Goal: Communication & Community: Answer question/provide support

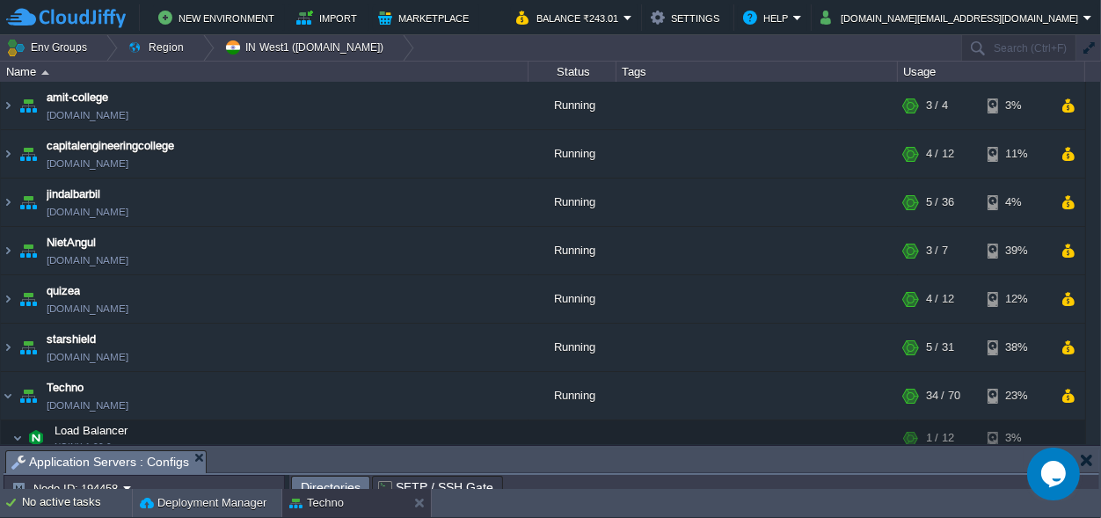
scroll to position [16, 0]
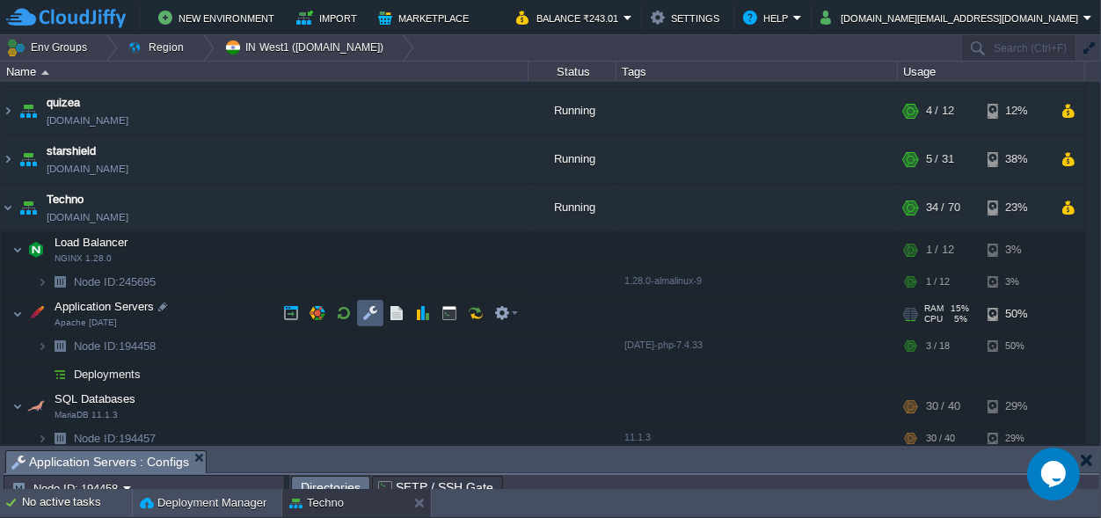
click at [375, 315] on button "button" at bounding box center [370, 313] width 16 height 16
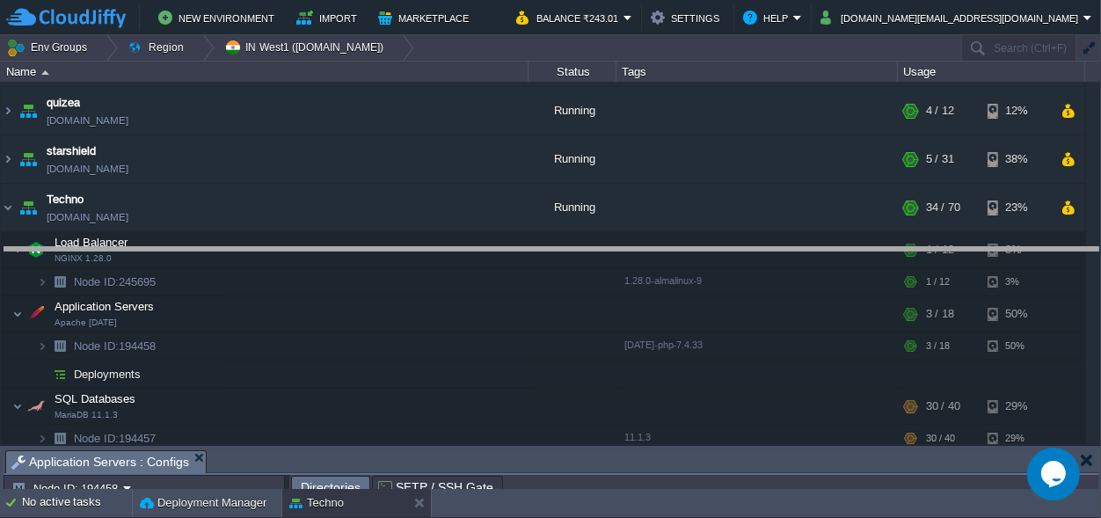
drag, startPoint x: 499, startPoint y: 463, endPoint x: 579, endPoint y: -69, distance: 538.1
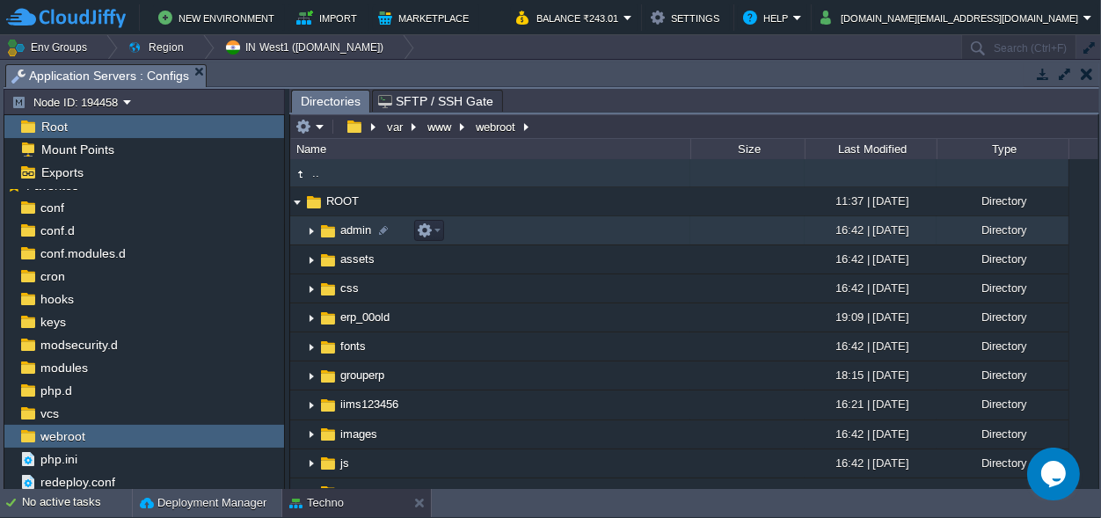
click at [353, 233] on span "admin" at bounding box center [356, 229] width 36 height 15
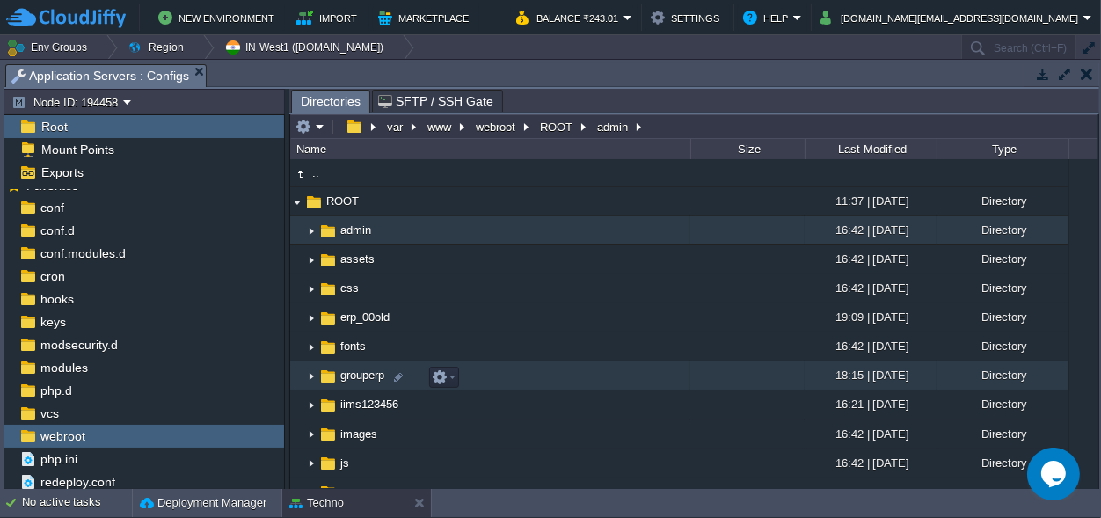
click at [361, 376] on span "grouperp" at bounding box center [362, 375] width 49 height 15
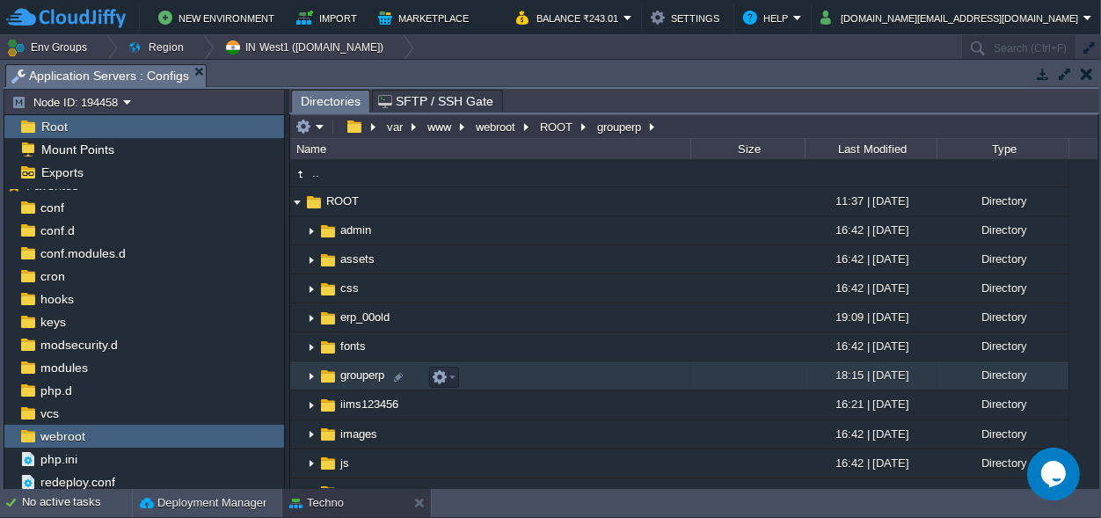
click at [361, 376] on span "grouperp" at bounding box center [362, 375] width 49 height 15
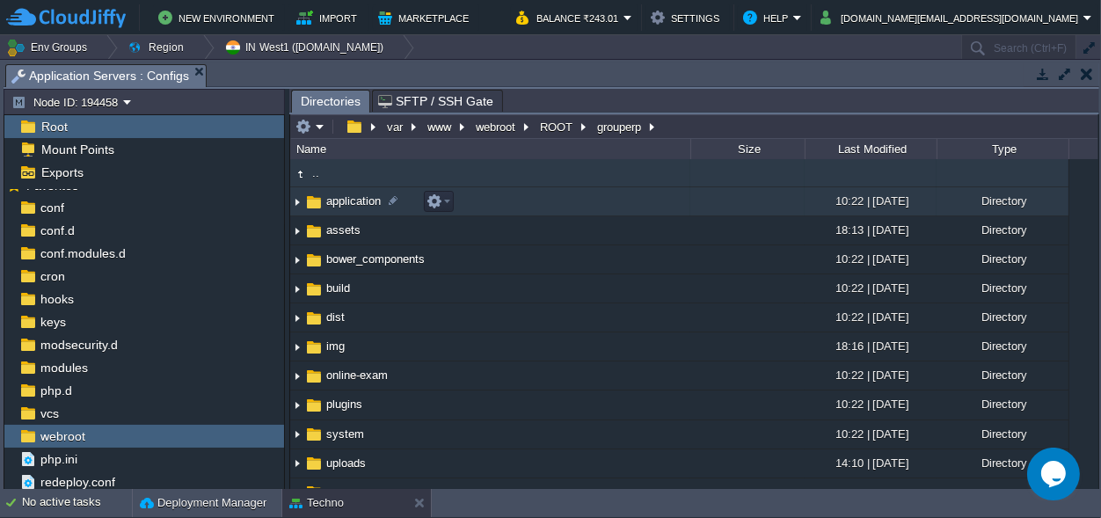
click at [339, 201] on span "application" at bounding box center [354, 200] width 60 height 15
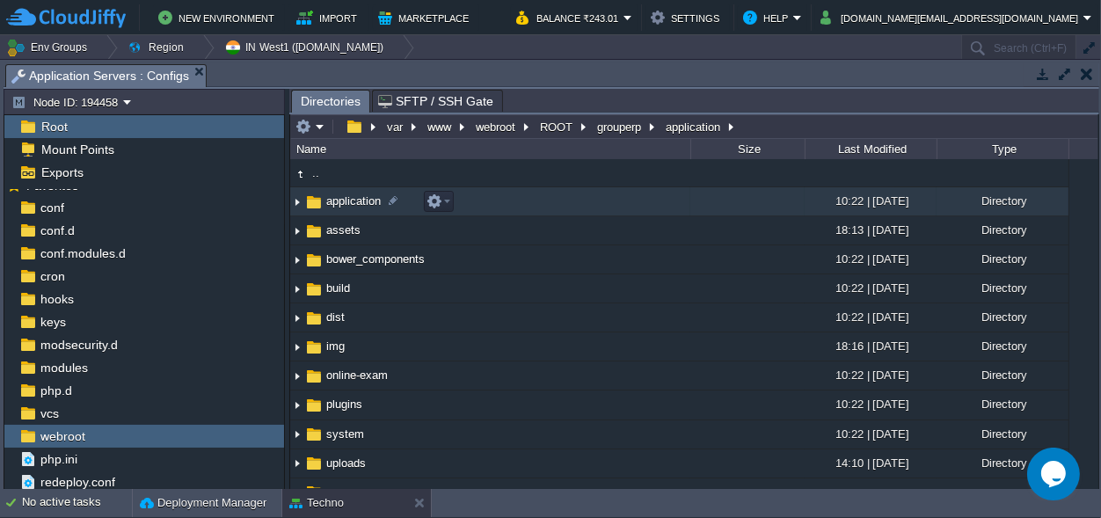
click at [339, 201] on span "application" at bounding box center [354, 200] width 60 height 15
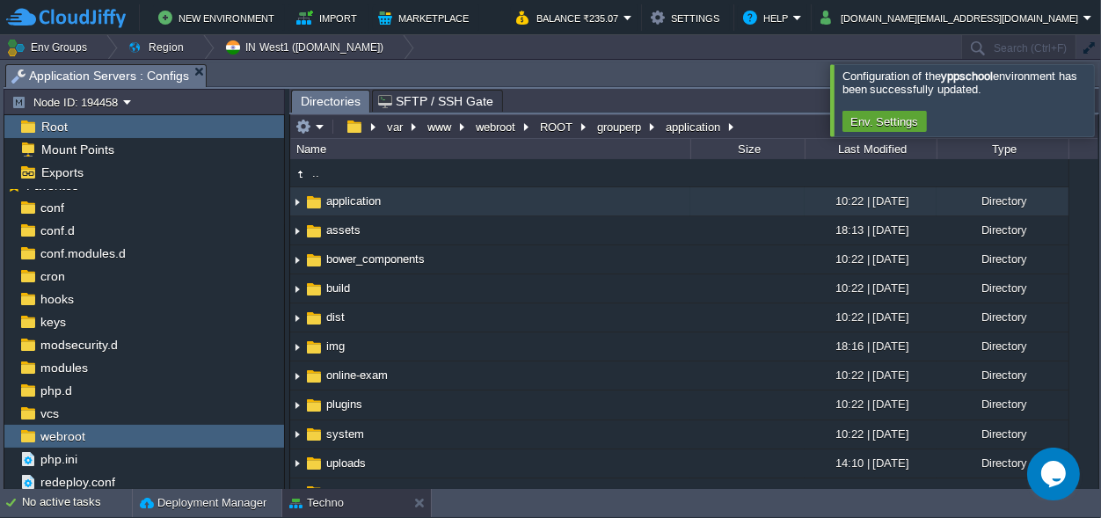
click at [1100, 103] on div at bounding box center [1122, 99] width 0 height 71
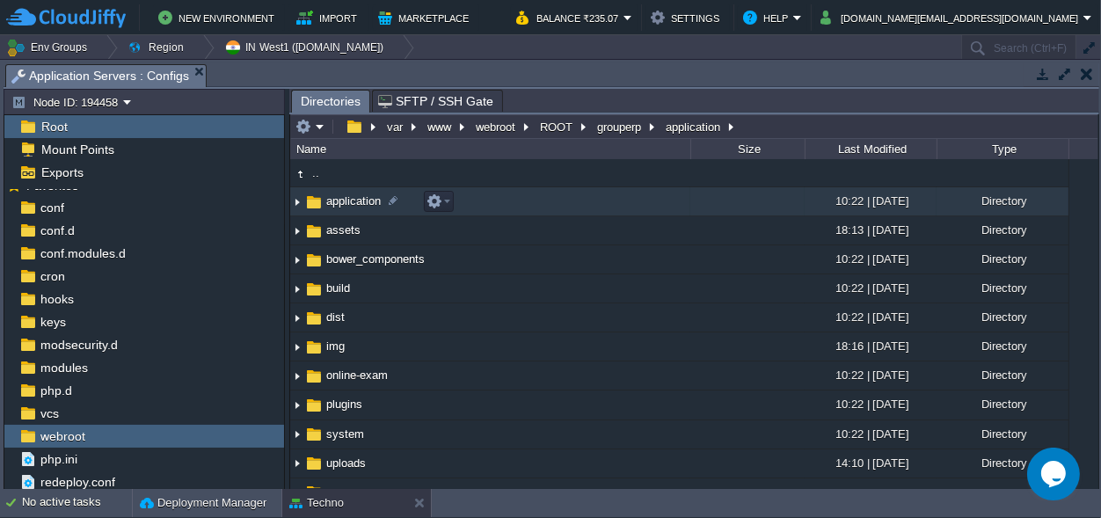
click at [358, 198] on span "application" at bounding box center [354, 200] width 60 height 15
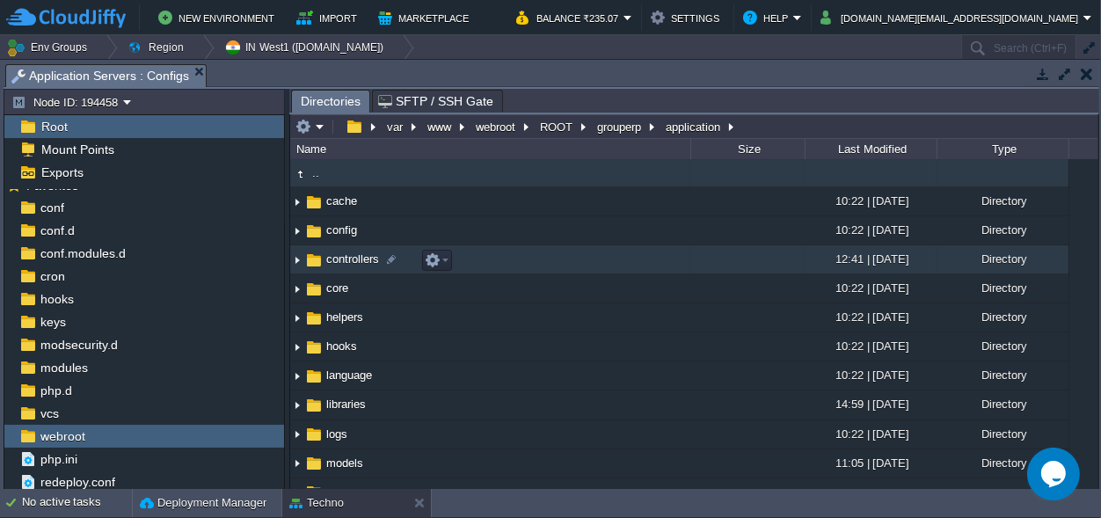
click at [361, 261] on span "controllers" at bounding box center [353, 258] width 58 height 15
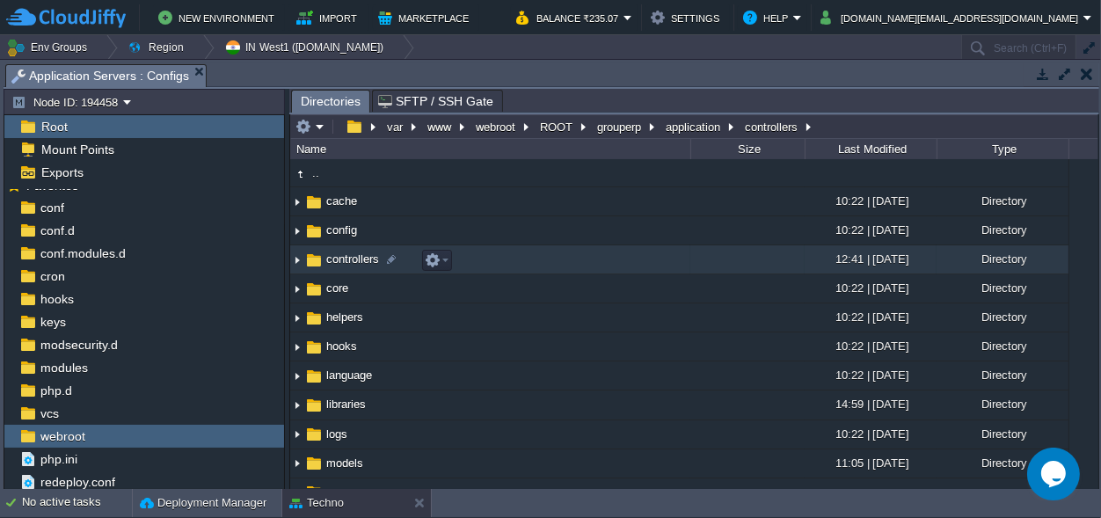
click at [361, 261] on span "controllers" at bounding box center [353, 258] width 58 height 15
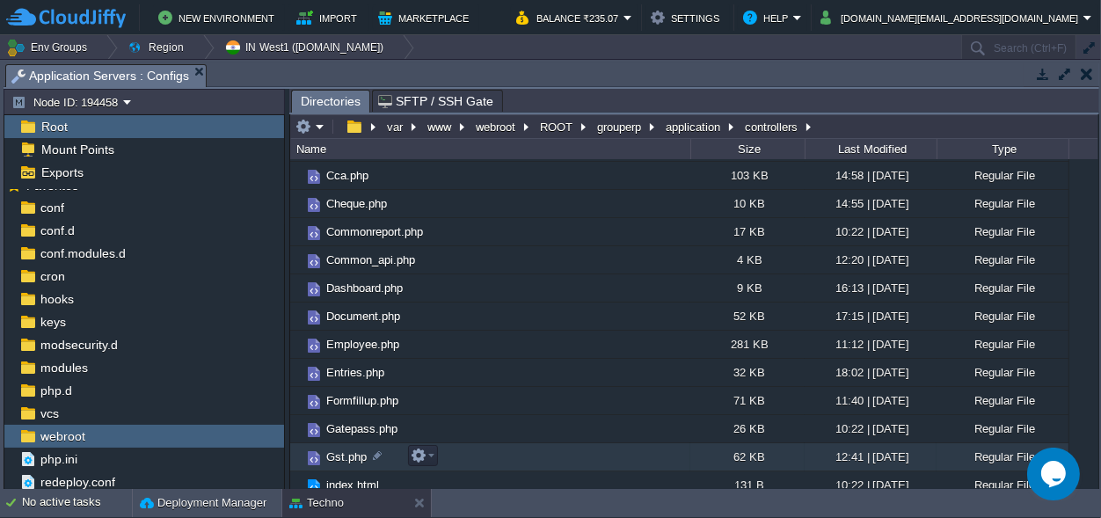
scroll to position [164, 0]
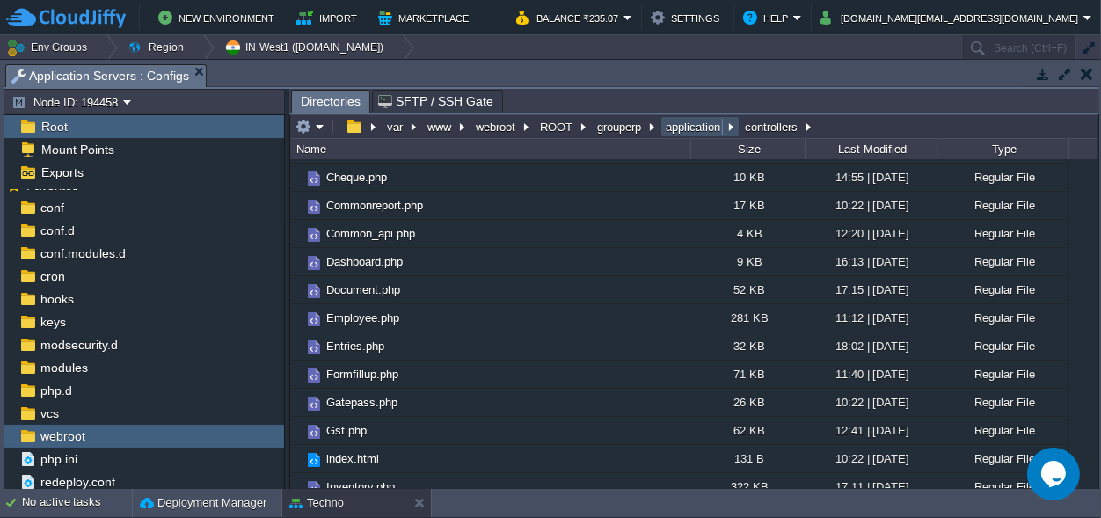
click at [698, 127] on button "application" at bounding box center [694, 127] width 62 height 16
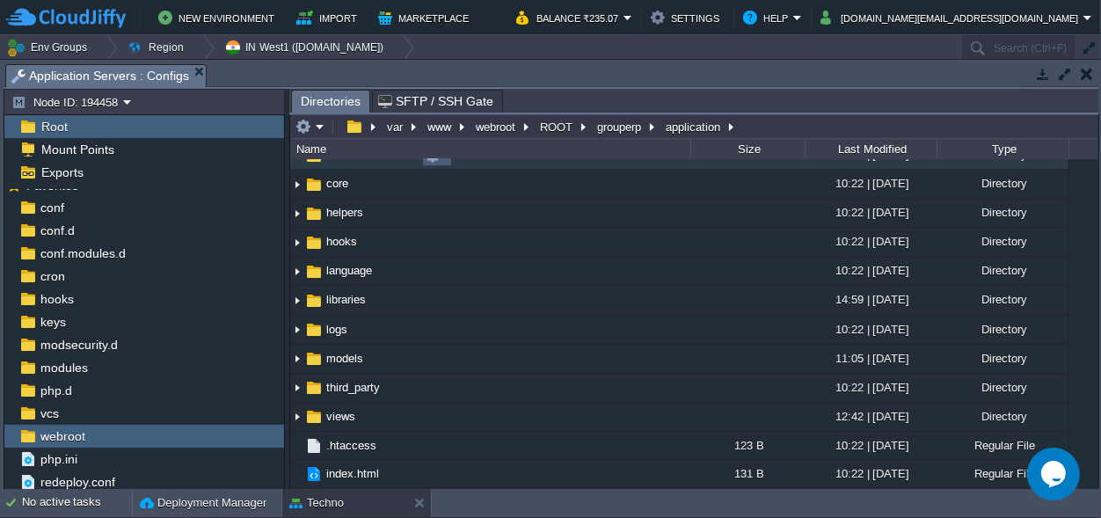
click at [446, 164] on em at bounding box center [437, 156] width 24 height 16
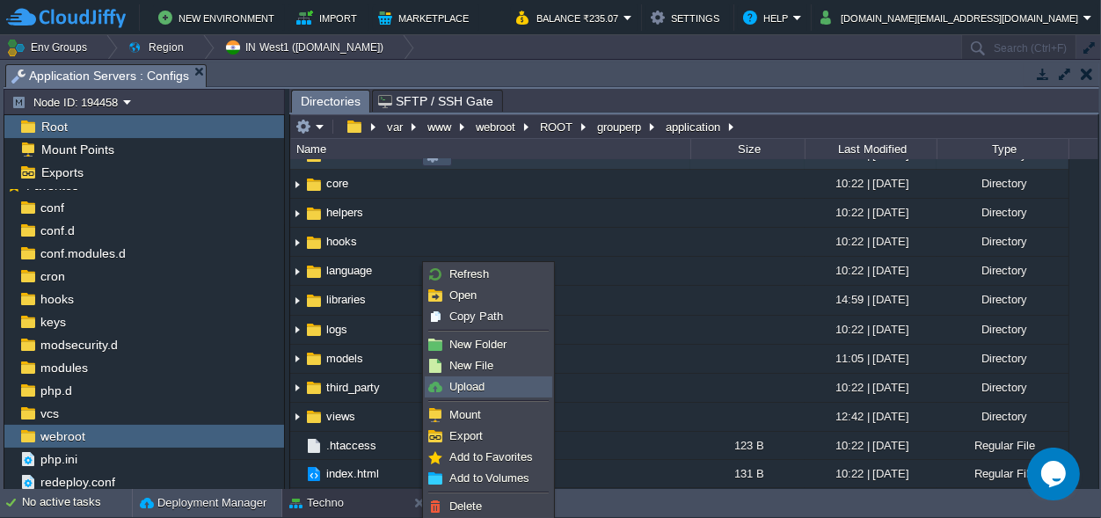
click at [460, 390] on span "Upload" at bounding box center [466, 386] width 35 height 13
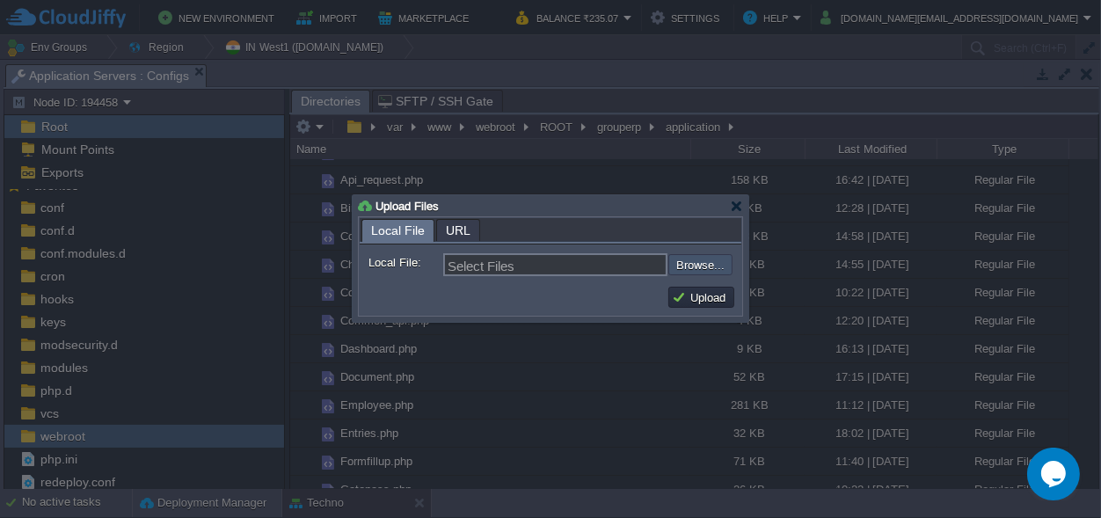
click at [703, 260] on input "file" at bounding box center [621, 264] width 222 height 21
type input "C:\fakepath\Attendance.php"
type input "Attendance.php"
click at [699, 302] on button "Upload" at bounding box center [701, 297] width 59 height 16
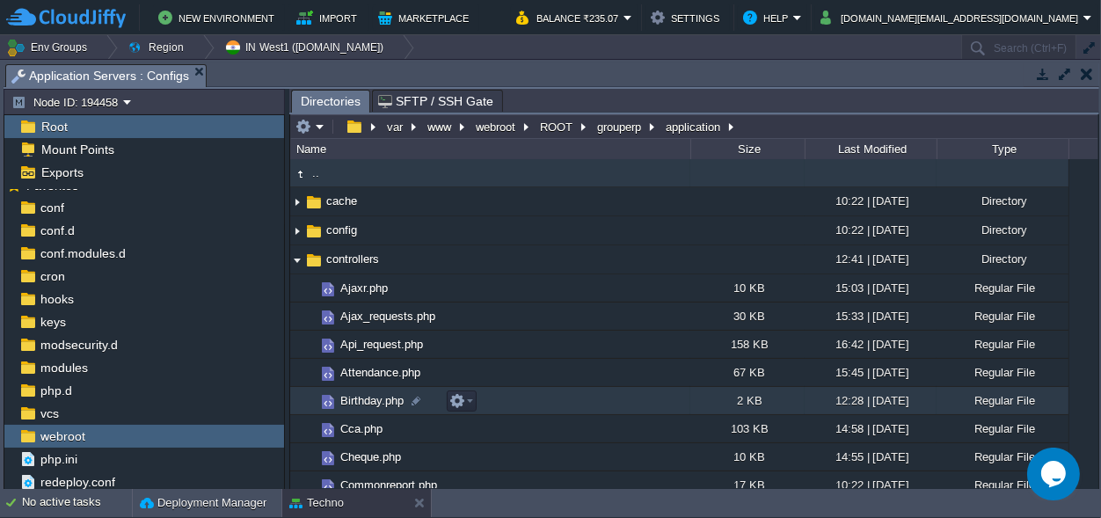
scroll to position [0, 0]
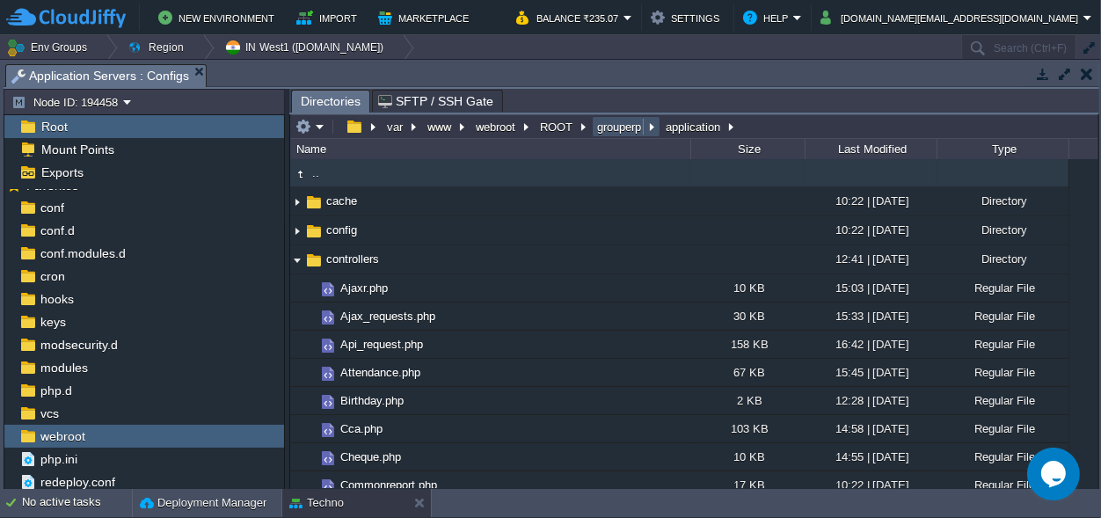
click at [617, 131] on button "grouperp" at bounding box center [619, 127] width 51 height 16
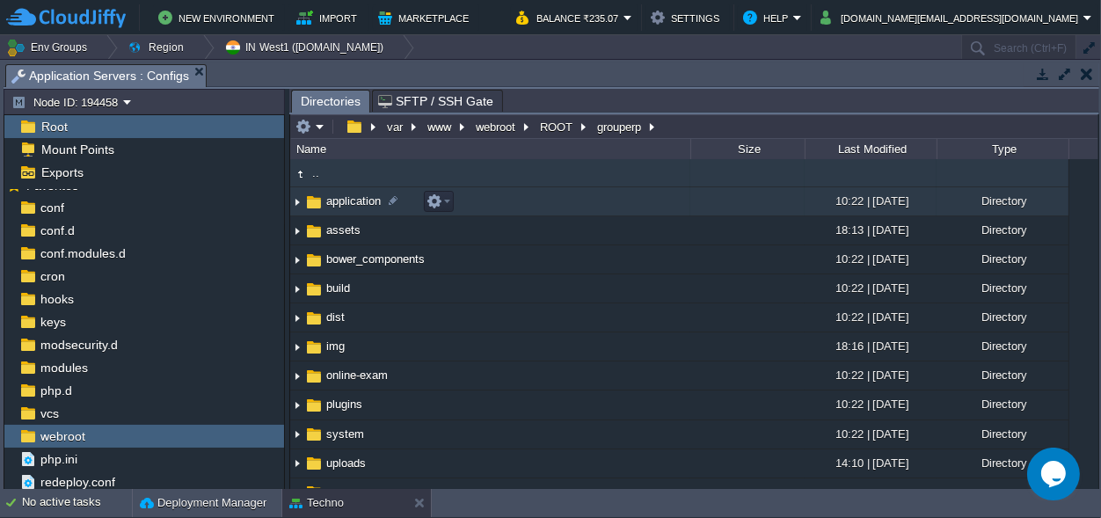
click at [344, 195] on span "application" at bounding box center [354, 200] width 60 height 15
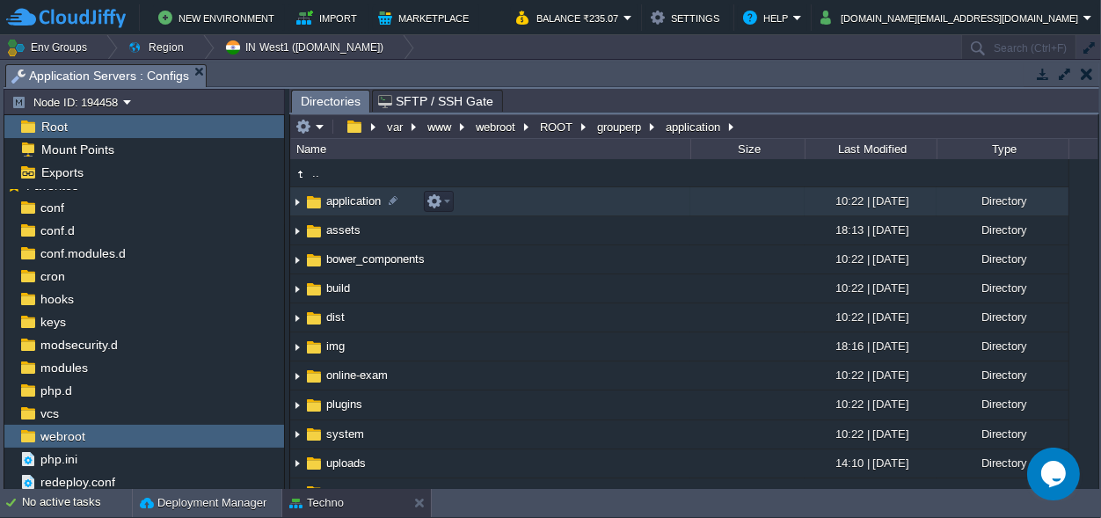
click at [344, 195] on span "application" at bounding box center [354, 200] width 60 height 15
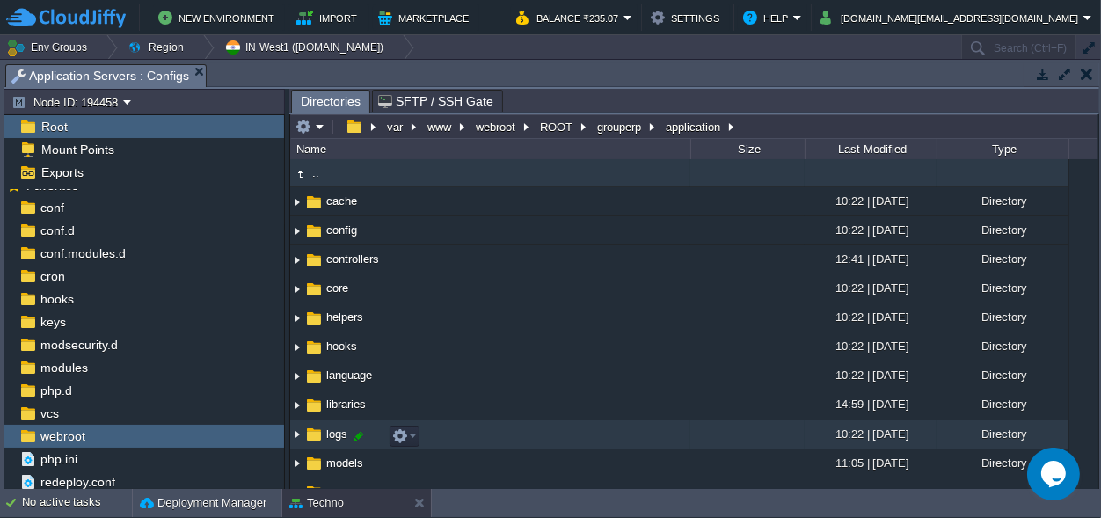
scroll to position [82, 0]
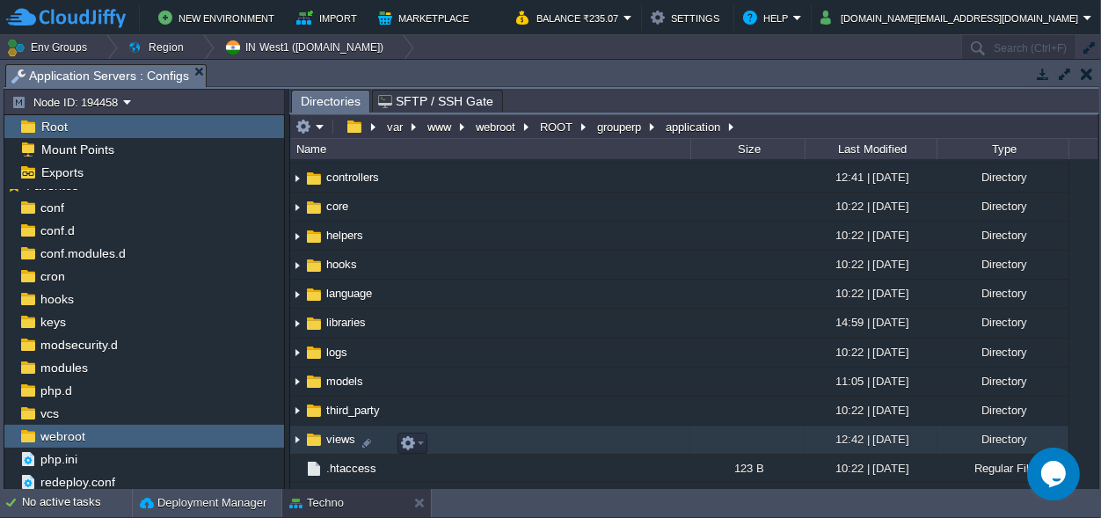
click at [338, 440] on span "views" at bounding box center [341, 439] width 34 height 15
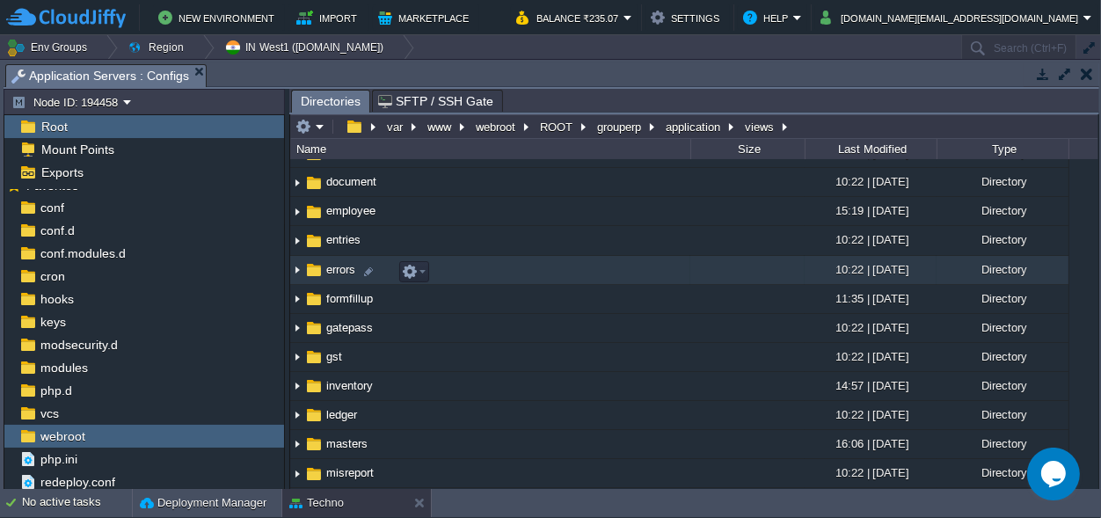
scroll to position [0, 0]
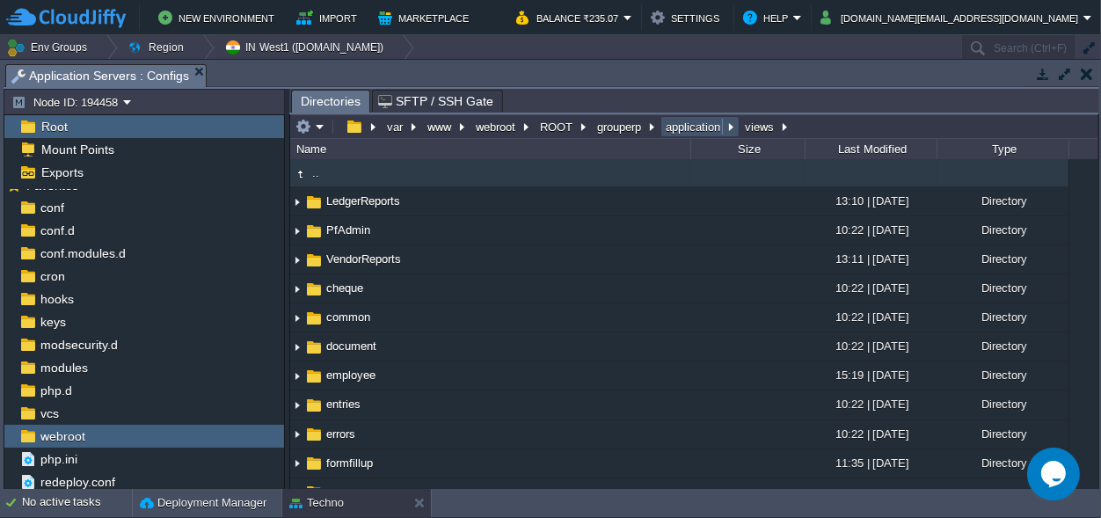
click at [692, 121] on button "application" at bounding box center [694, 127] width 62 height 16
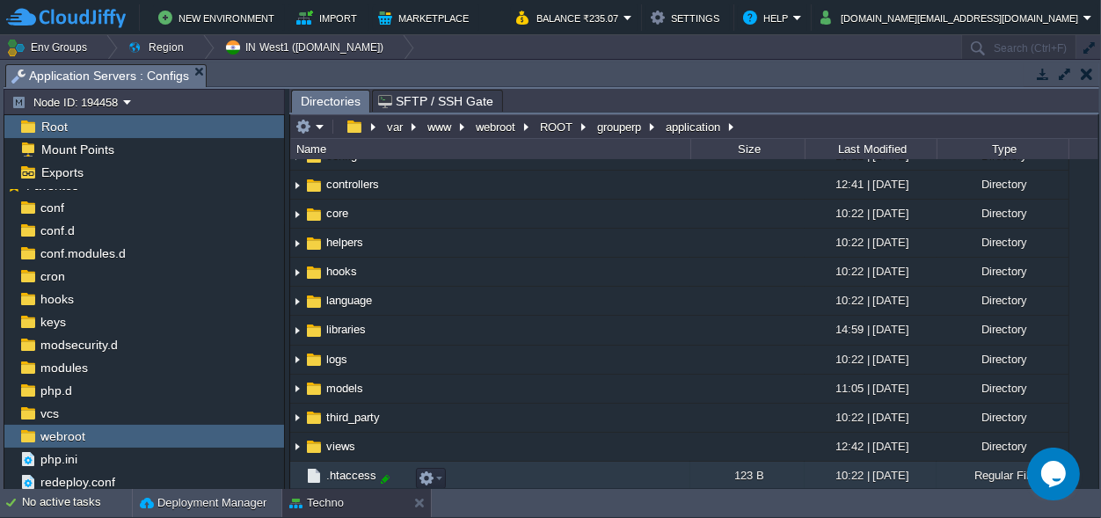
scroll to position [107, 0]
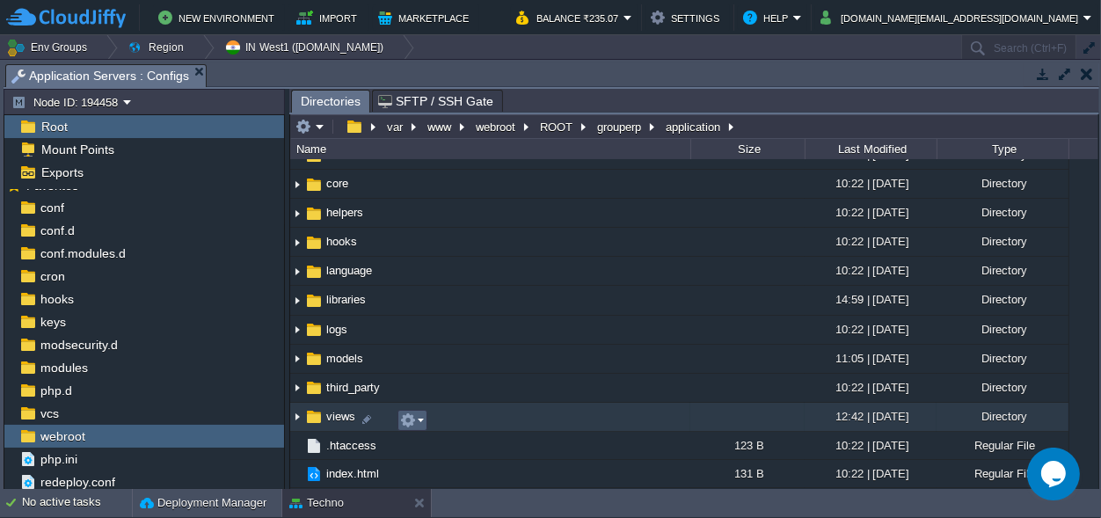
click at [419, 416] on em at bounding box center [412, 420] width 24 height 16
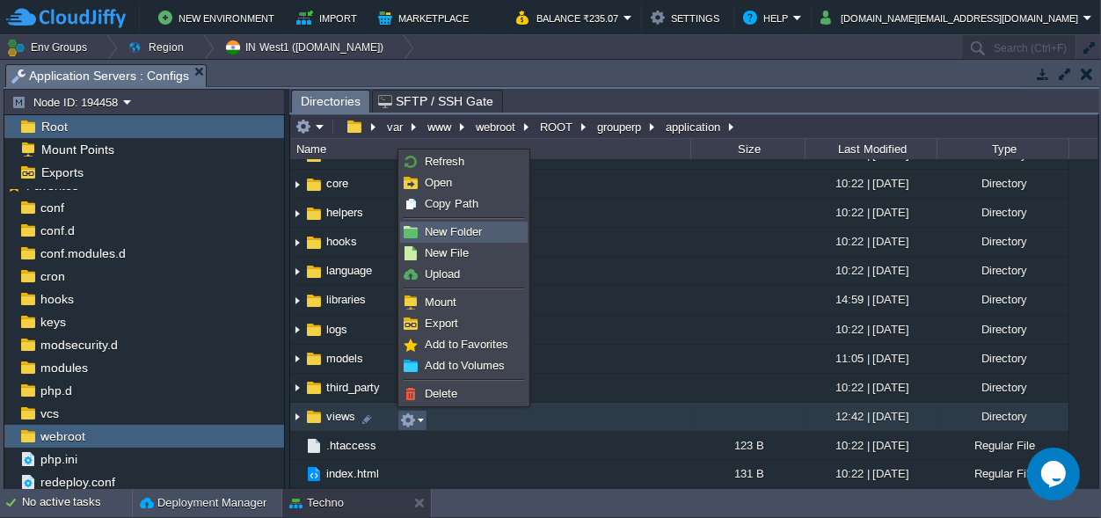
click at [455, 228] on span "New Folder" at bounding box center [453, 231] width 57 height 13
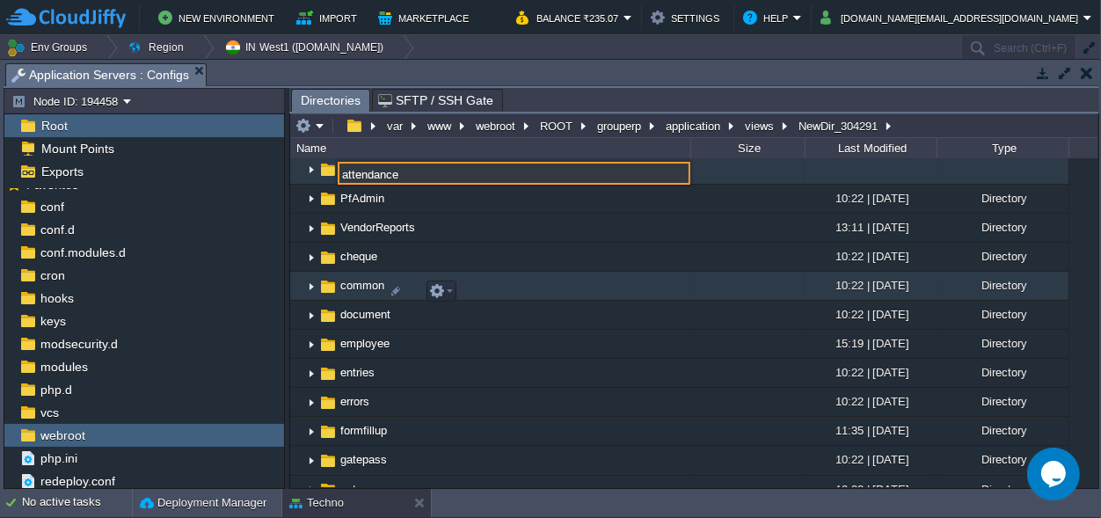
scroll to position [244, 0]
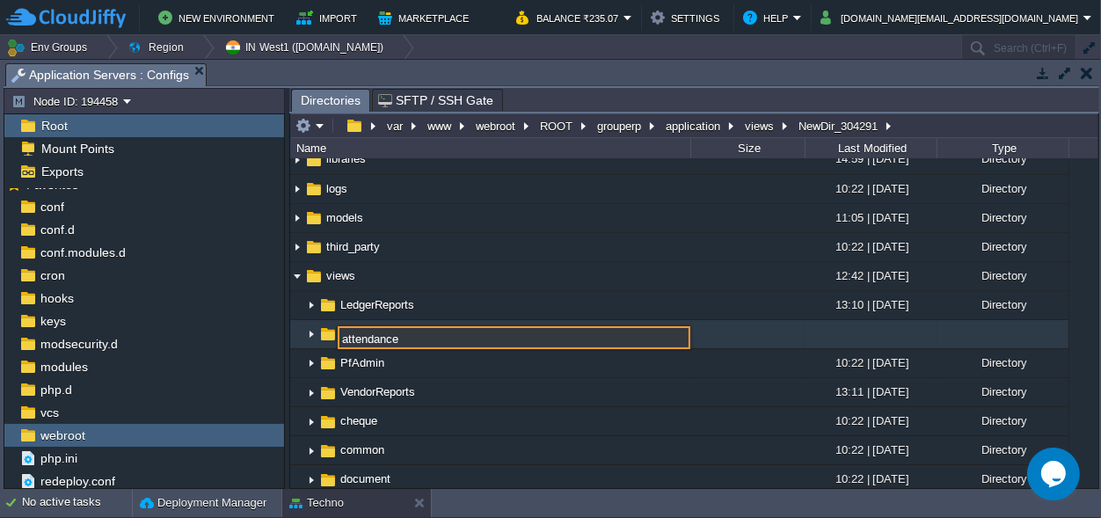
type input "attendance"
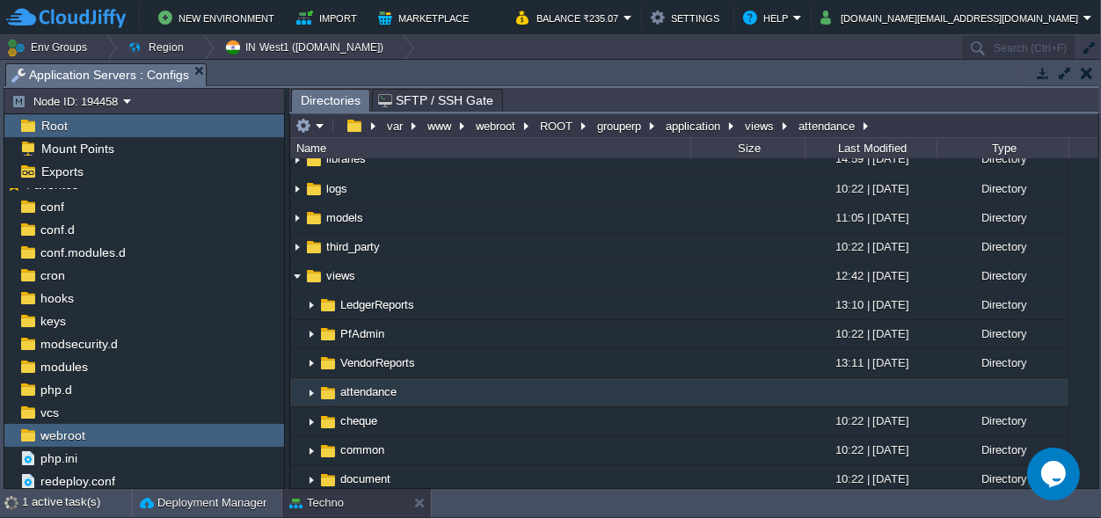
click at [376, 392] on span "attendance" at bounding box center [369, 391] width 62 height 15
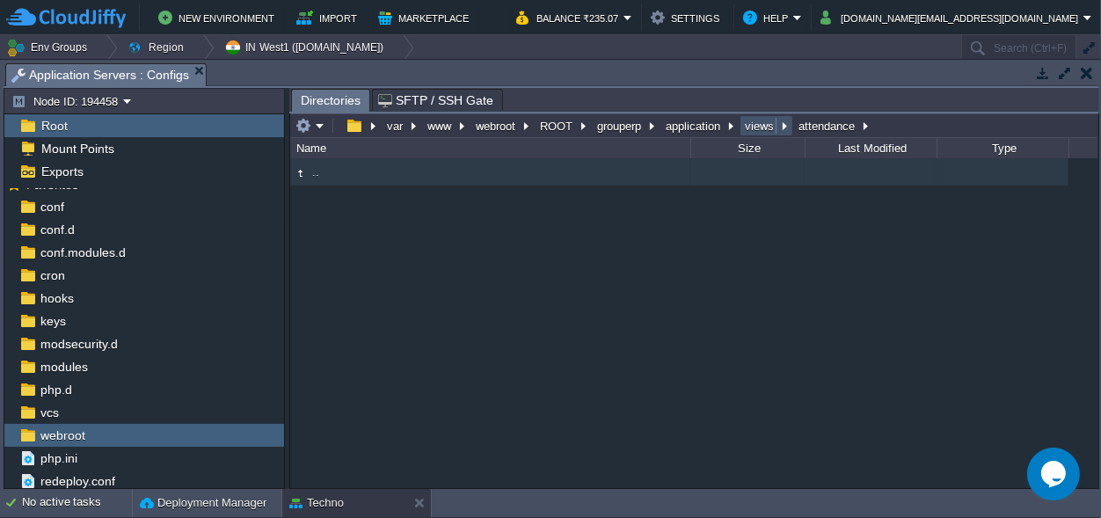
click at [768, 120] on button "views" at bounding box center [760, 126] width 36 height 16
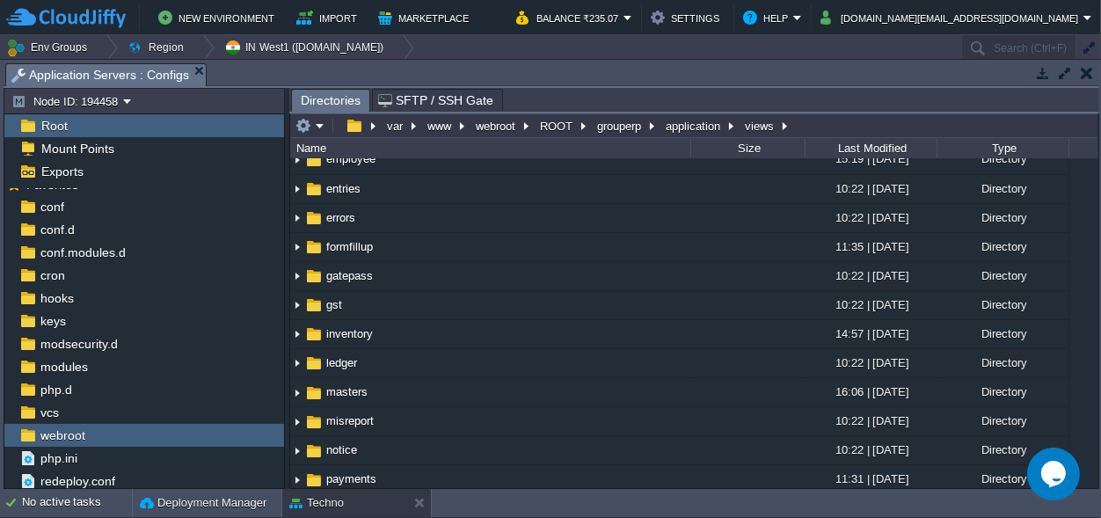
click at [441, 52] on button "button" at bounding box center [436, 44] width 16 height 16
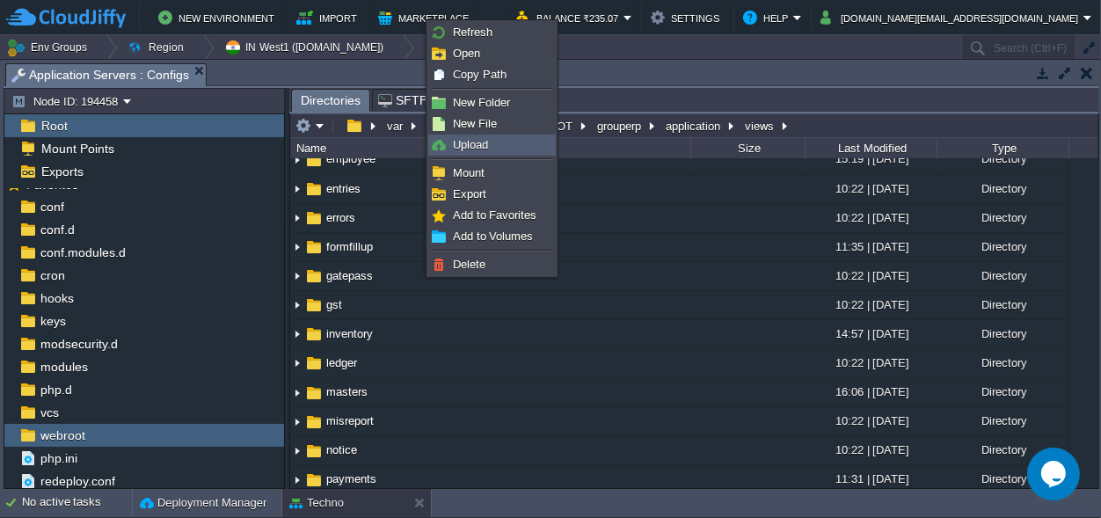
click at [495, 142] on link "Upload" at bounding box center [492, 144] width 126 height 19
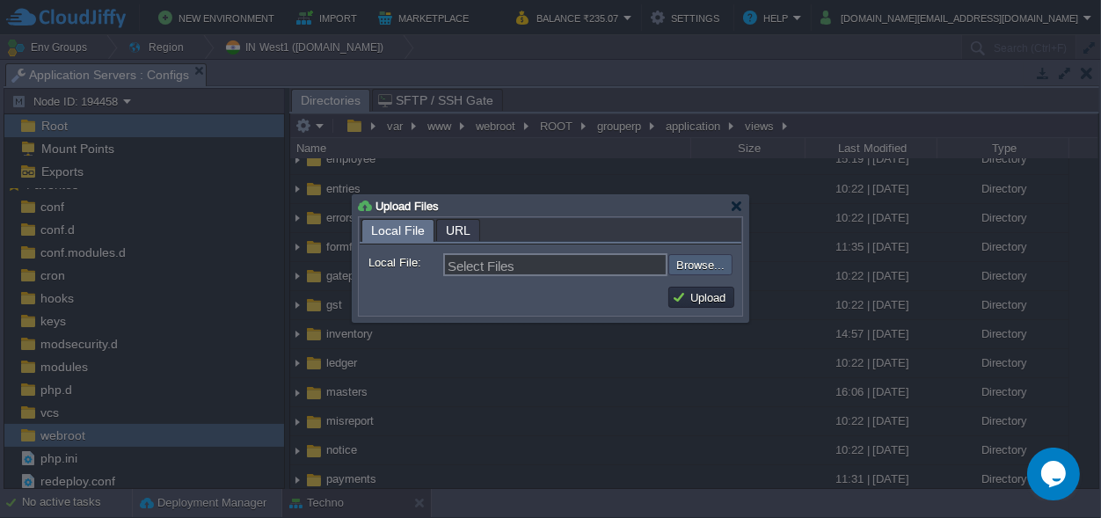
click at [706, 264] on input "file" at bounding box center [621, 264] width 222 height 21
type input "C:\fakepath\attendance_report_client.php"
type input "attendance_report_client.php, bulk_attendance_upload.php, export_attendance.php…"
click at [703, 300] on button "Upload" at bounding box center [701, 297] width 59 height 16
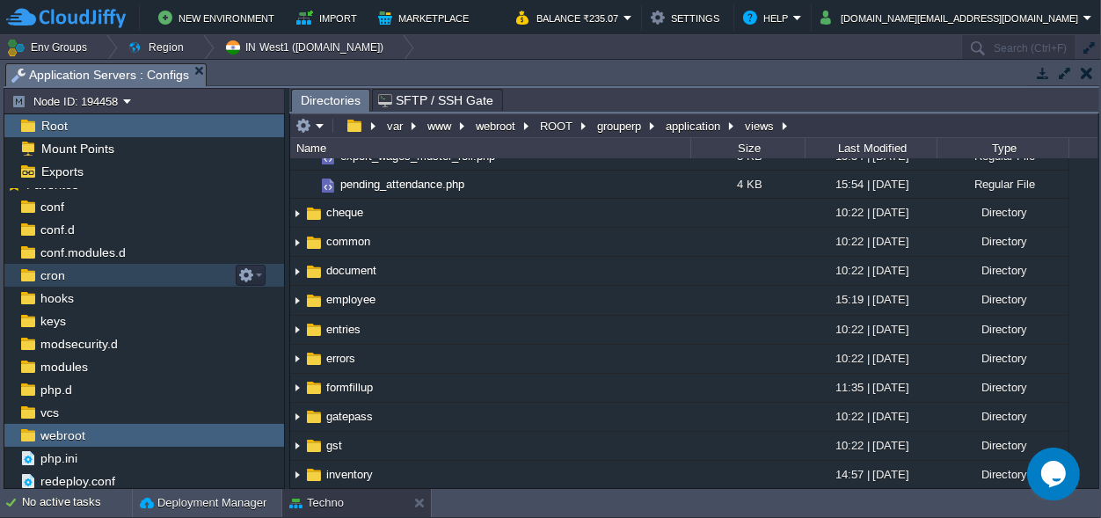
scroll to position [0, 0]
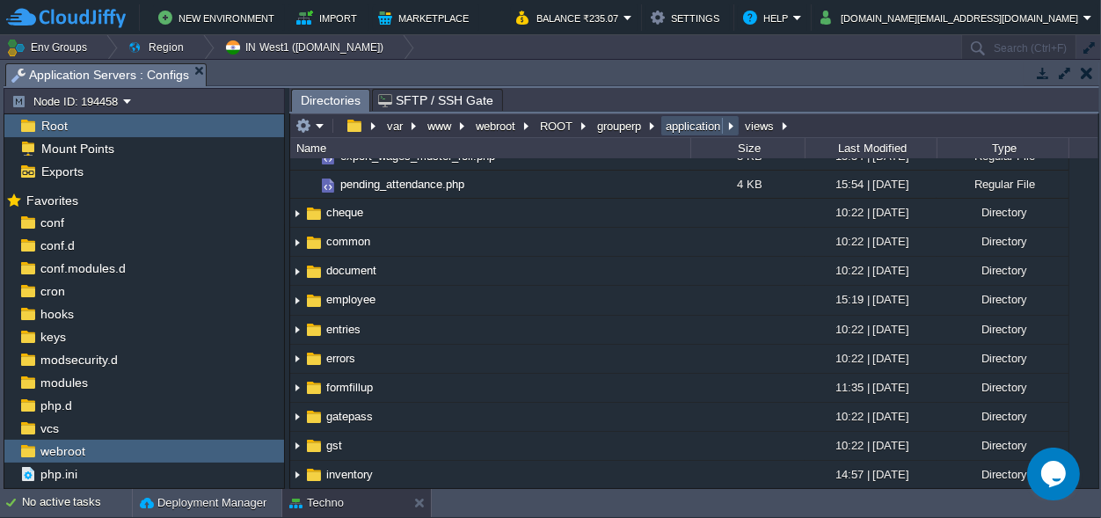
click at [698, 126] on button "application" at bounding box center [694, 126] width 62 height 16
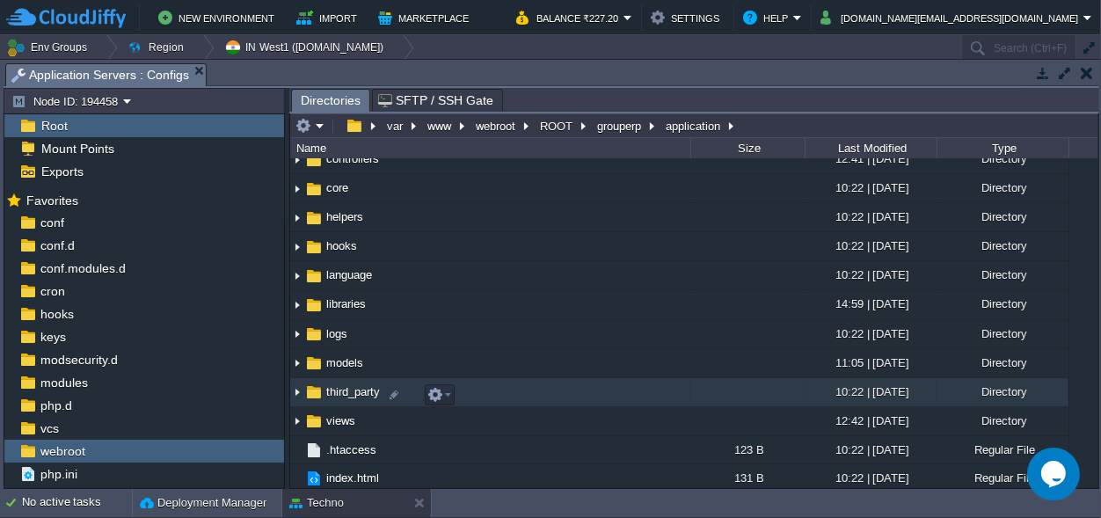
scroll to position [107, 0]
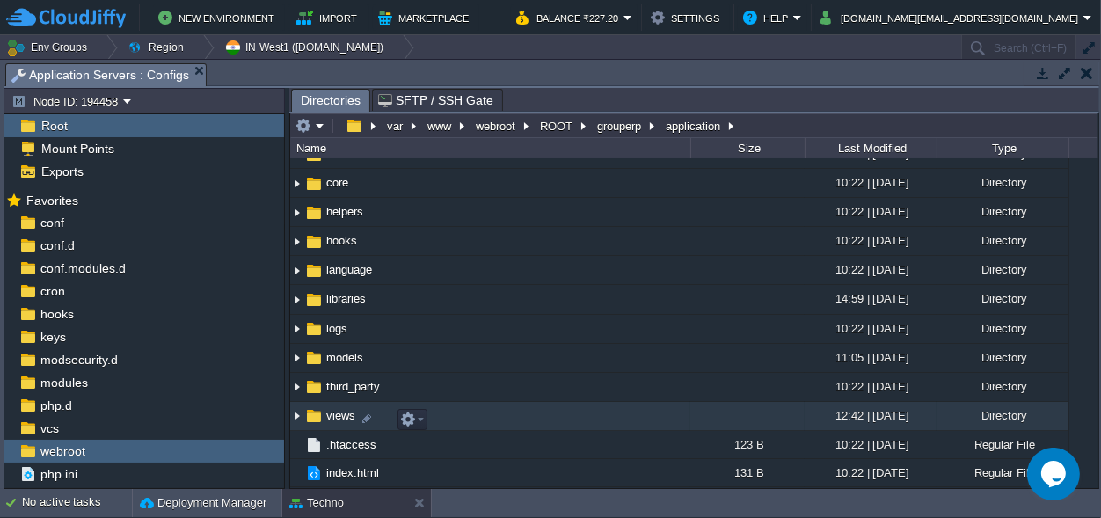
click at [301, 417] on img at bounding box center [297, 416] width 14 height 27
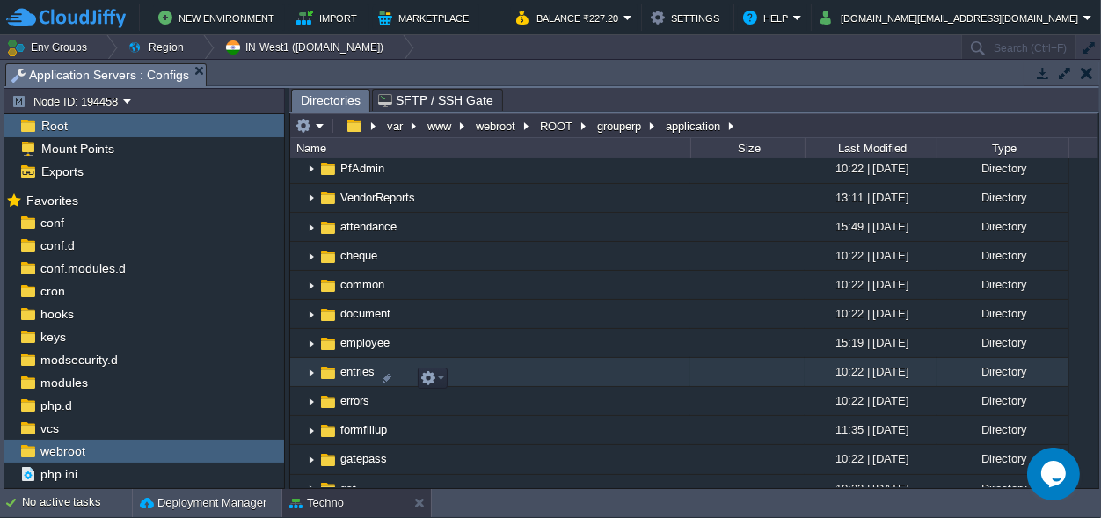
scroll to position [436, 0]
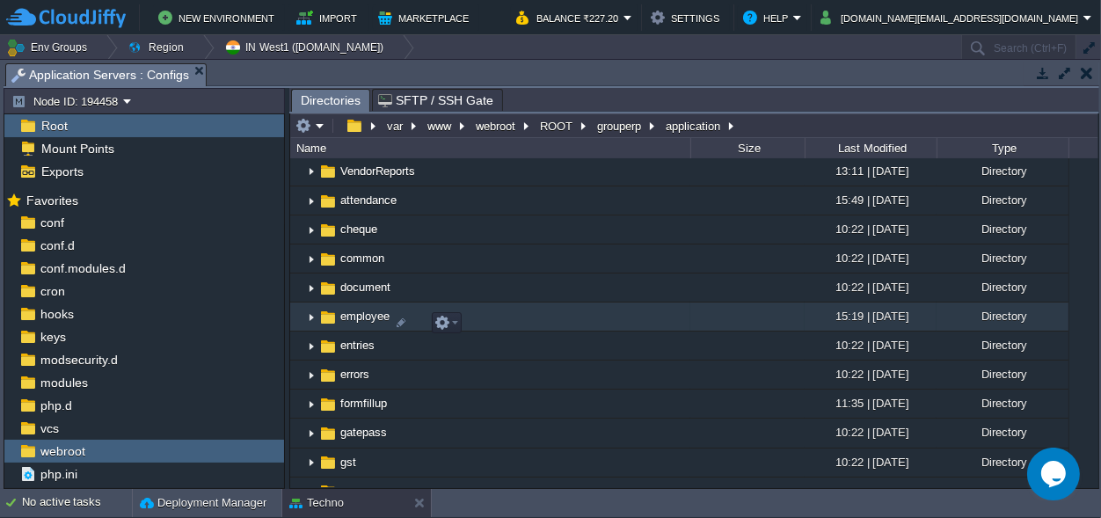
click at [359, 322] on span "employee" at bounding box center [365, 316] width 55 height 15
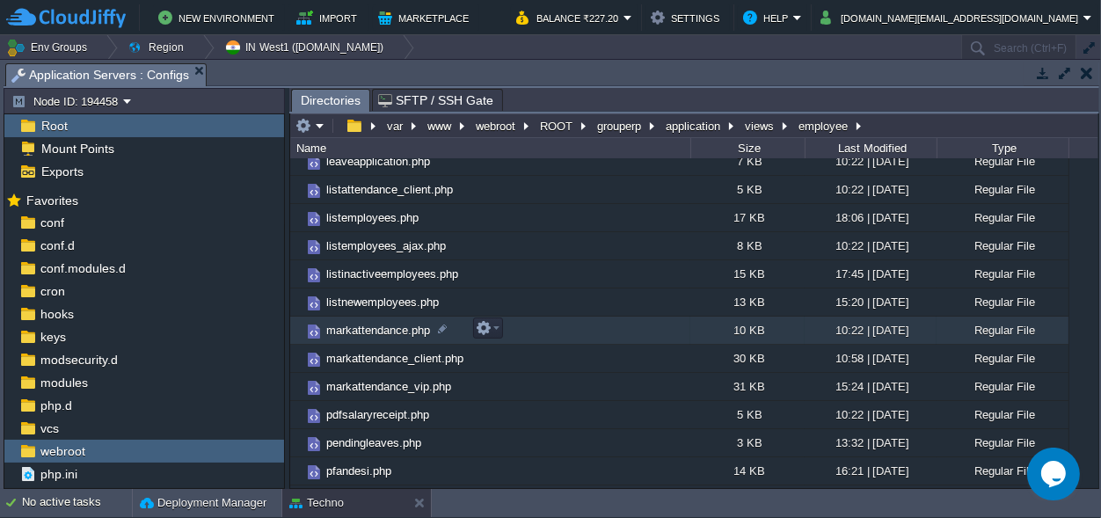
scroll to position [575, 0]
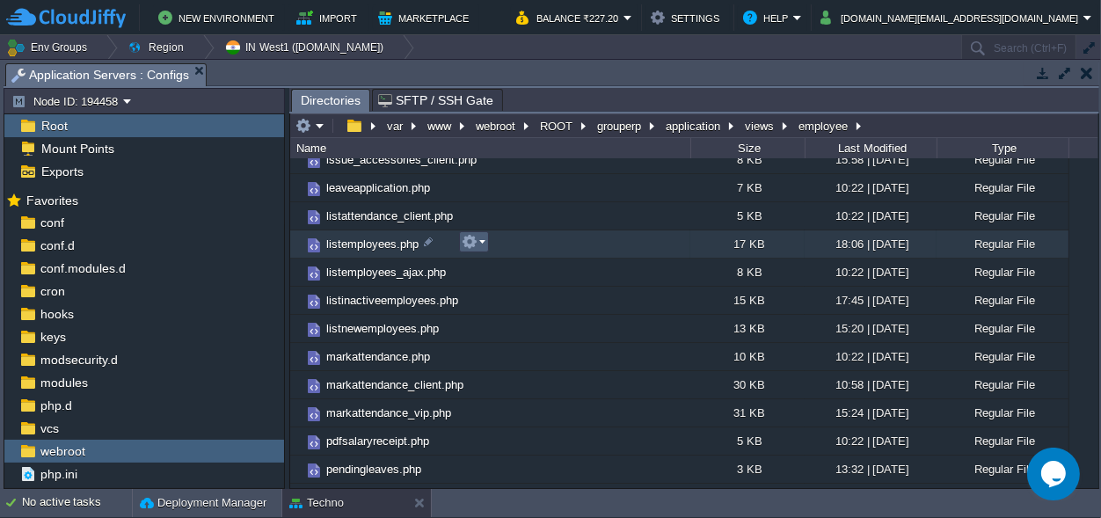
click at [474, 237] on button "button" at bounding box center [470, 242] width 16 height 16
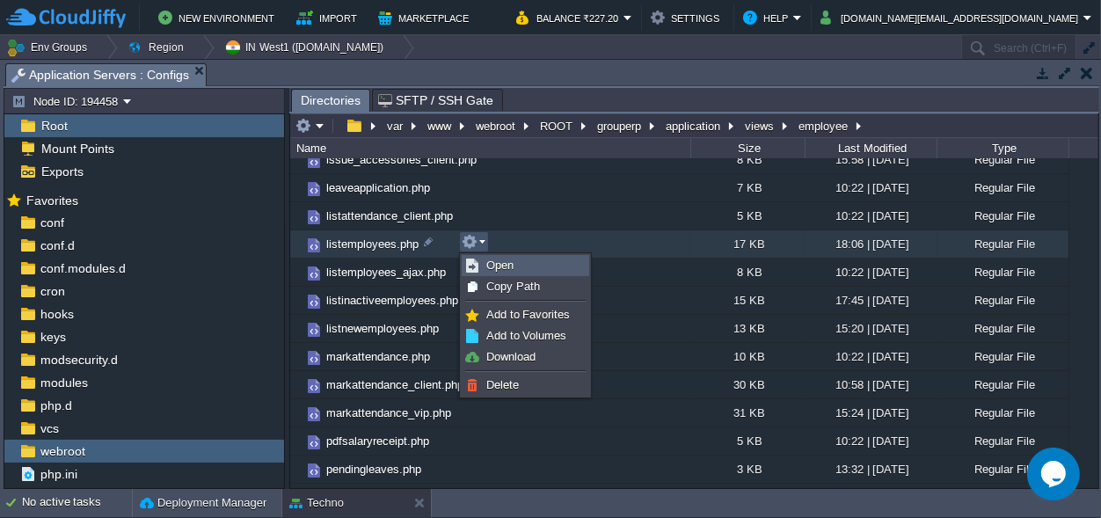
click at [498, 259] on span "Open" at bounding box center [499, 265] width 27 height 13
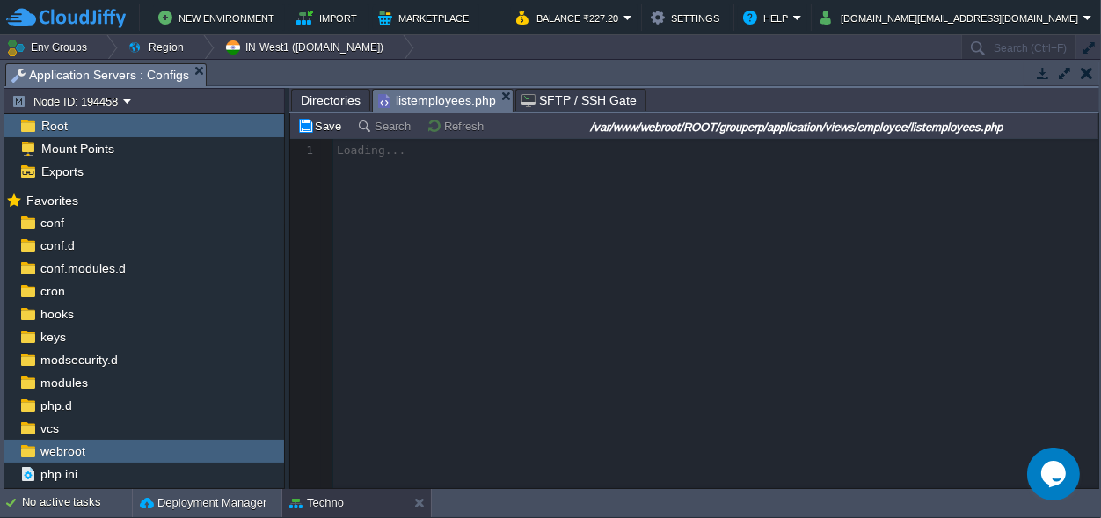
click at [321, 91] on span "Directories" at bounding box center [331, 100] width 60 height 21
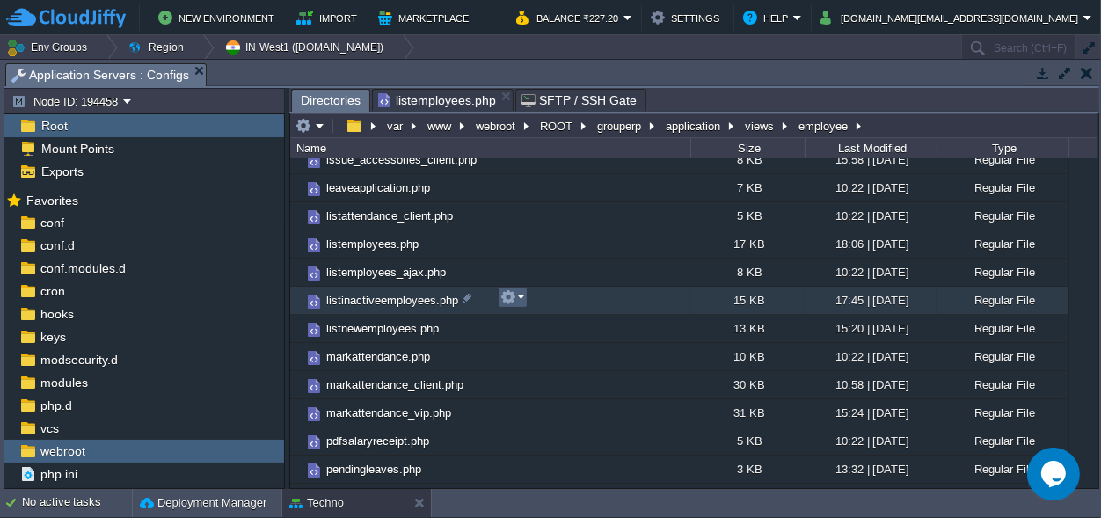
click at [521, 292] on em at bounding box center [512, 297] width 24 height 16
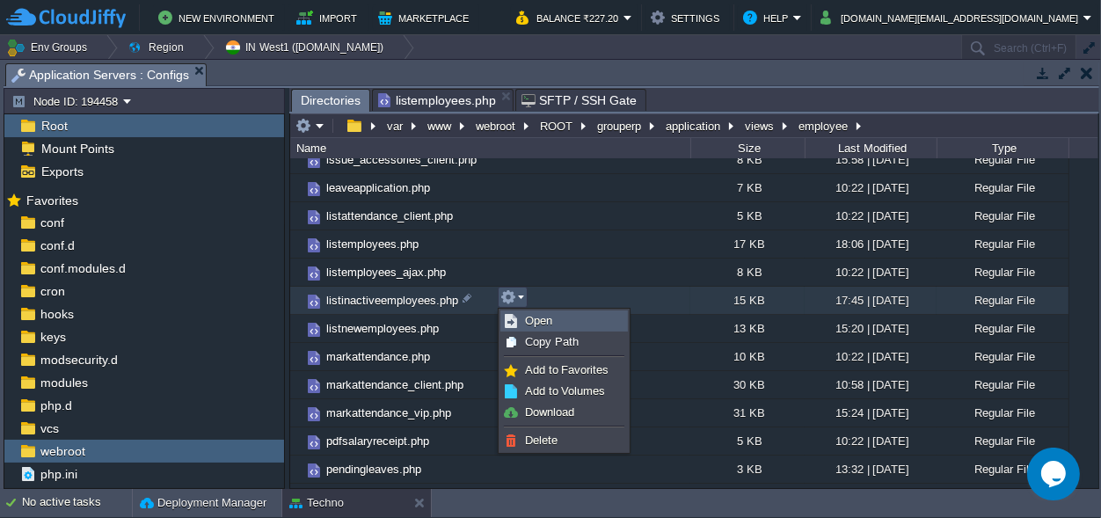
click at [534, 315] on span "Open" at bounding box center [538, 320] width 27 height 13
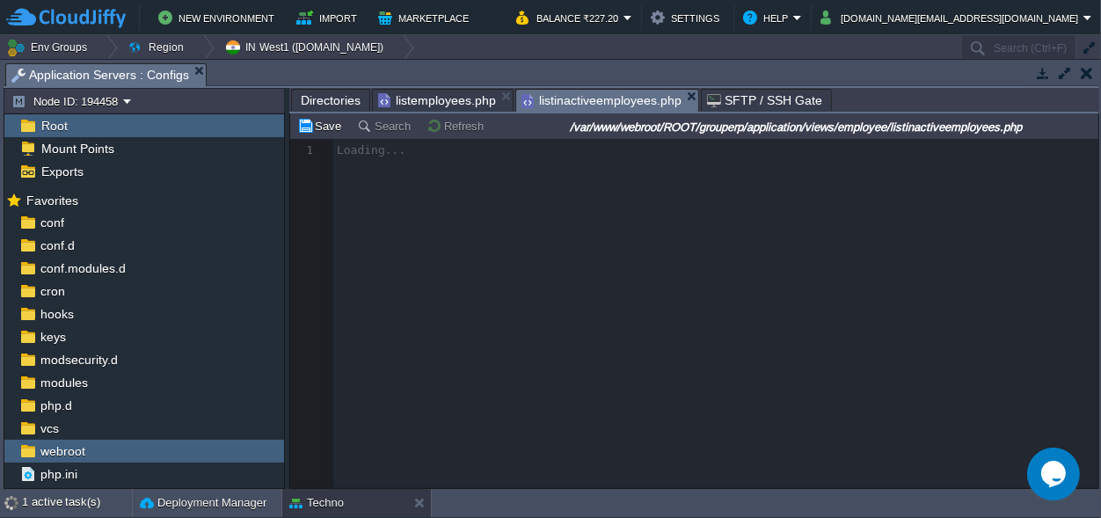
click at [424, 91] on span "listemployees.php" at bounding box center [437, 100] width 118 height 21
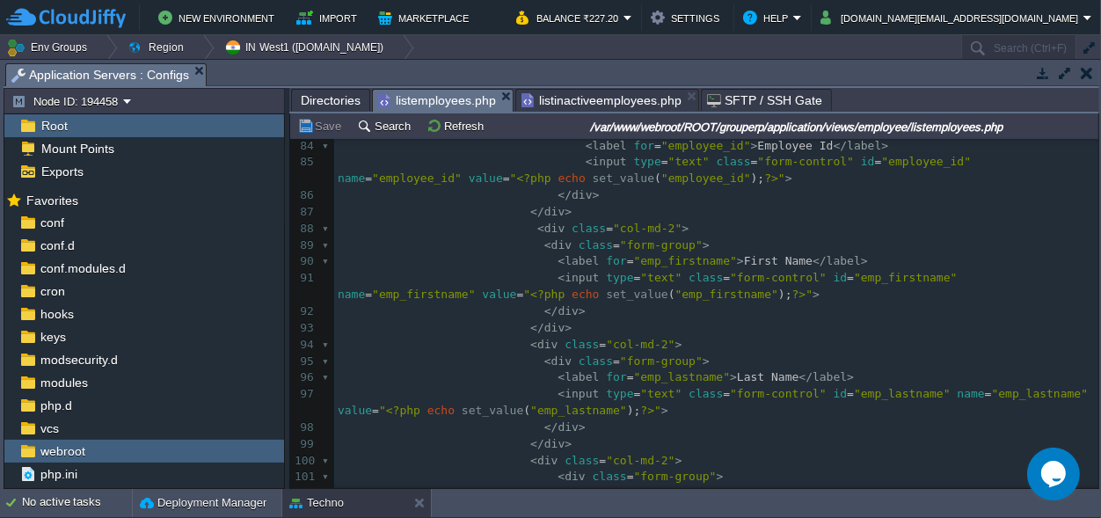
scroll to position [0, 0]
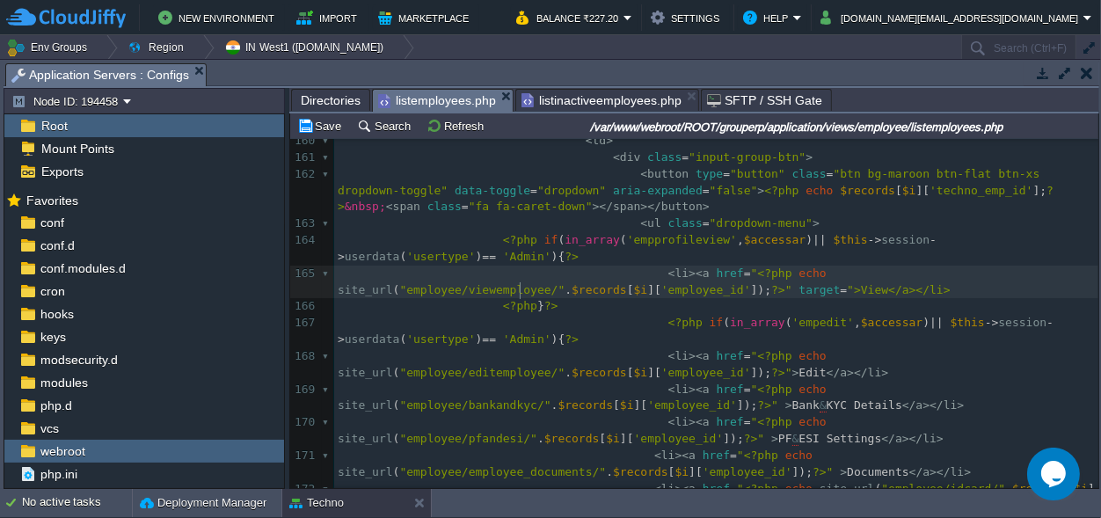
type textarea "target="""
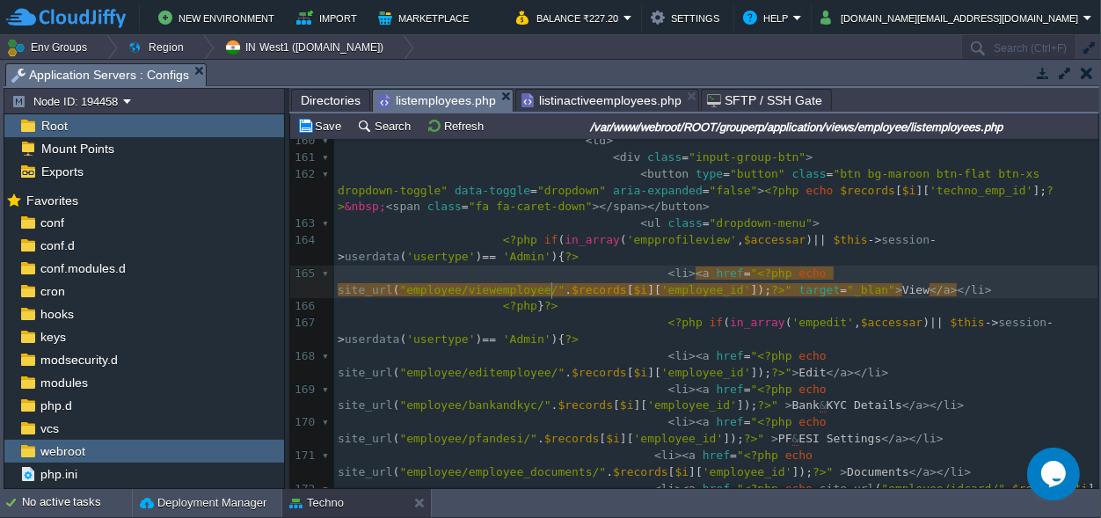
type textarea "_blank"
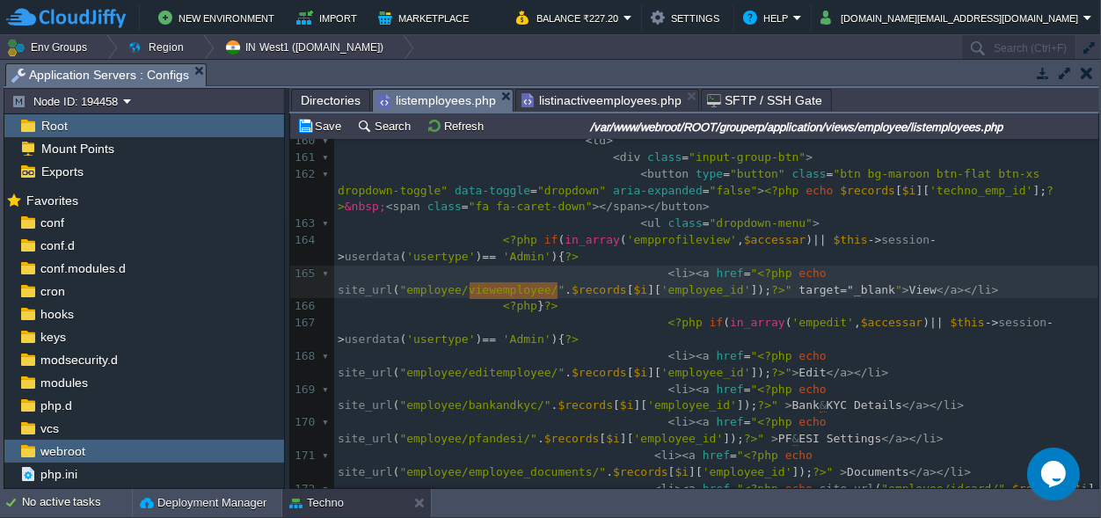
type textarea "target="_blank""
drag, startPoint x: 467, startPoint y: 288, endPoint x: 561, endPoint y: 292, distance: 94.1
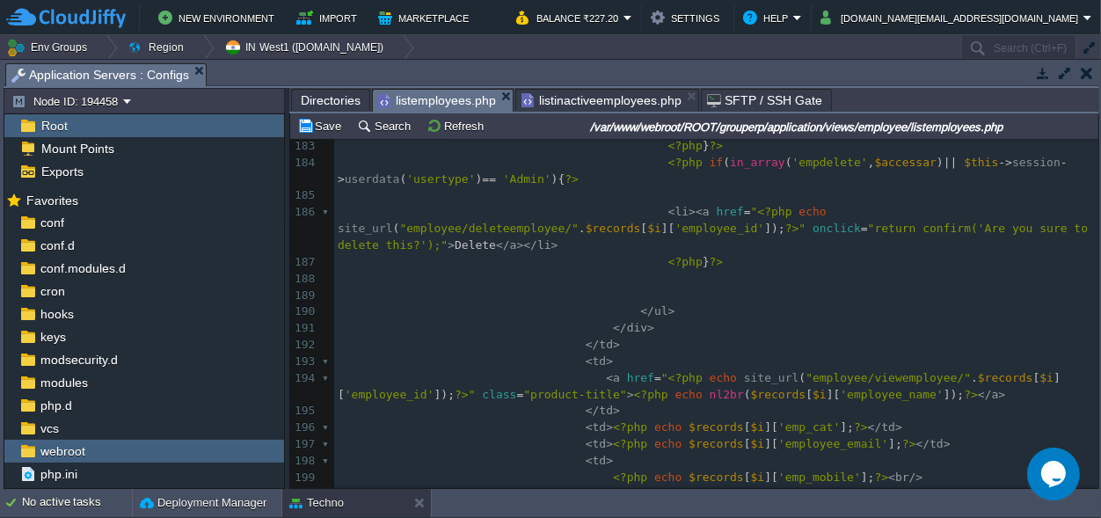
scroll to position [3671, 0]
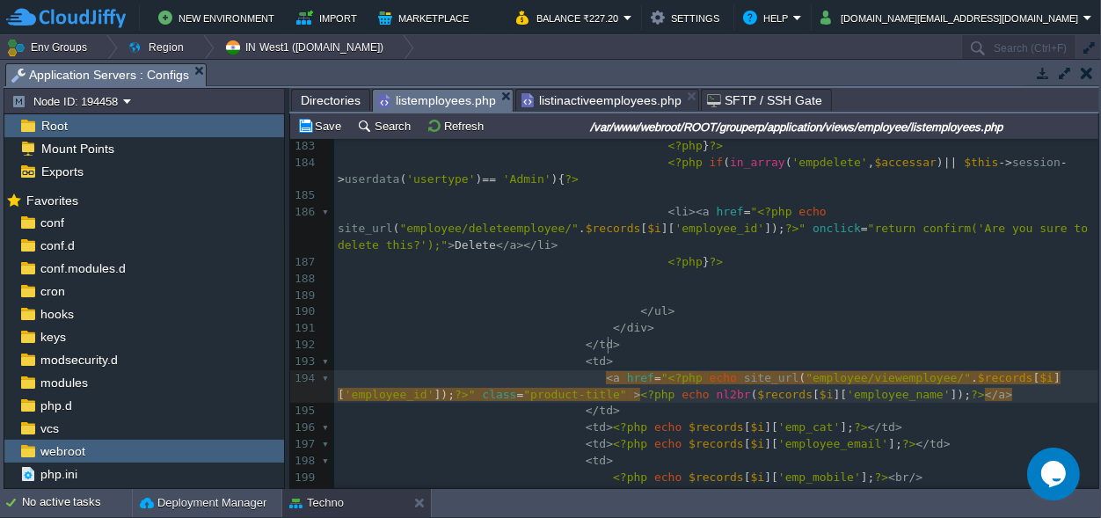
paste textarea
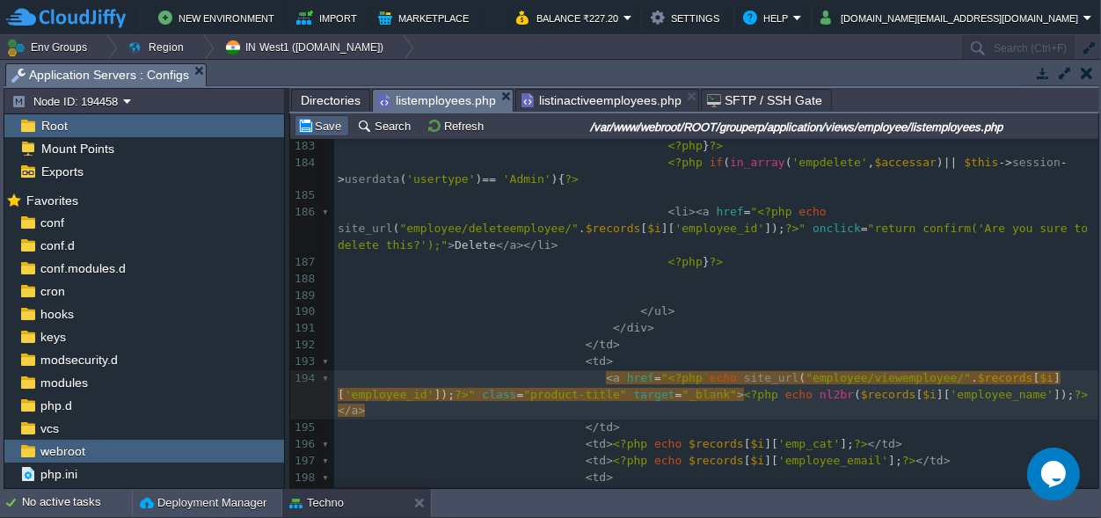
drag, startPoint x: 333, startPoint y: 129, endPoint x: 350, endPoint y: 137, distance: 18.5
click at [335, 131] on button "Save" at bounding box center [321, 126] width 49 height 16
click at [778, 420] on pre "</ td >" at bounding box center [716, 428] width 764 height 17
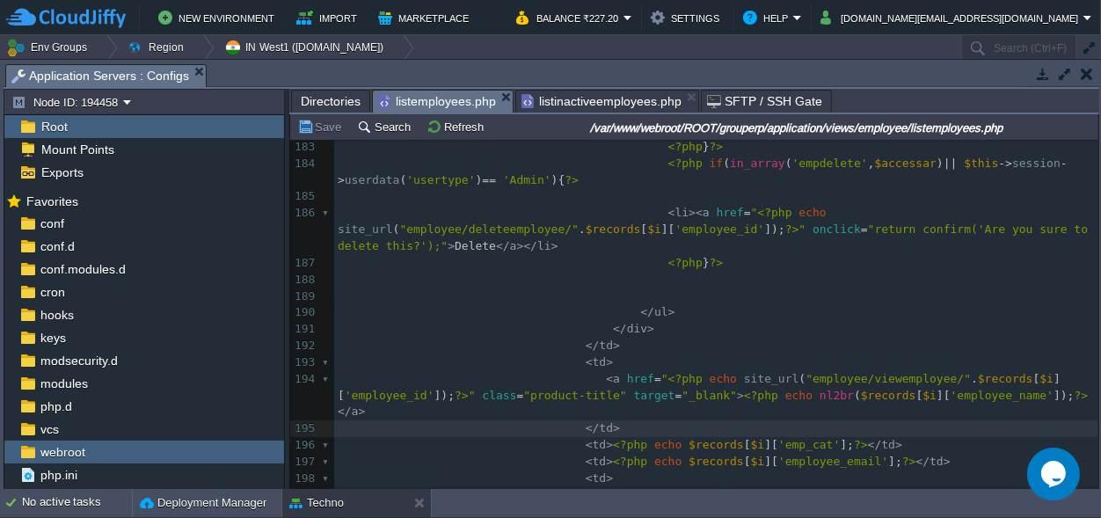
click at [570, 91] on span "listinactiveemployees.php" at bounding box center [601, 101] width 160 height 21
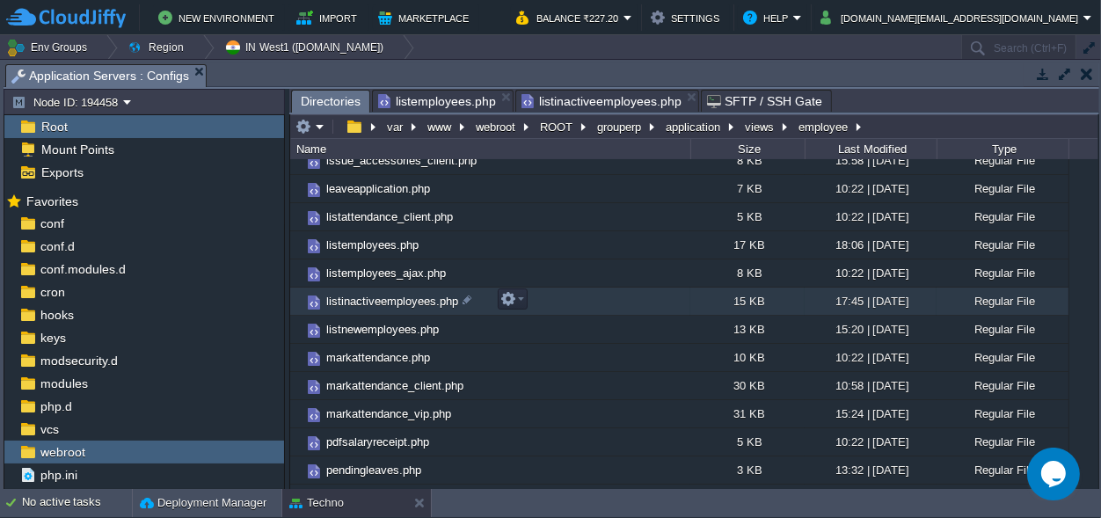
scroll to position [575, 0]
click at [322, 99] on span "Directories" at bounding box center [331, 102] width 60 height 22
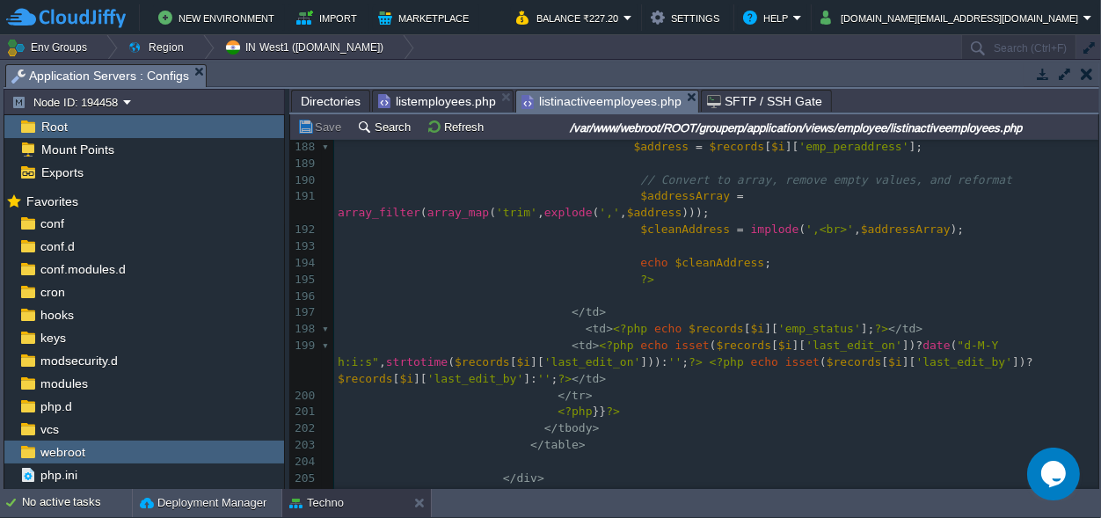
scroll to position [3536, 0]
click at [629, 94] on span "listinactiveemployees.php" at bounding box center [601, 102] width 160 height 22
click at [681, 90] on div "listinactiveemployees.php" at bounding box center [607, 101] width 184 height 23
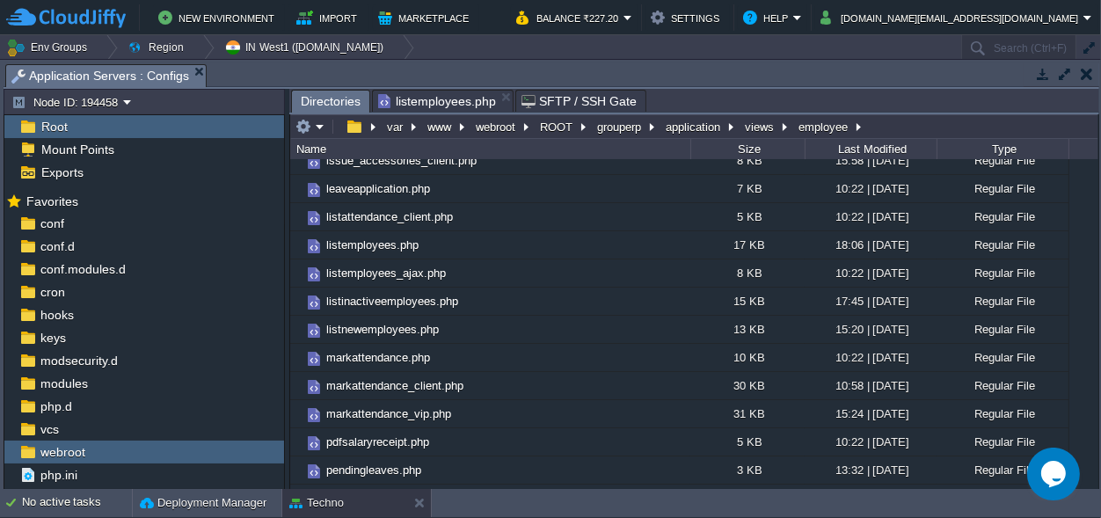
scroll to position [575, 0]
click at [329, 98] on span "Directories" at bounding box center [331, 102] width 60 height 22
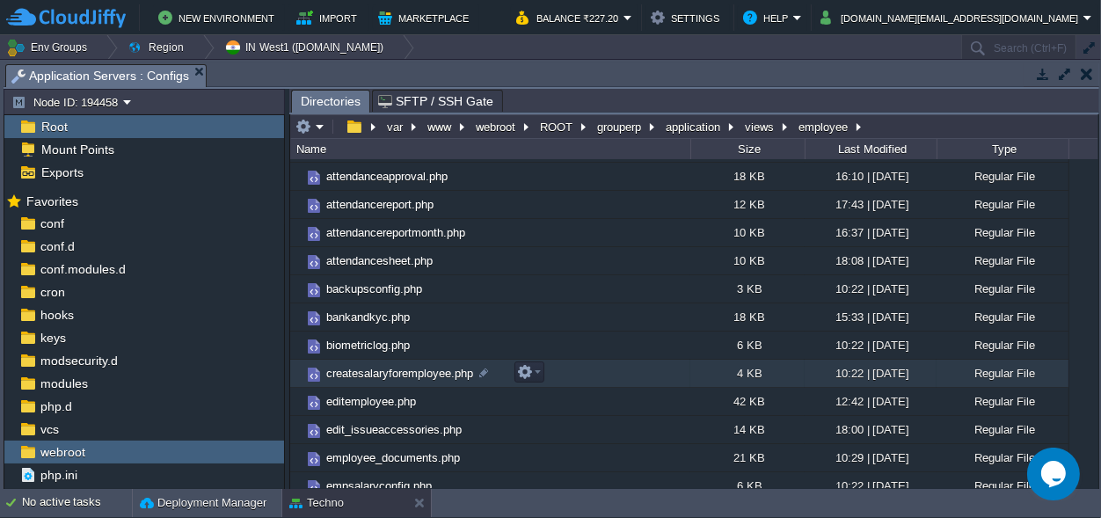
scroll to position [0, 0]
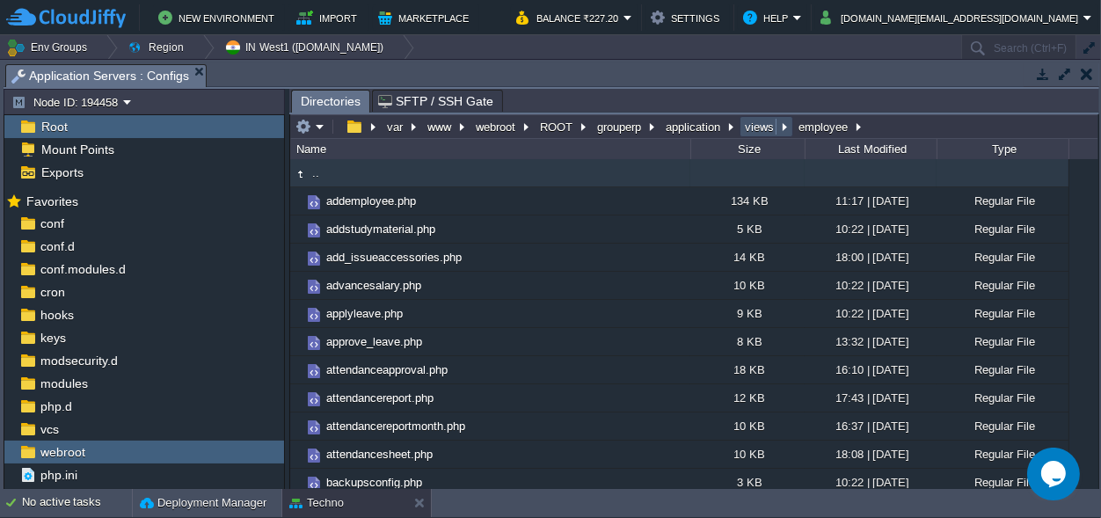
click at [751, 127] on button "views" at bounding box center [760, 127] width 36 height 16
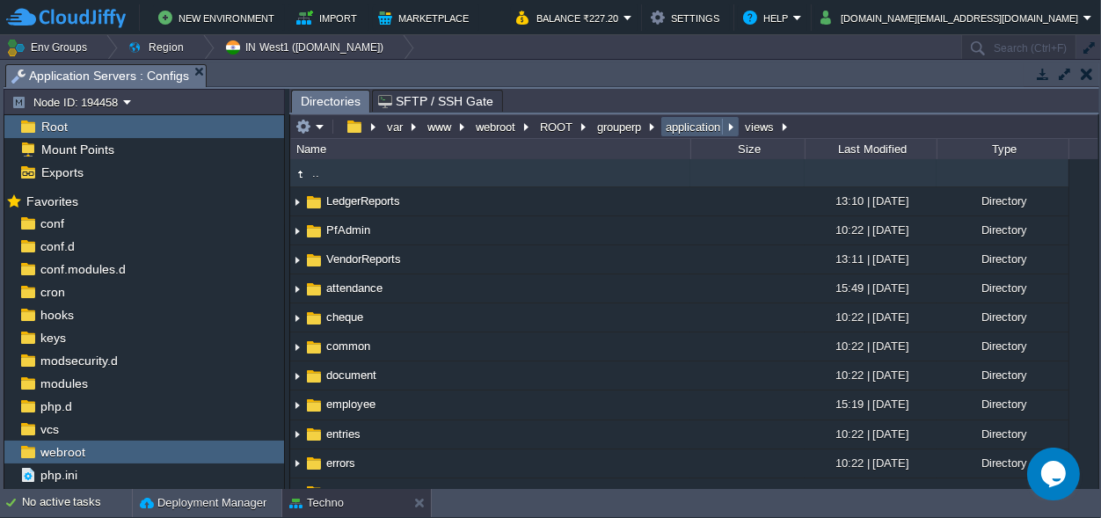
click at [702, 120] on button "application" at bounding box center [694, 127] width 62 height 16
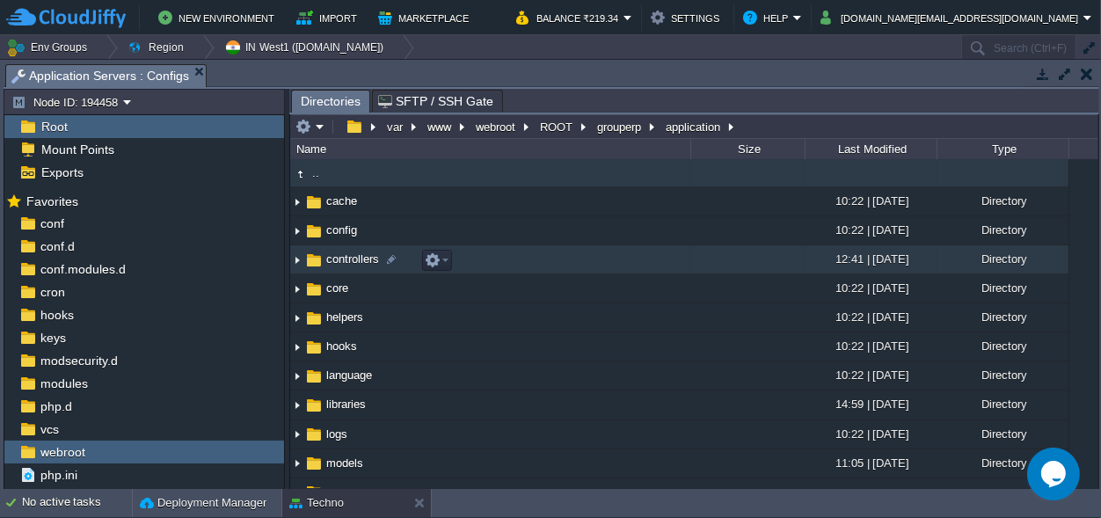
click at [364, 260] on span "controllers" at bounding box center [353, 258] width 58 height 15
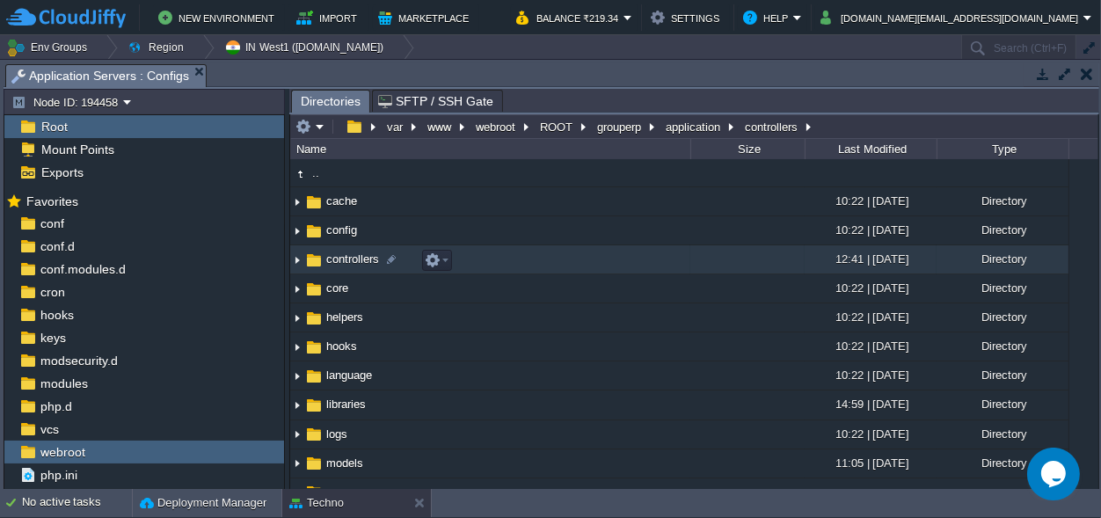
click at [363, 260] on span "controllers" at bounding box center [353, 258] width 58 height 15
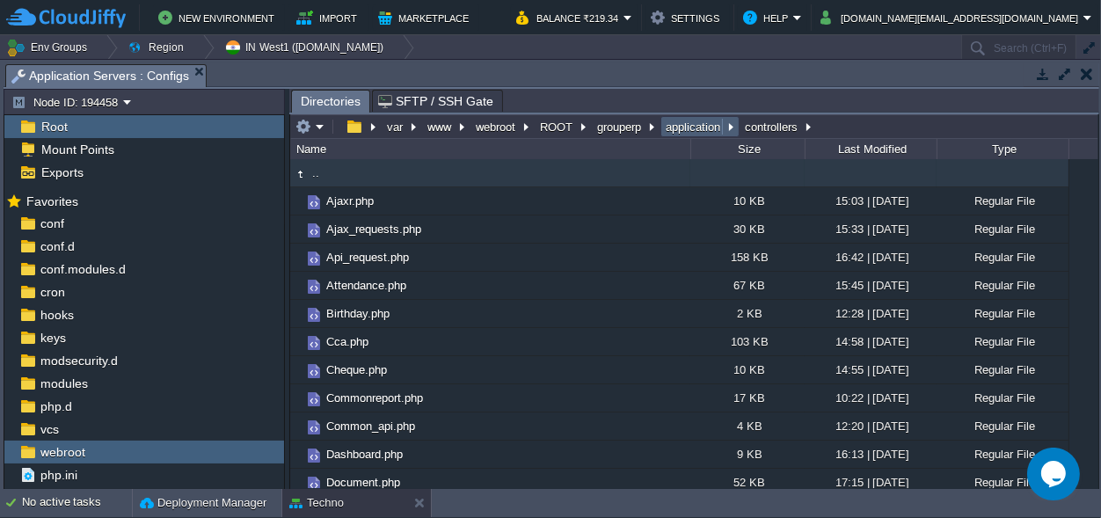
click at [677, 127] on button "application" at bounding box center [694, 127] width 62 height 16
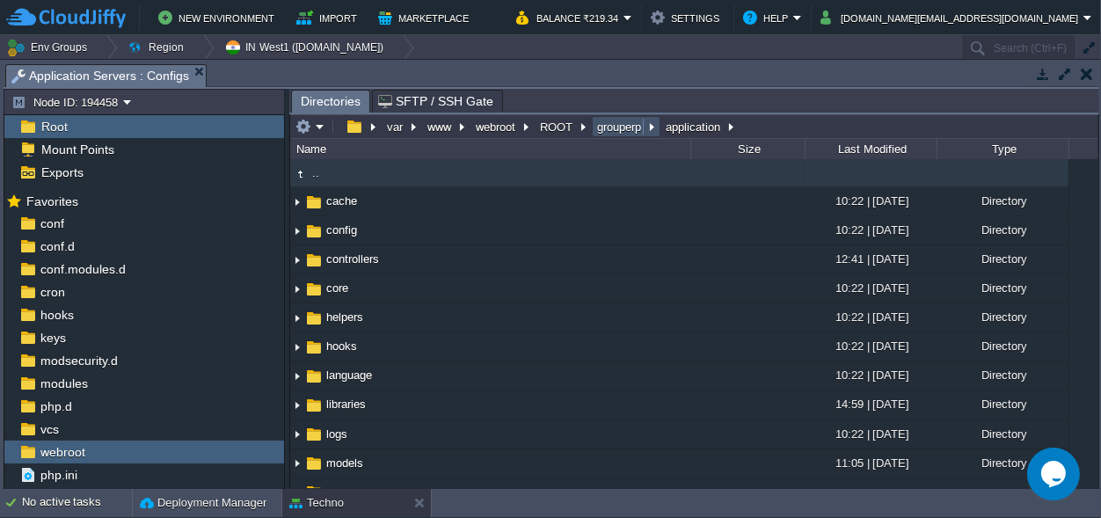
click at [611, 130] on button "grouperp" at bounding box center [619, 127] width 51 height 16
click at [545, 124] on button "ROOT" at bounding box center [557, 127] width 40 height 16
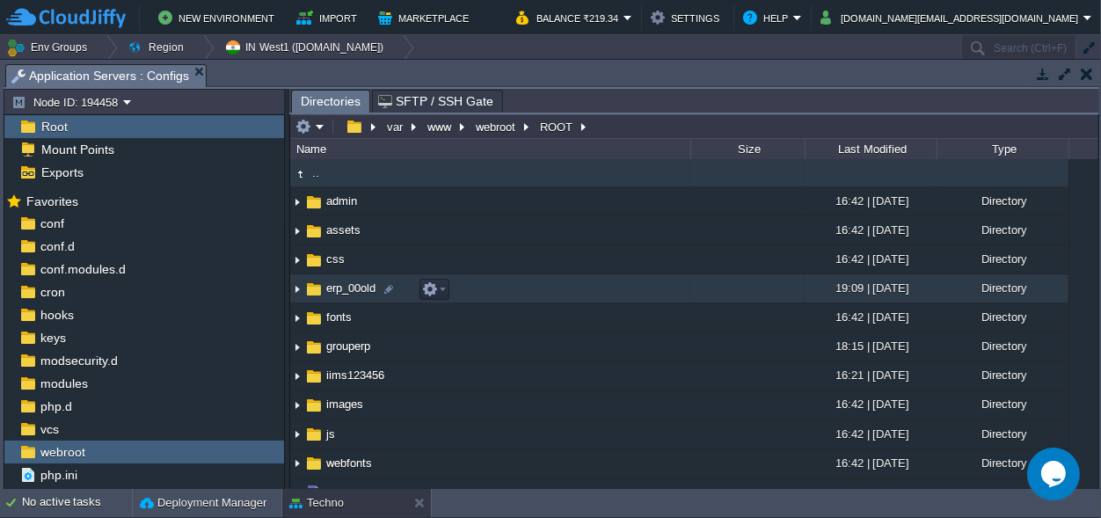
click at [362, 291] on span "erp_00old" at bounding box center [351, 287] width 55 height 15
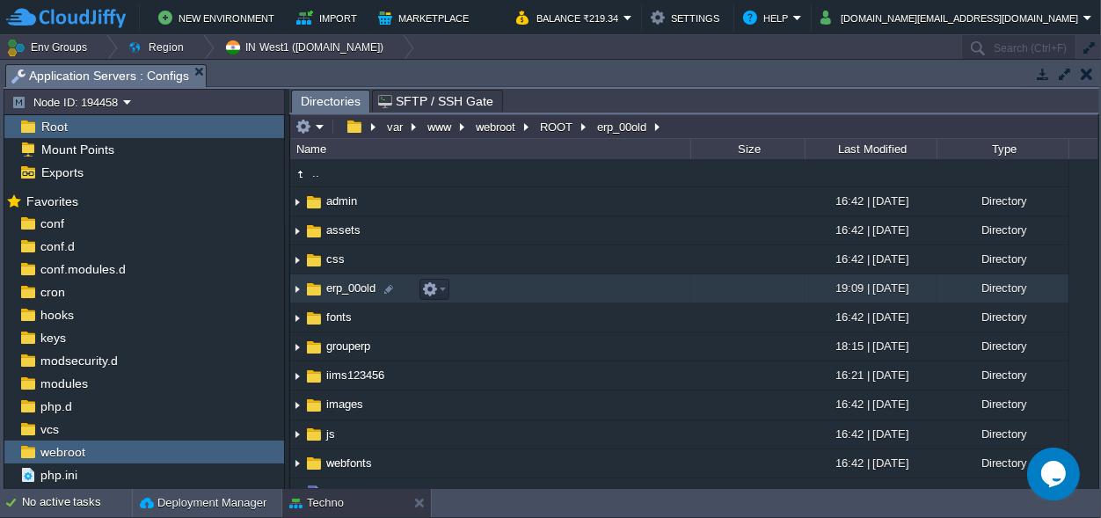
click at [362, 291] on span "erp_00old" at bounding box center [351, 287] width 55 height 15
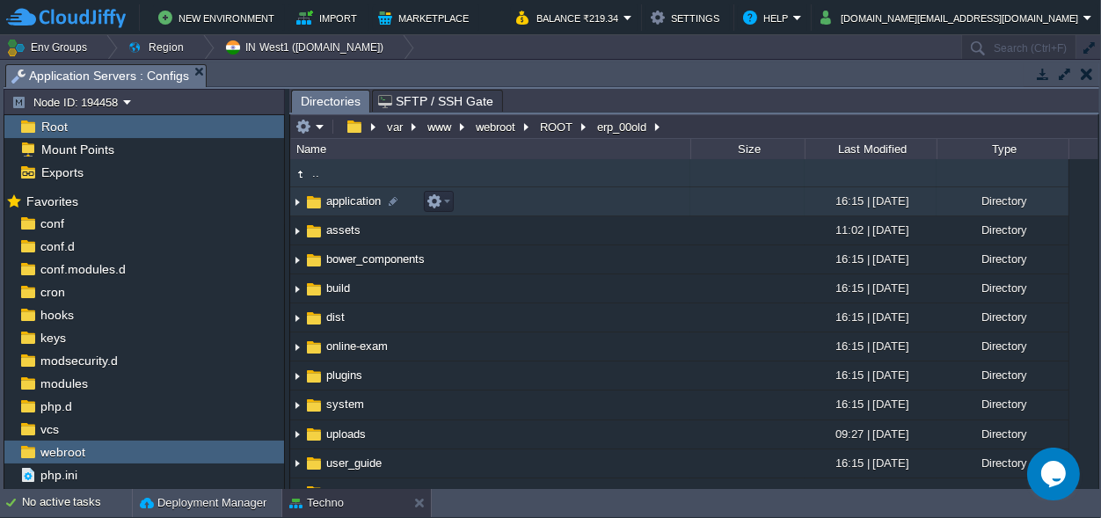
click at [351, 208] on td "application" at bounding box center [490, 201] width 400 height 29
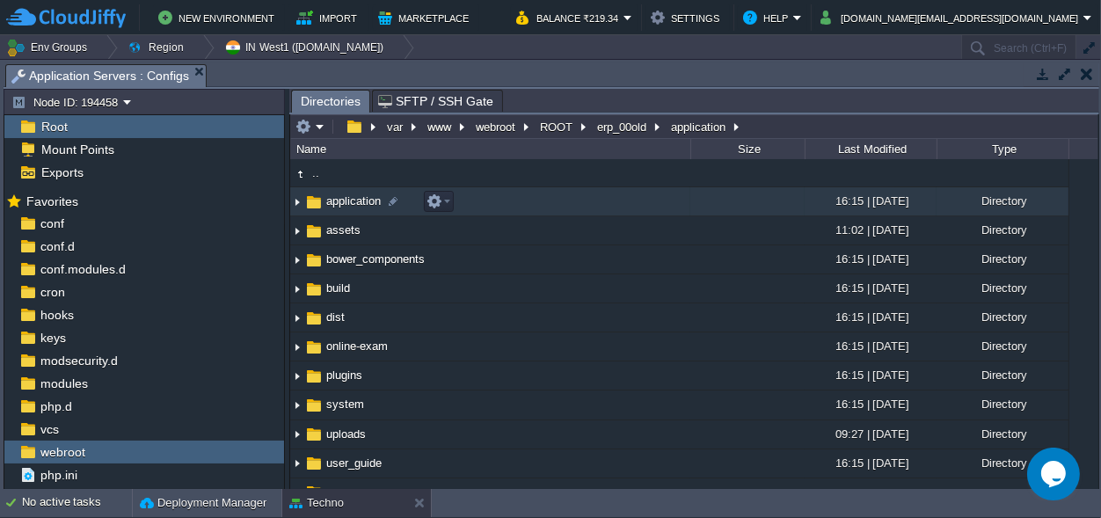
click at [351, 208] on span "application" at bounding box center [354, 200] width 60 height 15
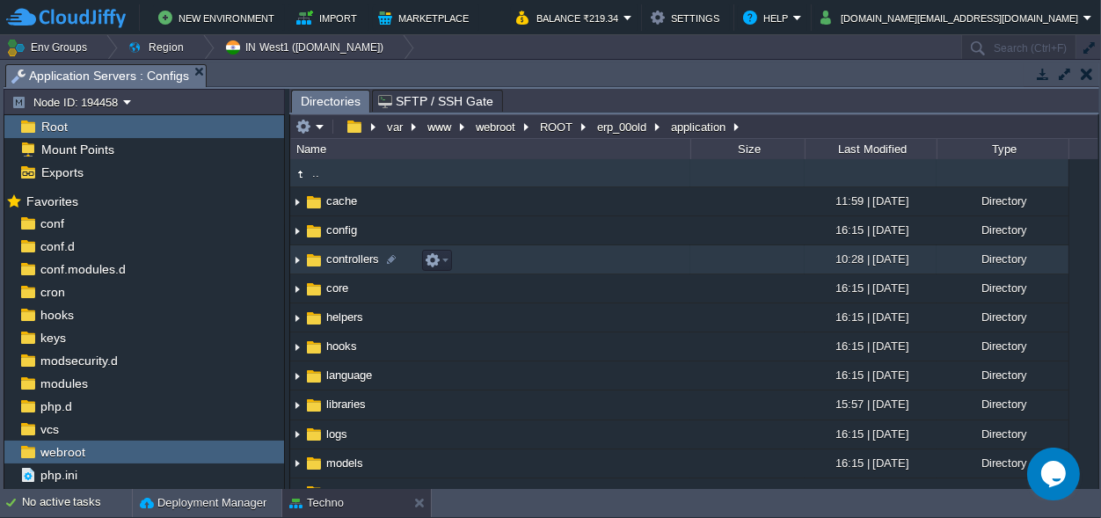
click at [358, 254] on span "controllers" at bounding box center [353, 258] width 58 height 15
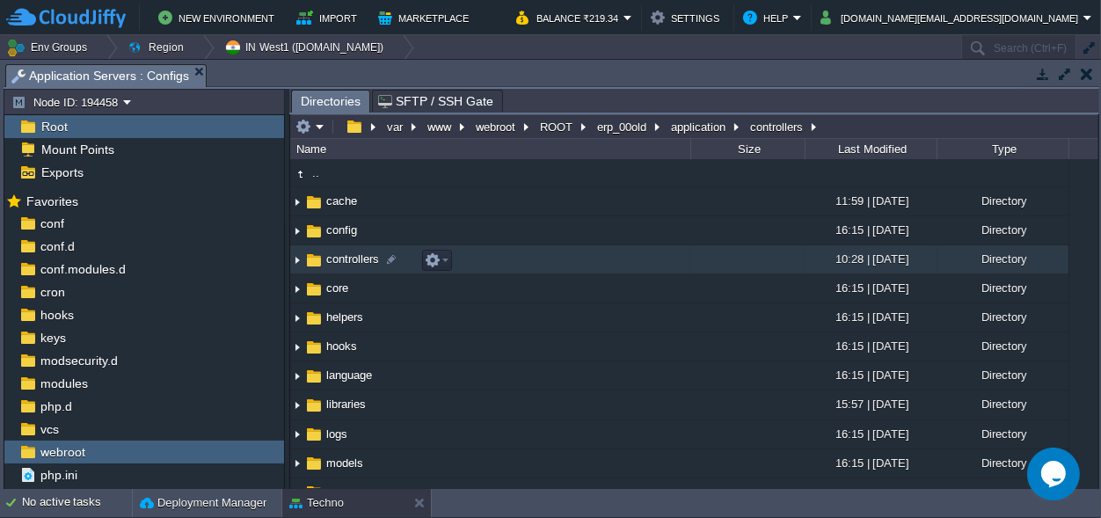
click at [358, 254] on span "controllers" at bounding box center [353, 258] width 58 height 15
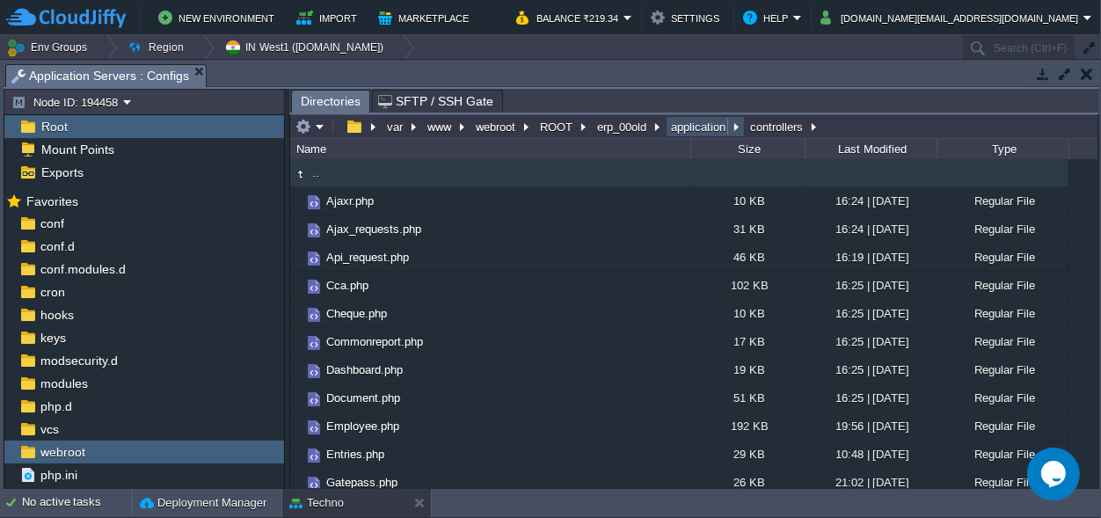
click at [700, 123] on button "application" at bounding box center [699, 127] width 62 height 16
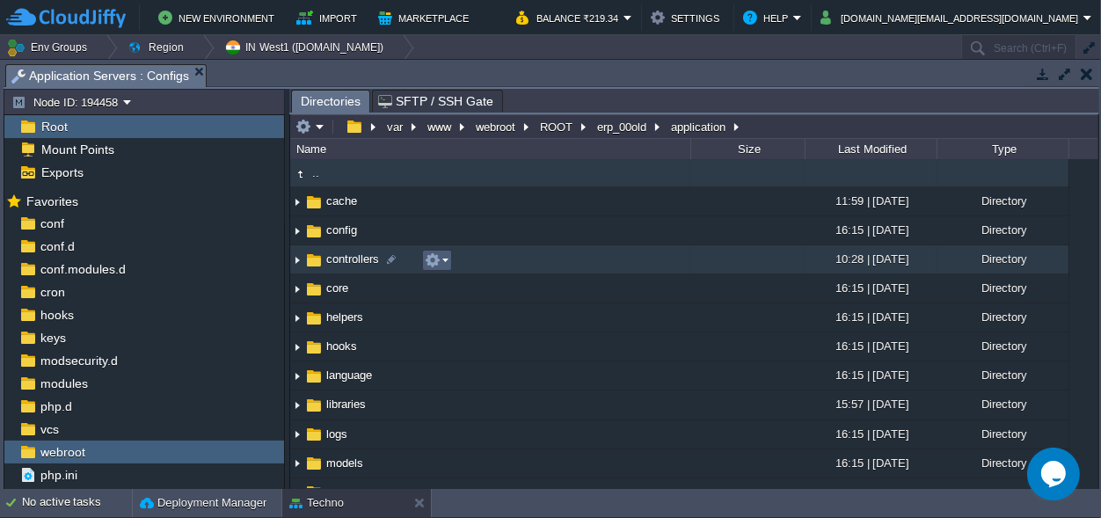
click at [441, 257] on em at bounding box center [437, 260] width 24 height 16
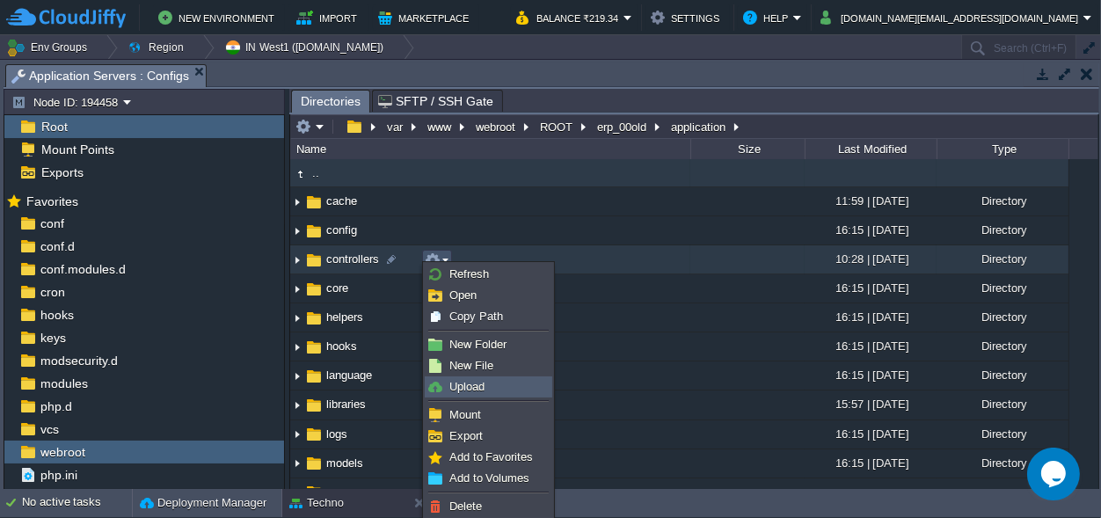
click at [464, 385] on span "Upload" at bounding box center [466, 386] width 35 height 13
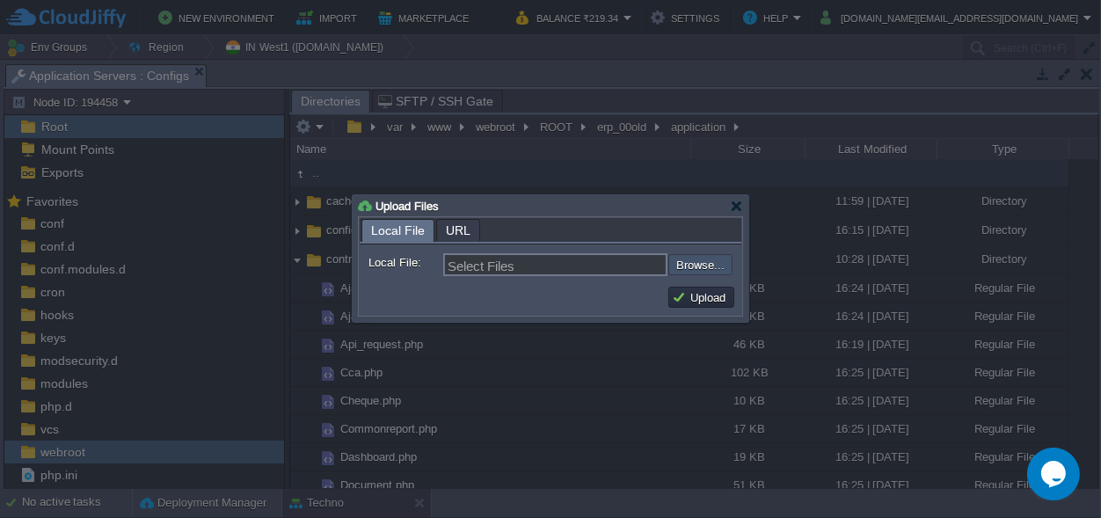
click at [702, 261] on input "file" at bounding box center [621, 264] width 222 height 21
type input "C:\fakepath\Easebuzz.php"
type input "Easebuzz.php"
click at [703, 301] on button "Upload" at bounding box center [701, 297] width 59 height 16
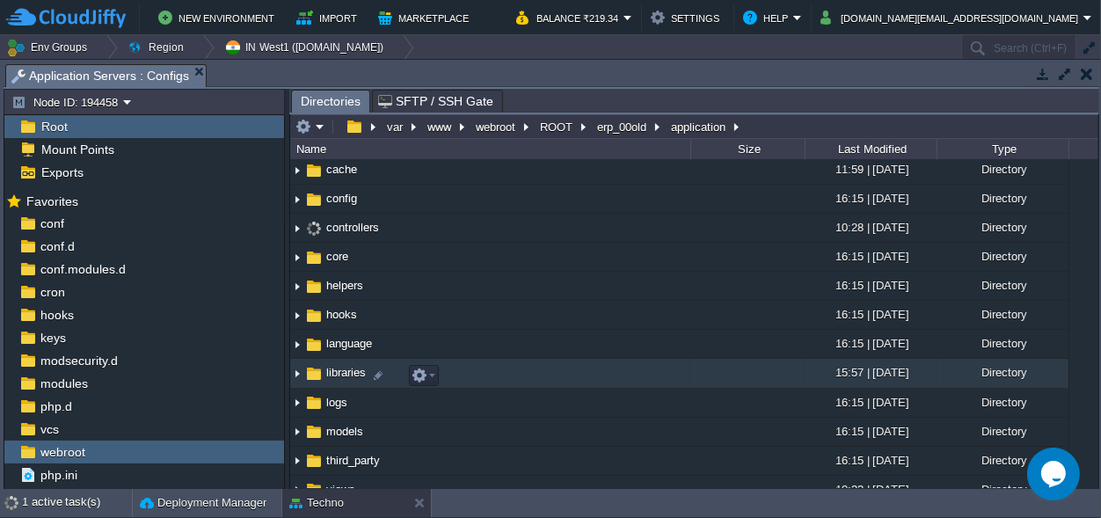
scroll to position [82, 0]
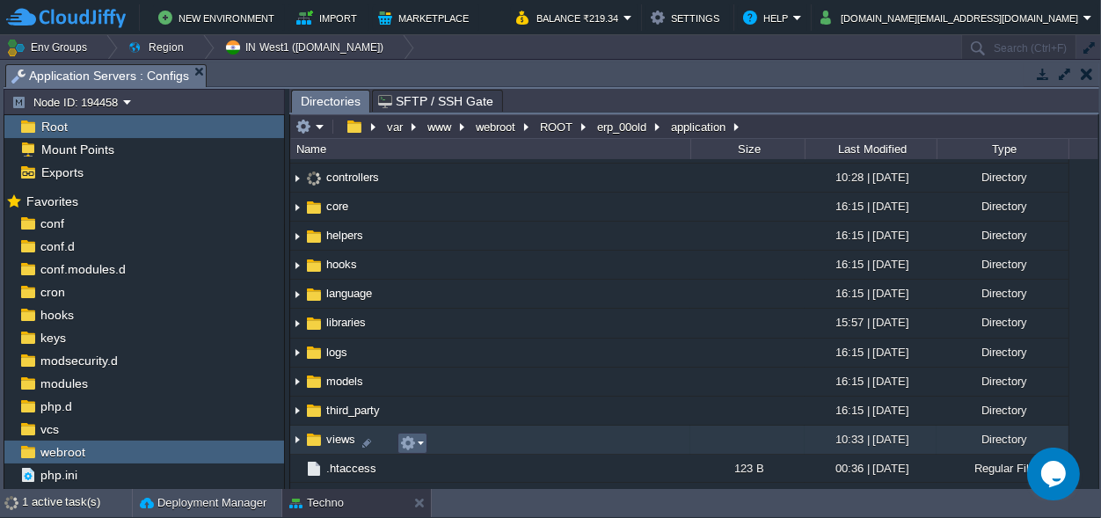
click at [412, 439] on button "button" at bounding box center [408, 443] width 16 height 16
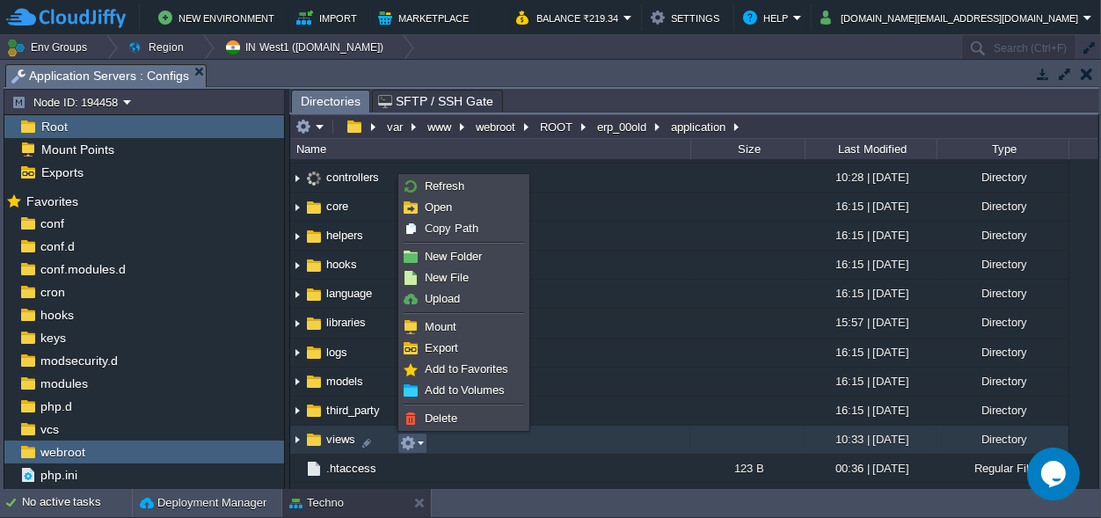
click at [334, 438] on span "views" at bounding box center [341, 439] width 34 height 15
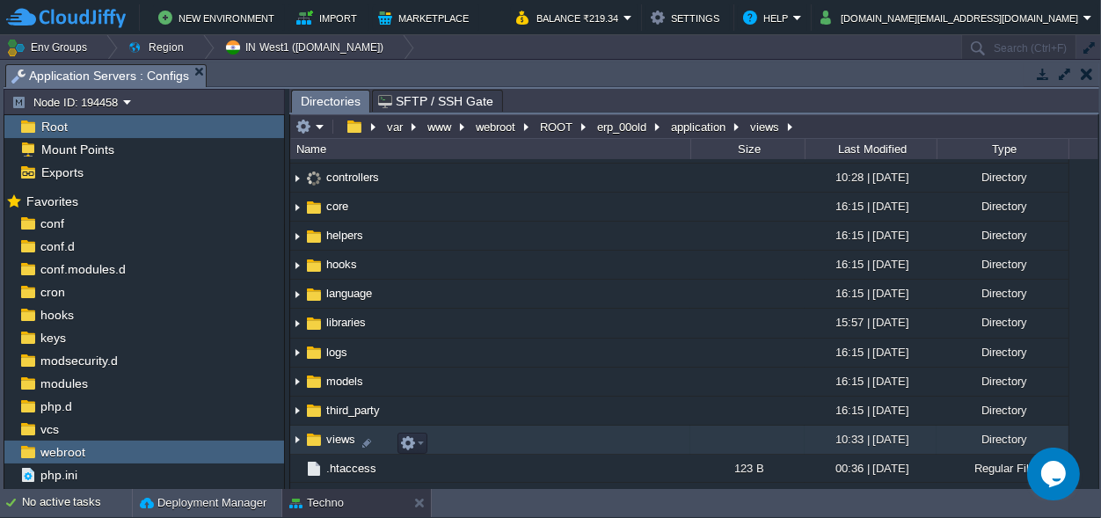
click at [334, 438] on span "views" at bounding box center [341, 439] width 34 height 15
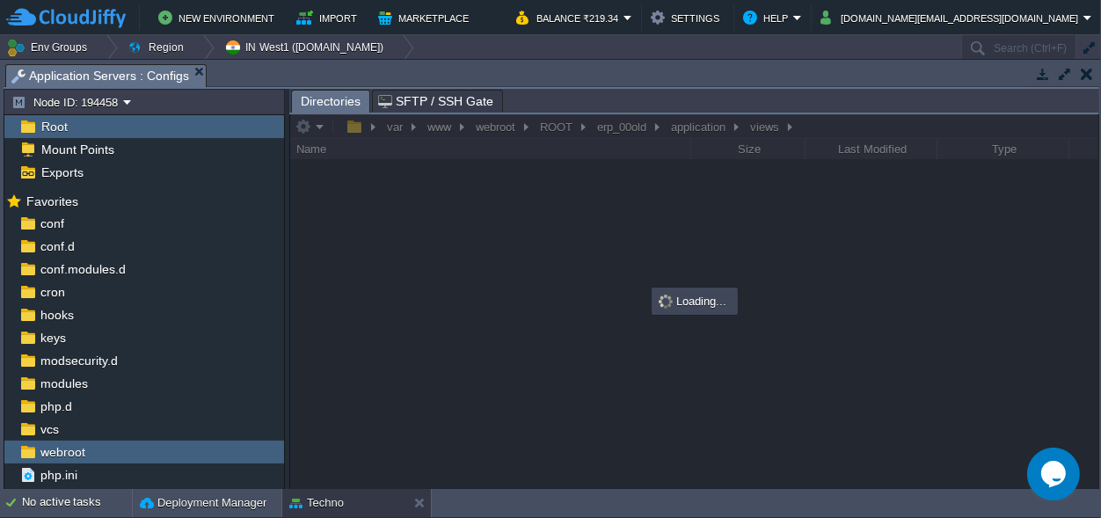
scroll to position [0, 0]
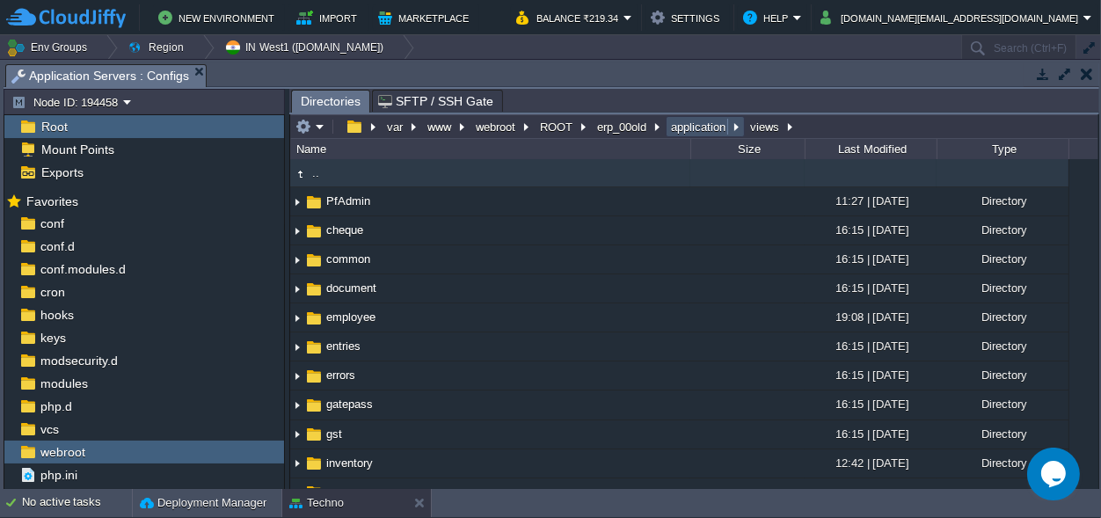
click at [692, 120] on button "application" at bounding box center [699, 127] width 62 height 16
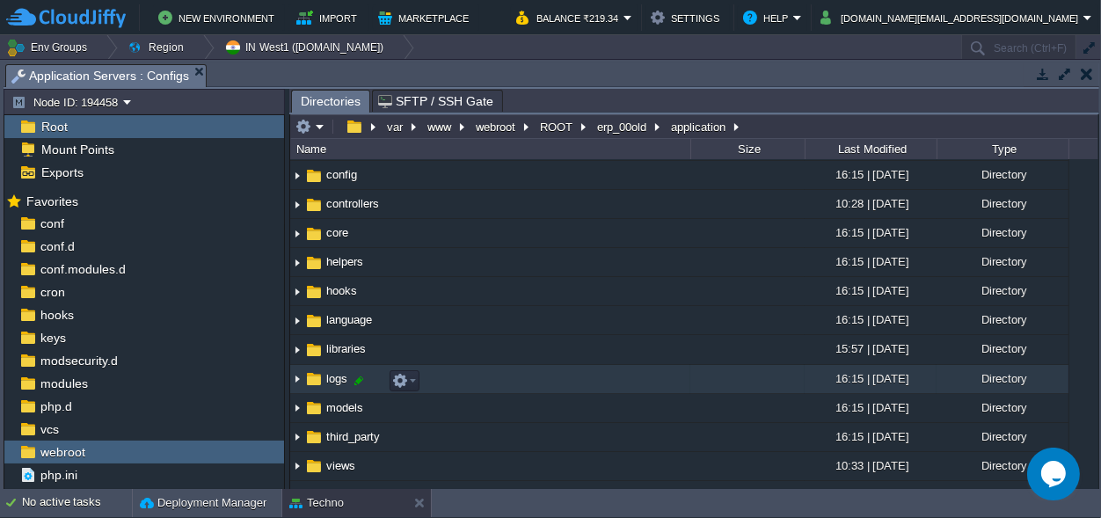
scroll to position [82, 0]
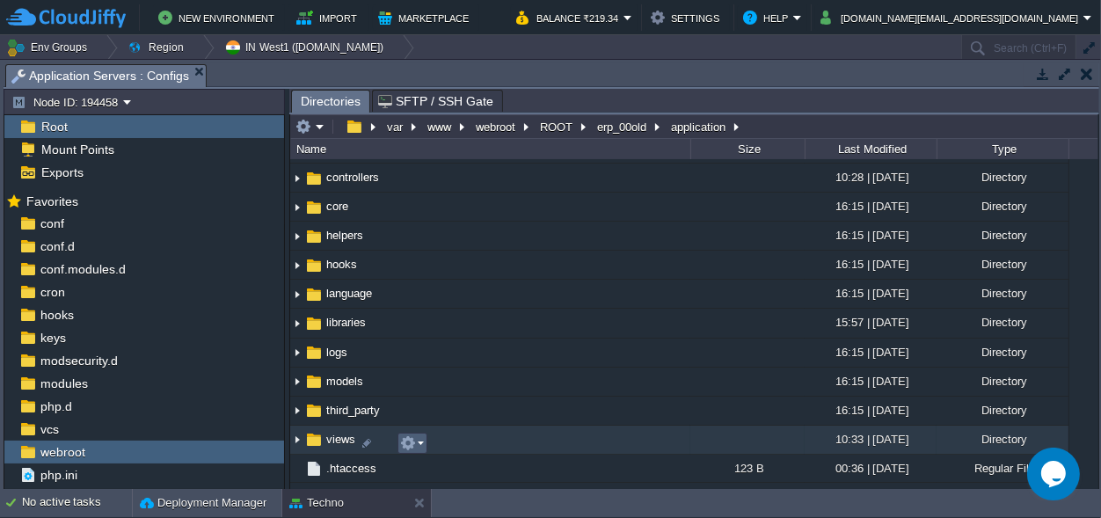
click at [419, 442] on em at bounding box center [412, 443] width 24 height 16
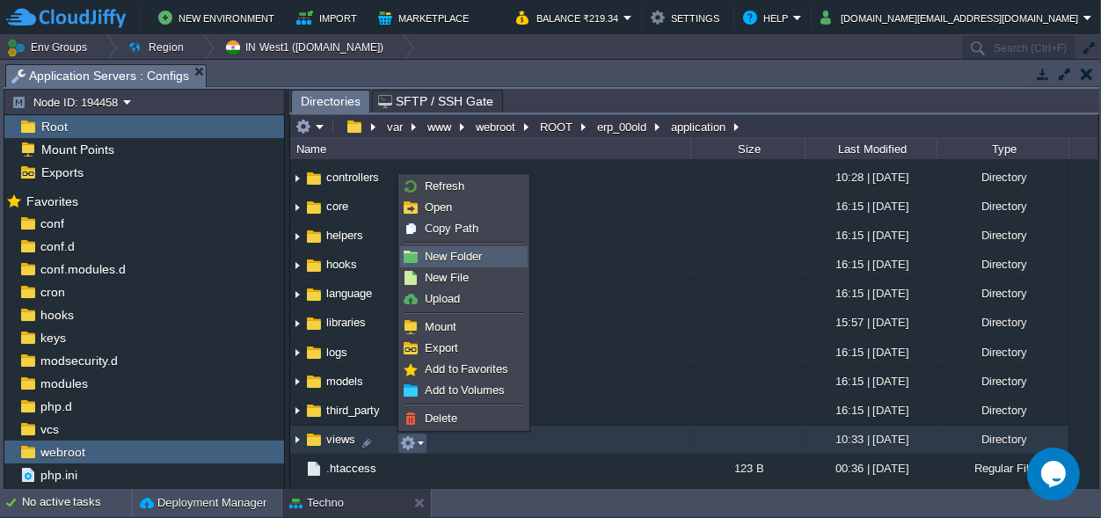
click at [470, 257] on span "New Folder" at bounding box center [453, 256] width 57 height 13
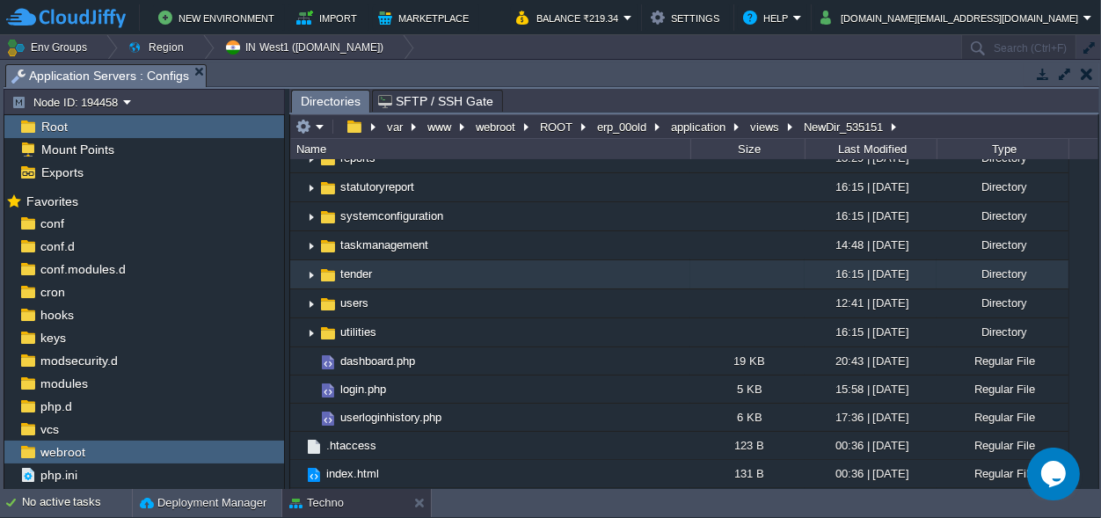
scroll to position [1, 0]
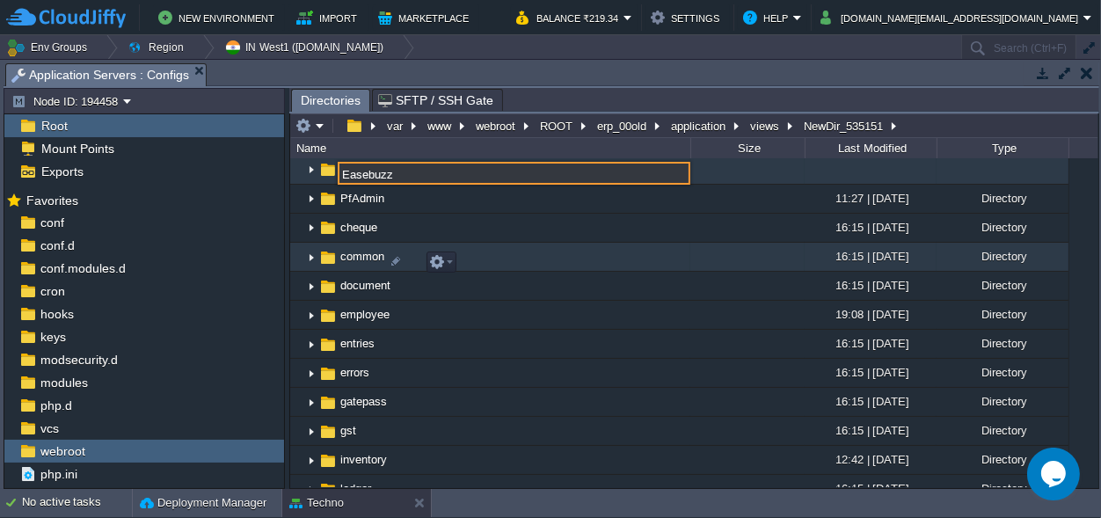
type input "Easebuzz"
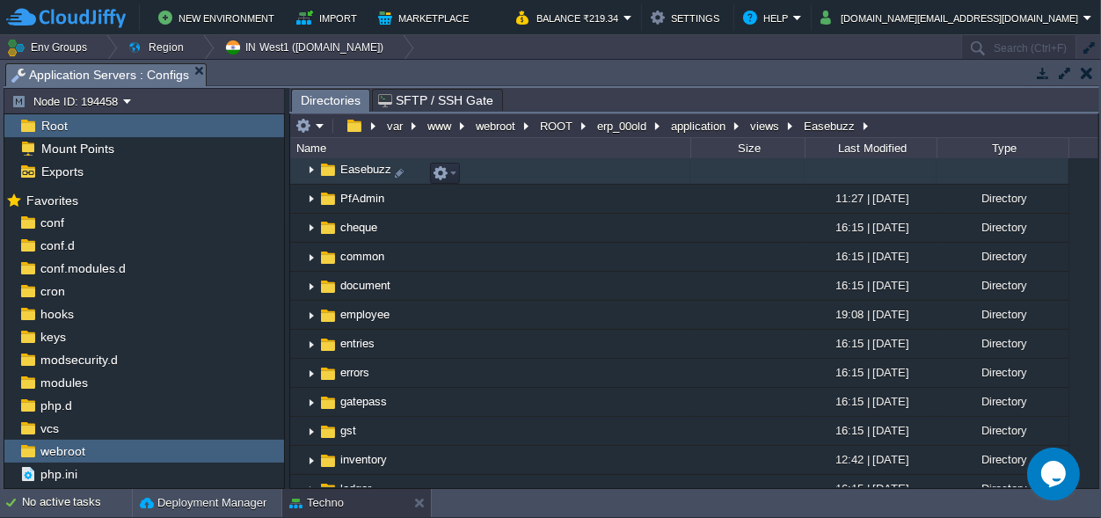
click at [373, 176] on span "Easebuzz" at bounding box center [366, 169] width 56 height 15
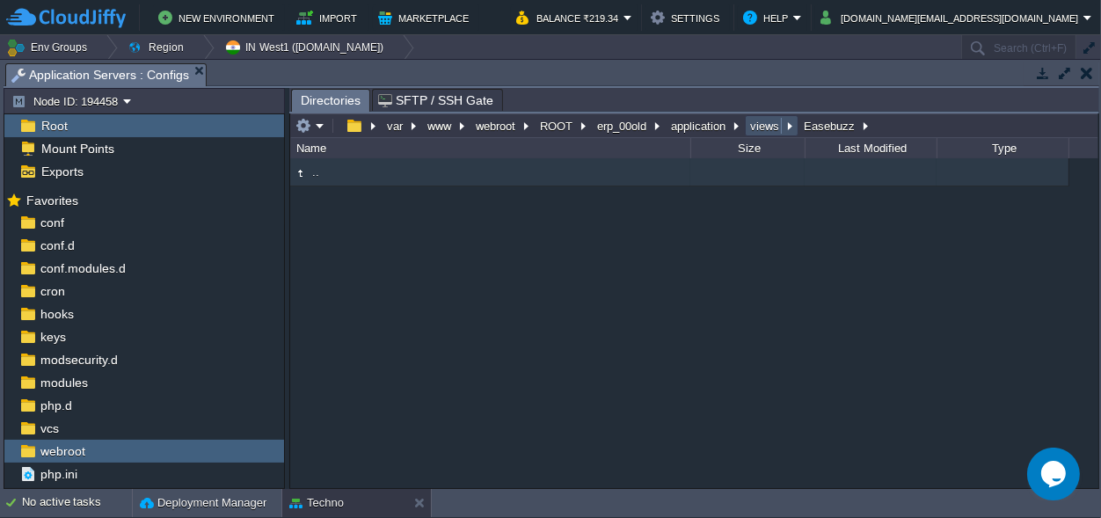
click at [763, 120] on button "views" at bounding box center [765, 126] width 36 height 16
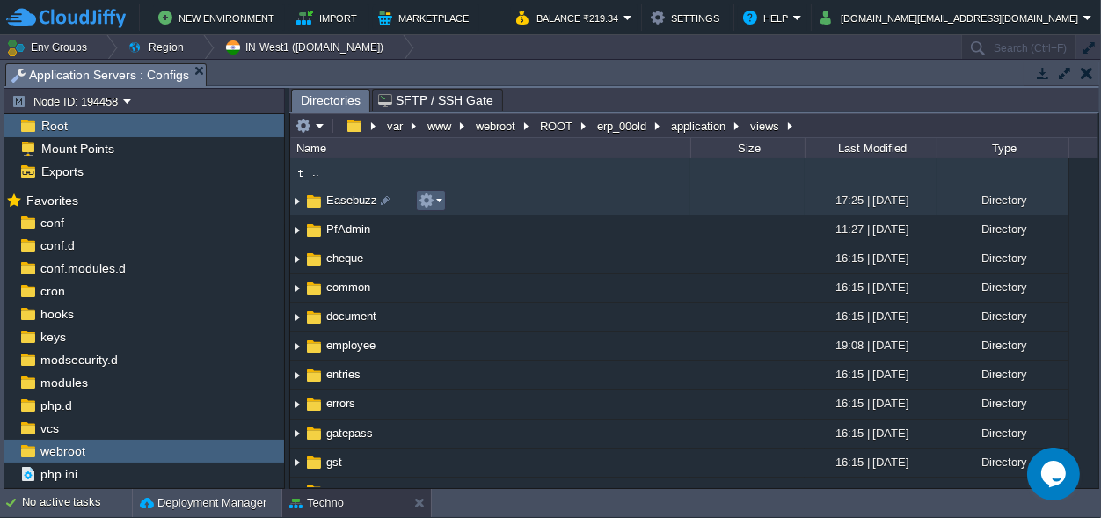
click at [437, 204] on em at bounding box center [431, 201] width 24 height 16
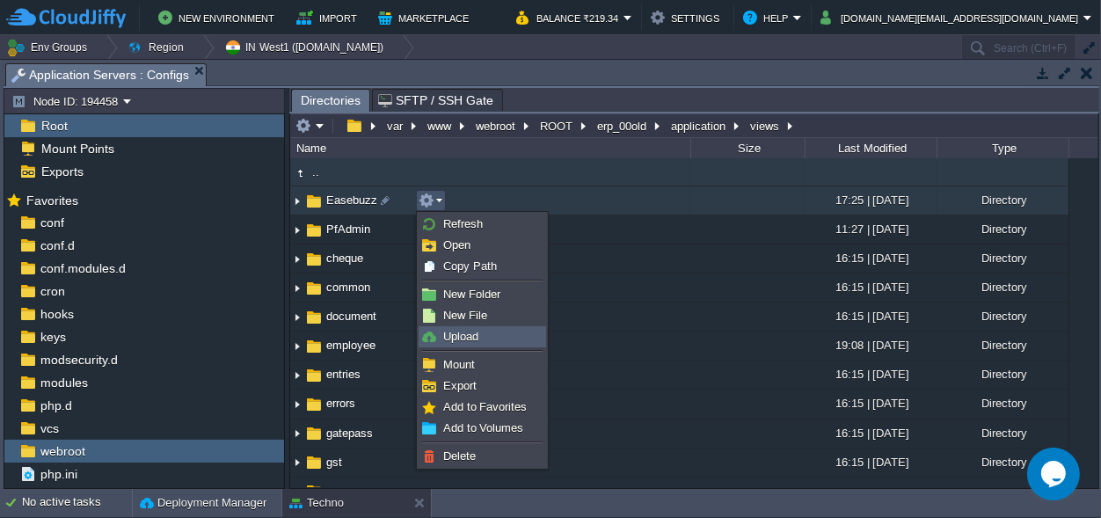
click at [479, 336] on link "Upload" at bounding box center [482, 336] width 126 height 19
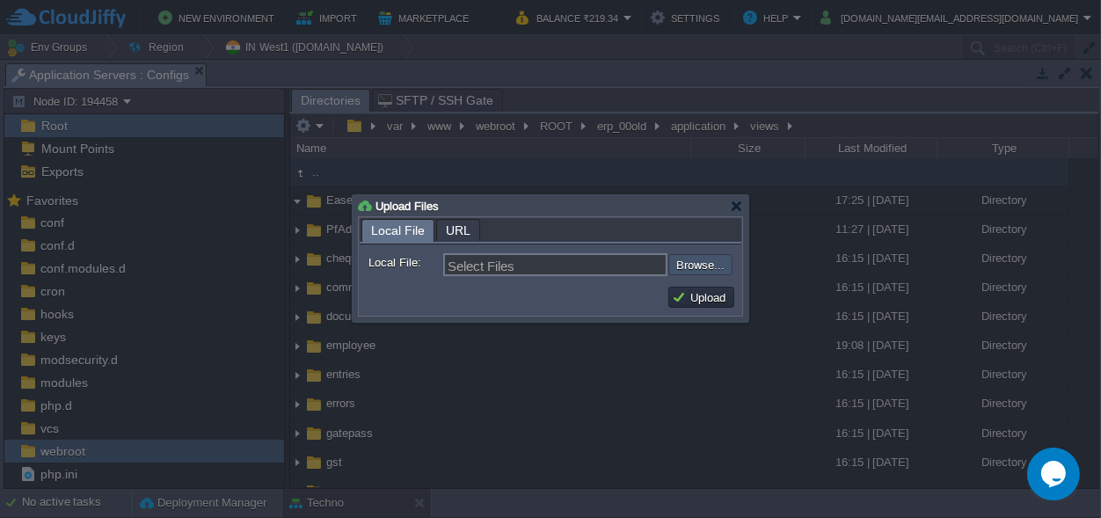
click at [685, 259] on input "file" at bounding box center [621, 264] width 222 height 21
type input "C:\fakepath\Easebuzz.php"
type input "Easebuzz.php"
click at [699, 266] on input "file" at bounding box center [621, 264] width 222 height 21
type input "C:\fakepath\easebuzz_failure.php"
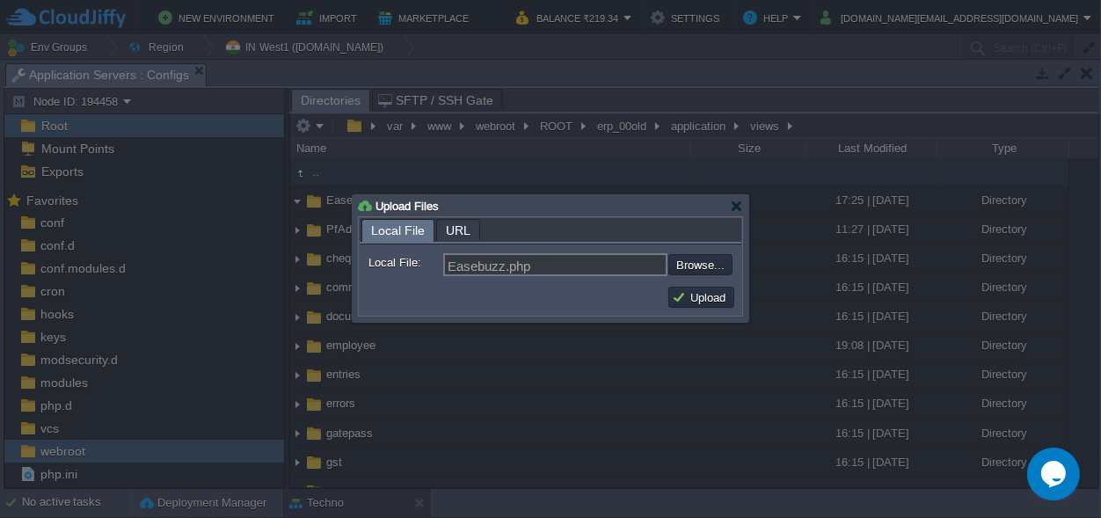
type input "easebuzz_failure.php, easebuzz_success.php, easebuzz_view.php"
click at [709, 301] on button "Upload" at bounding box center [701, 297] width 59 height 16
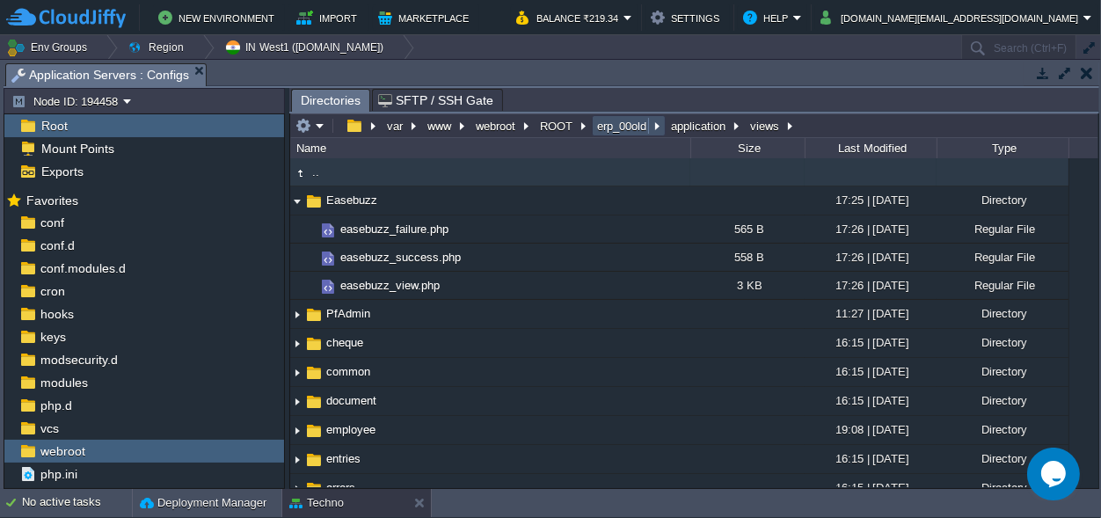
click at [609, 120] on button "erp_00old" at bounding box center [622, 126] width 56 height 16
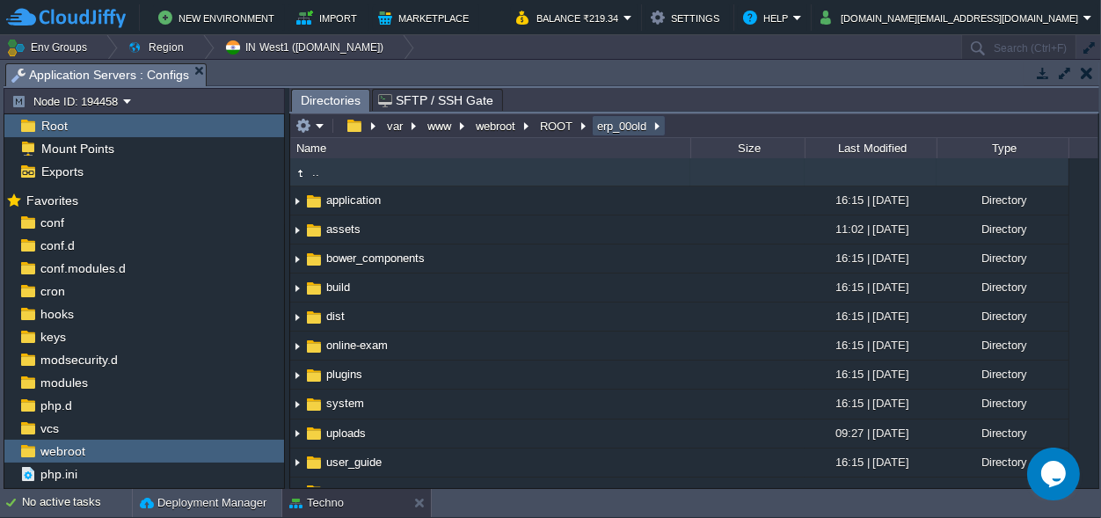
drag, startPoint x: 601, startPoint y: 121, endPoint x: 563, endPoint y: -53, distance: 178.2
type input "/var/www/webroot/ROOT/erp_00old"
click at [894, 113] on input "/var/www/webroot/ROOT/erp_00old" at bounding box center [694, 125] width 808 height 25
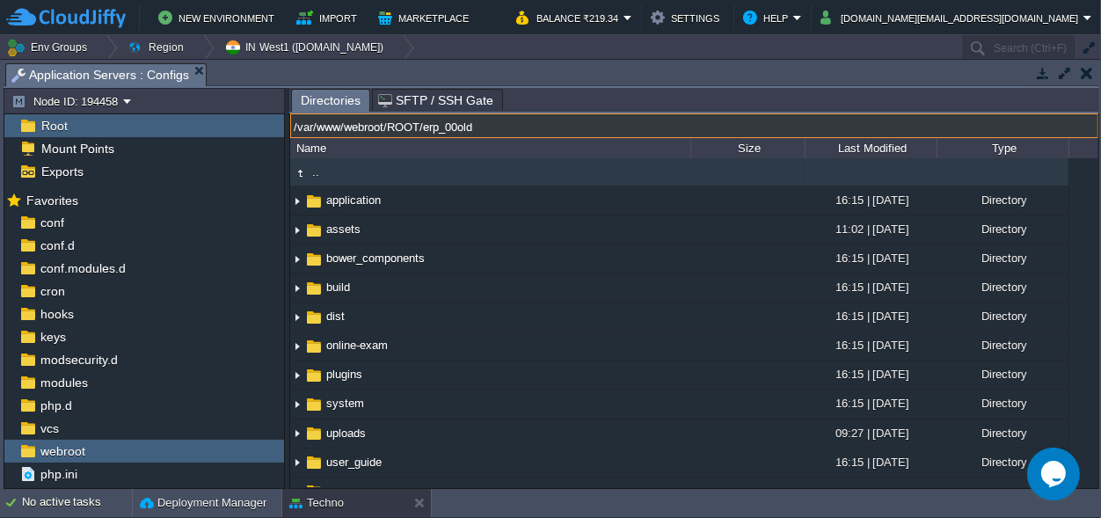
click at [461, 122] on input "/var/www/webroot/ROOT/erp_00old" at bounding box center [694, 125] width 808 height 25
type input "/var/www/webroot/ROOT/erp_00old"
click at [449, 127] on input "/var/www/webroot/ROOT/erp_00old" at bounding box center [694, 125] width 808 height 25
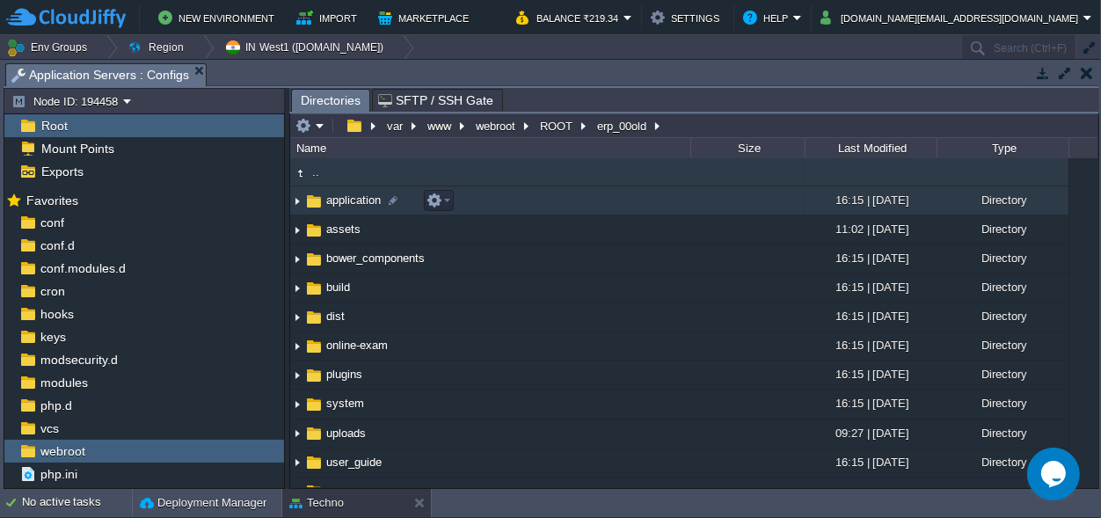
click at [353, 196] on span "application" at bounding box center [354, 200] width 60 height 15
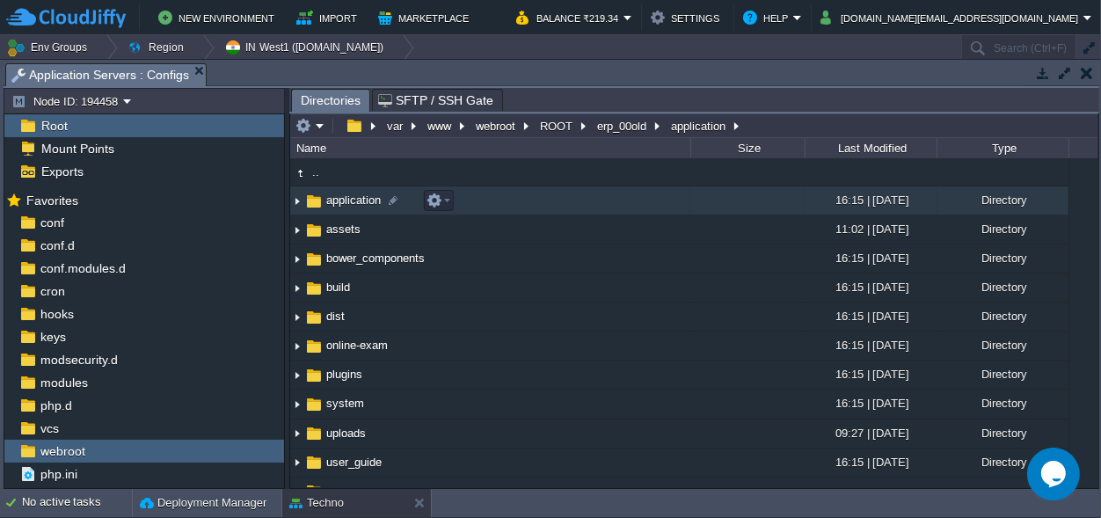
click at [353, 196] on span "application" at bounding box center [354, 200] width 60 height 15
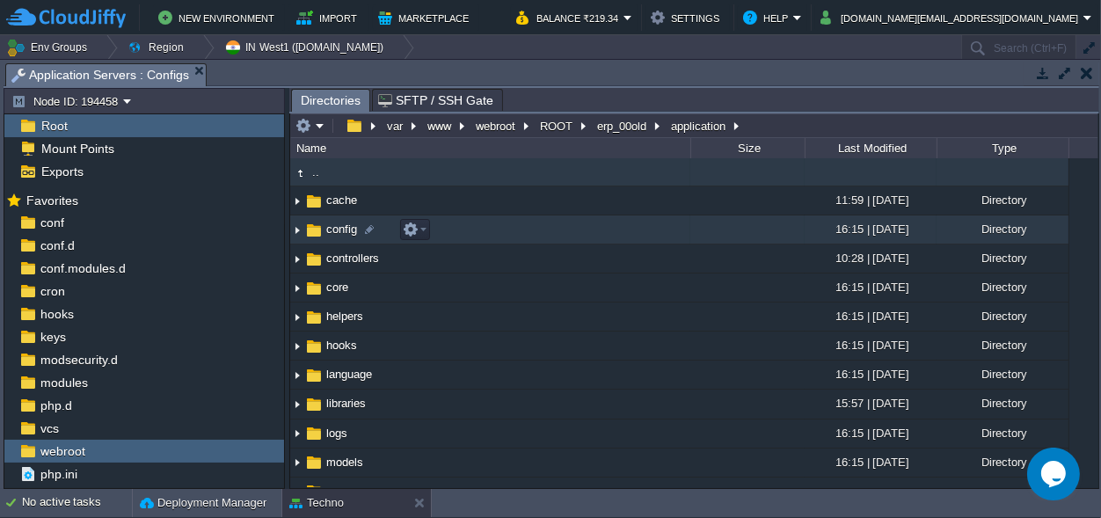
click at [339, 229] on span "config" at bounding box center [342, 229] width 36 height 15
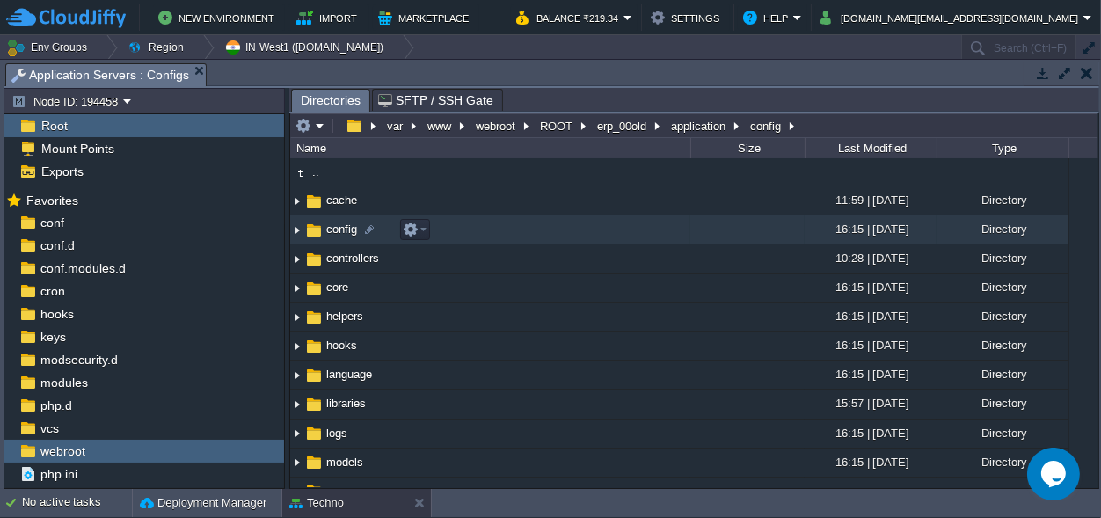
click at [339, 229] on span "config" at bounding box center [342, 229] width 36 height 15
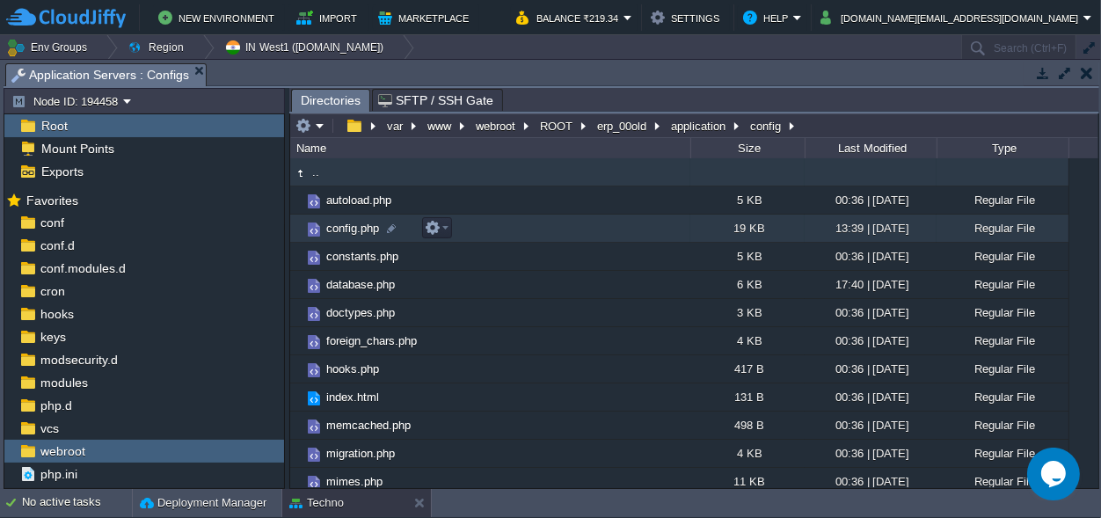
click at [363, 228] on span "config.php" at bounding box center [353, 228] width 58 height 15
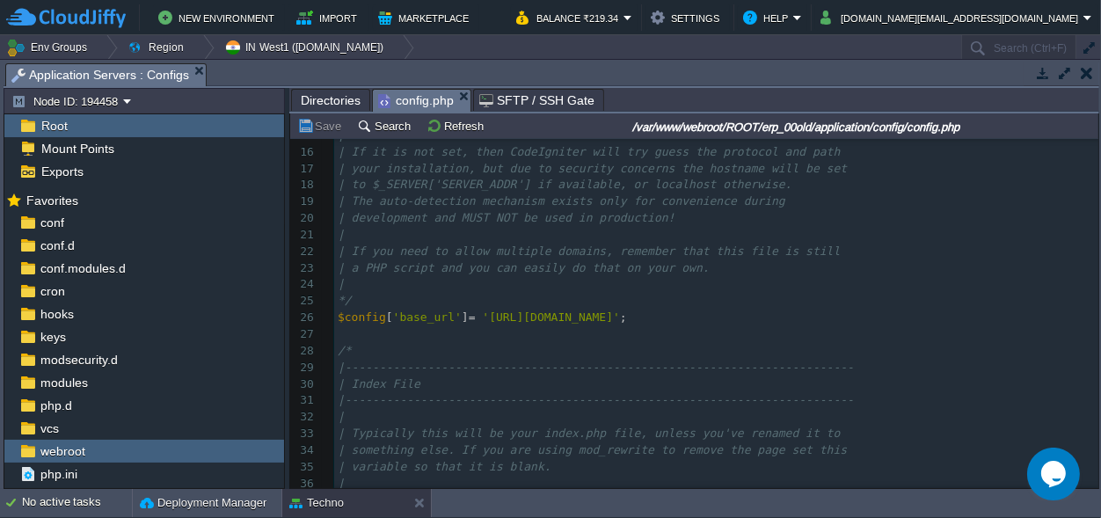
scroll to position [247, 0]
click at [676, 324] on pre "$config [ 'base_url' ] = '[URL][DOMAIN_NAME]' ;" at bounding box center [716, 318] width 764 height 17
type textarea "erp"
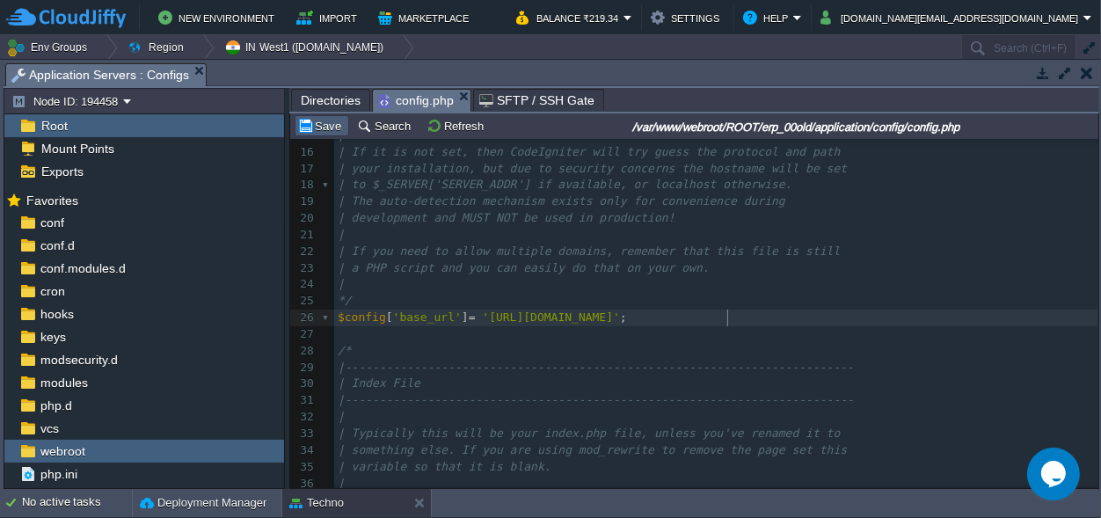
click at [320, 120] on button "Save" at bounding box center [321, 126] width 49 height 16
click at [733, 314] on div "xxxxxxxxxx <?php 5 |-----------------------------------------------------------…" at bounding box center [716, 309] width 764 height 696
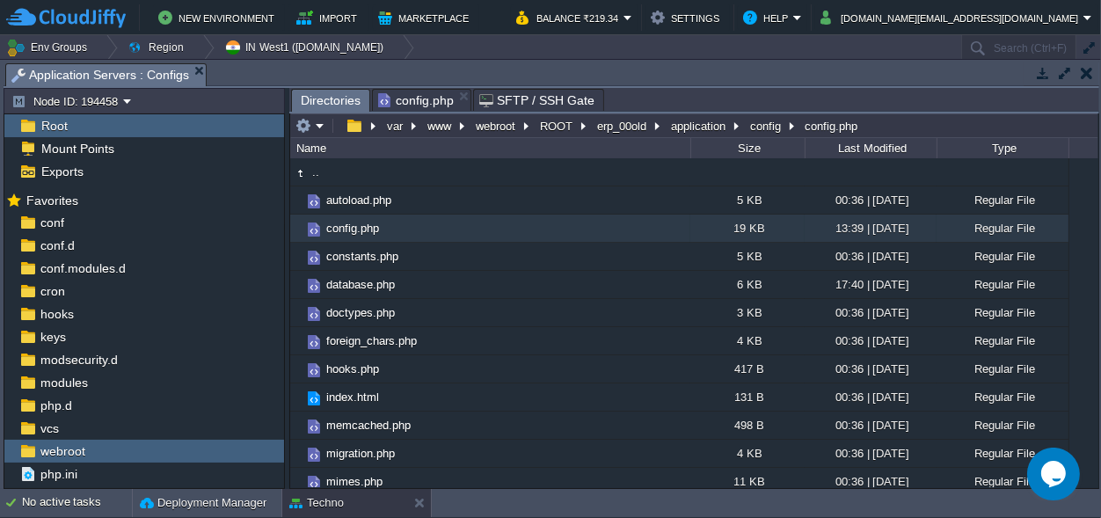
click at [327, 101] on span "Directories" at bounding box center [331, 101] width 60 height 22
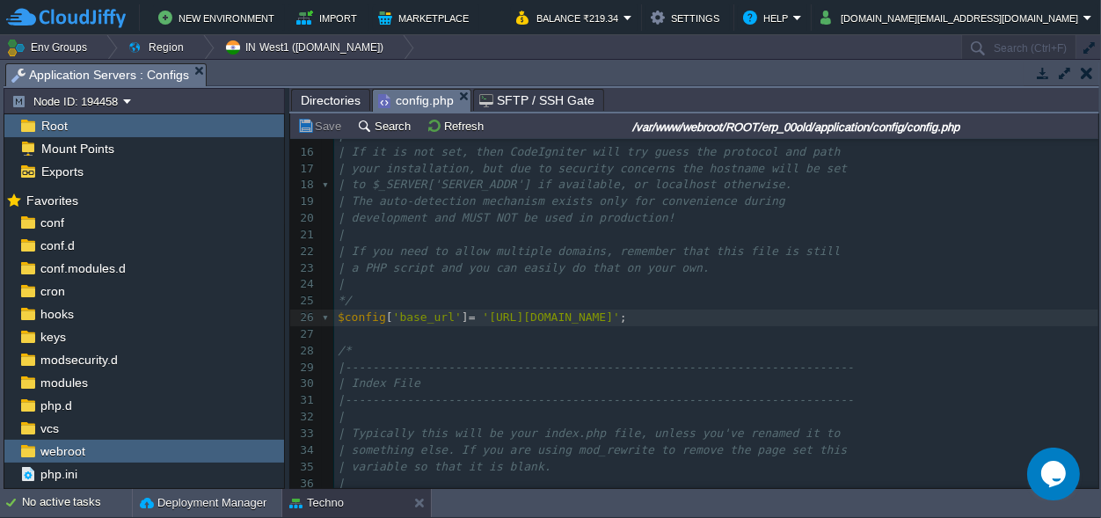
click at [411, 99] on span "config.php" at bounding box center [416, 101] width 76 height 22
click at [335, 98] on span "Directories" at bounding box center [331, 100] width 60 height 21
click at [403, 99] on span "config.php" at bounding box center [416, 101] width 76 height 22
click at [324, 97] on span "Directories" at bounding box center [331, 100] width 60 height 21
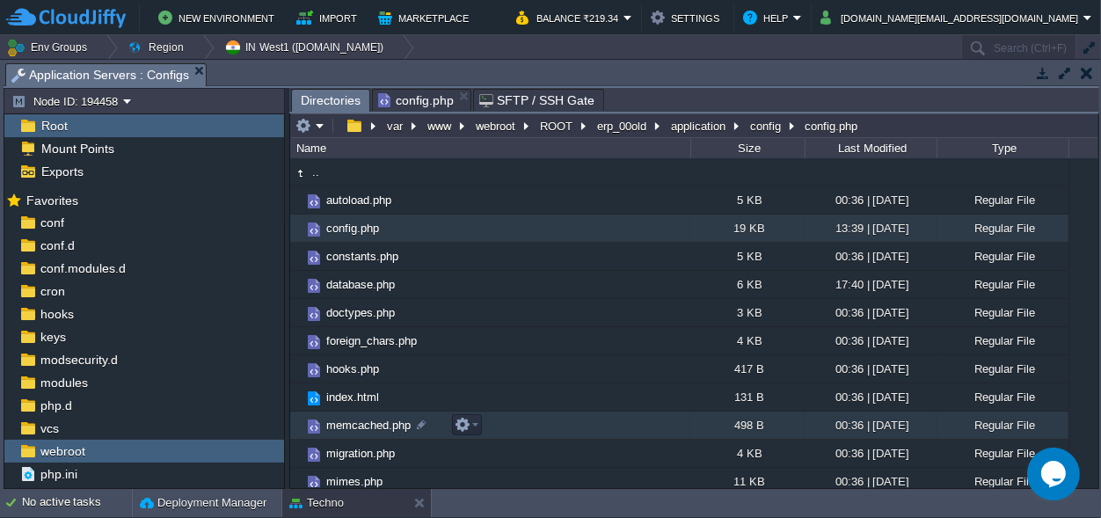
scroll to position [0, 0]
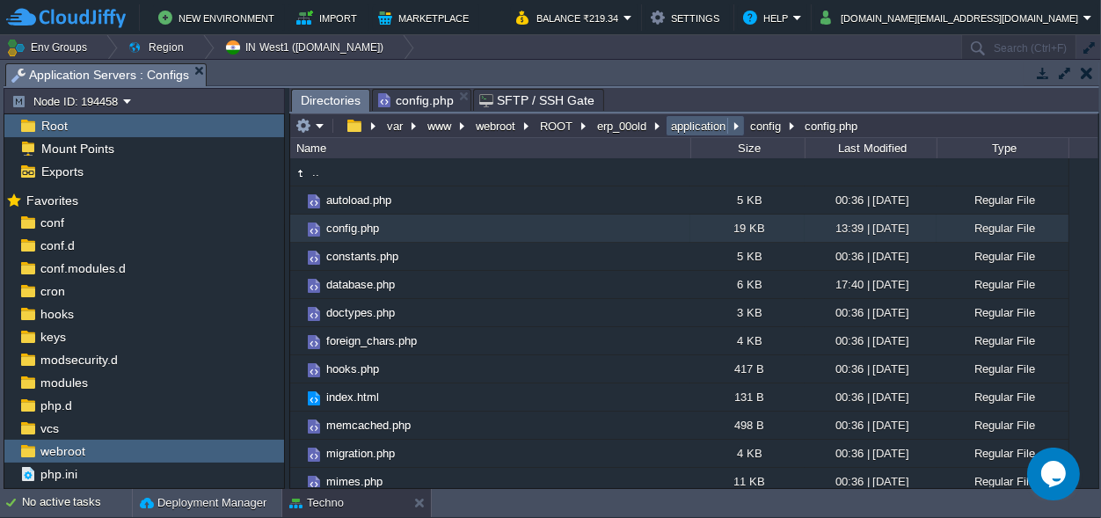
click at [711, 124] on button "application" at bounding box center [699, 126] width 62 height 16
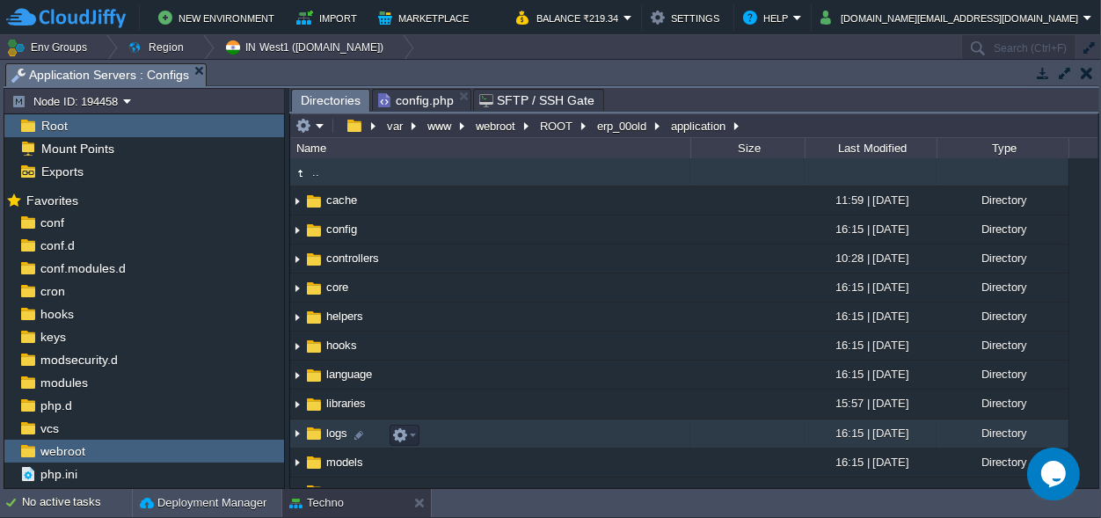
scroll to position [107, 0]
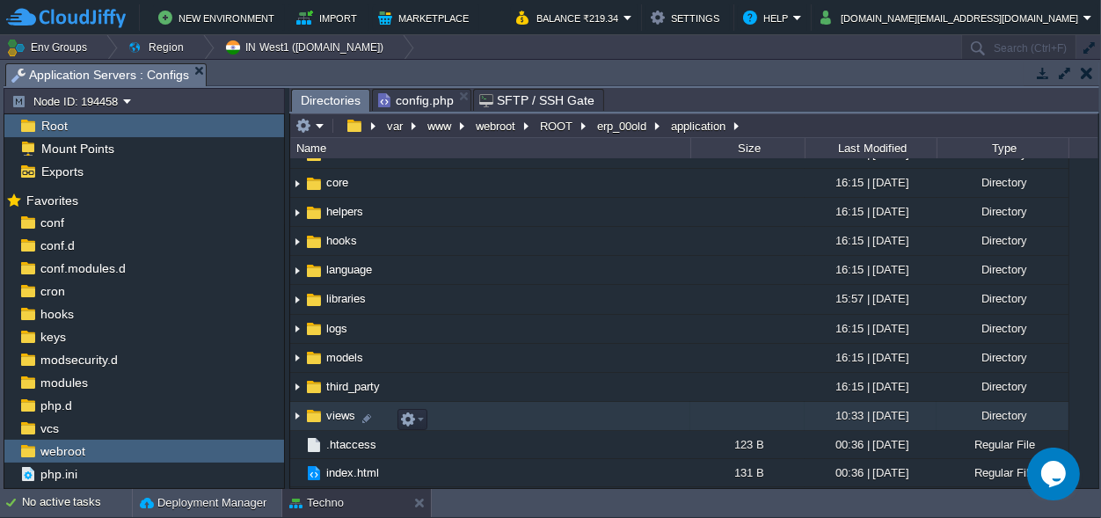
click at [341, 419] on span "views" at bounding box center [341, 415] width 34 height 15
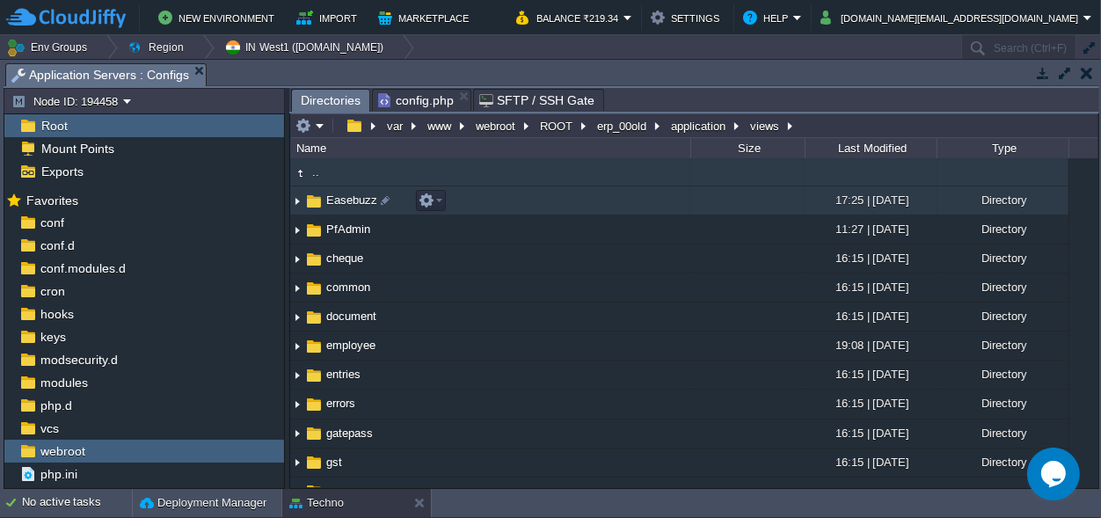
click at [346, 200] on span "Easebuzz" at bounding box center [352, 200] width 56 height 15
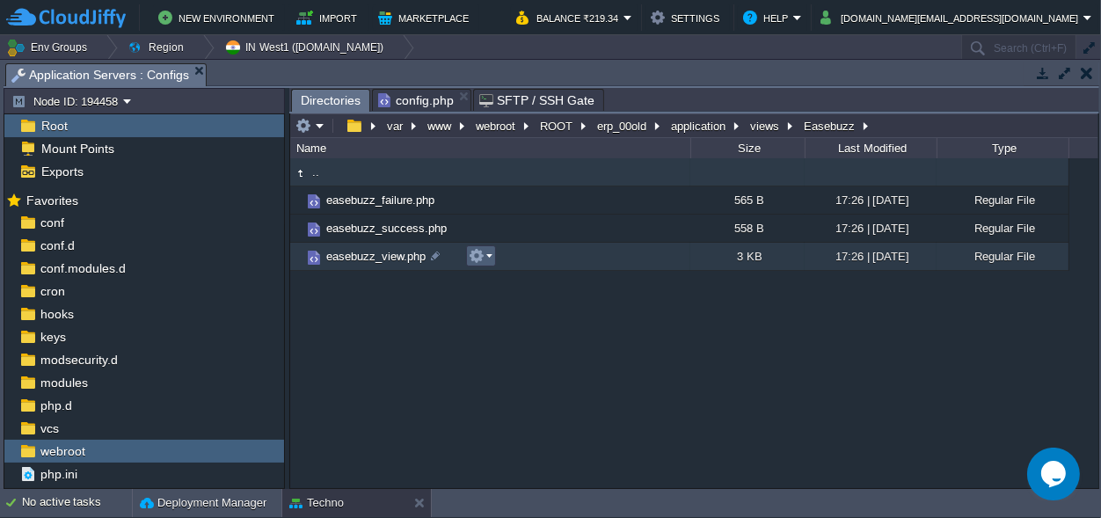
click at [483, 253] on button "button" at bounding box center [477, 256] width 16 height 16
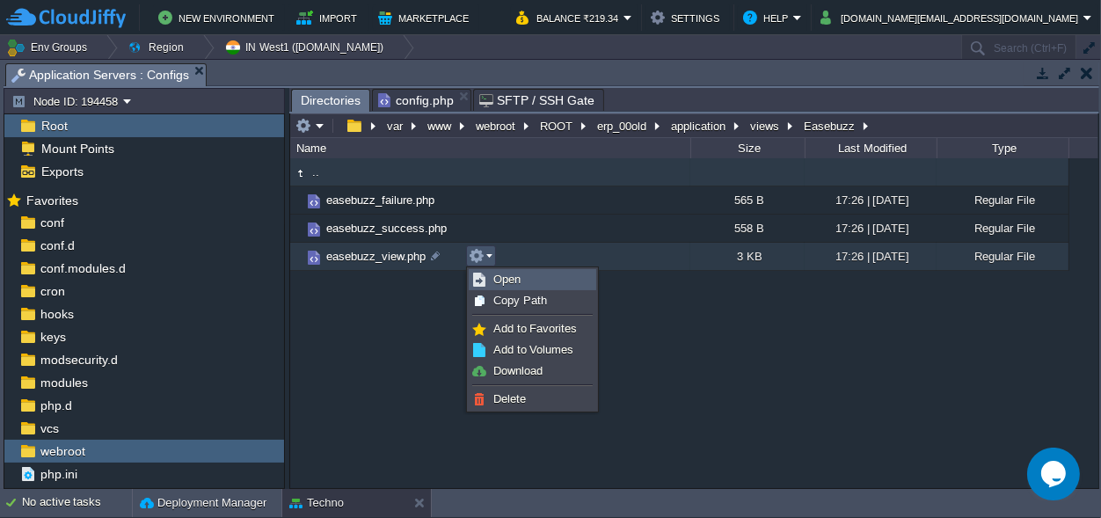
click at [506, 276] on span "Open" at bounding box center [506, 279] width 27 height 13
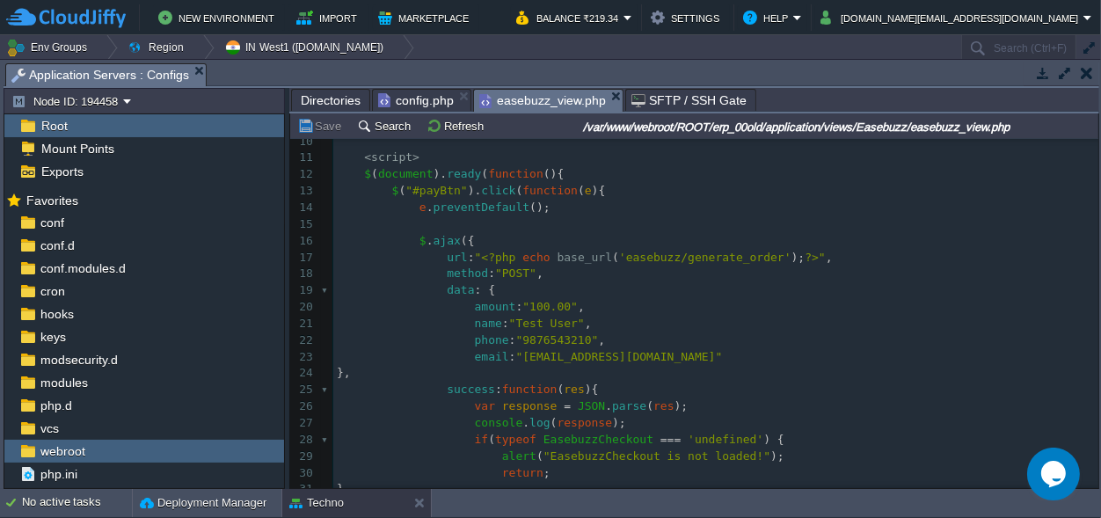
scroll to position [158, 0]
click at [637, 259] on span "'easebuzz/generate_order'" at bounding box center [705, 257] width 172 height 13
type textarea "easebuzz"
drag, startPoint x: 567, startPoint y: 259, endPoint x: 547, endPoint y: 262, distance: 20.5
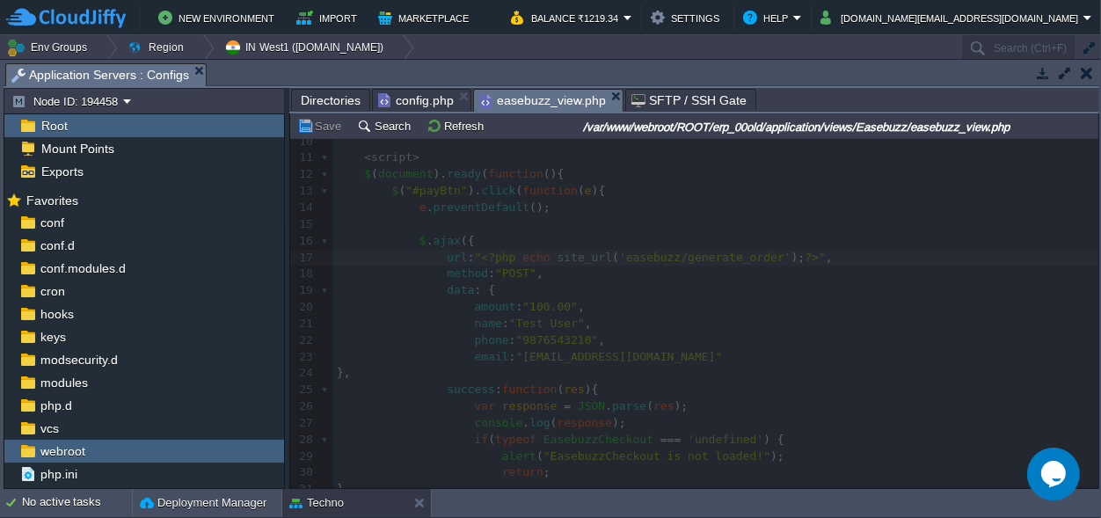
type textarea "site"
click at [695, 300] on div at bounding box center [694, 313] width 808 height 349
click at [1100, 237] on div "Tasks Activity Log Archive Git / SVN Application Servers : Configs Upload Delet…" at bounding box center [551, 274] width 1103 height 430
drag, startPoint x: 1091, startPoint y: 239, endPoint x: 1074, endPoint y: 123, distance: 117.4
click at [1074, 139] on div "site xxxxxxxxxx 1 <!DOCTYPE html> 2 < html > 3 < head > 4 < title > Easebuzz Pa…" at bounding box center [694, 313] width 808 height 349
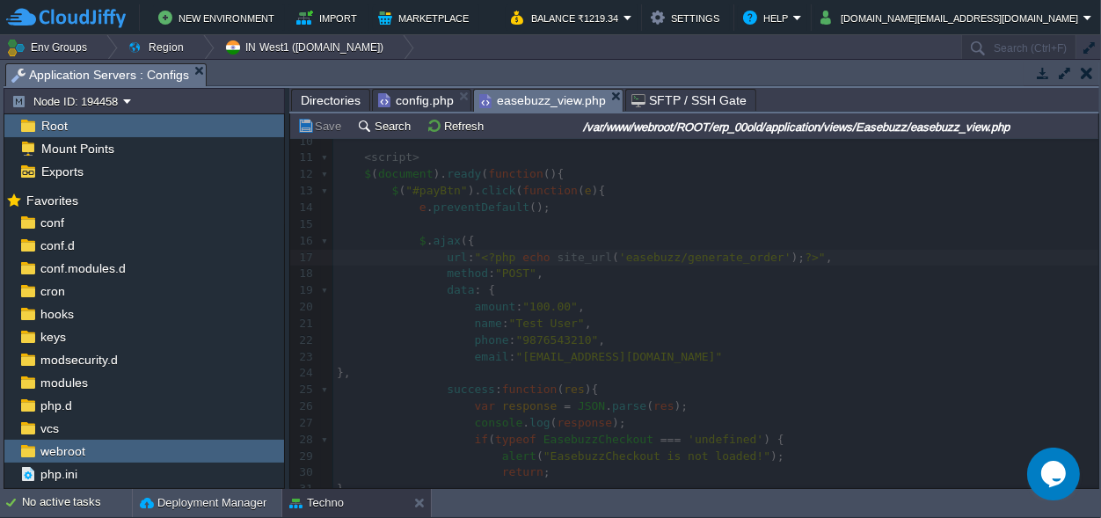
click at [755, 330] on div at bounding box center [694, 313] width 808 height 349
click at [678, 324] on div at bounding box center [694, 313] width 808 height 349
click at [456, 126] on button "Refresh" at bounding box center [457, 126] width 62 height 16
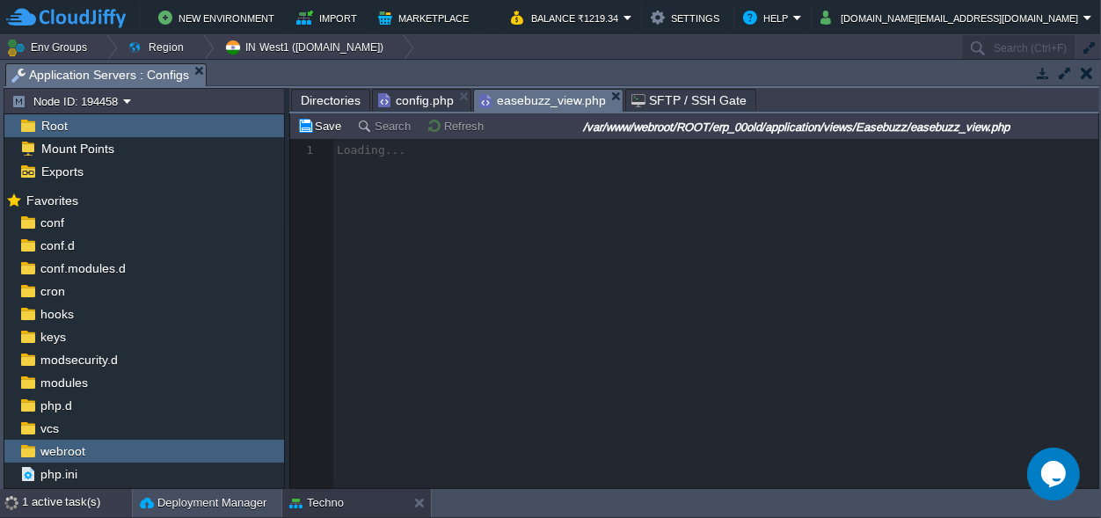
click at [63, 504] on div "1 active task(s)" at bounding box center [77, 503] width 110 height 28
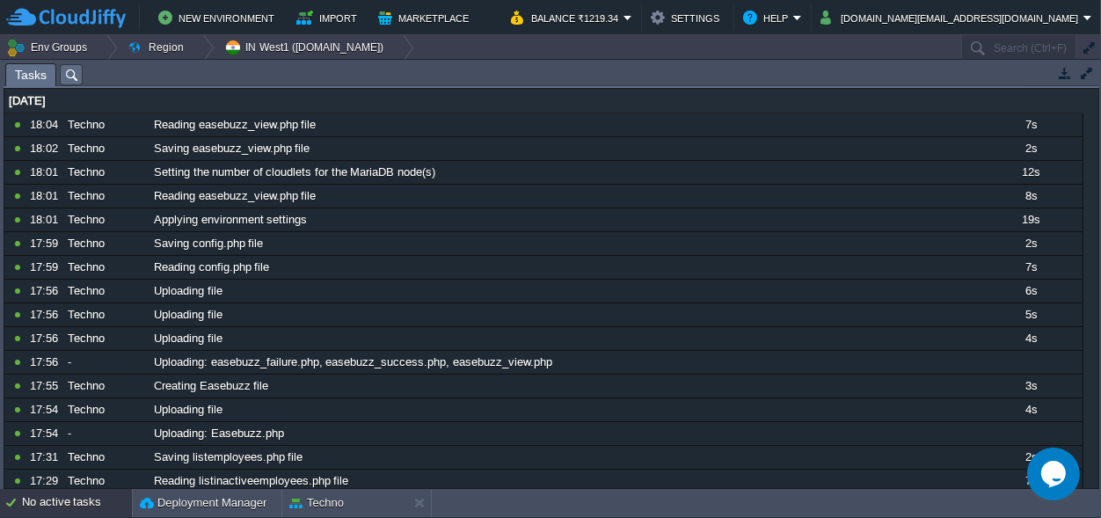
click at [55, 499] on div "No active tasks" at bounding box center [77, 503] width 110 height 28
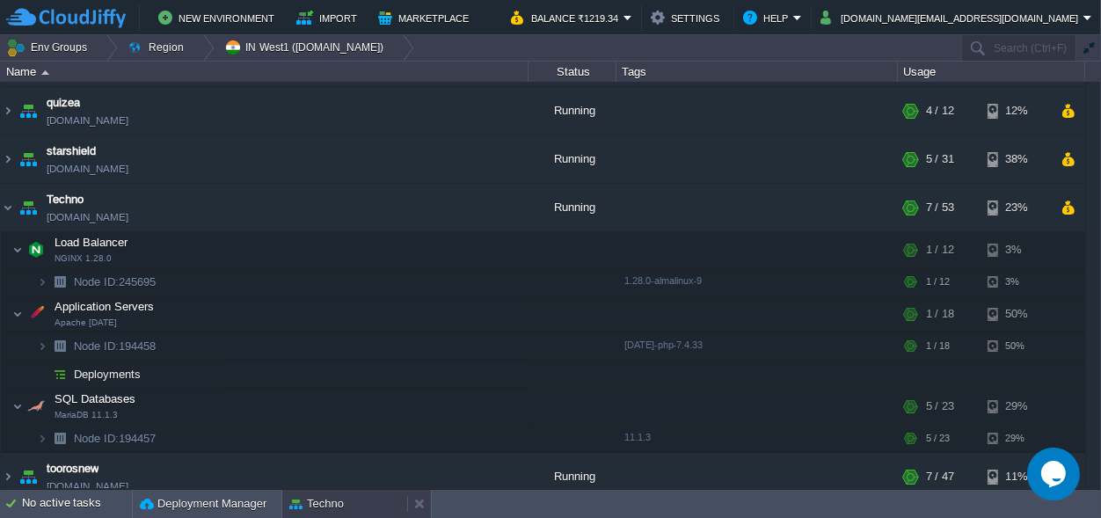
click at [351, 495] on div "Techno" at bounding box center [344, 504] width 125 height 28
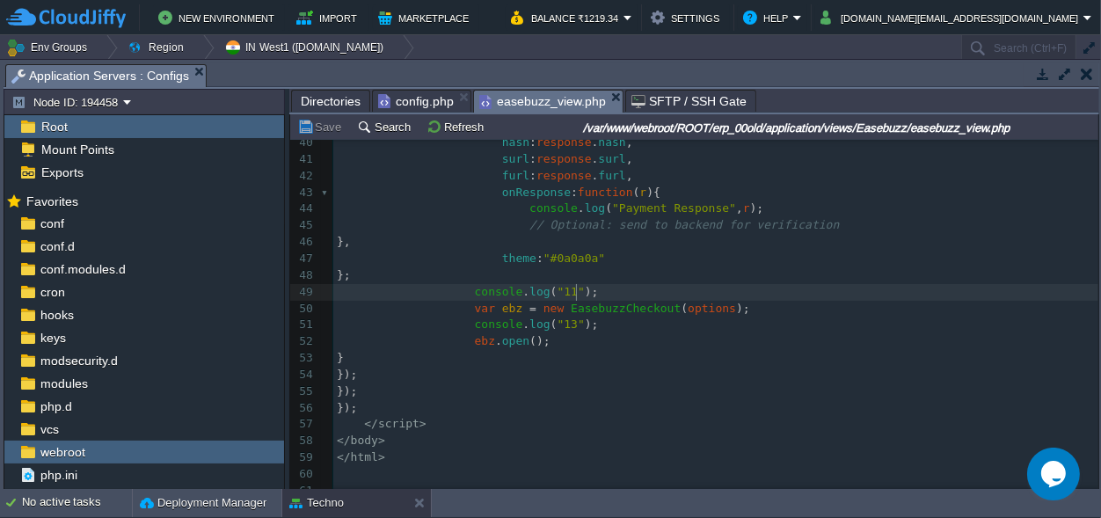
click at [594, 284] on pre "console . log ( "11" );" at bounding box center [715, 292] width 765 height 17
type textarea "console.log("11");"
drag, startPoint x: 594, startPoint y: 278, endPoint x: 463, endPoint y: 279, distance: 131.9
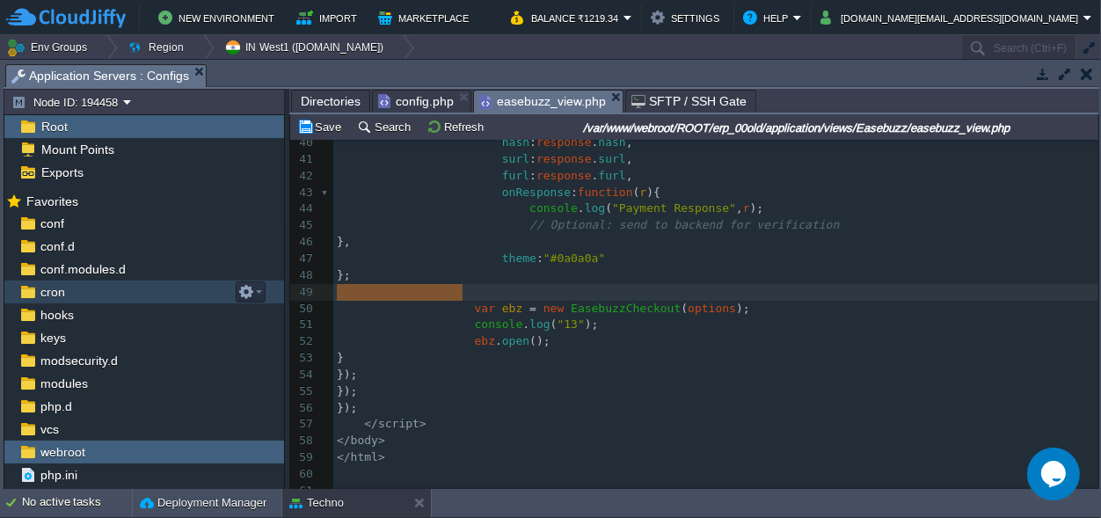
drag, startPoint x: 463, startPoint y: 280, endPoint x: 226, endPoint y: 280, distance: 236.5
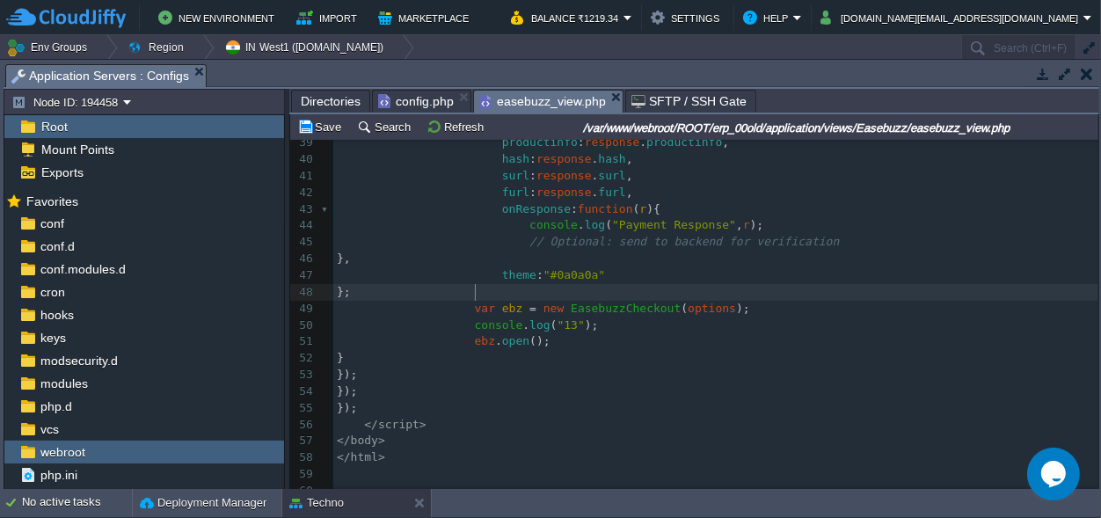
scroll to position [652, 0]
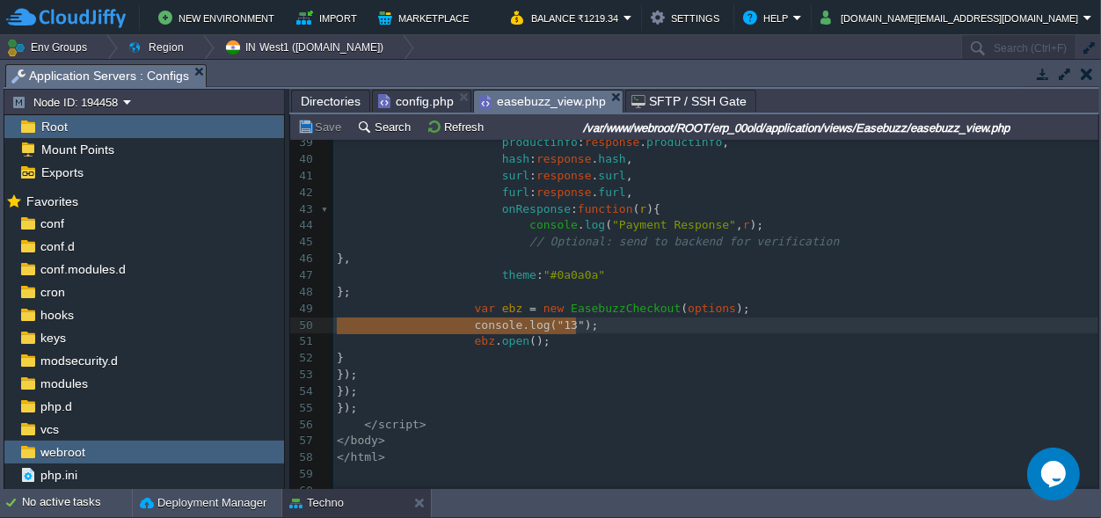
type textarea "console.log("13");"
drag, startPoint x: 586, startPoint y: 310, endPoint x: 317, endPoint y: 309, distance: 269.9
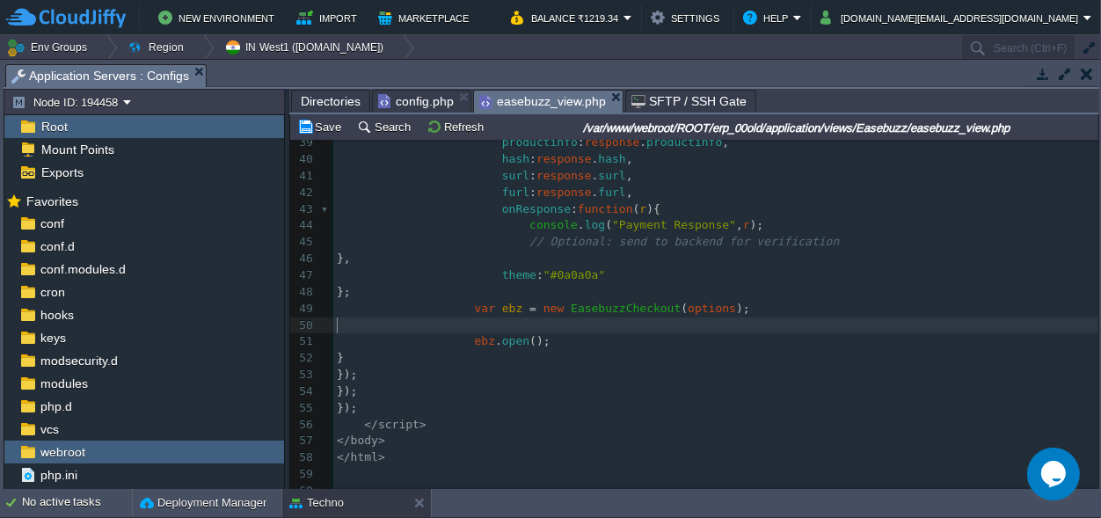
type textarea "console.log("13");"
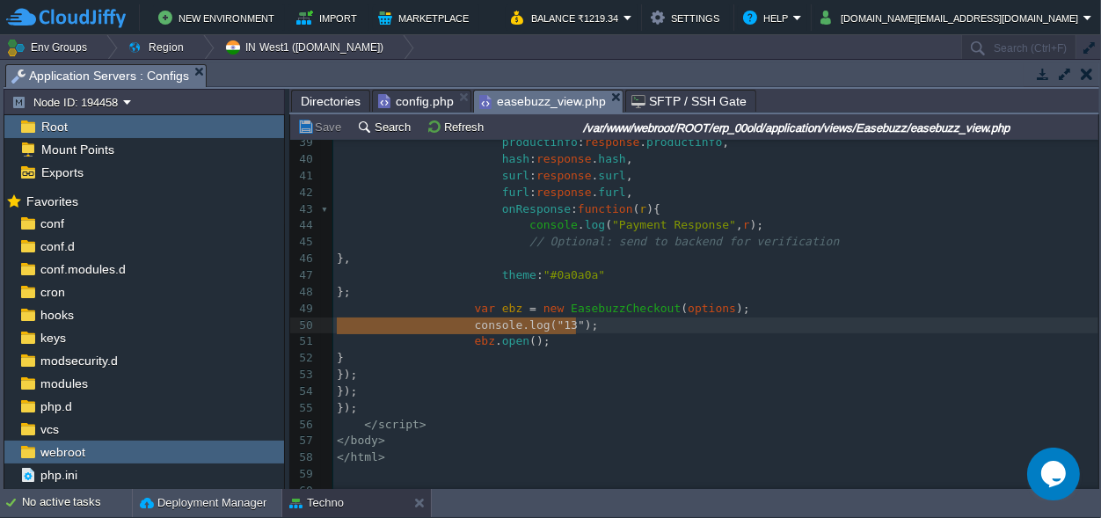
click at [629, 367] on pre "});" at bounding box center [715, 375] width 765 height 17
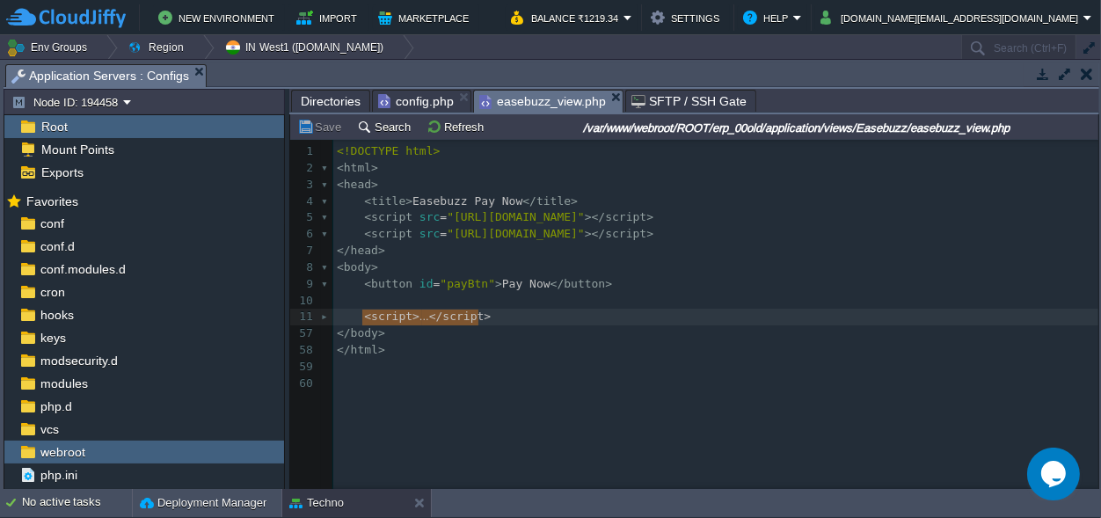
drag, startPoint x: 496, startPoint y: 314, endPoint x: 360, endPoint y: 310, distance: 136.4
type textarea "-"
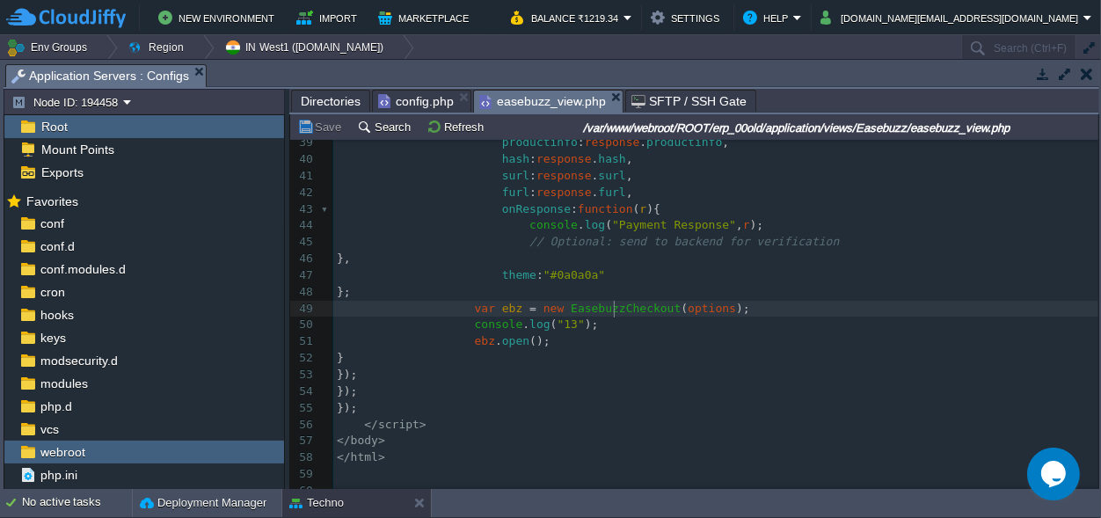
scroll to position [0, 0]
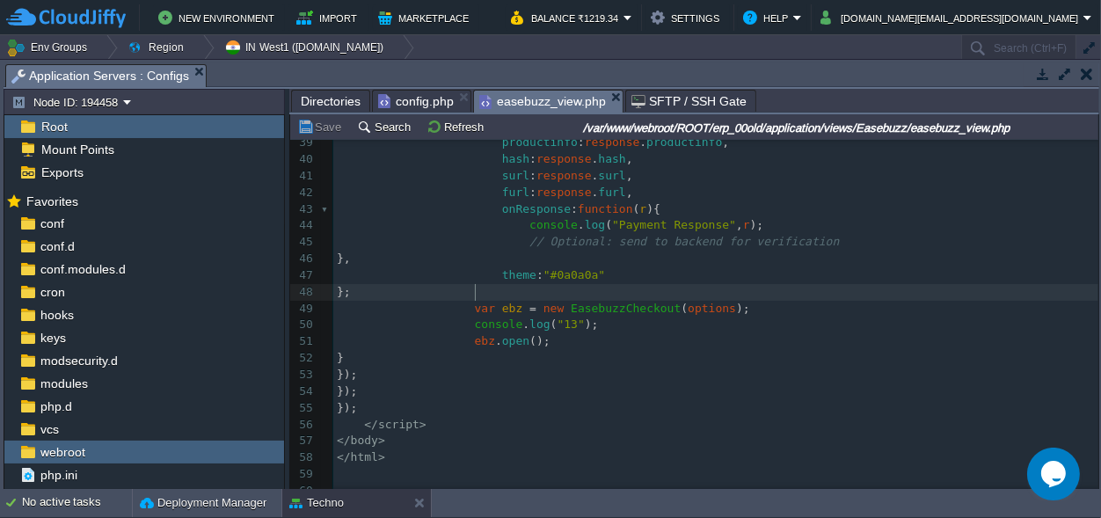
click at [484, 284] on pre "};" at bounding box center [715, 292] width 765 height 17
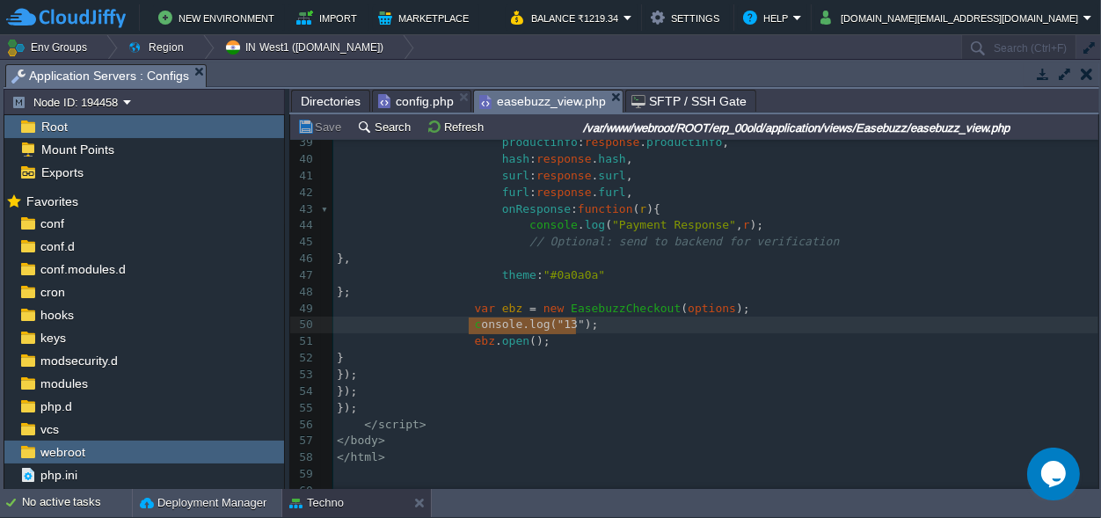
type textarea "console.log("13");"
drag, startPoint x: 591, startPoint y: 314, endPoint x: 465, endPoint y: 311, distance: 125.8
click at [484, 284] on pre "};" at bounding box center [715, 292] width 765 height 17
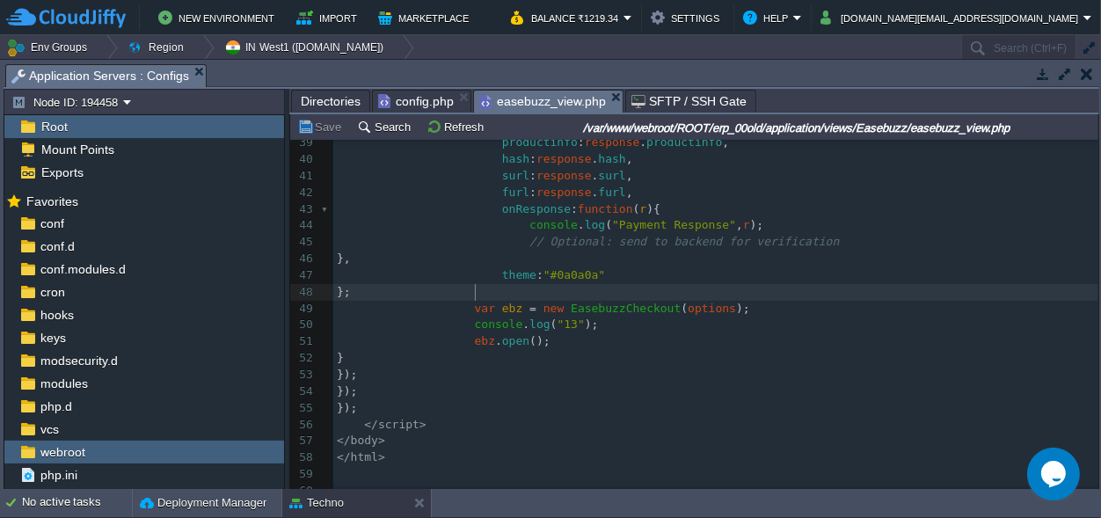
click at [511, 251] on pre "}," at bounding box center [715, 259] width 765 height 17
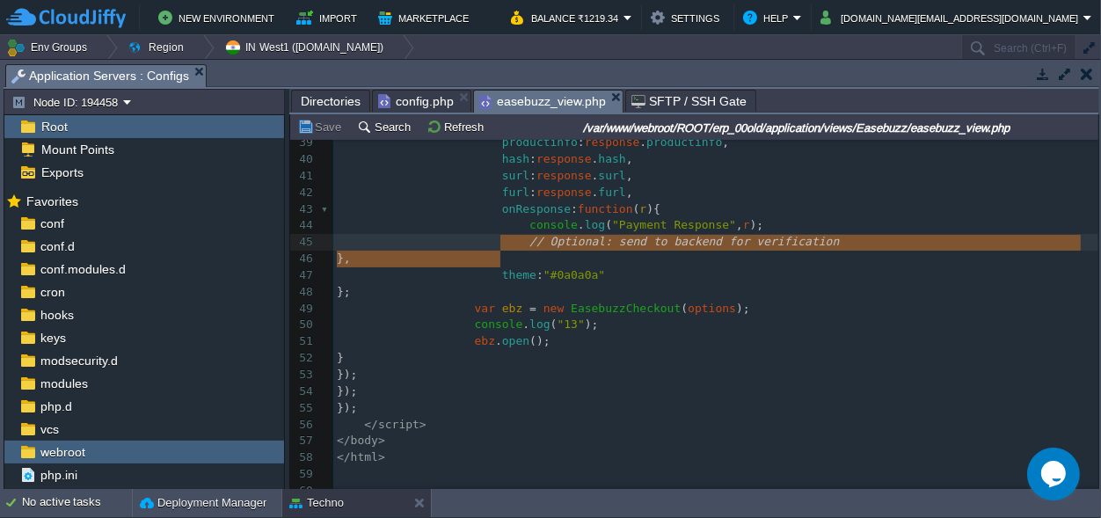
type textarea "onResponse: function(r){ console.log("Payment Response", r); // Optional: send …"
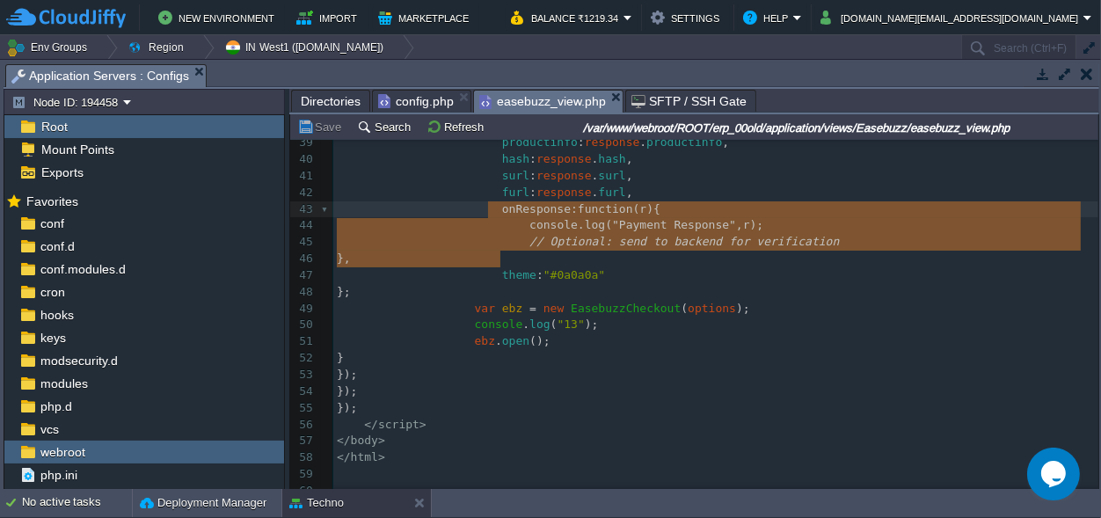
drag, startPoint x: 511, startPoint y: 245, endPoint x: 486, endPoint y: 201, distance: 50.4
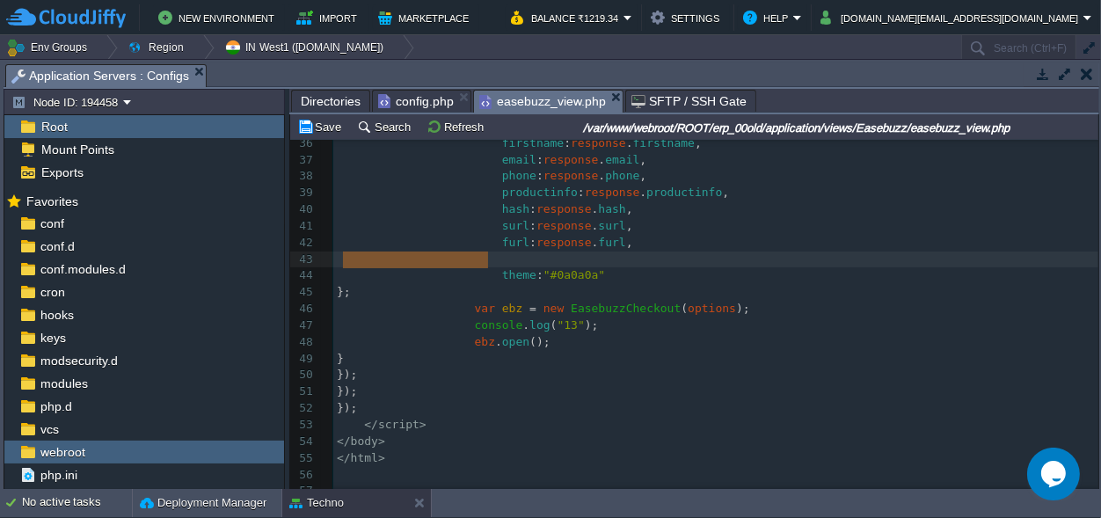
scroll to position [0, 150]
drag, startPoint x: 491, startPoint y: 244, endPoint x: 317, endPoint y: 247, distance: 174.1
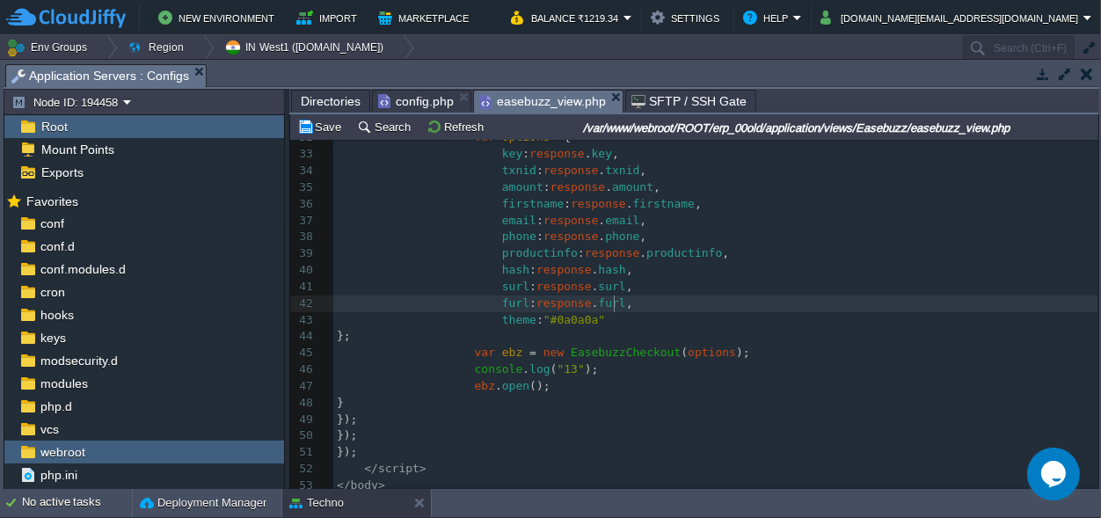
scroll to position [504, 0]
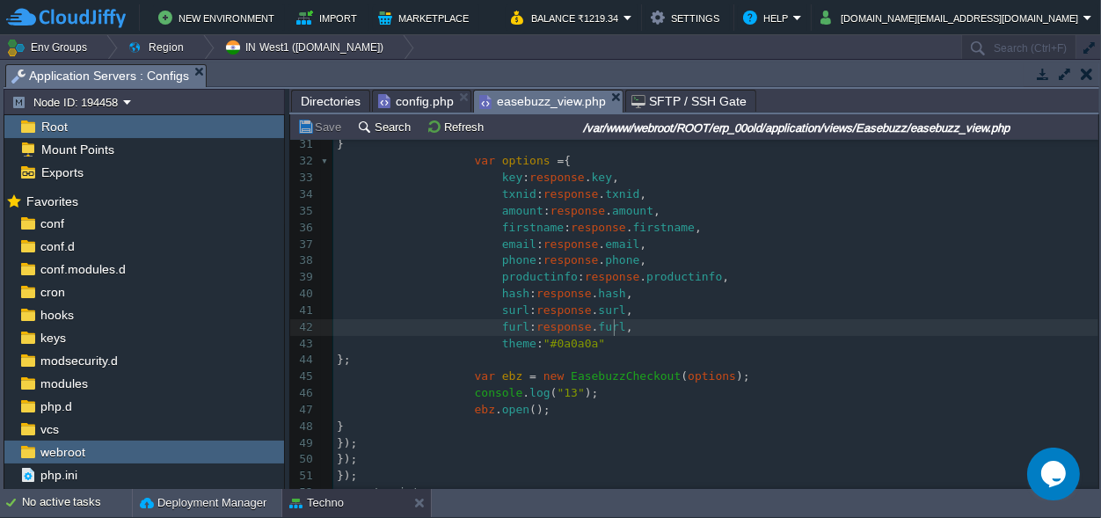
click at [479, 357] on div "xxxxxxxxxx < script > 22 phone : "[PHONE_NUMBER]" , 23 email : "[EMAIL_ADDRESS]…" at bounding box center [715, 278] width 765 height 580
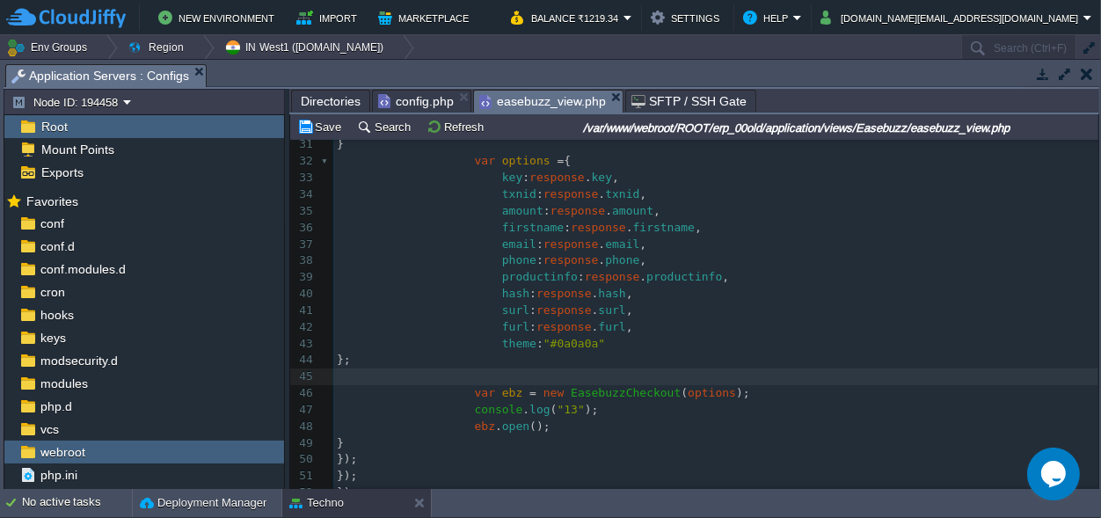
paste textarea "\"
click at [557, 373] on div "xxxxxxxxxx < script > 21 name : "Test User" , 22 phone : "[PHONE_NUMBER]" , 23 …" at bounding box center [715, 277] width 765 height 613
type textarea "\"
type textarea "2"
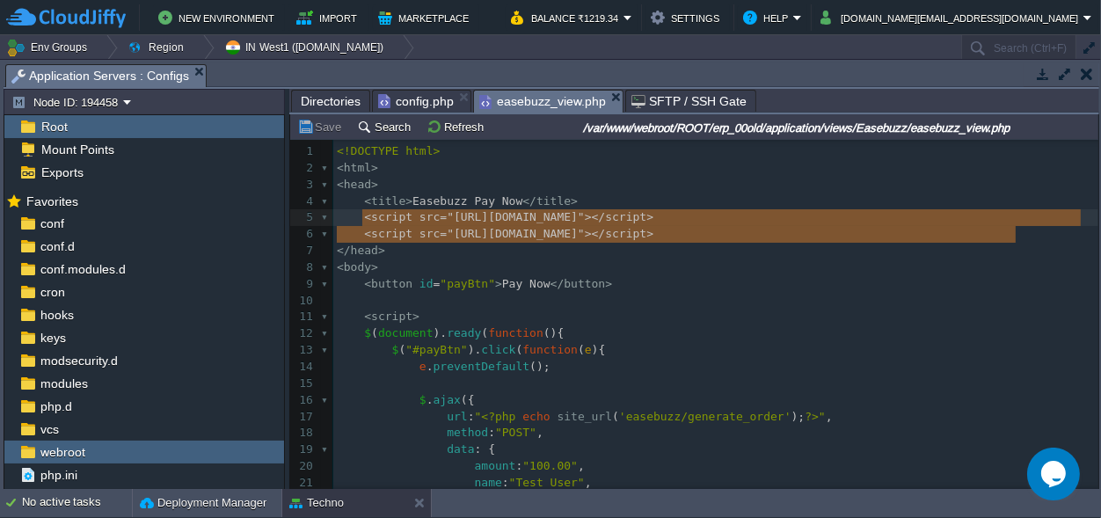
scroll to position [13, 678]
drag, startPoint x: 1035, startPoint y: 229, endPoint x: 364, endPoint y: 219, distance: 671.0
paste textarea
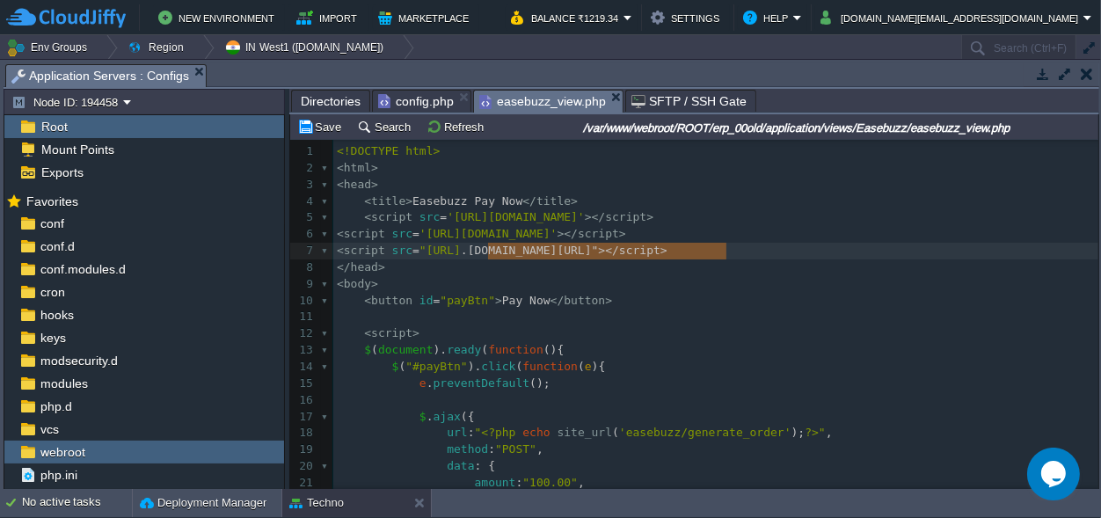
scroll to position [13, 390]
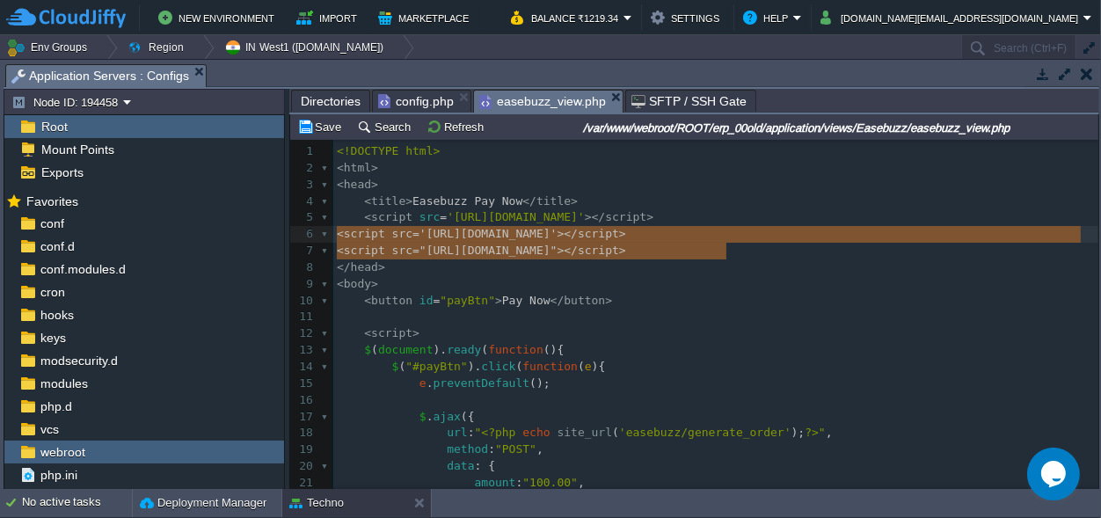
drag, startPoint x: 766, startPoint y: 250, endPoint x: 335, endPoint y: 237, distance: 431.1
type textarea "<script src='[URL][DOMAIN_NAME]'></script> <script src="[URL][DOMAIN_NAME]"></s…"
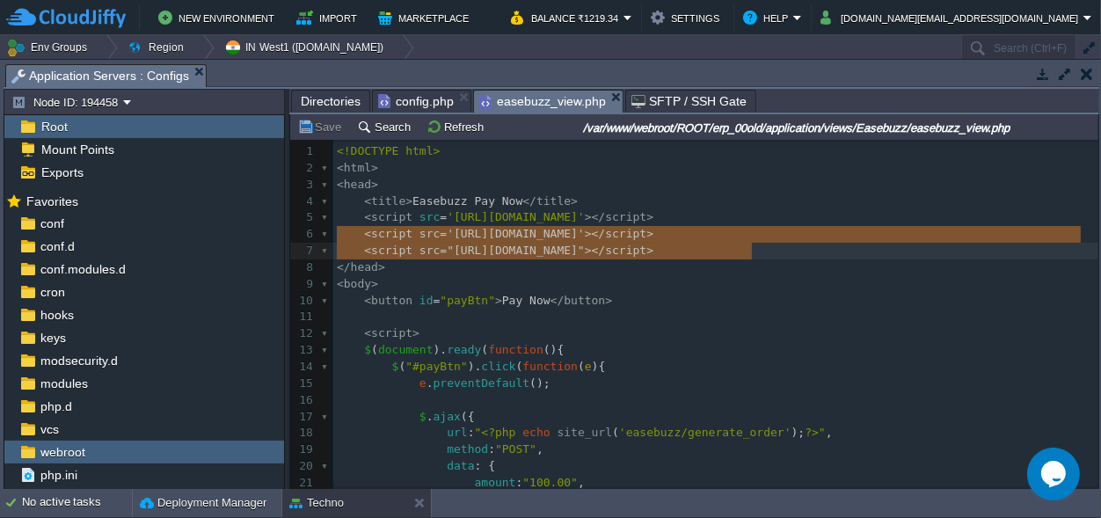
scroll to position [0, 0]
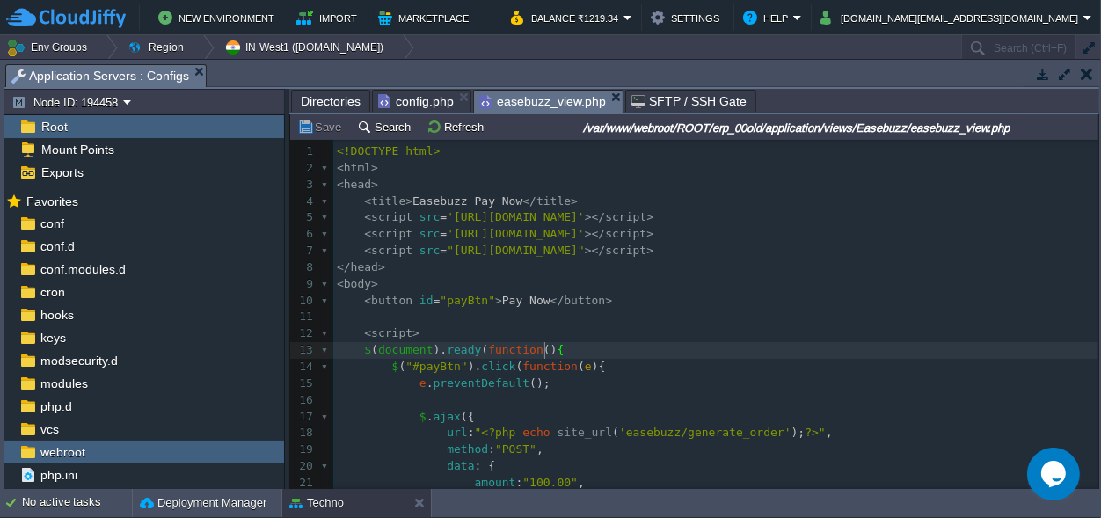
click at [329, 95] on span "Directories" at bounding box center [331, 101] width 60 height 21
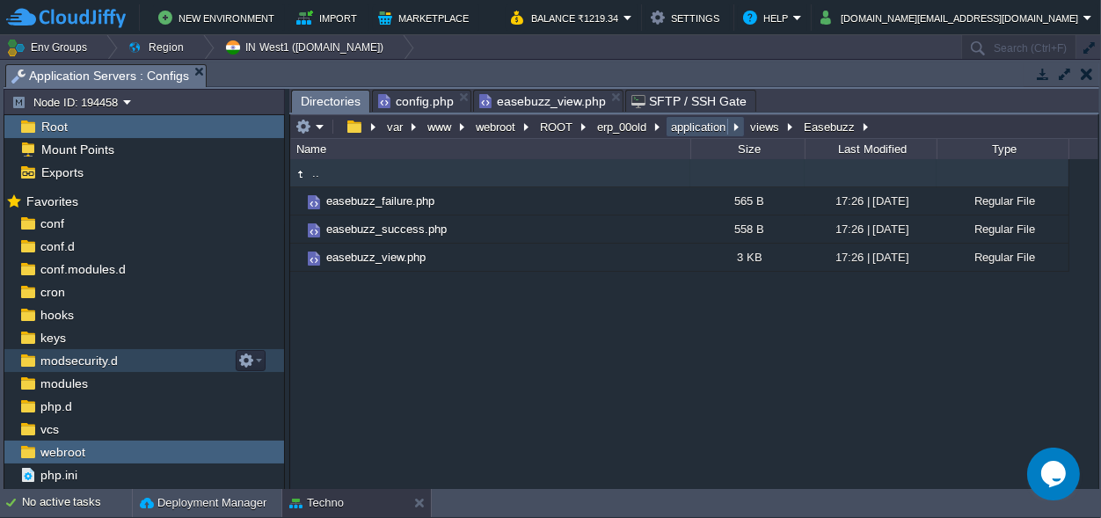
click at [704, 127] on button "application" at bounding box center [699, 127] width 62 height 16
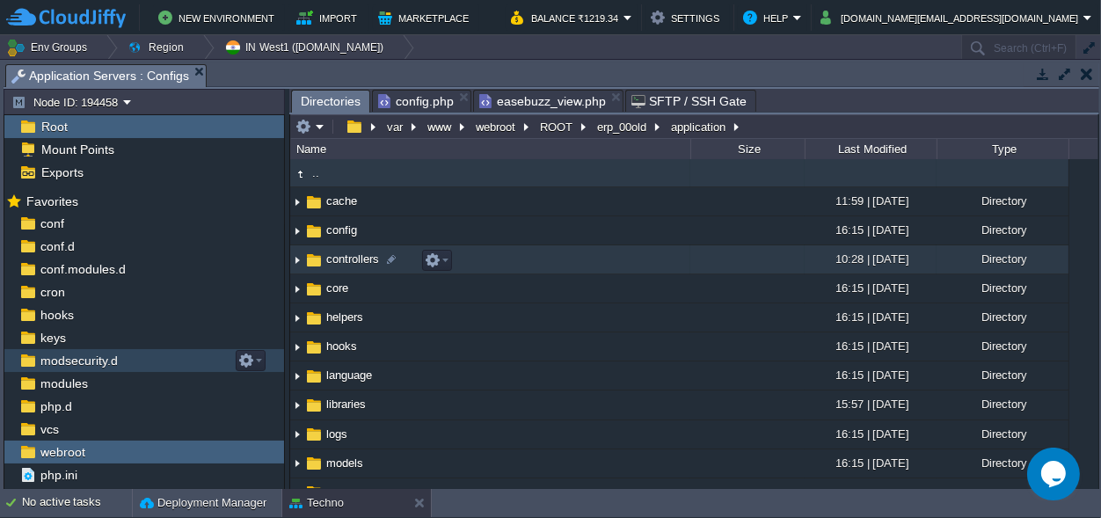
click at [355, 258] on span "controllers" at bounding box center [353, 258] width 58 height 15
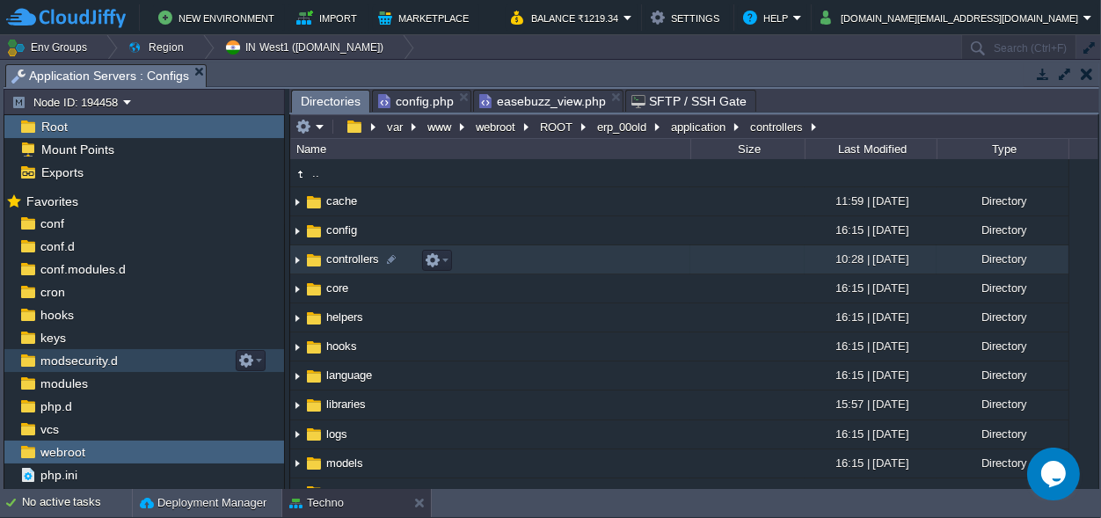
click at [355, 258] on span "controllers" at bounding box center [353, 258] width 58 height 15
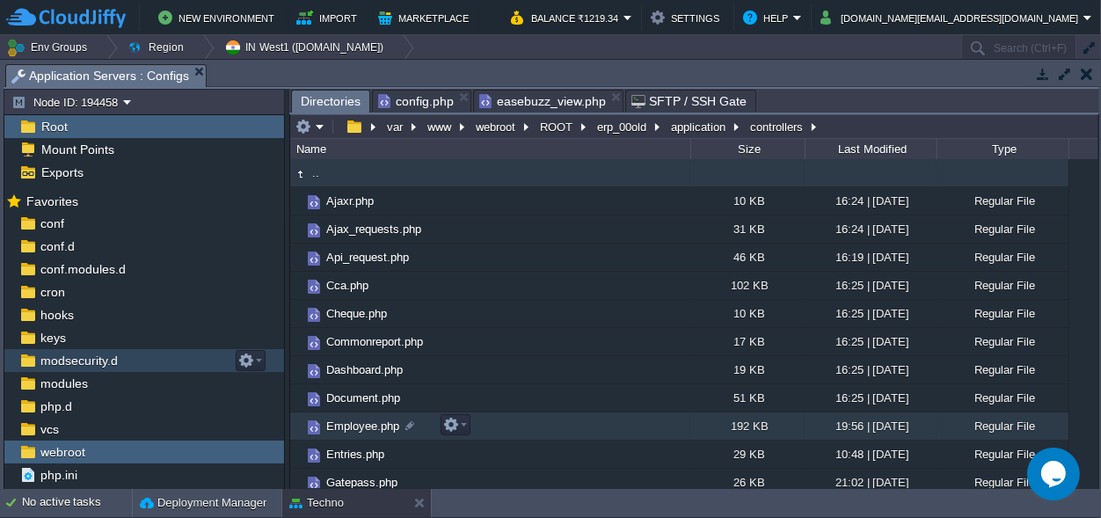
scroll to position [82, 0]
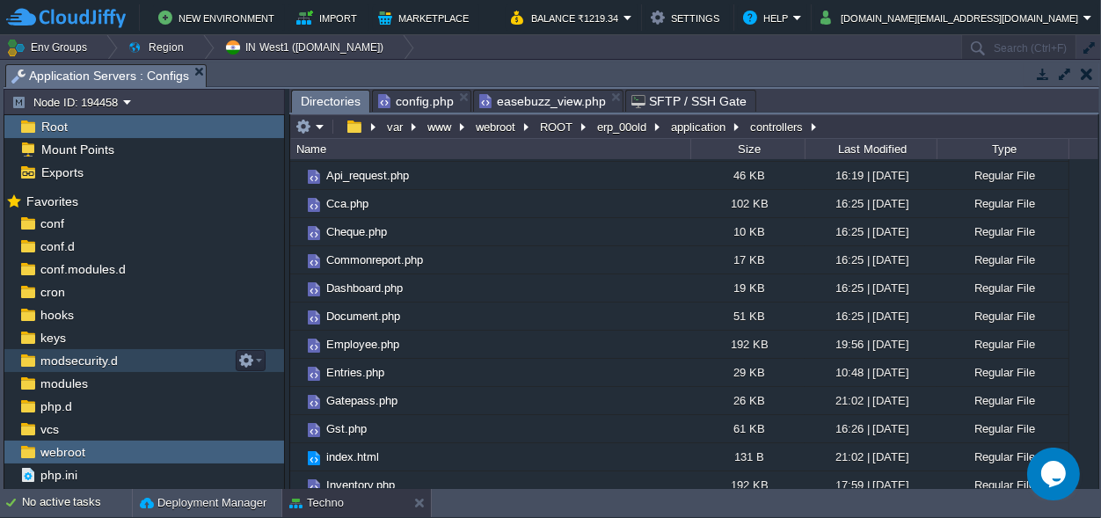
click at [534, 97] on span "easebuzz_view.php" at bounding box center [542, 101] width 127 height 21
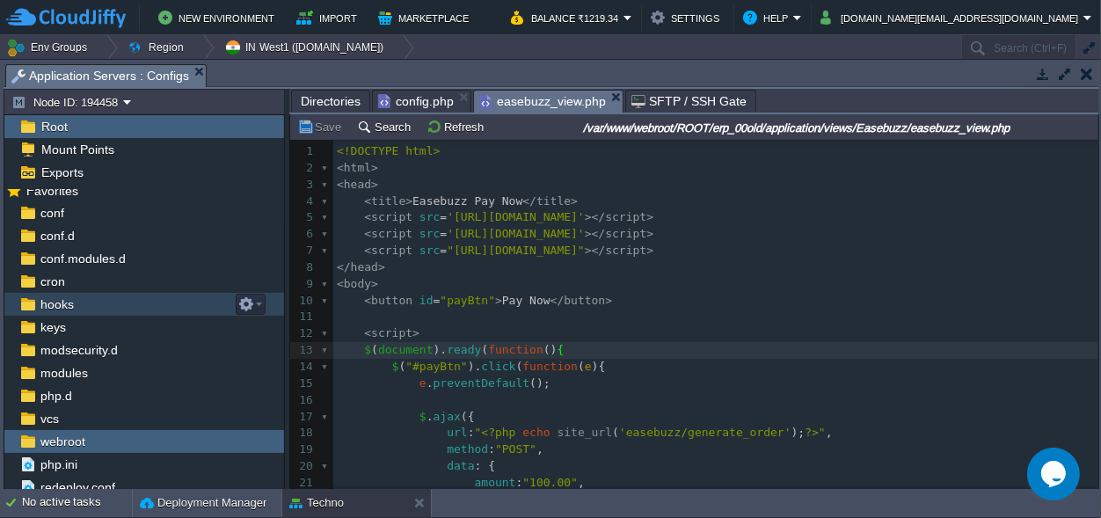
scroll to position [16, 0]
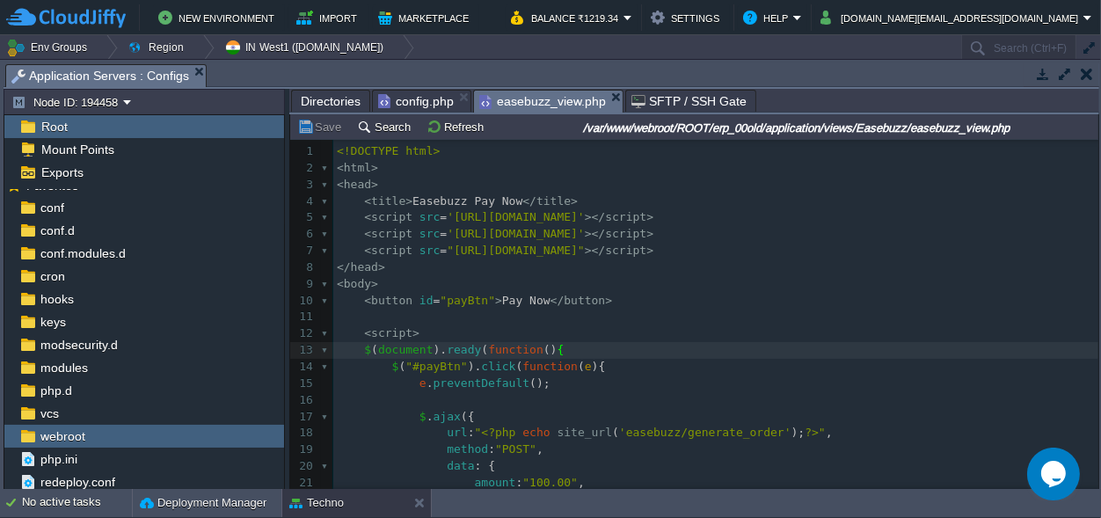
click at [332, 98] on span "Directories" at bounding box center [331, 101] width 60 height 21
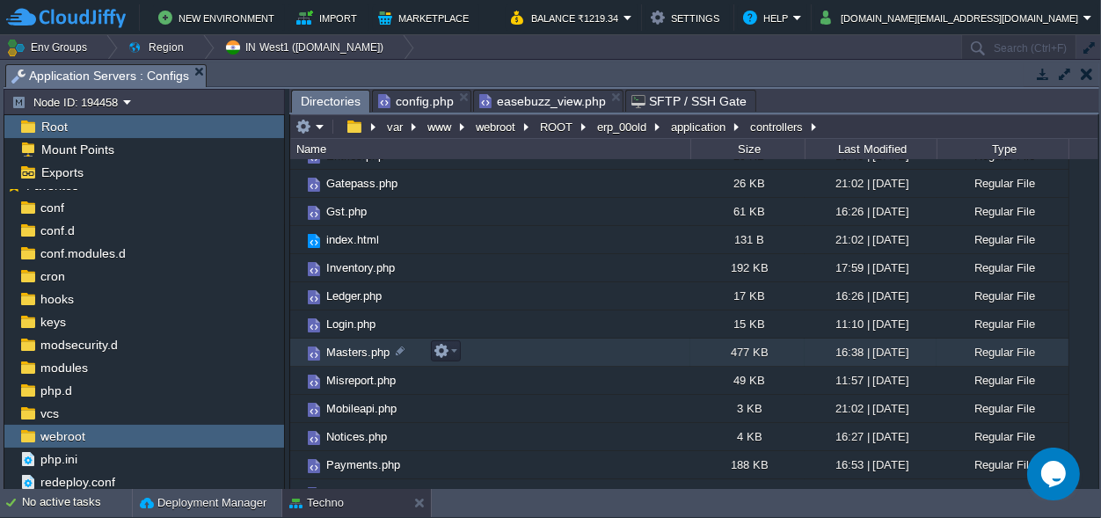
scroll to position [0, 0]
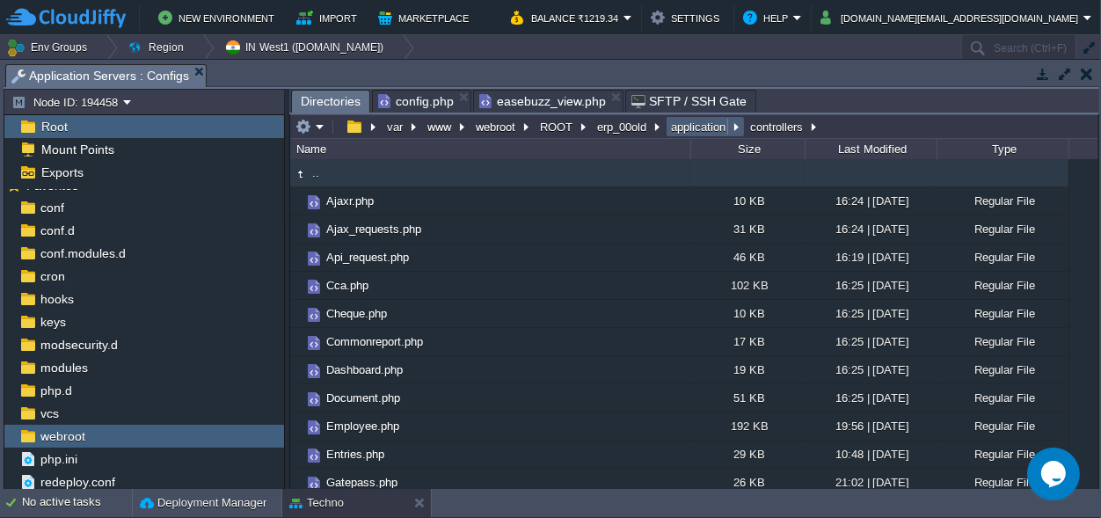
click at [685, 121] on button "application" at bounding box center [699, 127] width 62 height 16
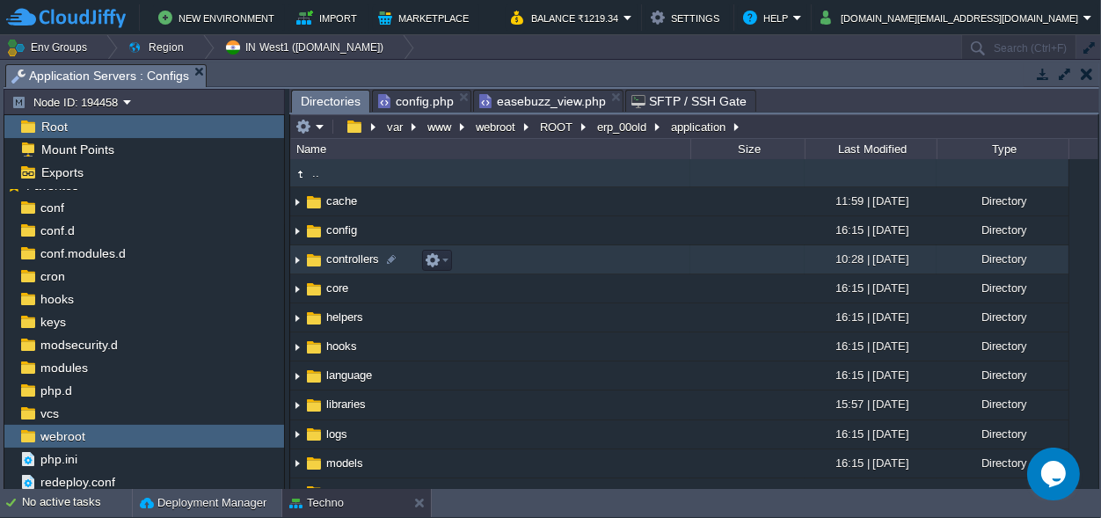
click at [368, 257] on span "controllers" at bounding box center [353, 258] width 58 height 15
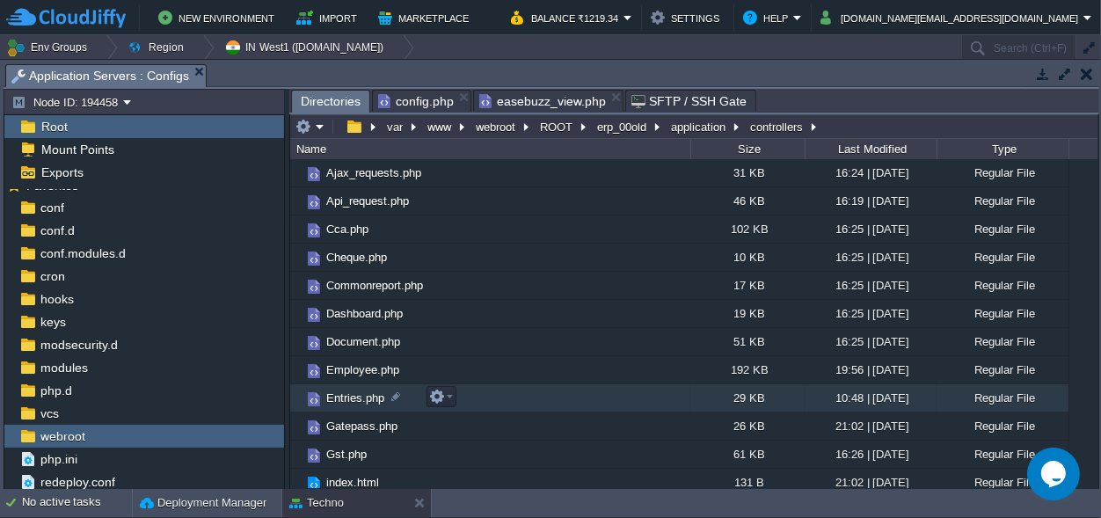
scroll to position [82, 0]
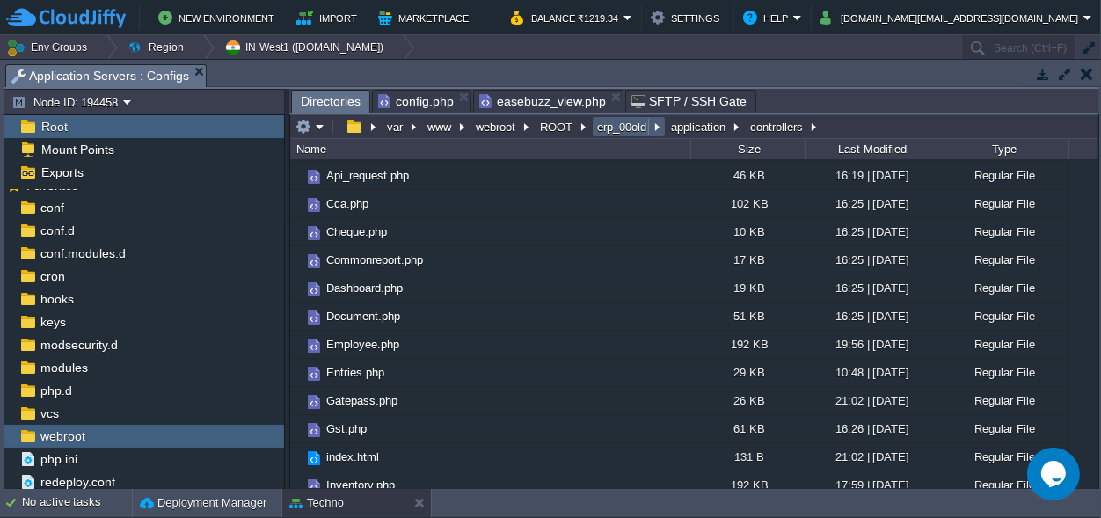
click at [605, 121] on button "erp_00old" at bounding box center [622, 127] width 56 height 16
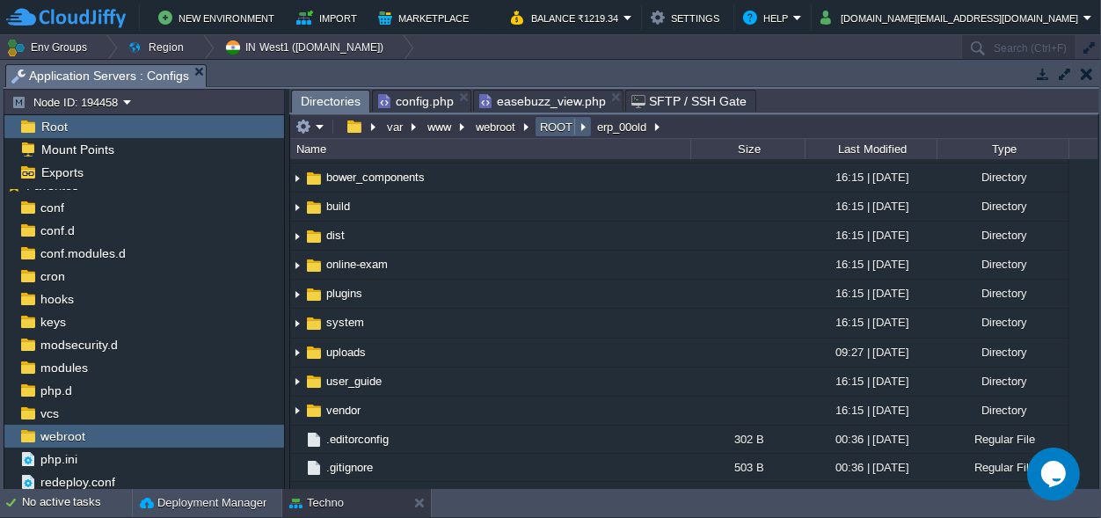
click at [551, 129] on button "ROOT" at bounding box center [557, 127] width 40 height 16
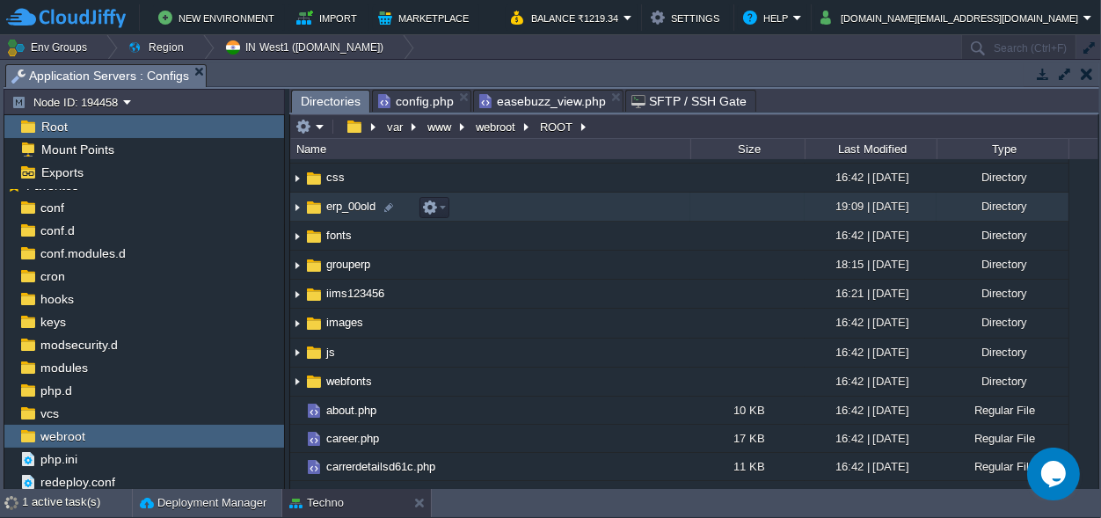
click at [347, 214] on span "erp_00old" at bounding box center [351, 206] width 55 height 15
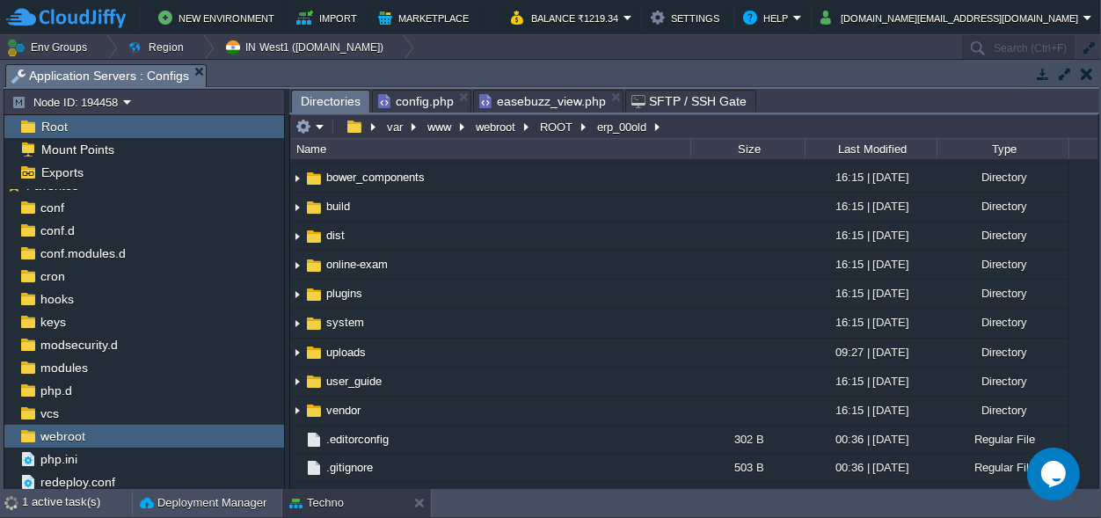
click at [363, 127] on span "application" at bounding box center [354, 119] width 60 height 15
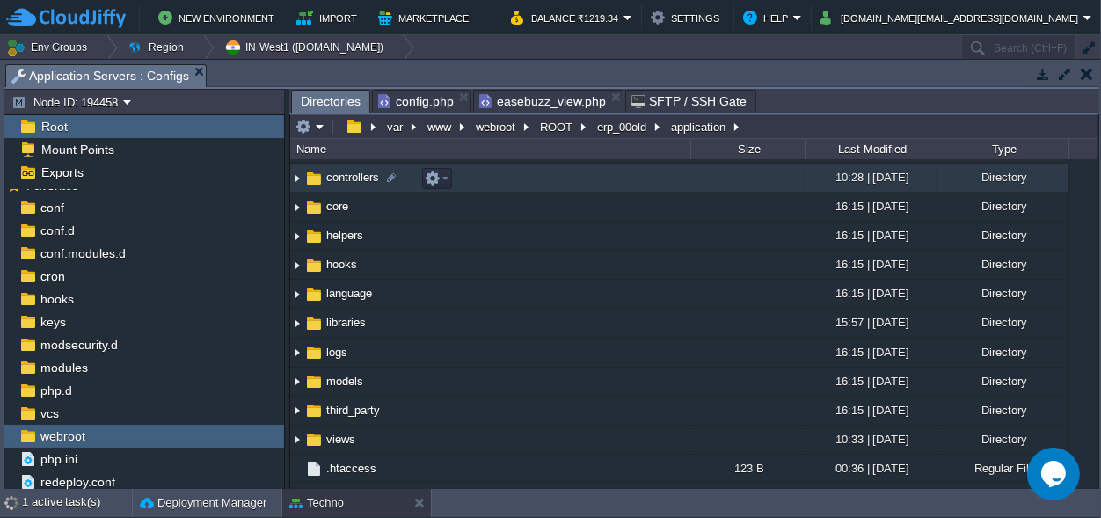
click at [344, 185] on span "controllers" at bounding box center [353, 177] width 58 height 15
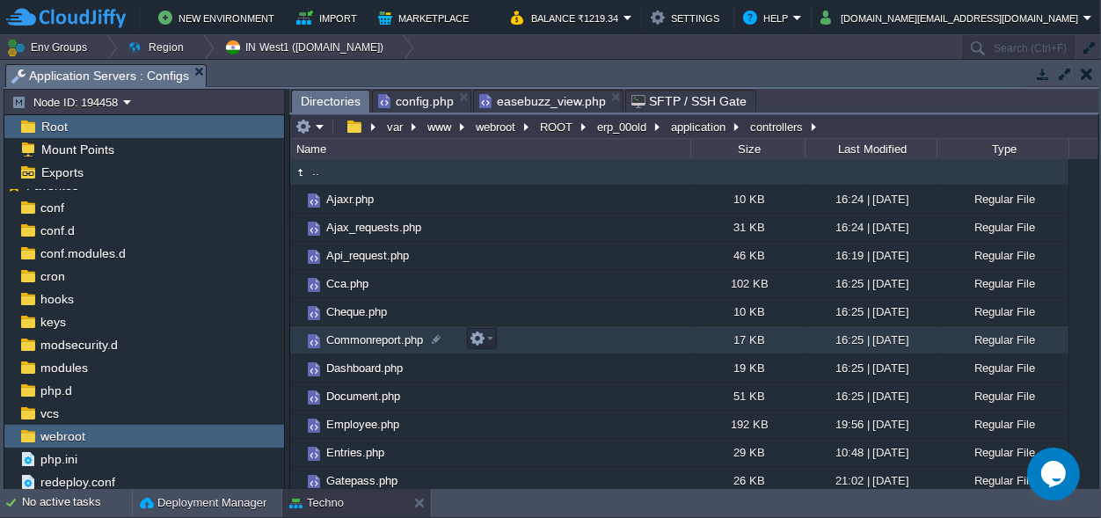
scroll to position [0, 0]
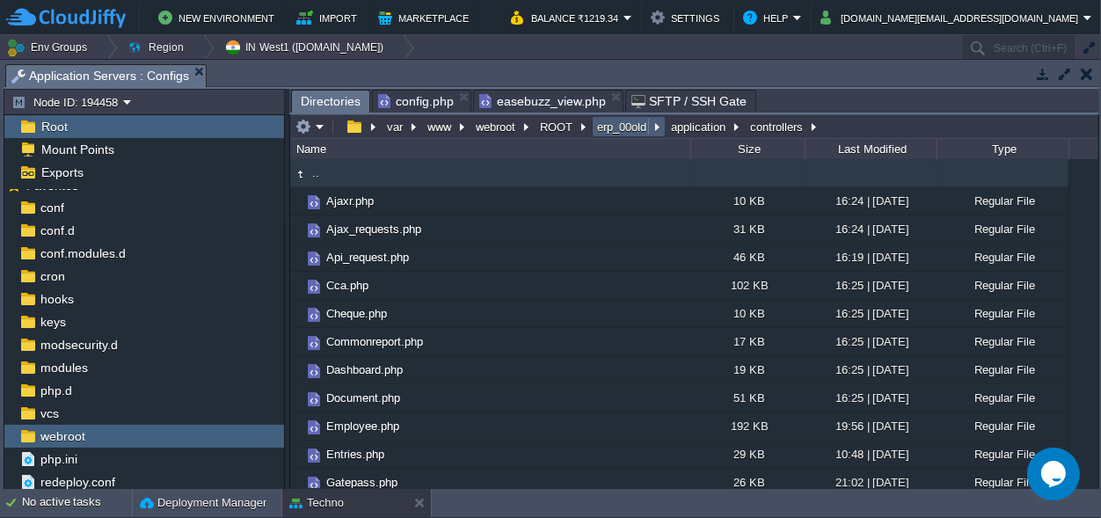
click at [622, 130] on button "erp_00old" at bounding box center [622, 127] width 56 height 16
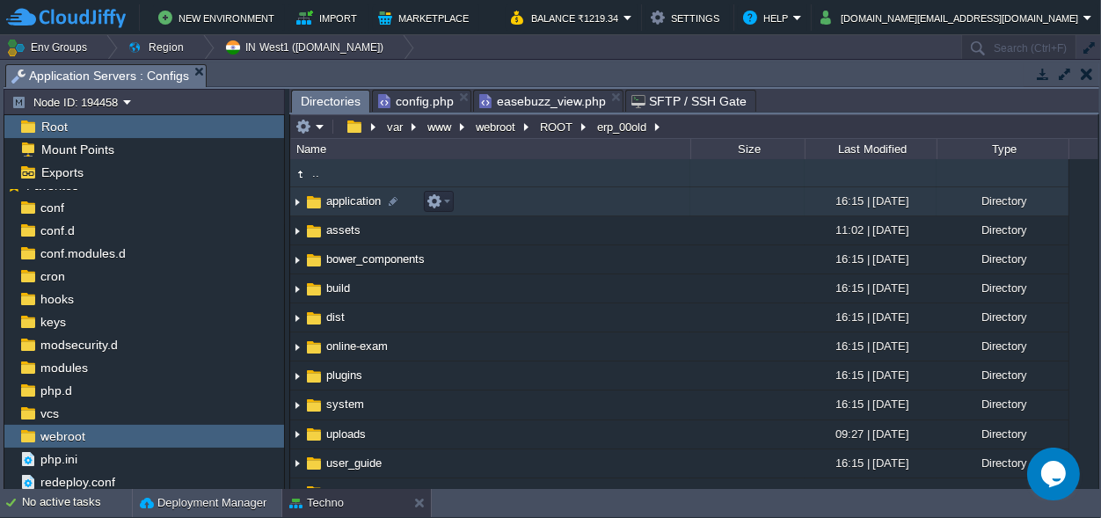
click at [364, 200] on span "application" at bounding box center [354, 200] width 60 height 15
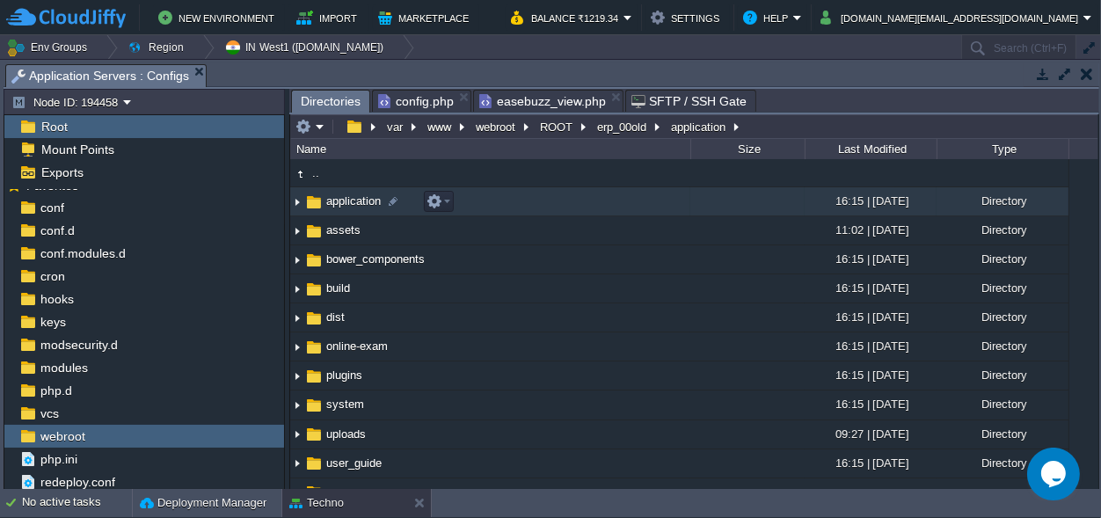
click at [364, 200] on span "application" at bounding box center [354, 200] width 60 height 15
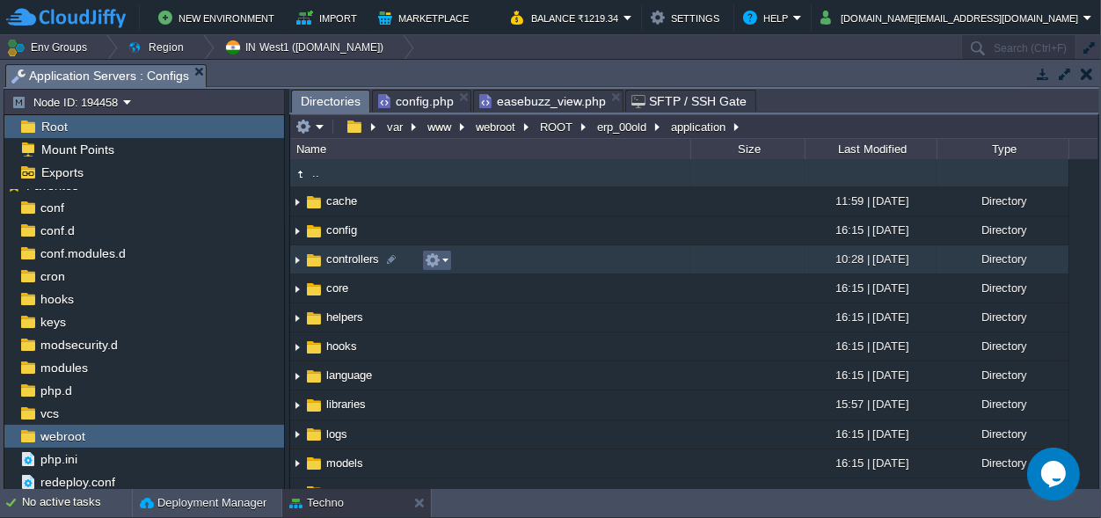
click at [441, 258] on em at bounding box center [437, 260] width 24 height 16
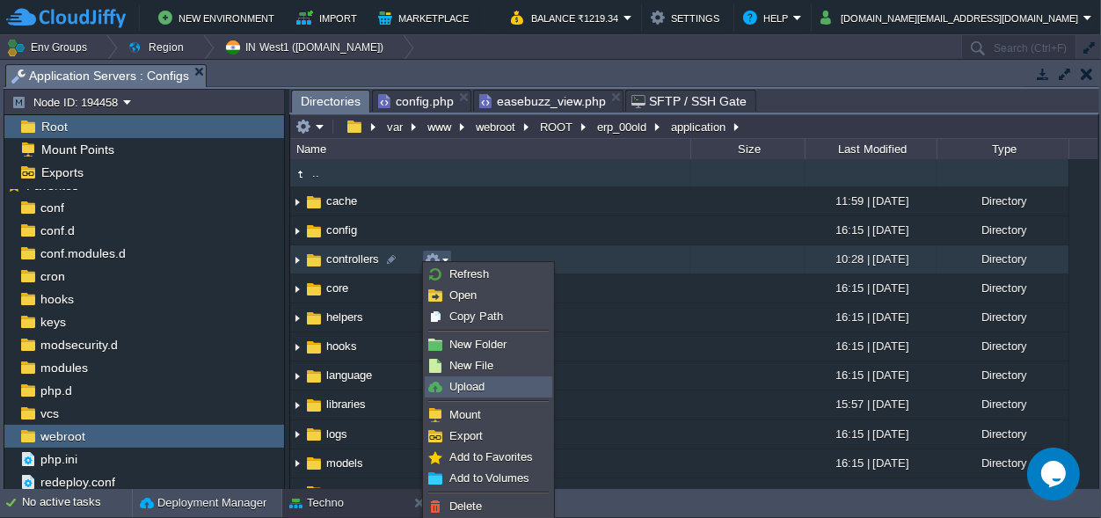
click at [472, 381] on span "Upload" at bounding box center [466, 386] width 35 height 13
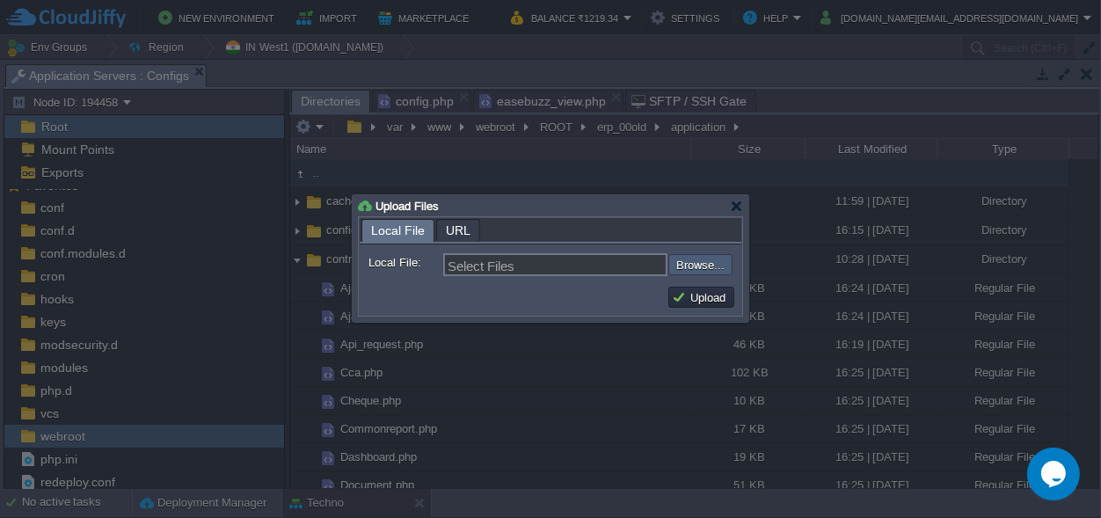
click at [693, 266] on input "file" at bounding box center [621, 264] width 222 height 21
type input "C:\fakepath\Easebuzz.php"
type input "Easebuzz.php"
click at [706, 297] on button "Upload" at bounding box center [701, 297] width 59 height 16
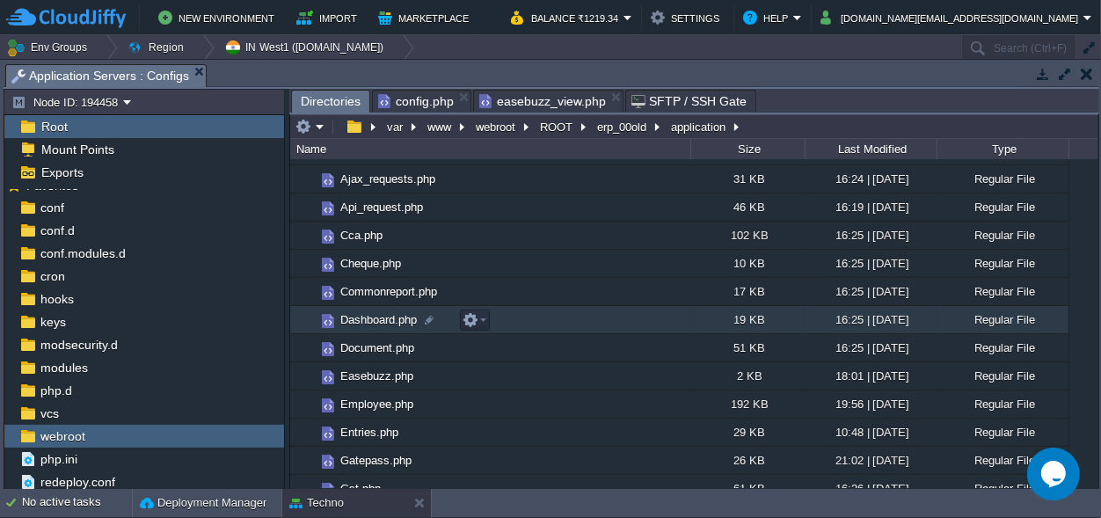
scroll to position [164, 0]
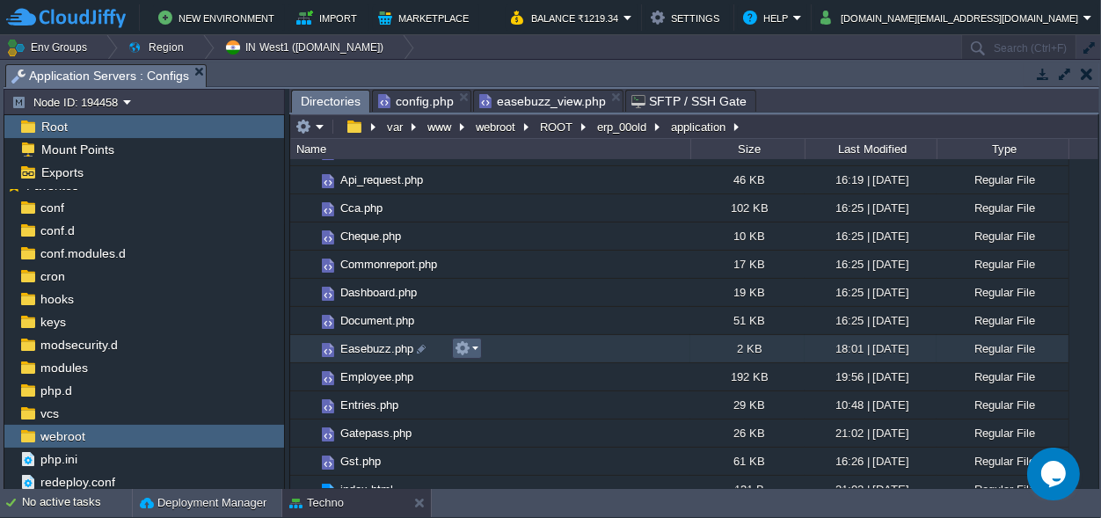
click at [476, 352] on em at bounding box center [467, 348] width 24 height 16
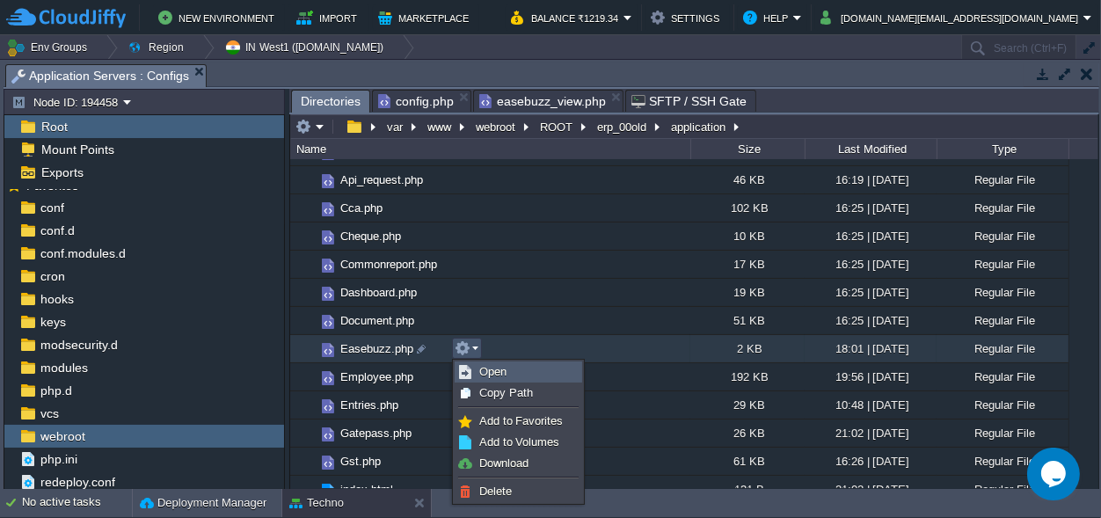
click at [491, 368] on span "Open" at bounding box center [492, 371] width 27 height 13
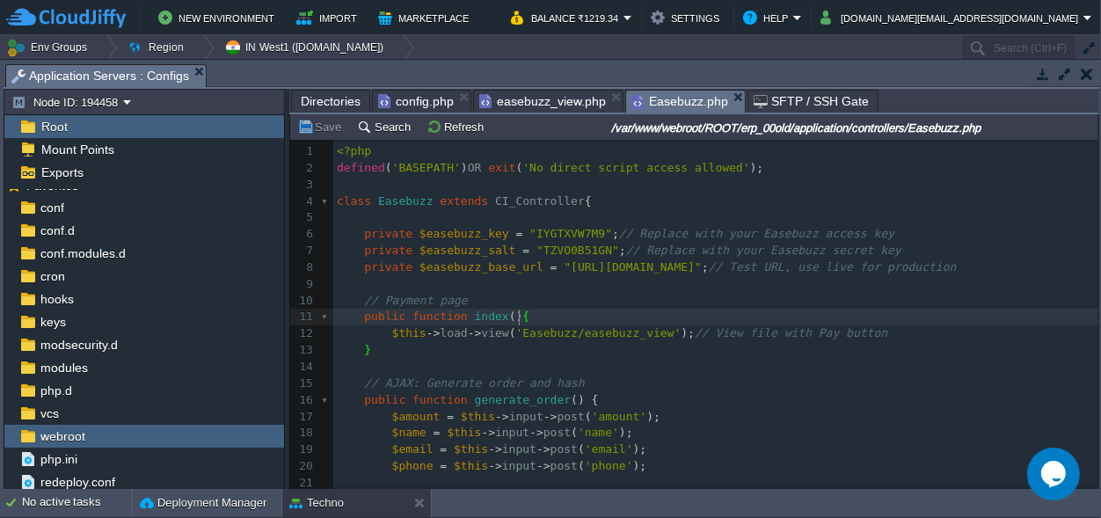
scroll to position [0, 5]
type textarea "public function index() {"
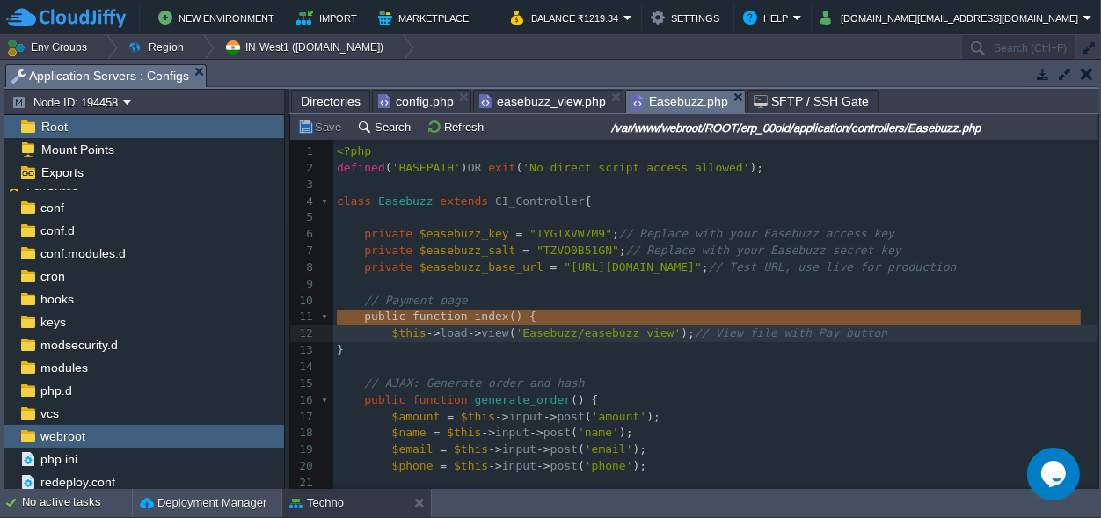
scroll to position [13, 0]
type textarea "{"
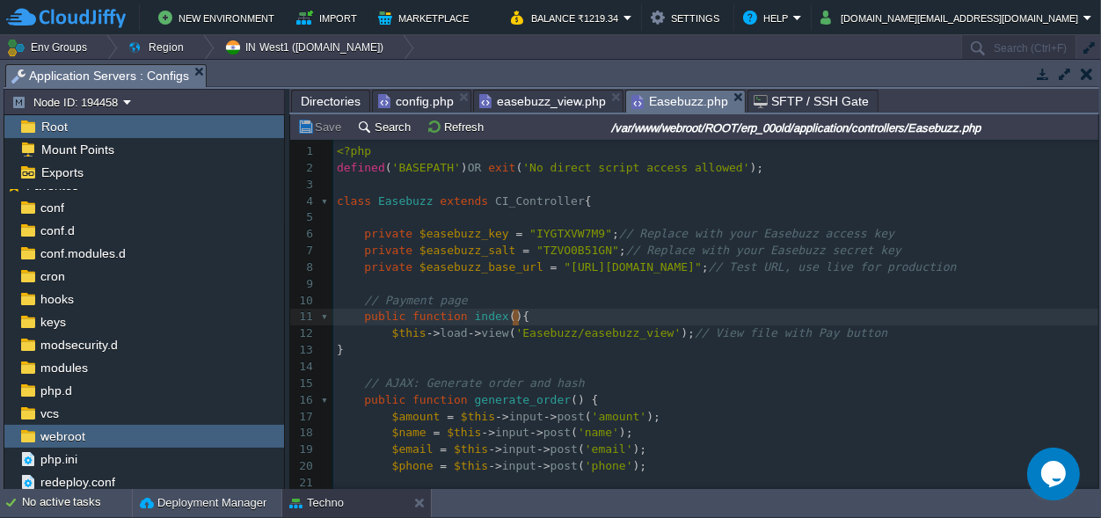
scroll to position [0, 0]
click at [724, 191] on pre "​" at bounding box center [715, 185] width 765 height 17
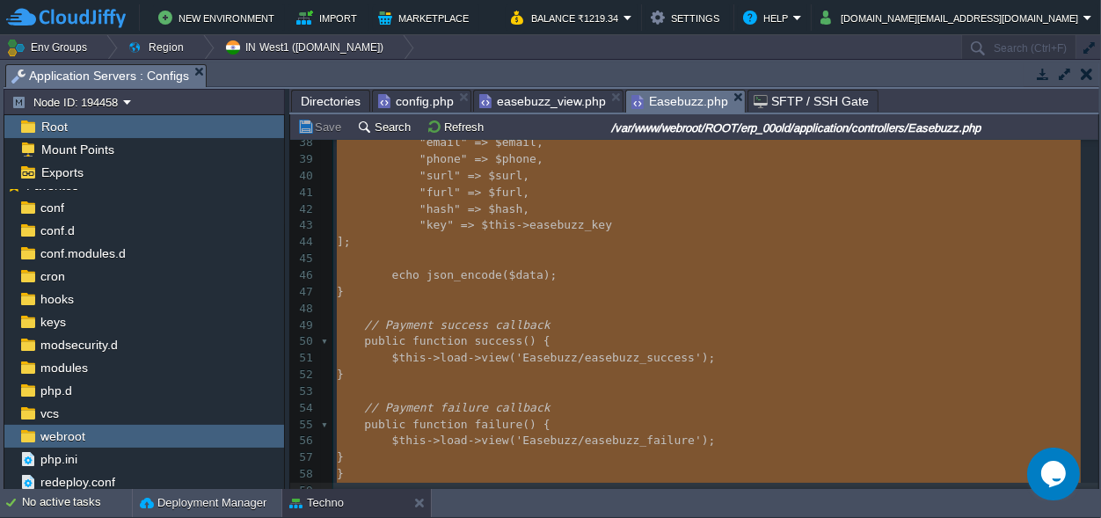
scroll to position [652, 0]
type textarea "<?php defined('BASEPATH') OR exit('No direct script access allowed'); class Eas…"
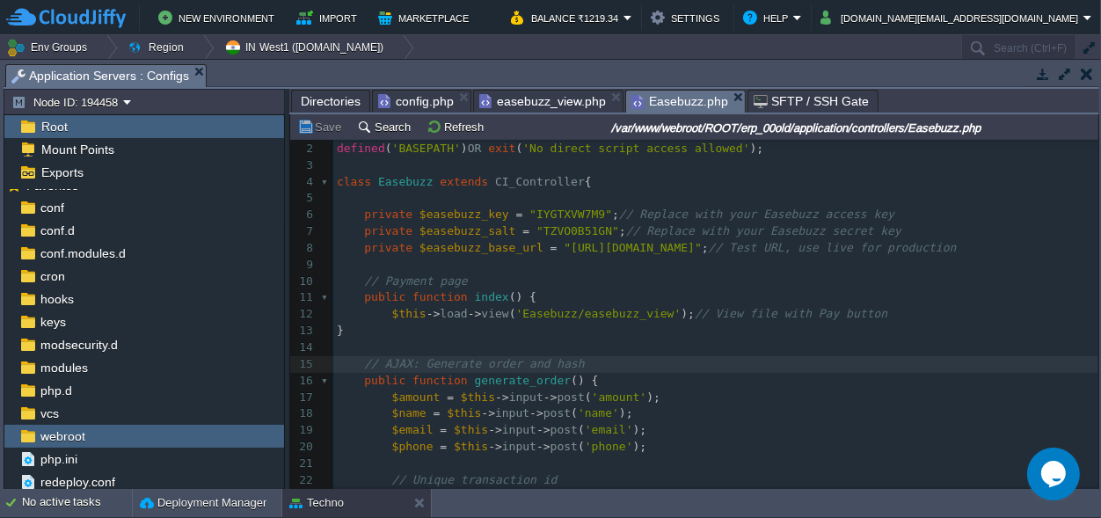
scroll to position [0, 0]
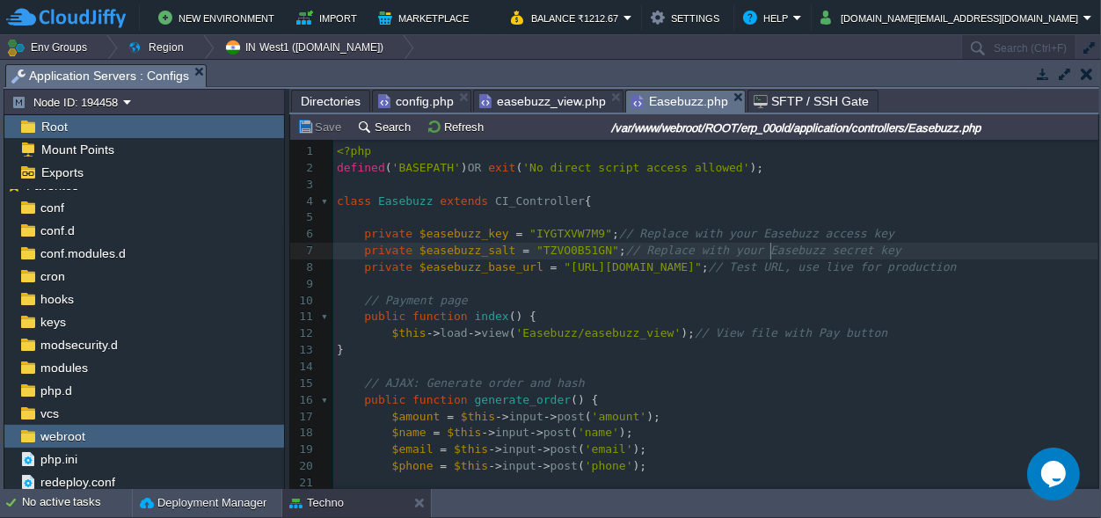
click at [769, 250] on span "// Replace with your Easebuzz secret key" at bounding box center [763, 250] width 275 height 13
click at [550, 226] on pre "private $easebuzz_key = "IYGTXVW7M9" ; // Replace with your Easebuzz access key" at bounding box center [715, 234] width 765 height 17
type textarea "IYGTXVW7M9"
click at [543, 251] on span ""TZVO0B51GN"" at bounding box center [577, 250] width 83 height 13
type textarea "TZVO0B51GN"
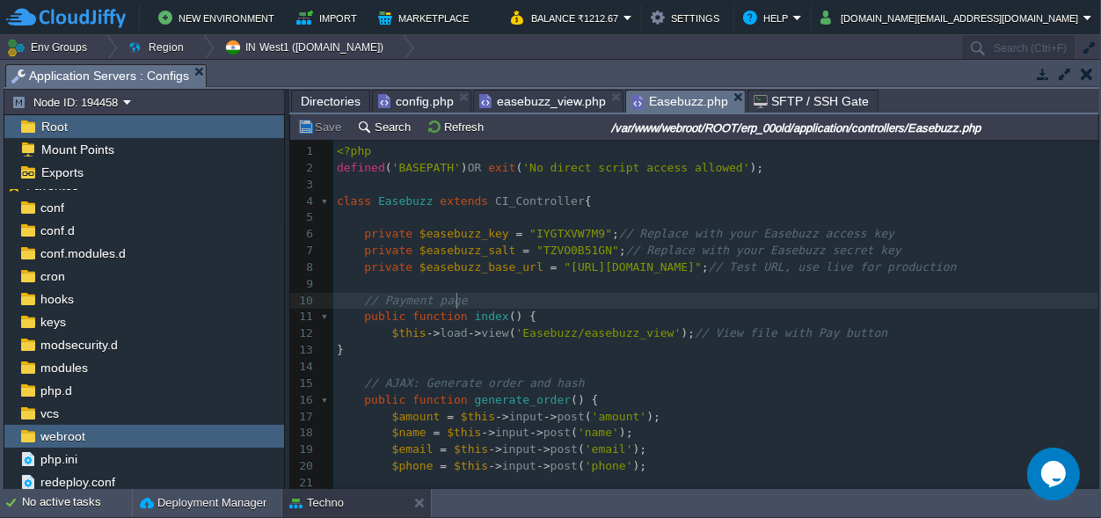
click at [710, 296] on pre "// Payment page" at bounding box center [715, 301] width 765 height 17
type textarea "-"
click at [536, 234] on span ""xxxxxx"" at bounding box center [556, 233] width 55 height 13
type textarea "xxxxxx"
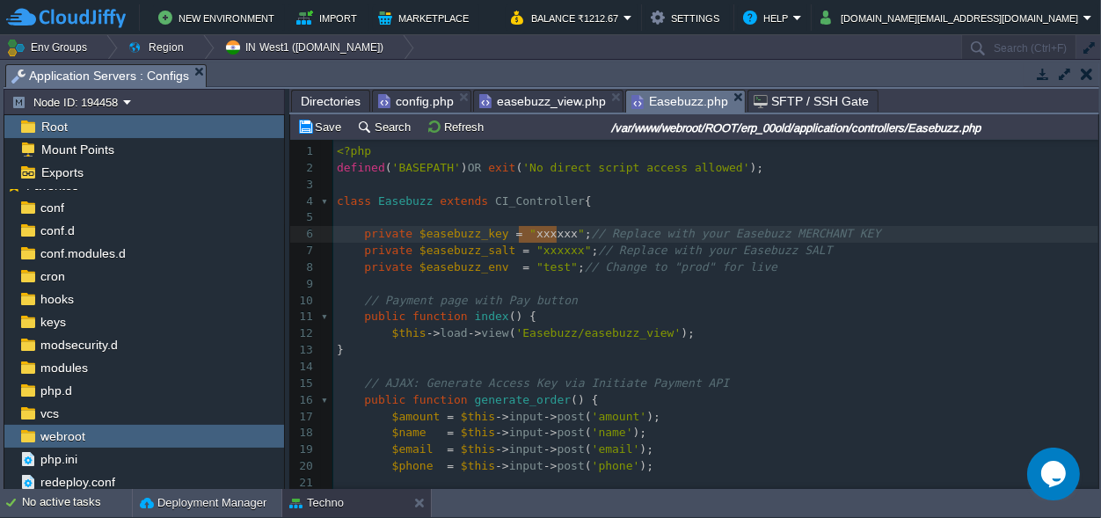
scroll to position [0, 37]
paste textarea
click at [546, 249] on div "xxxxxxxxxx ​ 1 <?php 2 defined ( 'BASEPATH' ) OR exit ( 'No direct script acces…" at bounding box center [715, 466] width 765 height 646
type textarea "xxxxxx"
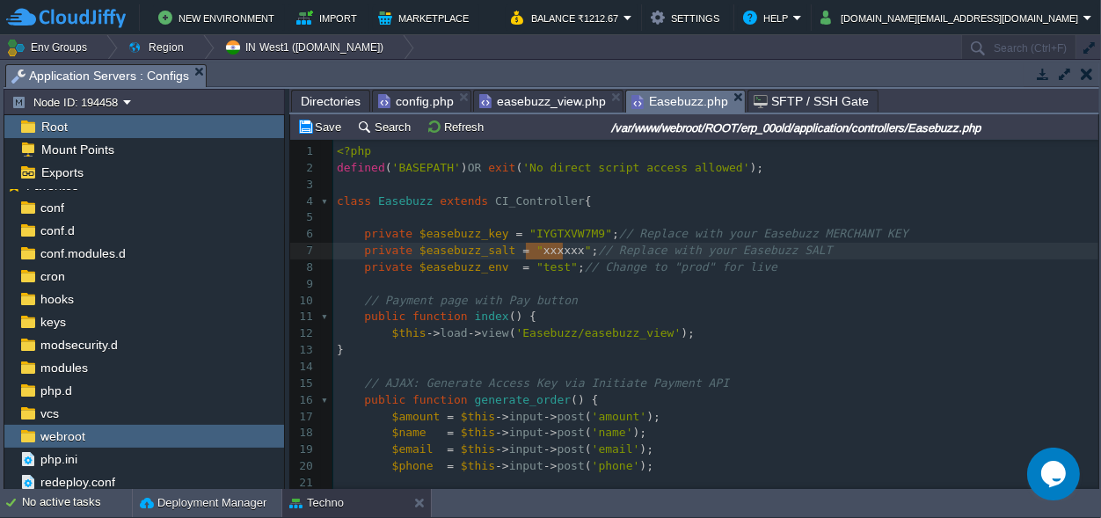
scroll to position [0, 37]
drag, startPoint x: 312, startPoint y: 123, endPoint x: 327, endPoint y: 125, distance: 15.1
click at [315, 123] on button "Save" at bounding box center [321, 127] width 49 height 16
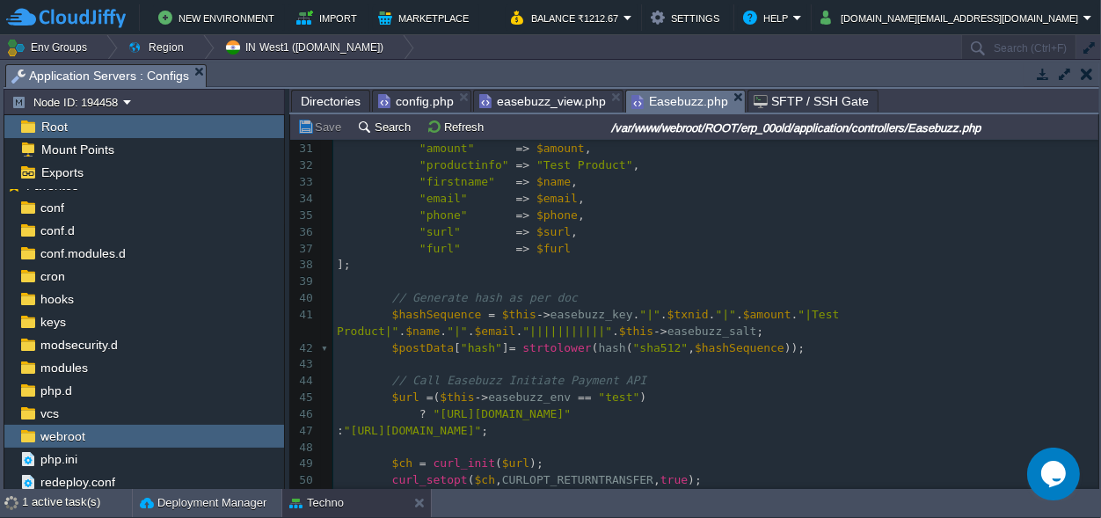
scroll to position [409, 0]
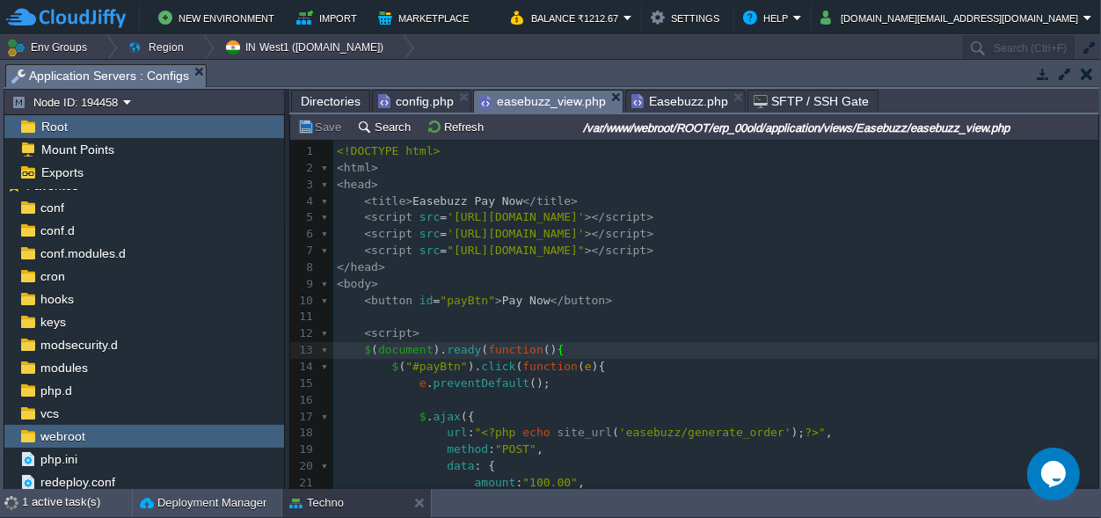
click at [535, 93] on span "easebuzz_view.php" at bounding box center [542, 102] width 127 height 22
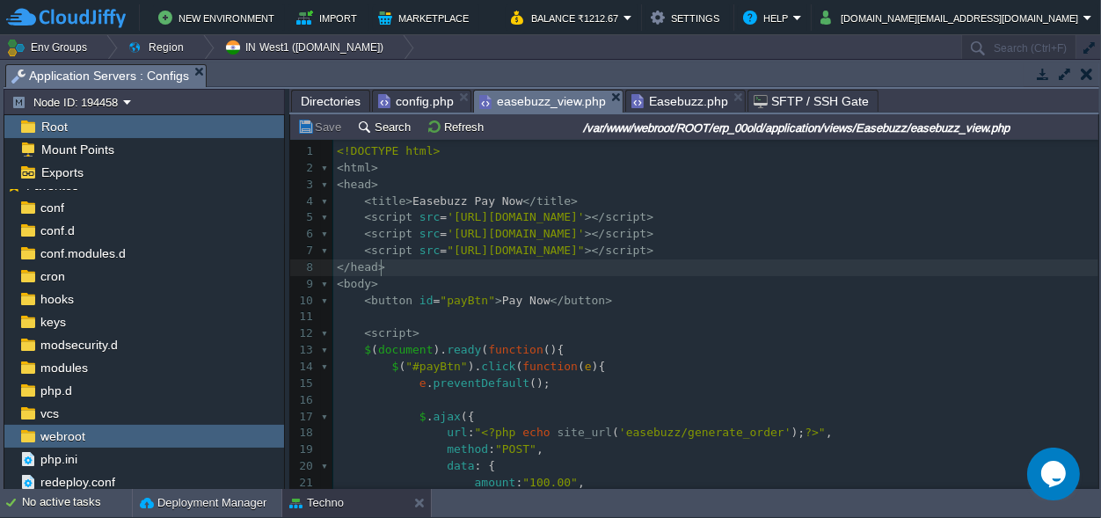
type textarea "-"
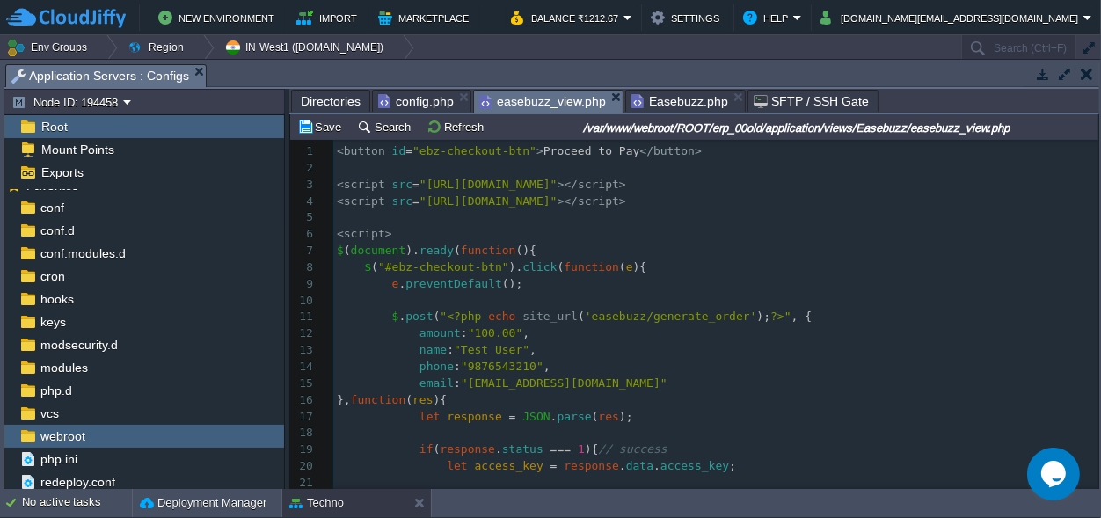
scroll to position [287, 0]
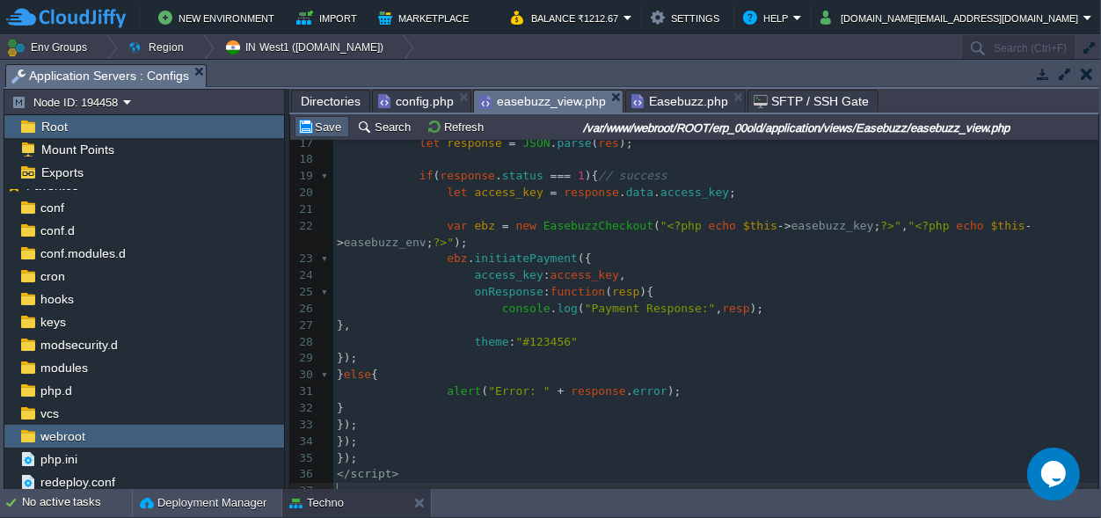
click at [333, 123] on button "Save" at bounding box center [321, 127] width 49 height 16
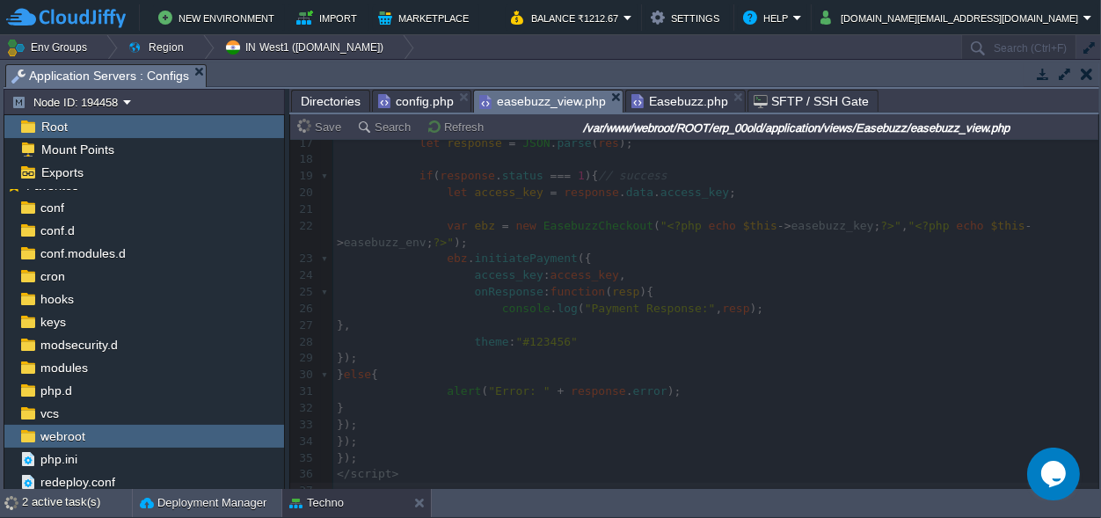
click at [659, 92] on span "Easebuzz.php" at bounding box center [679, 101] width 97 height 21
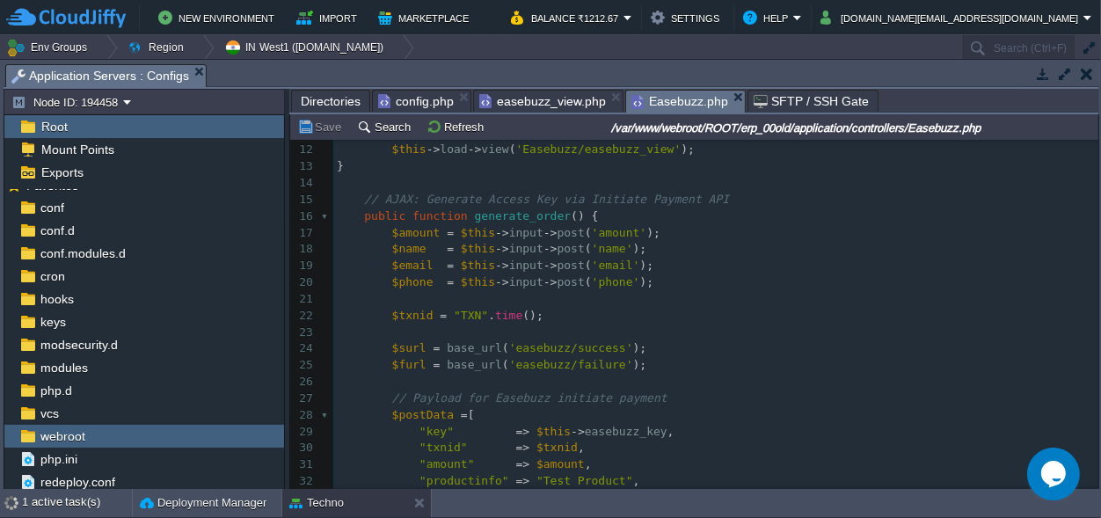
scroll to position [243, 0]
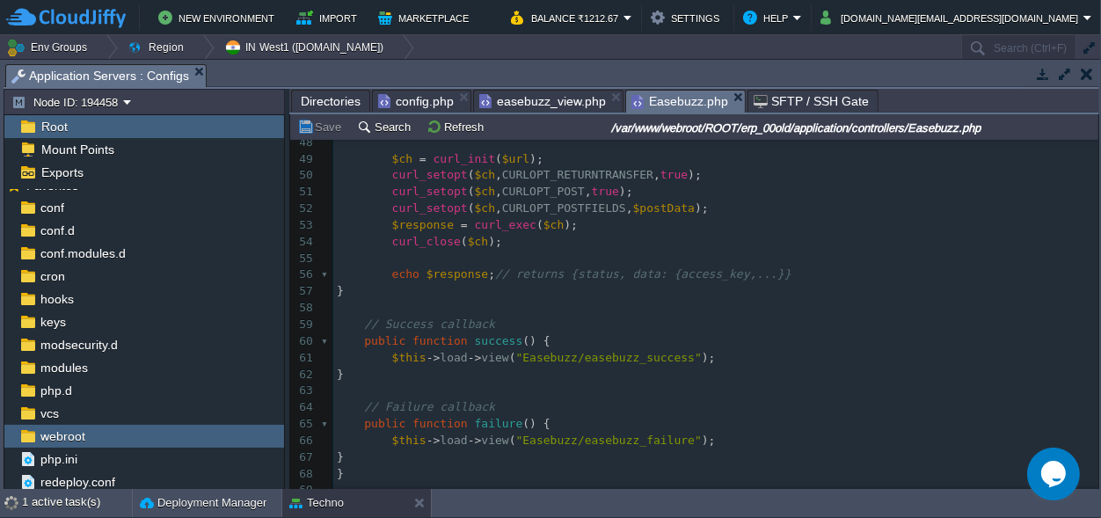
click at [531, 97] on span "easebuzz_view.php" at bounding box center [542, 101] width 127 height 21
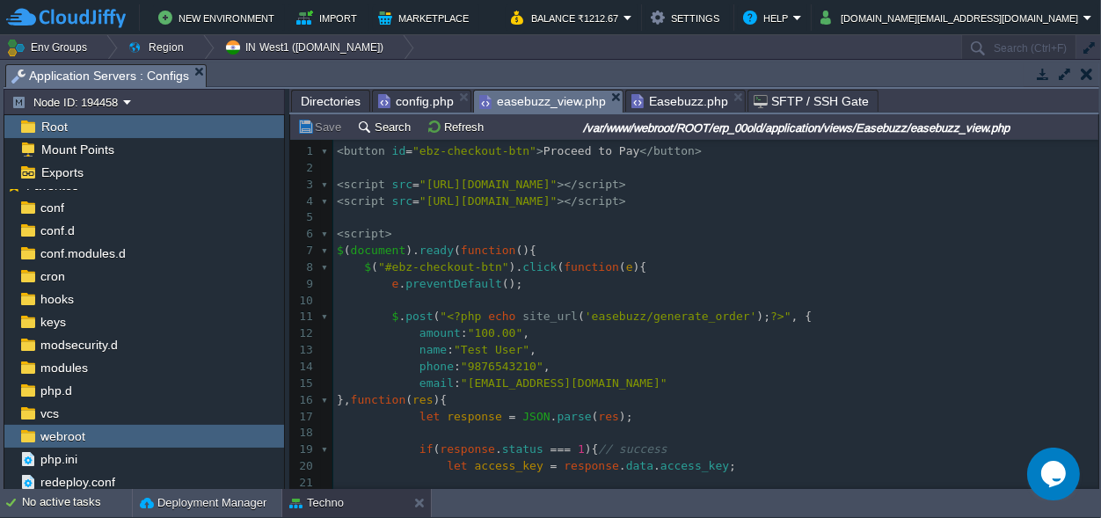
scroll to position [817, 0]
click at [651, 98] on span "Easebuzz.php" at bounding box center [679, 101] width 97 height 21
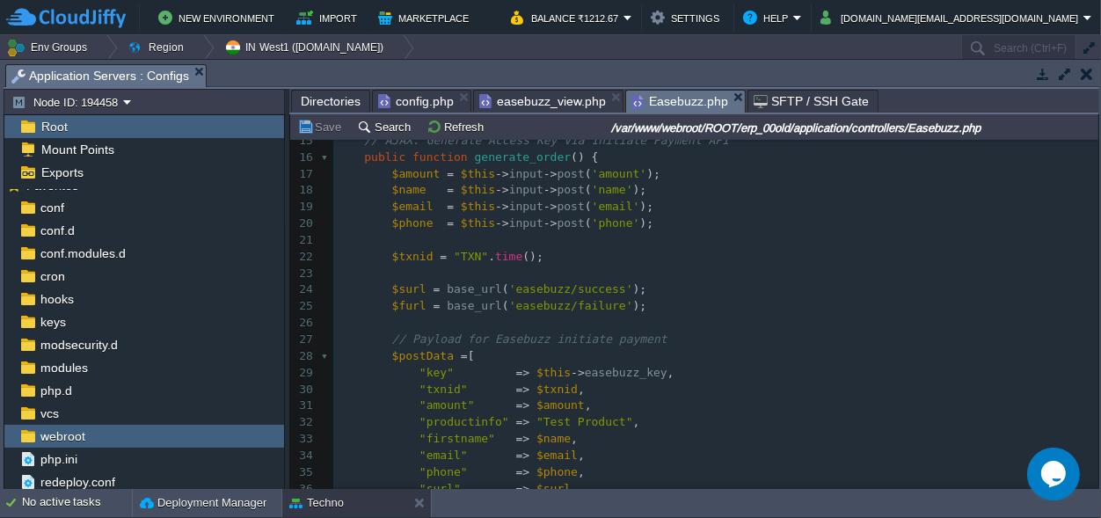
scroll to position [190, 0]
drag, startPoint x: 463, startPoint y: 288, endPoint x: 440, endPoint y: 288, distance: 22.9
type textarea "site"
click at [460, 303] on span "base_url" at bounding box center [474, 305] width 55 height 13
type textarea "site"
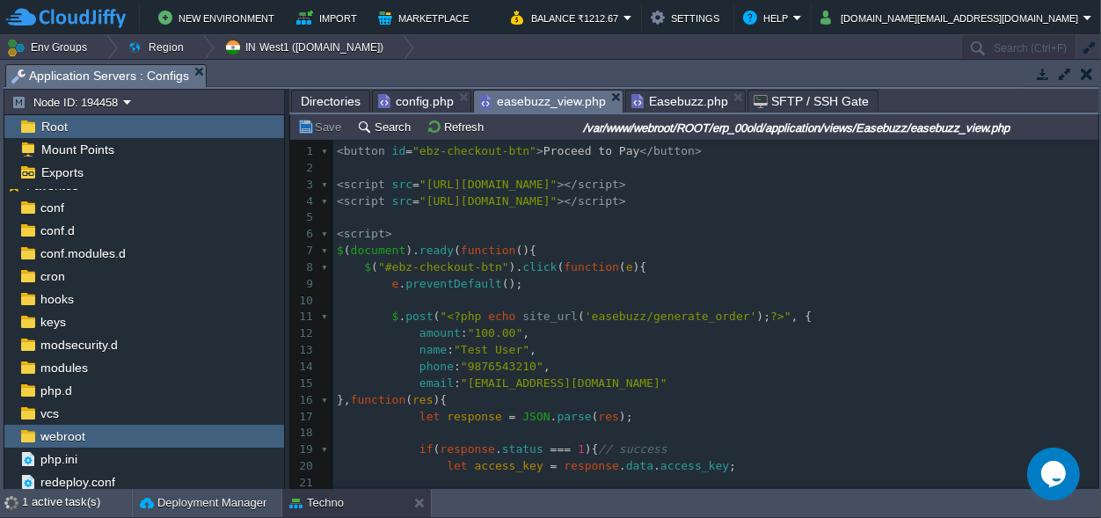
click at [528, 100] on span "easebuzz_view.php" at bounding box center [542, 102] width 127 height 22
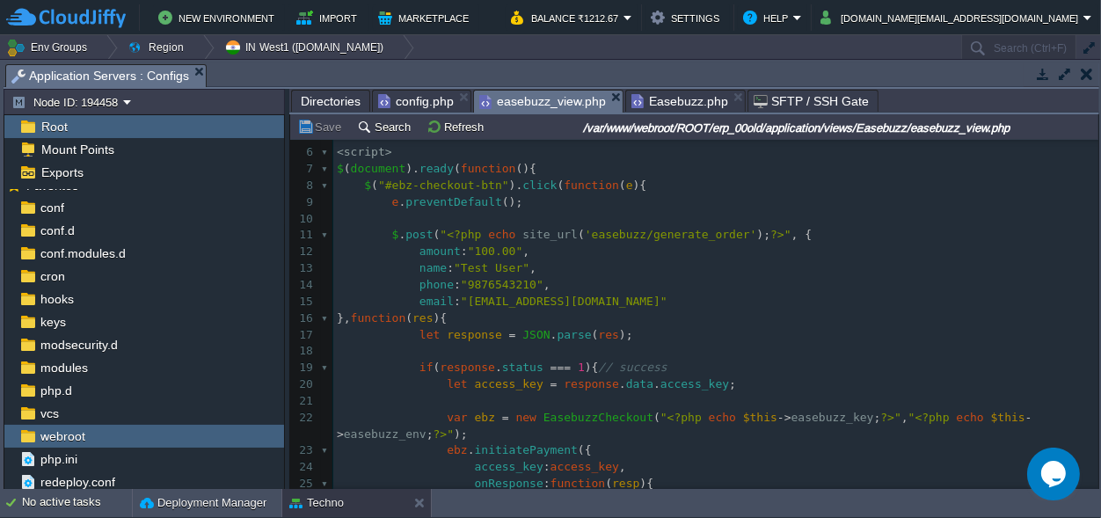
click at [645, 98] on span "Easebuzz.php" at bounding box center [679, 101] width 97 height 21
click at [521, 99] on span "easebuzz_view.php" at bounding box center [542, 102] width 127 height 22
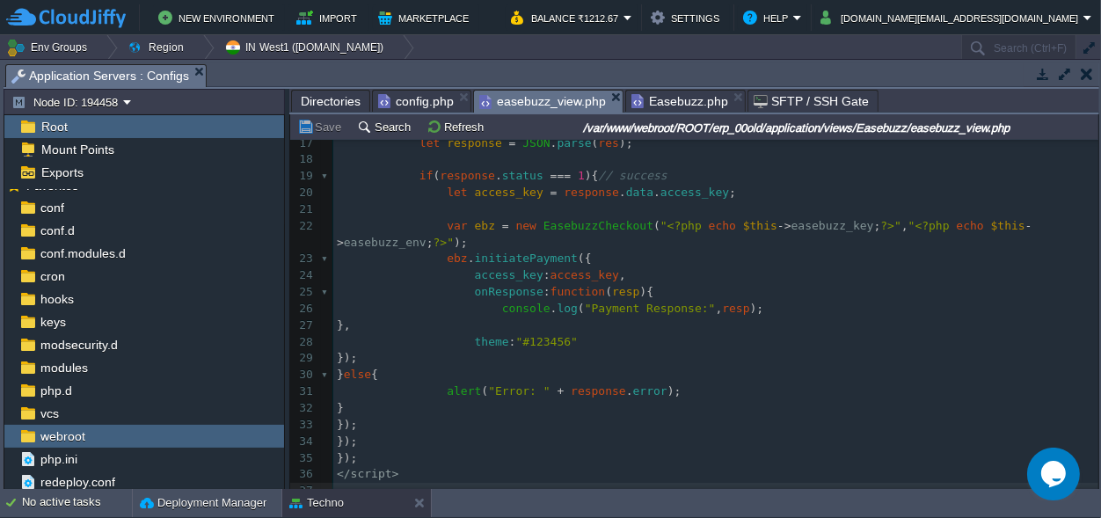
scroll to position [575, 0]
click at [652, 101] on span "Easebuzz.php" at bounding box center [679, 101] width 97 height 21
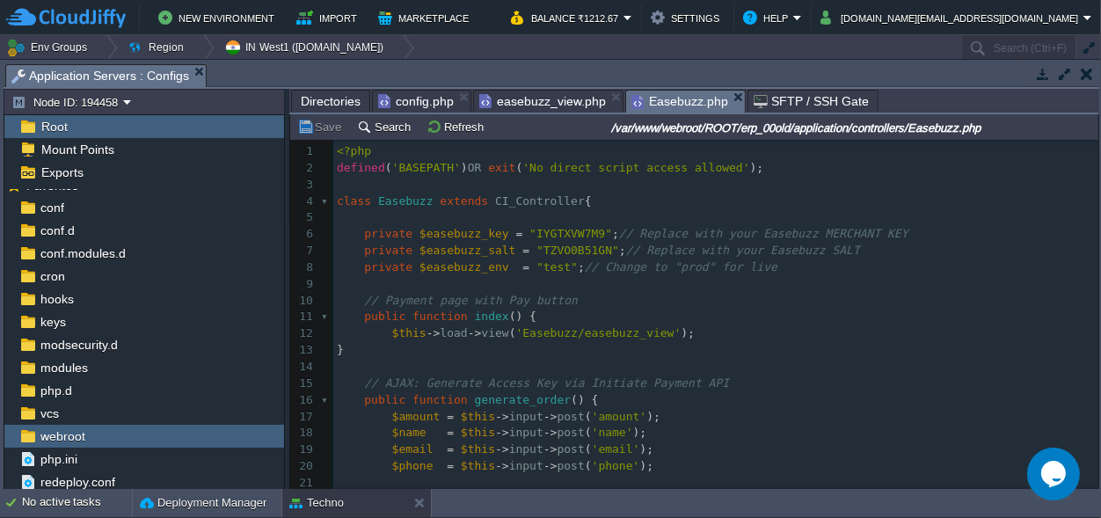
scroll to position [0, 0]
click at [541, 266] on span ""test"" at bounding box center [556, 266] width 41 height 13
type textarea "live"
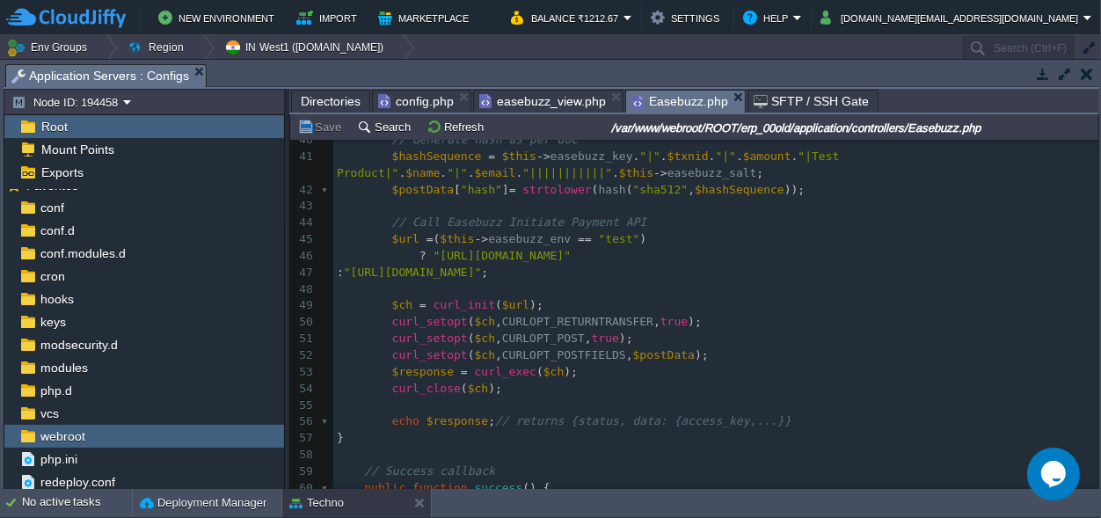
scroll to position [739, 0]
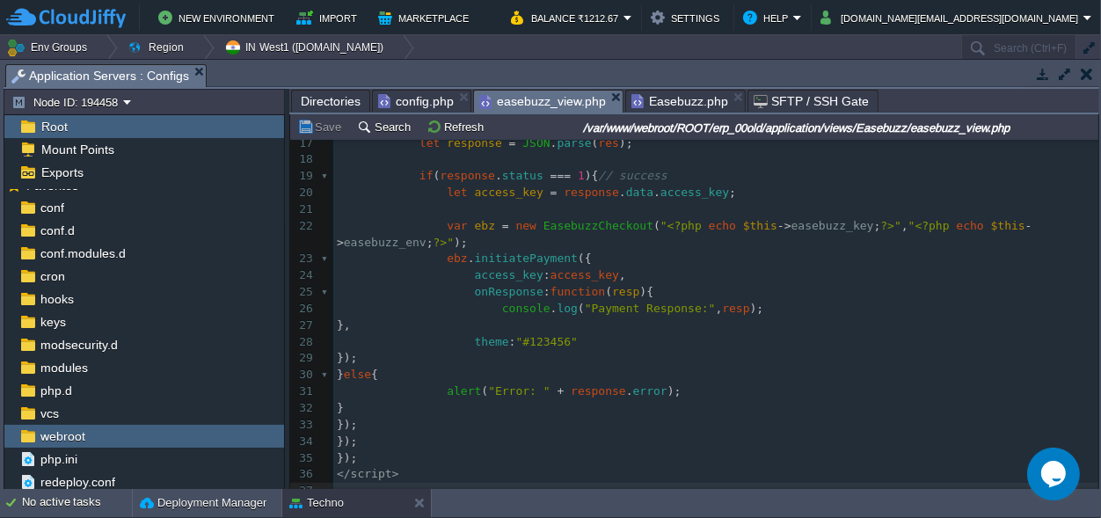
click at [518, 106] on span "easebuzz_view.php" at bounding box center [542, 102] width 127 height 22
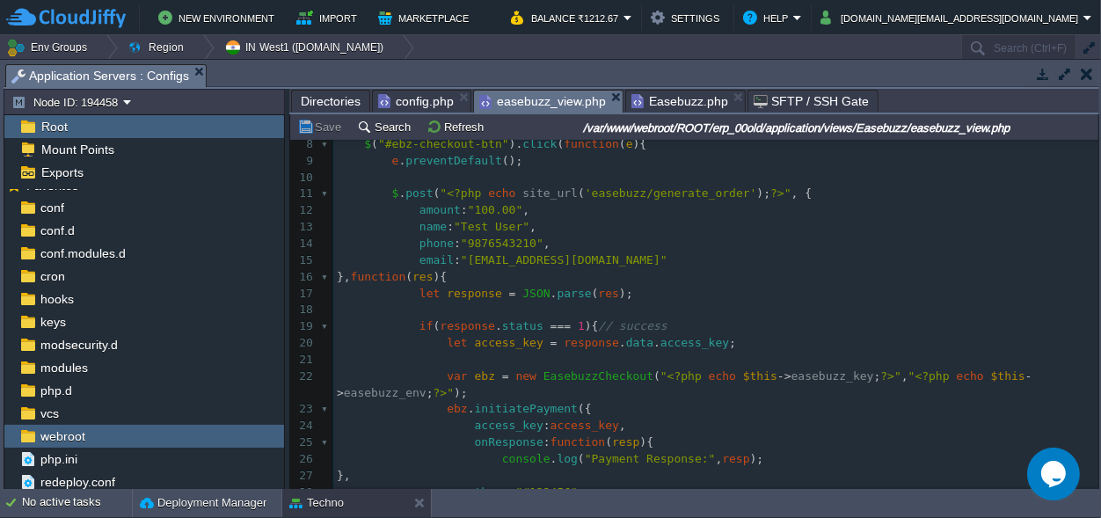
scroll to position [205, 0]
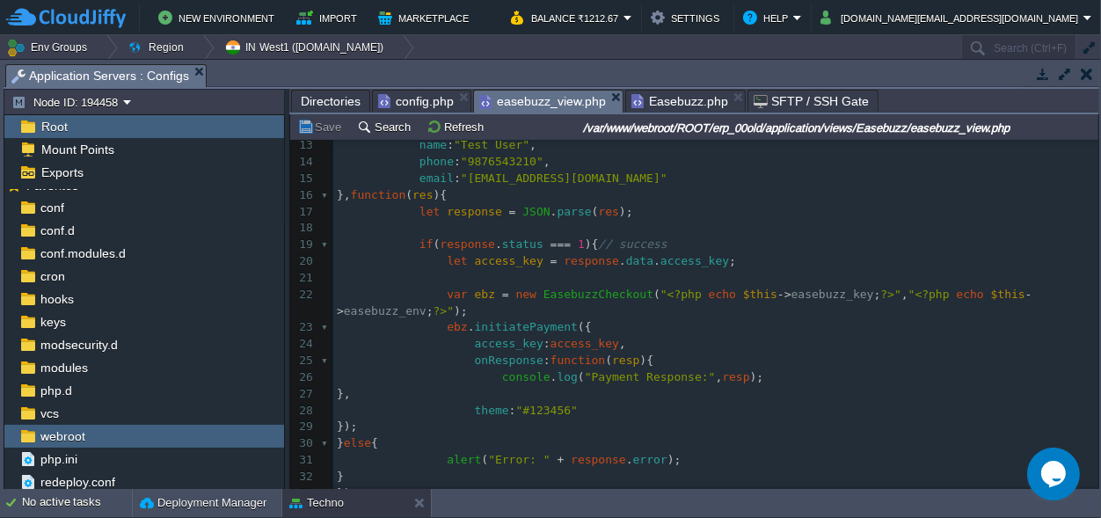
click at [653, 262] on div "xxxxxxxxxx ​ 1 < button id = "ebz-checkout-btn" > Proceed to Pay </ button > 2 …" at bounding box center [715, 253] width 765 height 630
type textarea "access_key"
click at [674, 281] on pre "​" at bounding box center [715, 278] width 765 height 17
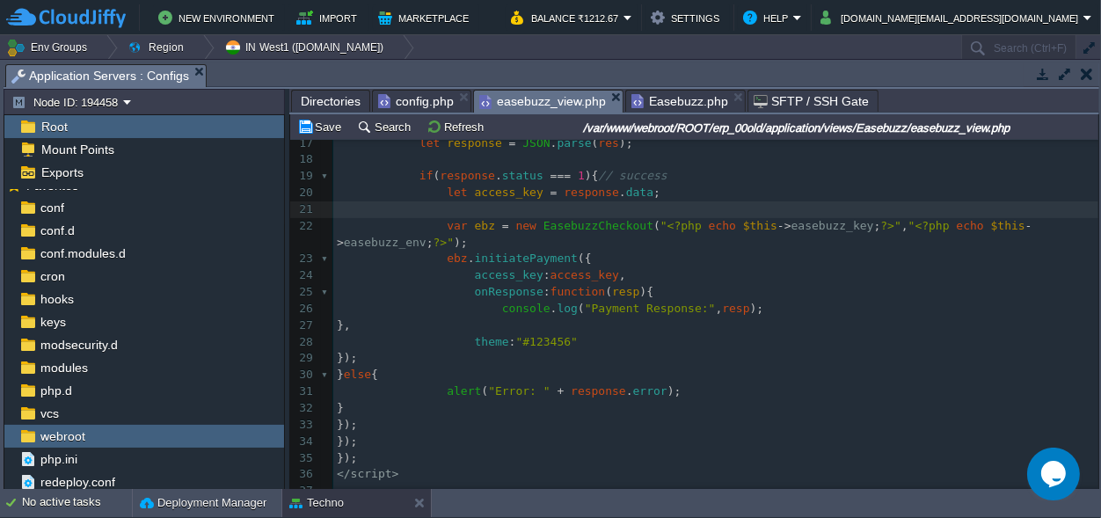
scroll to position [287, 0]
click at [485, 186] on span "access_key" at bounding box center [509, 192] width 69 height 13
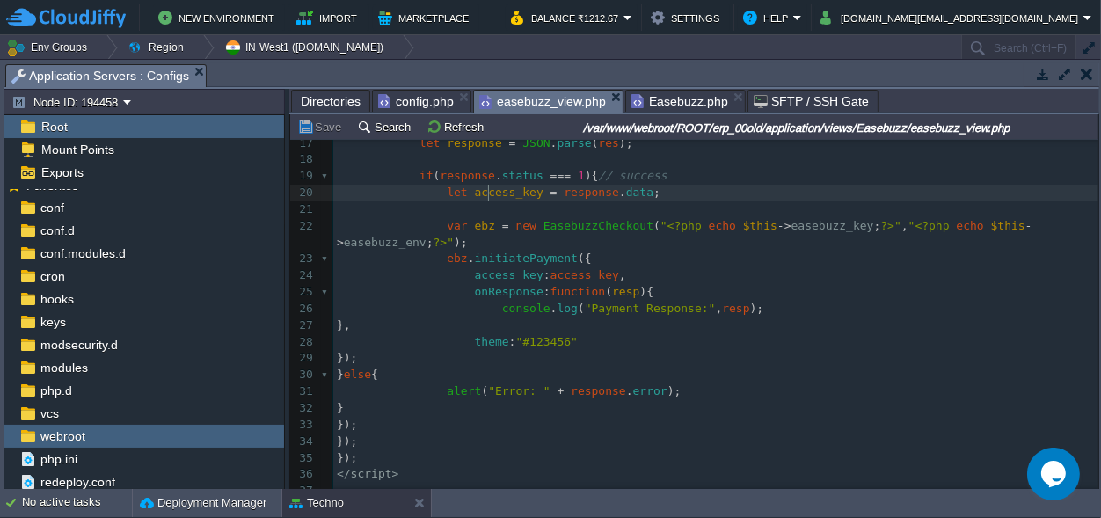
type textarea "access_key"
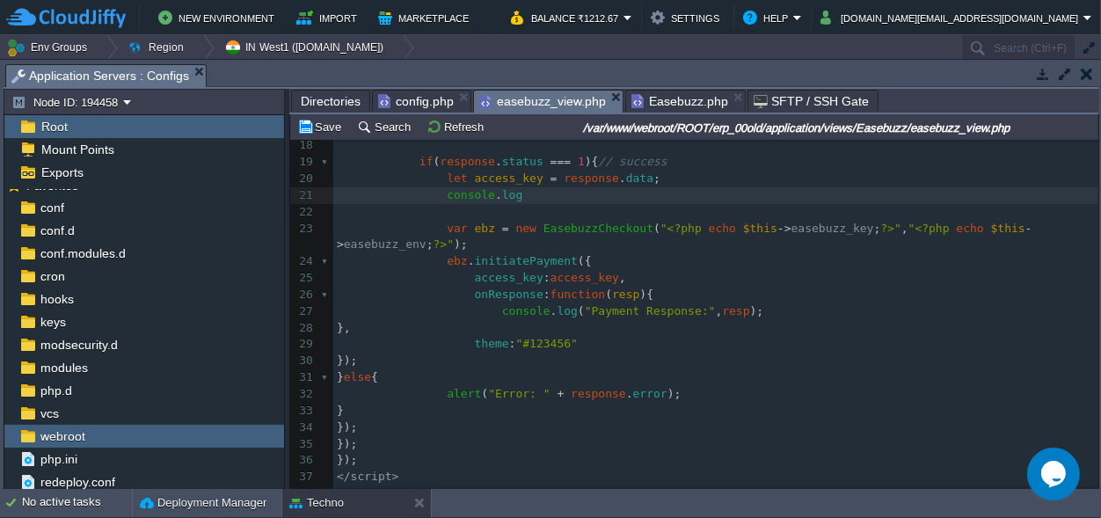
type textarea "console.log()"
paste textarea ";"
type textarea ";"
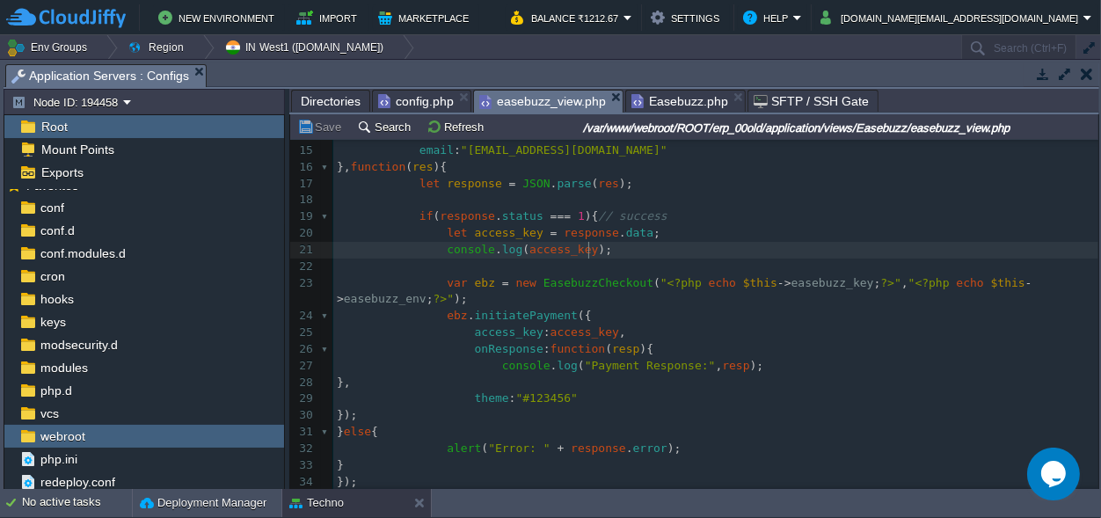
scroll to position [205, 0]
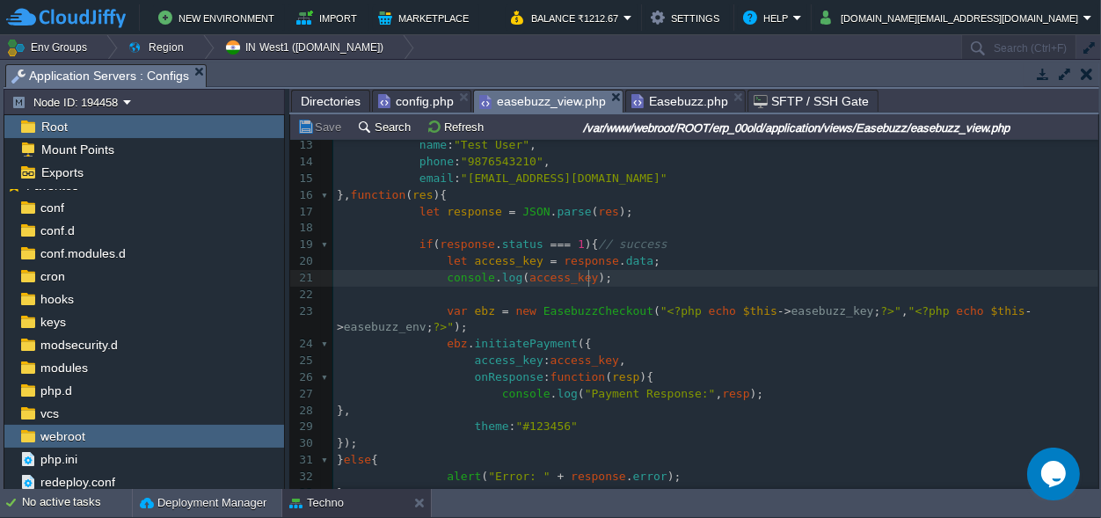
click at [513, 243] on div "xxxxxxxxxx ​ 1 < button id = "ebz-checkout-btn" > Proceed to Pay </ button > 2 …" at bounding box center [715, 261] width 765 height 646
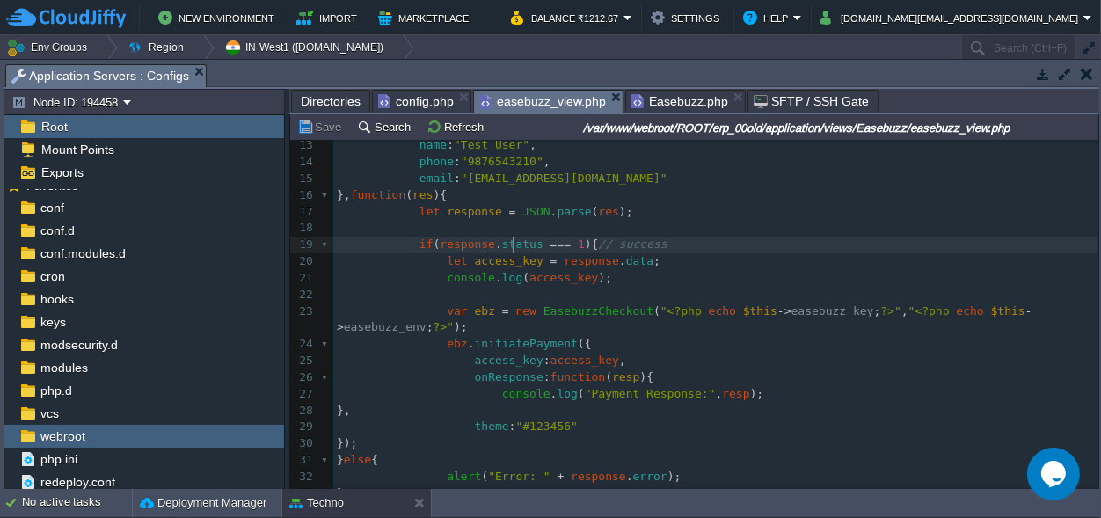
type textarea "status"
paste textarea
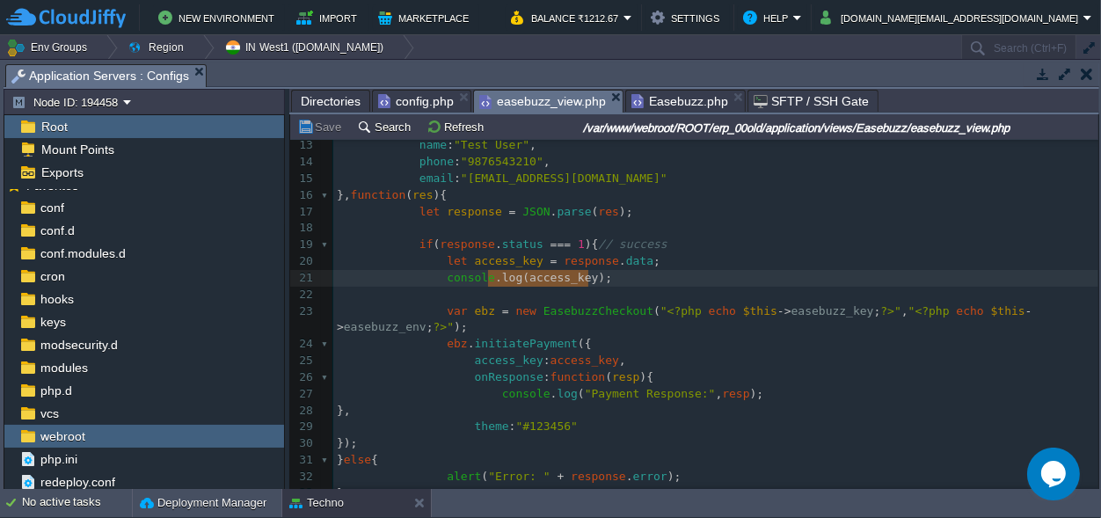
scroll to position [0, 150]
type textarea "console.log(access_key);"
drag, startPoint x: 594, startPoint y: 276, endPoint x: 480, endPoint y: 276, distance: 114.3
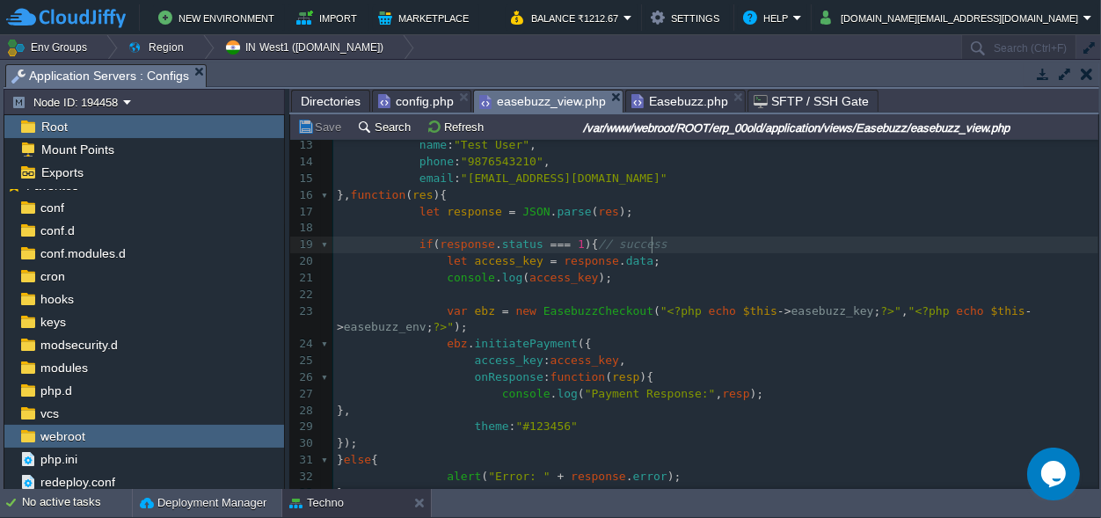
scroll to position [0, 0]
click at [690, 244] on pre "if ( response . status === 1 ){ // success" at bounding box center [715, 245] width 765 height 17
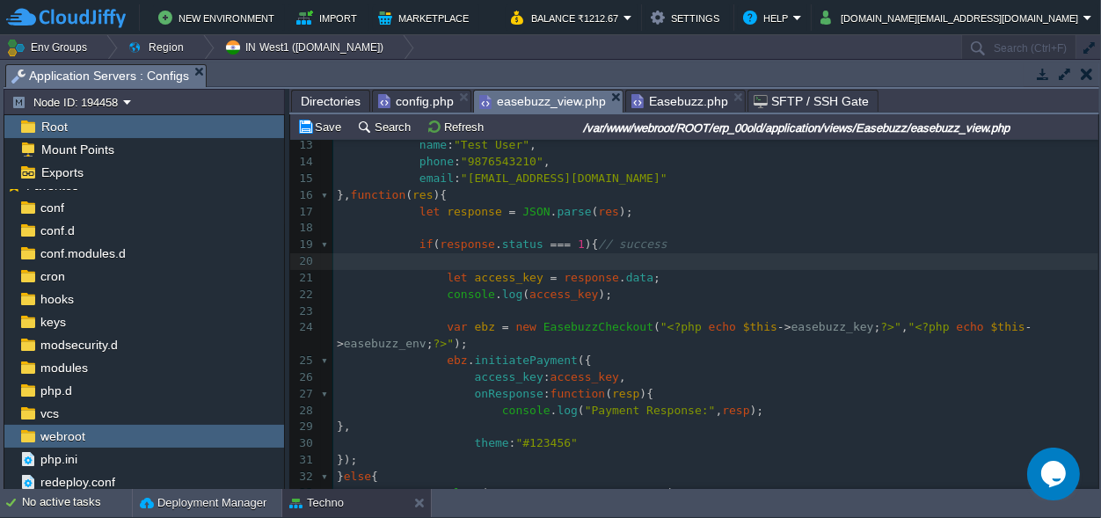
paste textarea "access_key"
click at [562, 259] on span "access_key" at bounding box center [563, 260] width 69 height 13
type textarea "access_key"
type textarea "''"
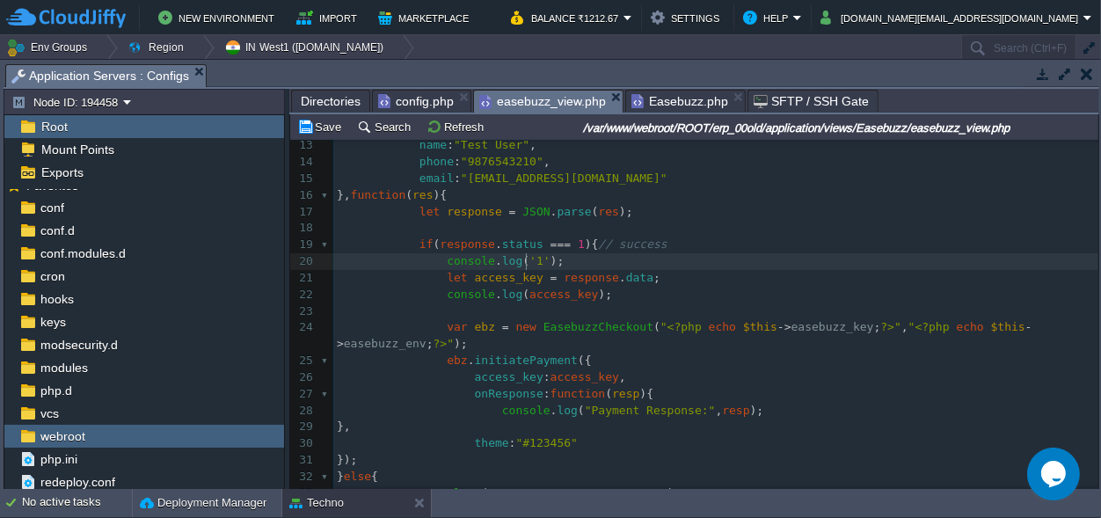
scroll to position [0, 12]
type textarea "11"
type textarea "console.log('11');"
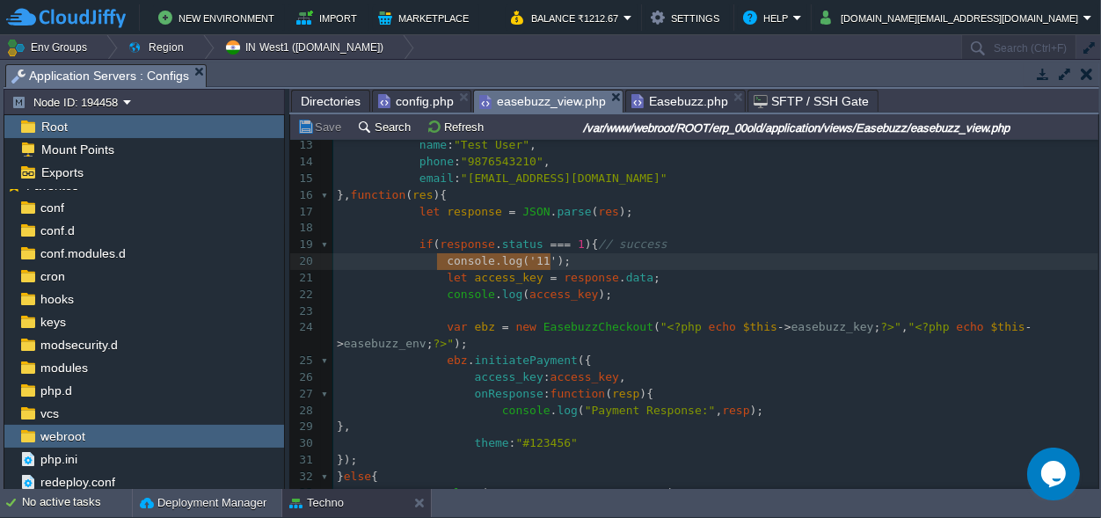
drag, startPoint x: 557, startPoint y: 262, endPoint x: 434, endPoint y: 264, distance: 122.2
drag, startPoint x: 470, startPoint y: 264, endPoint x: 331, endPoint y: 266, distance: 139.8
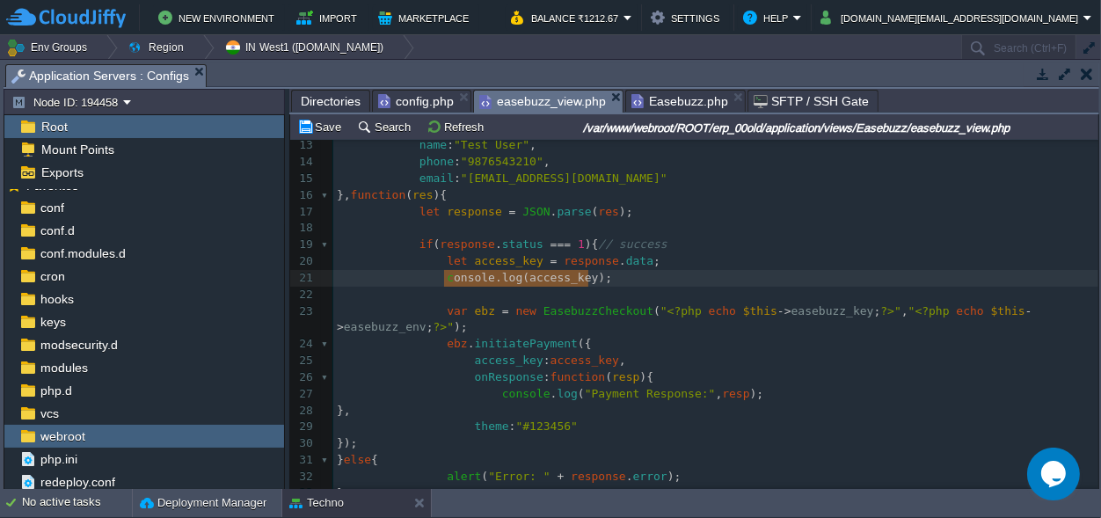
type textarea "console.log(access_key);"
drag, startPoint x: 599, startPoint y: 280, endPoint x: 440, endPoint y: 278, distance: 159.2
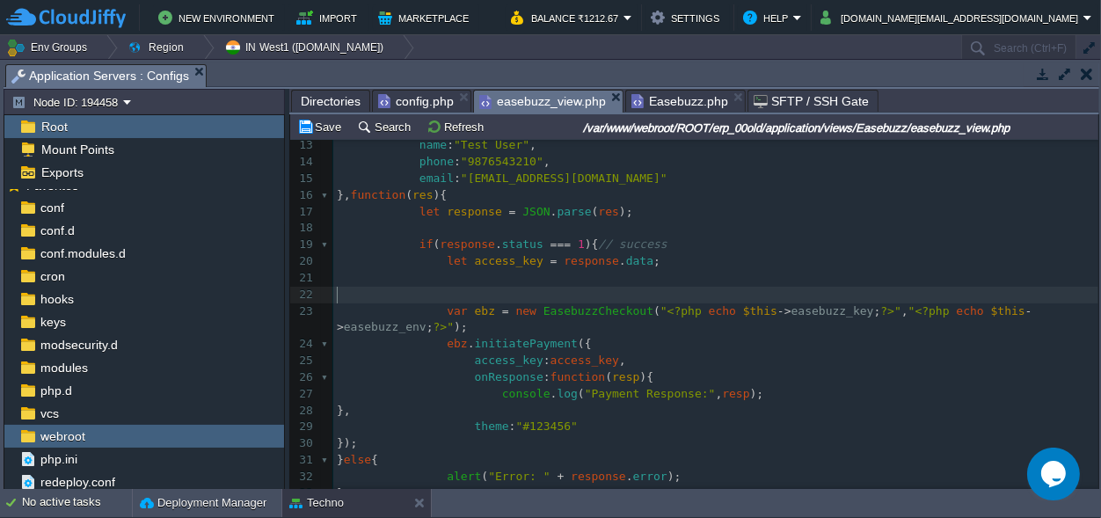
scroll to position [13, 0]
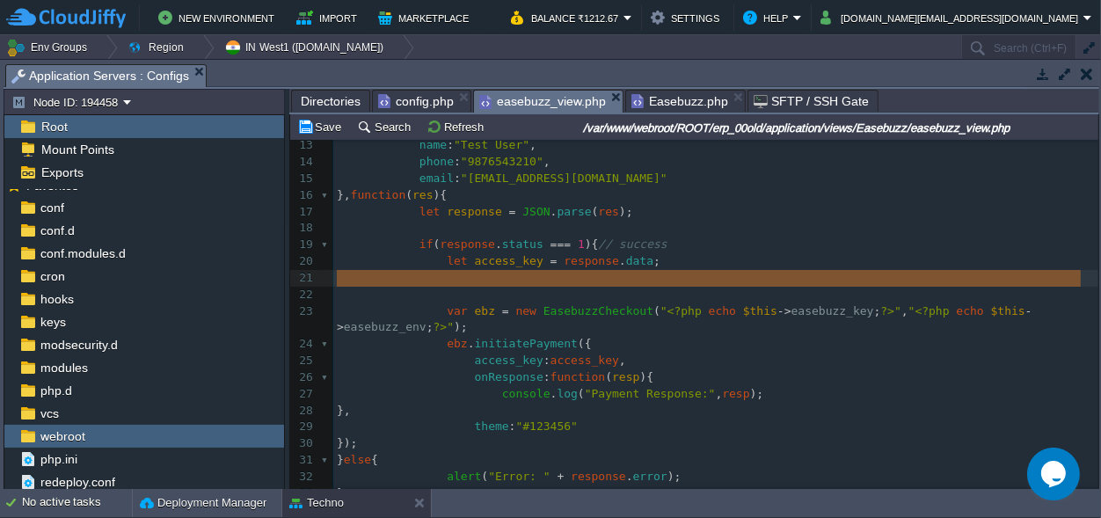
drag, startPoint x: 444, startPoint y: 286, endPoint x: 336, endPoint y: 273, distance: 108.9
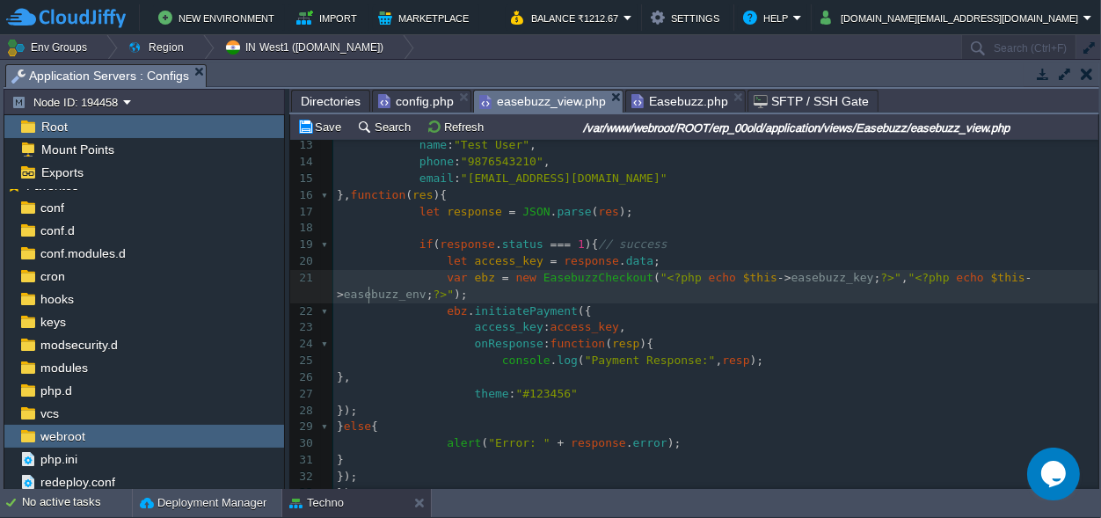
click at [455, 297] on pre "var ebz = new EasebuzzCheckout ( " <?php echo $this -> easebuzz_key ; ?> " , " …" at bounding box center [715, 286] width 765 height 33
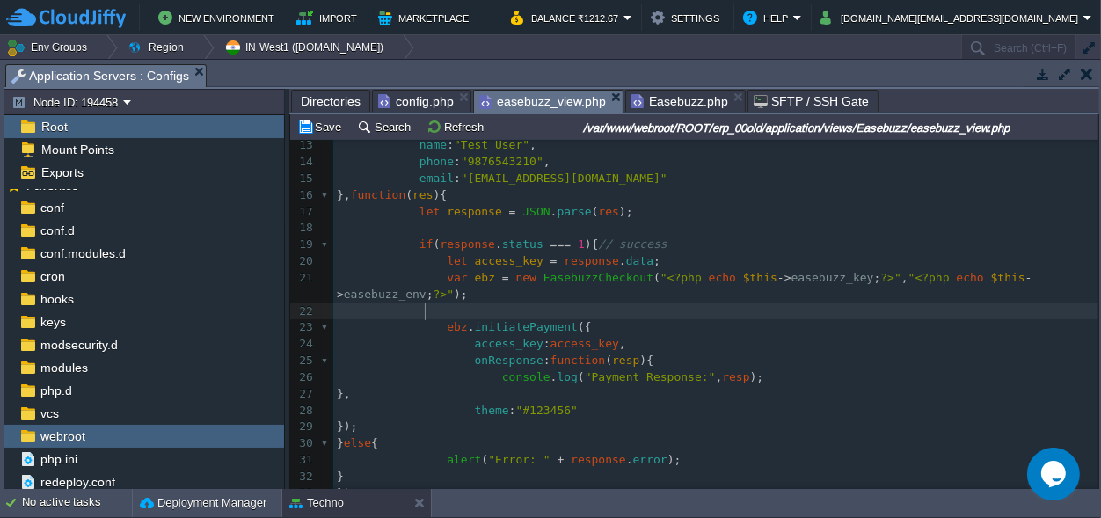
paste textarea "ebz"
click at [471, 276] on div "xxxxxxxxxx ​ 1 < button id = "ebz-checkout-btn" > Proceed to Pay </ button > 2 …" at bounding box center [715, 253] width 765 height 630
type textarea "ebz"
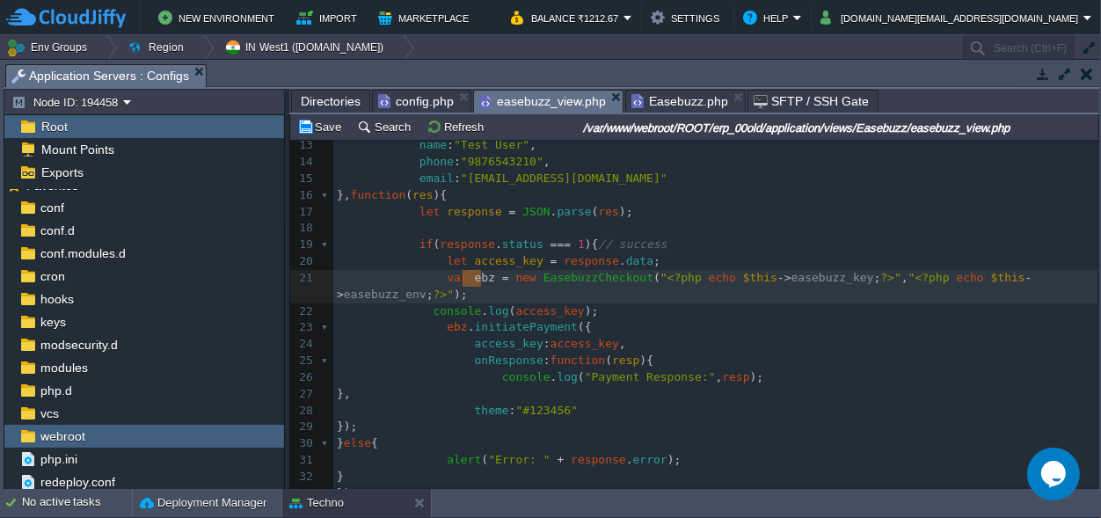
click at [537, 307] on span "access_key" at bounding box center [550, 310] width 69 height 13
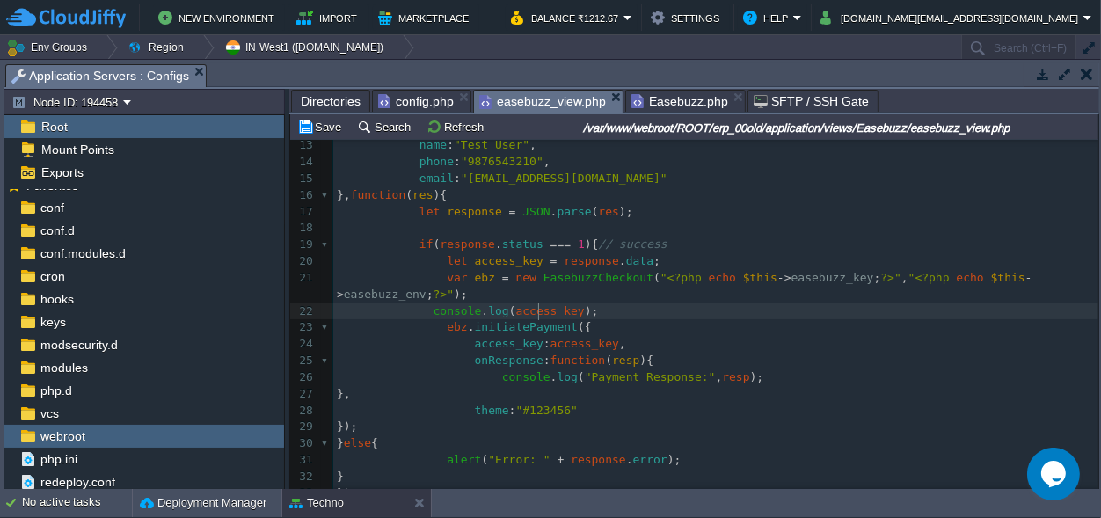
scroll to position [0, 62]
type textarea "access_key"
click at [659, 86] on div "Tasks Activity Log Archive Git / SVN Application Servers : Configs" at bounding box center [552, 75] width 1096 height 25
click at [661, 95] on span "Easebuzz.php" at bounding box center [679, 101] width 97 height 21
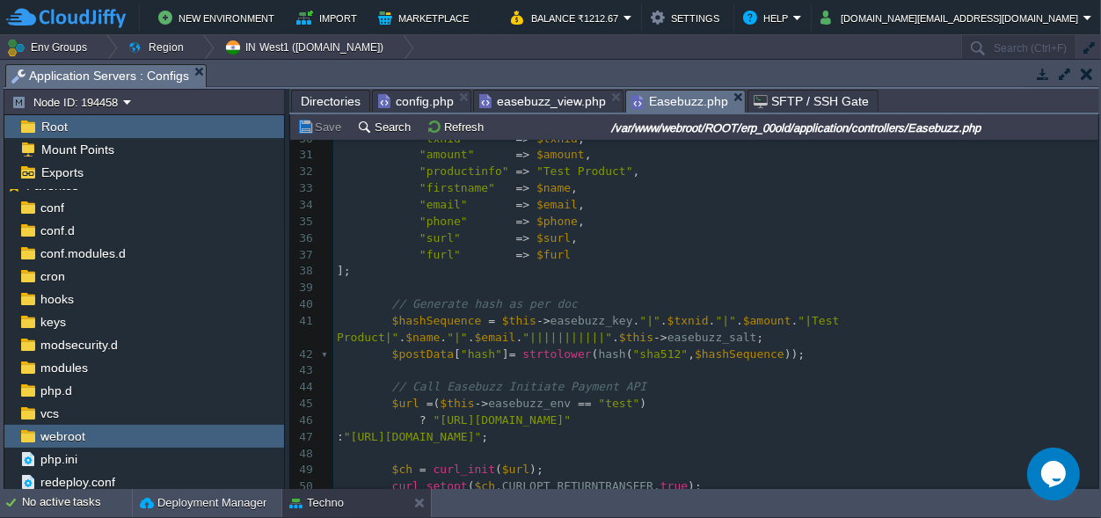
scroll to position [573, 0]
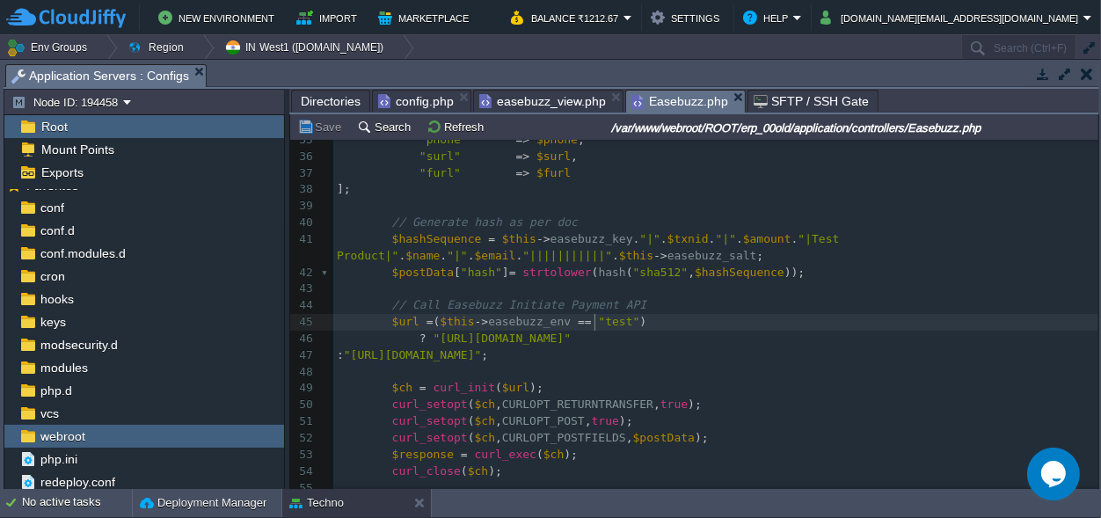
click at [597, 323] on div "xxxxxxxxxx private $easebuzz_env = "live" ; // Change to "prod" for live 22 $tx…" at bounding box center [715, 322] width 765 height 812
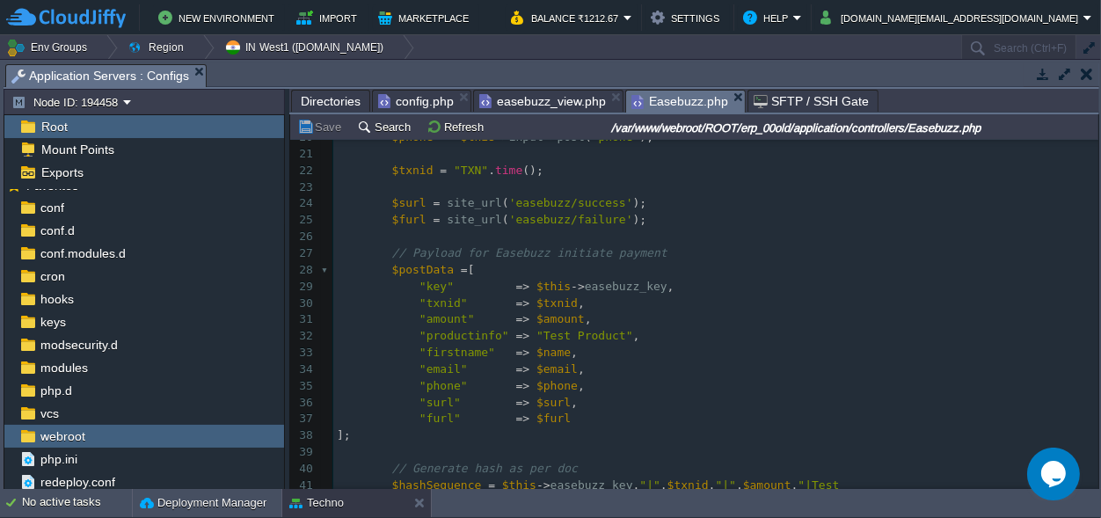
scroll to position [0, 0]
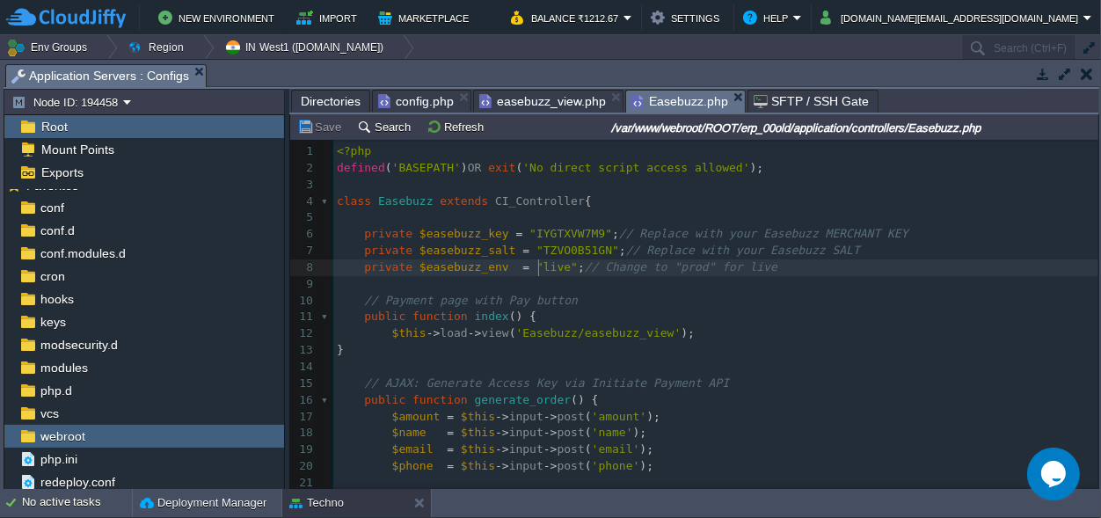
click at [536, 266] on span ""live"" at bounding box center [556, 266] width 41 height 13
type textarea "live"
click at [529, 106] on span "easebuzz_view.php" at bounding box center [542, 101] width 127 height 21
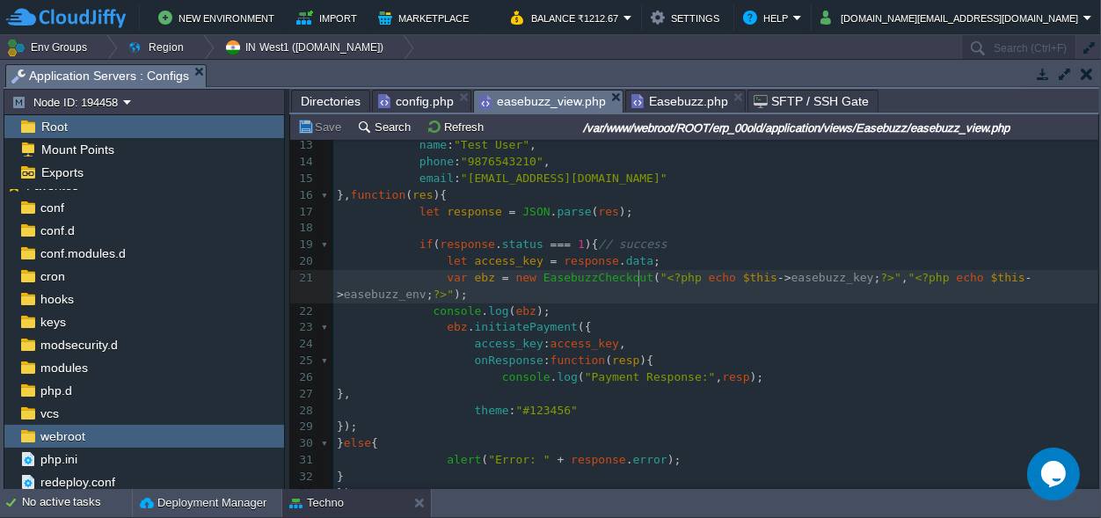
scroll to position [6, 0]
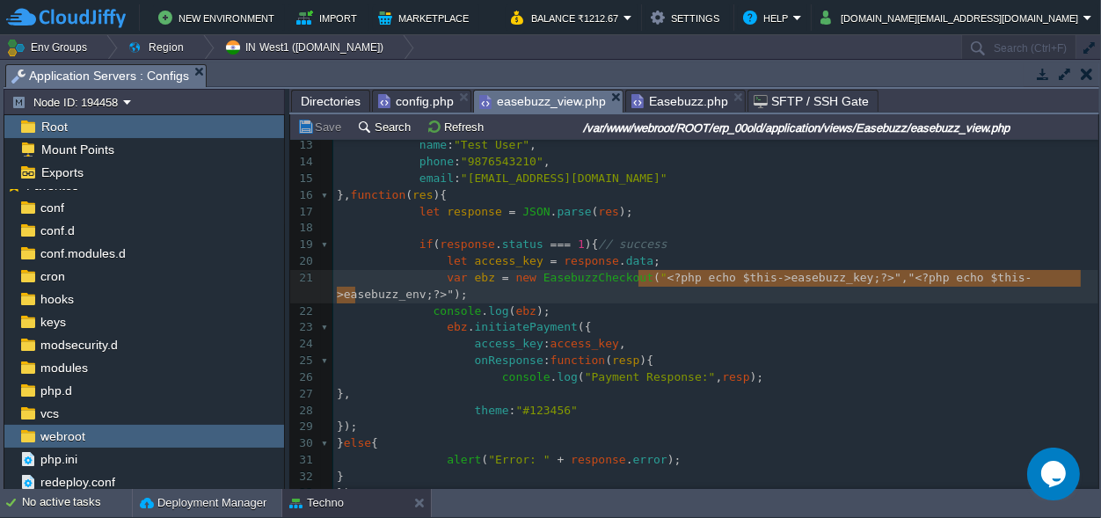
type textarea "<?php echo $this->easebuzz_key; ?>", "<?php echo $this->easebuzz_env; ?>""
drag, startPoint x: 638, startPoint y: 276, endPoint x: 356, endPoint y: 295, distance: 282.9
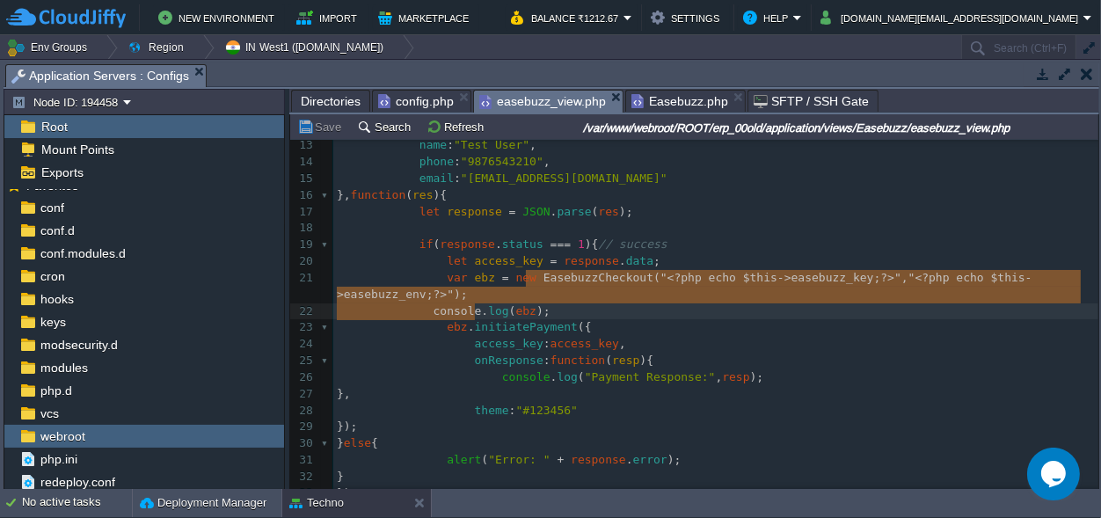
type textarea "EasebuzzCheckout("<?php echo $this->easebuzz_key; ?>", "<?php echo $this->easeb…"
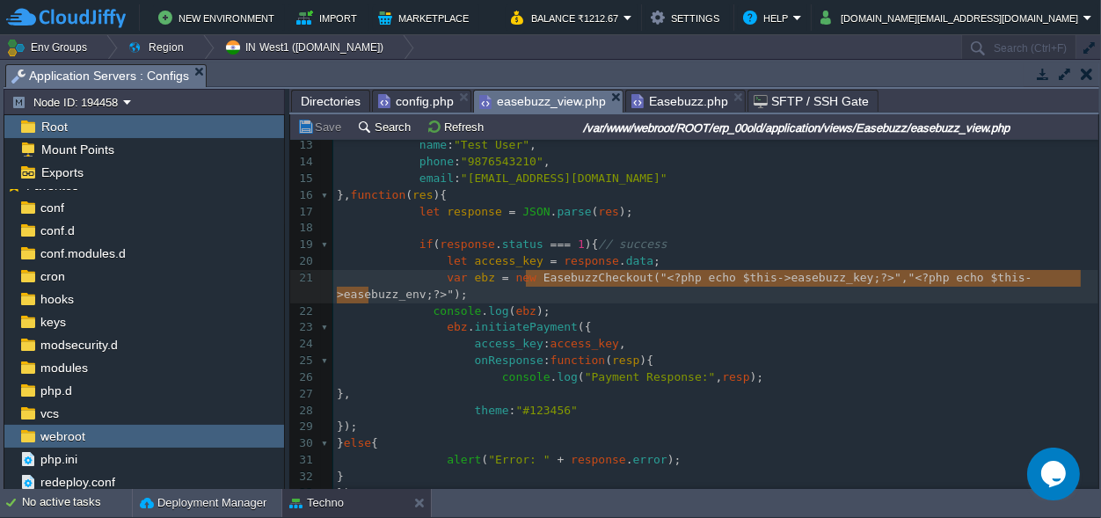
drag, startPoint x: 524, startPoint y: 276, endPoint x: 473, endPoint y: 301, distance: 56.6
click at [667, 256] on pre "let access_key = response . data ;" at bounding box center [715, 261] width 765 height 17
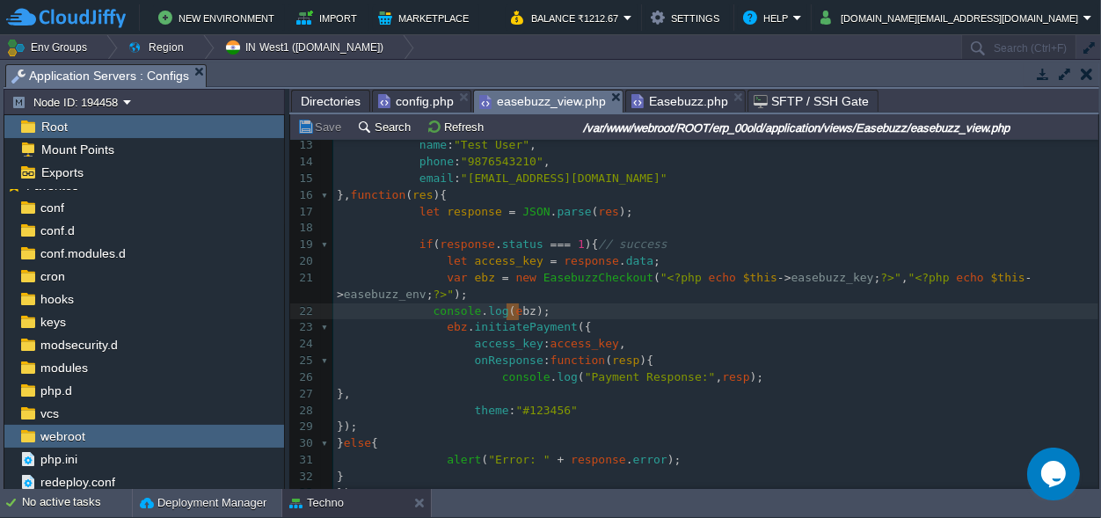
type textarea "ebz"
drag, startPoint x: 519, startPoint y: 310, endPoint x: 503, endPoint y: 309, distance: 15.9
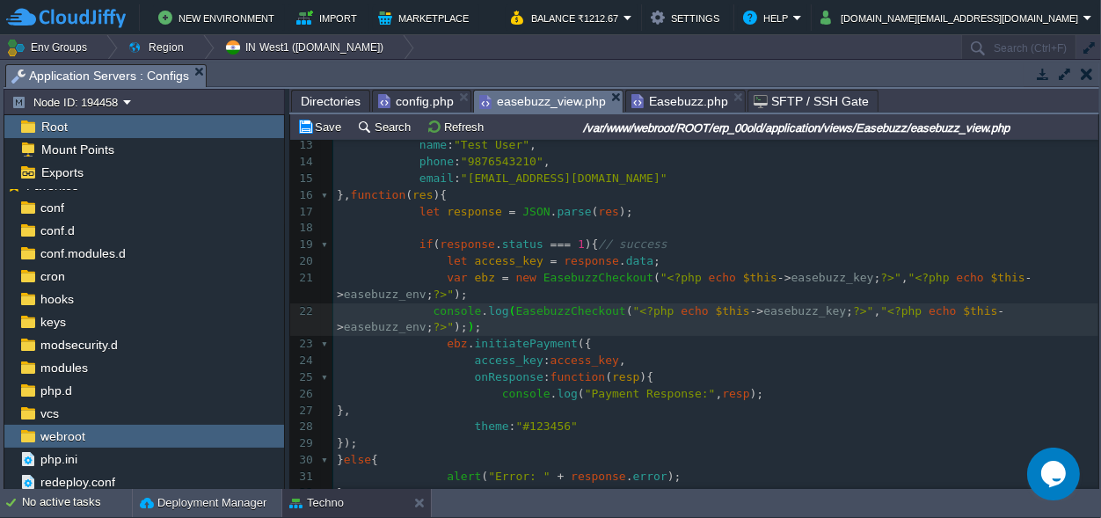
scroll to position [0, 0]
type textarea "EasebuzzCheckout("
drag, startPoint x: 607, startPoint y: 309, endPoint x: 501, endPoint y: 304, distance: 105.6
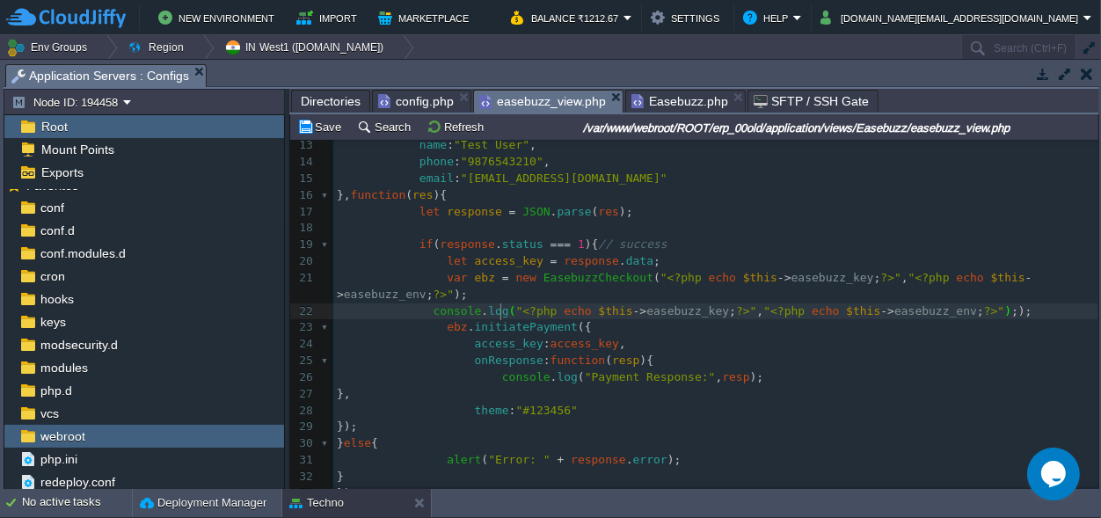
scroll to position [0, 0]
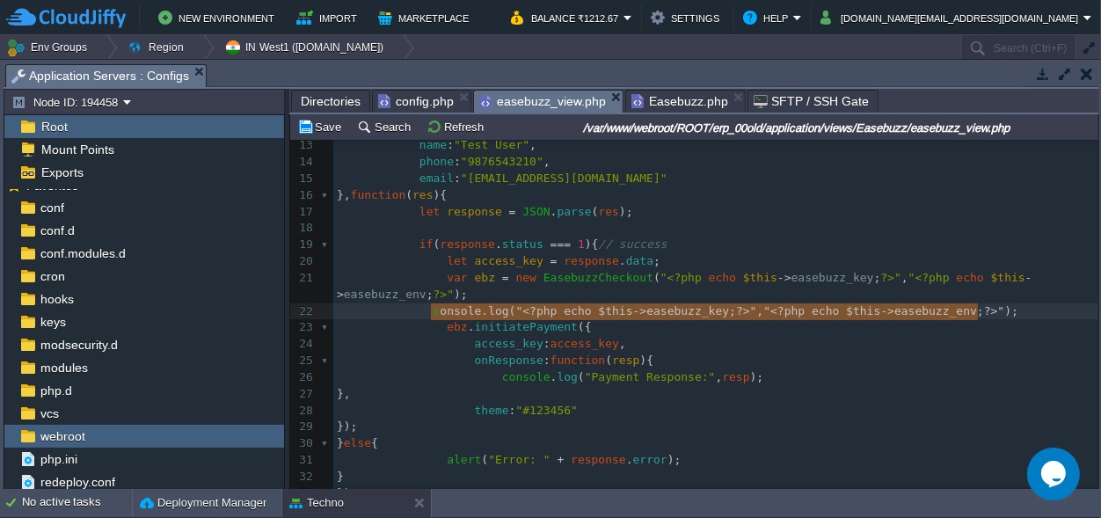
type textarea "console.log("<?php echo $this->easebuzz_key; ?>", "<?php echo $this->easebuzz_e…"
drag, startPoint x: 987, startPoint y: 308, endPoint x: 423, endPoint y: 312, distance: 564.5
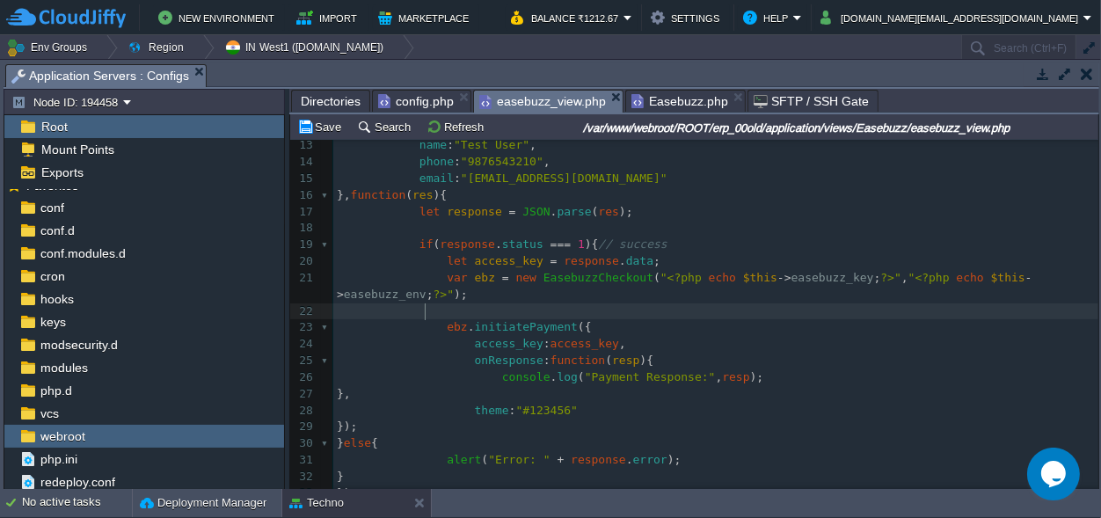
scroll to position [12, 0]
click at [669, 258] on pre "let access_key = response . data ;" at bounding box center [715, 261] width 765 height 17
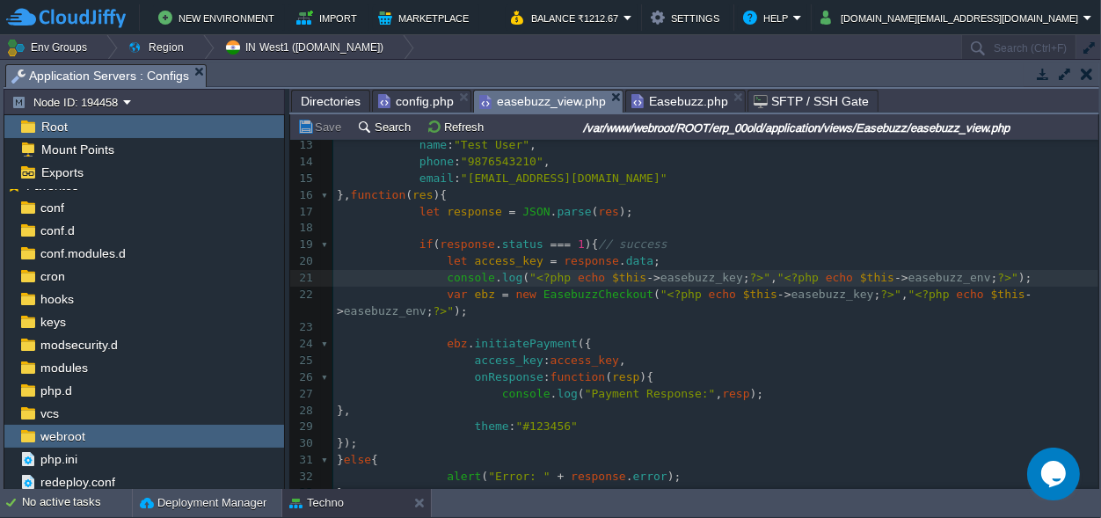
click at [747, 280] on div "xxxxxxxxxx var ebz = new EasebuzzCheckout ( " <?php echo $this -> easebuzz_key …" at bounding box center [715, 261] width 765 height 646
type textarea "", ""
type textarea ","
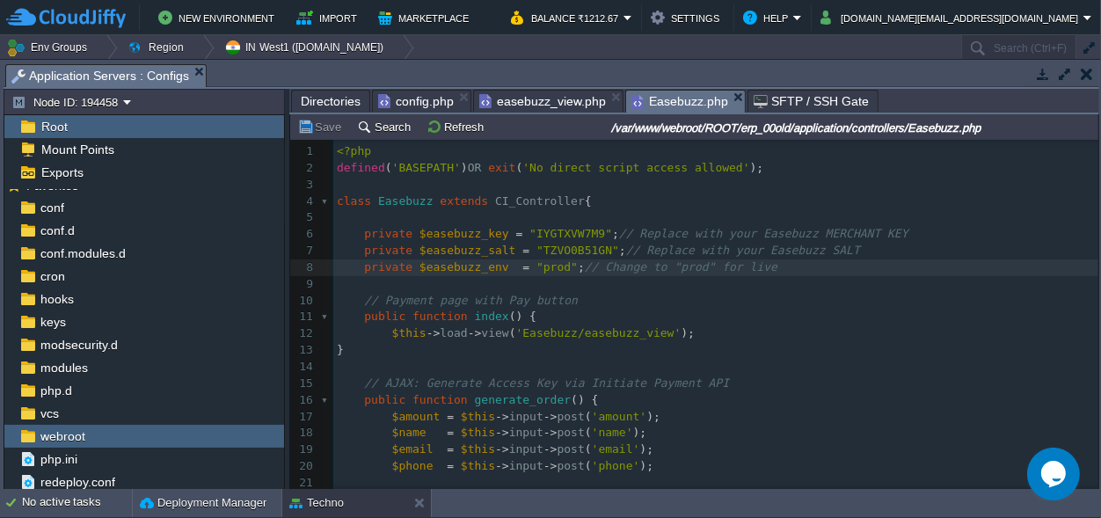
scroll to position [6, 0]
click at [643, 100] on span "Easebuzz.php" at bounding box center [679, 102] width 97 height 22
click at [557, 232] on div "xxxxxxxxxx $url = ( $this -> easebuzz_env == "test" ) 1 <?php 2 defined ( 'BASE…" at bounding box center [715, 449] width 765 height 613
type textarea "IYGTXVW7M9"
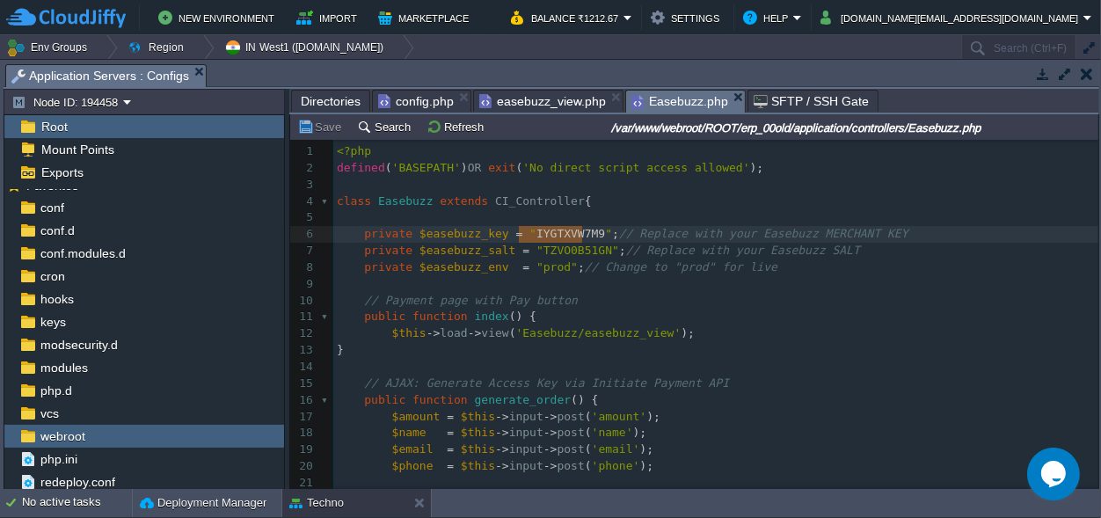
scroll to position [0, 62]
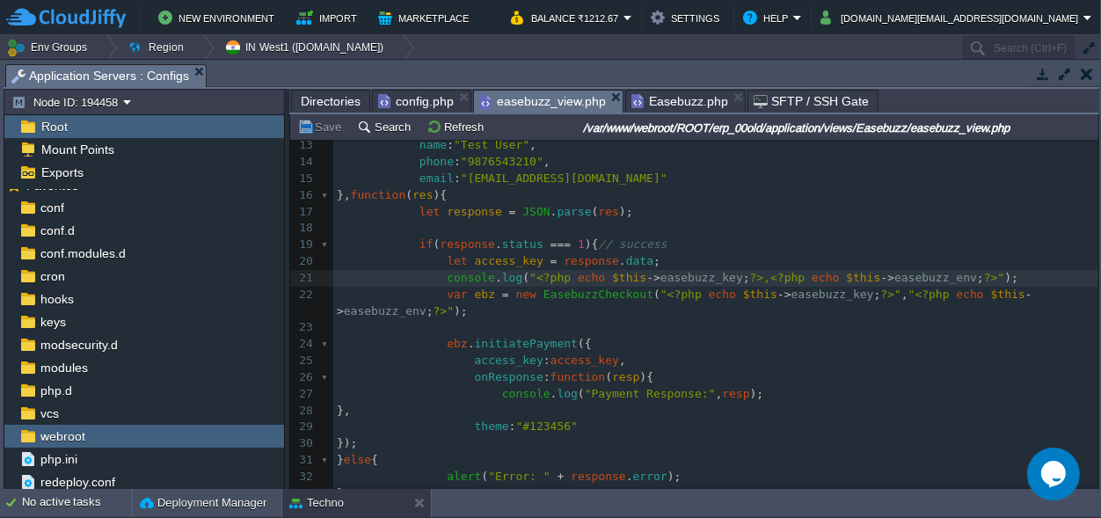
click at [533, 102] on span "easebuzz_view.php" at bounding box center [542, 102] width 127 height 22
type textarea "$this->easebuzz_key; ?>"
drag, startPoint x: 736, startPoint y: 276, endPoint x: 579, endPoint y: 274, distance: 156.5
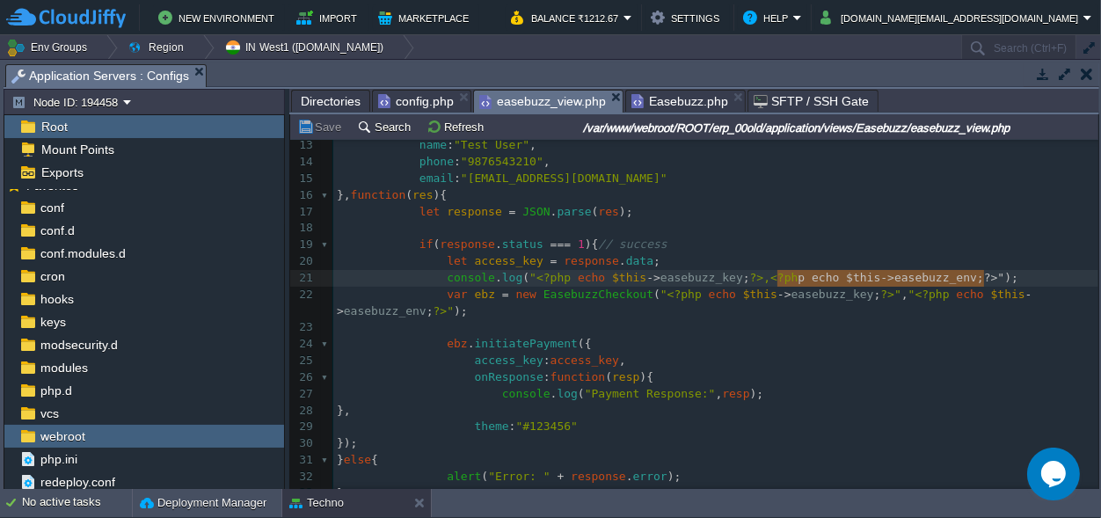
scroll to position [0, 547]
type textarea "console.log("<?php echo $this->easebuzz_key; ?> , <?php echo $this->easebuzz_en…"
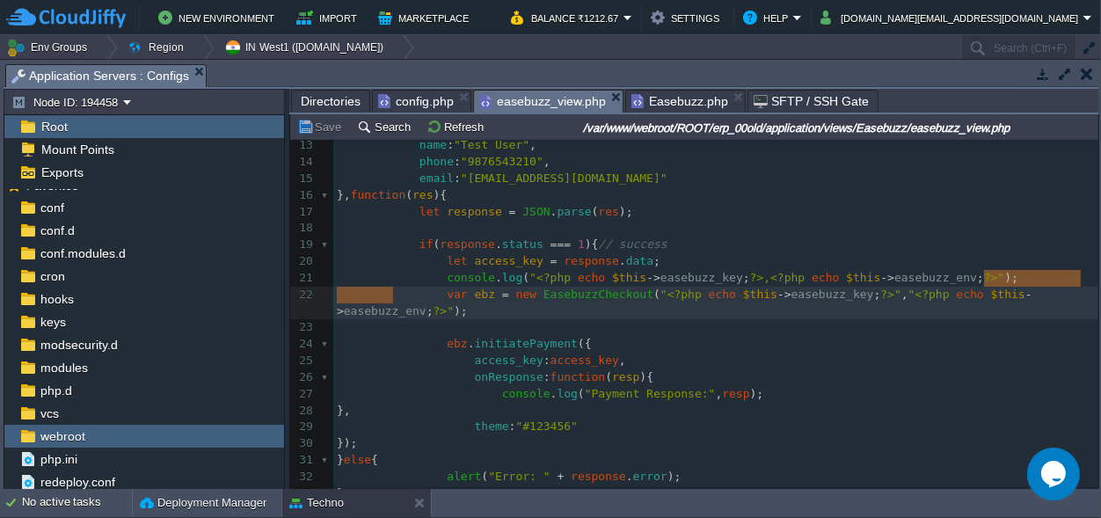
scroll to position [0, 0]
type textarea "console.log("<?php echo $this->easebuzz_key; ?> , <?php echo $this->easebuzz_en…"
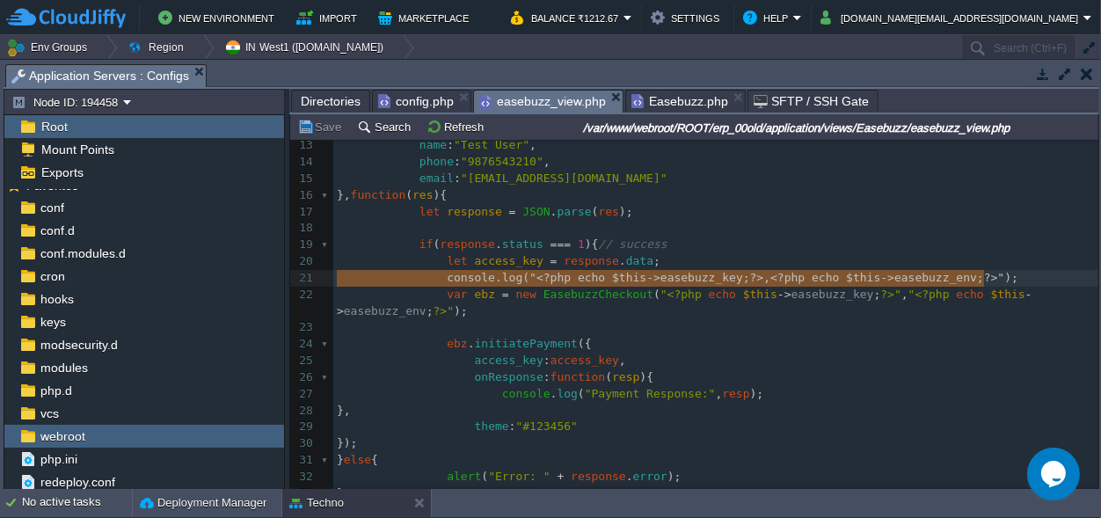
scroll to position [0, 647]
drag, startPoint x: 1012, startPoint y: 279, endPoint x: 275, endPoint y: 273, distance: 736.9
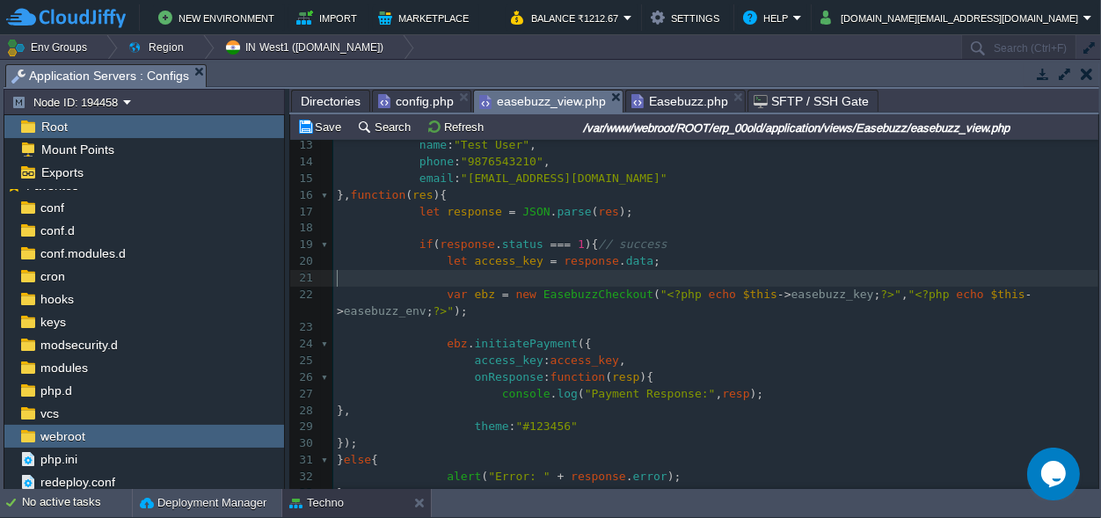
scroll to position [0, 0]
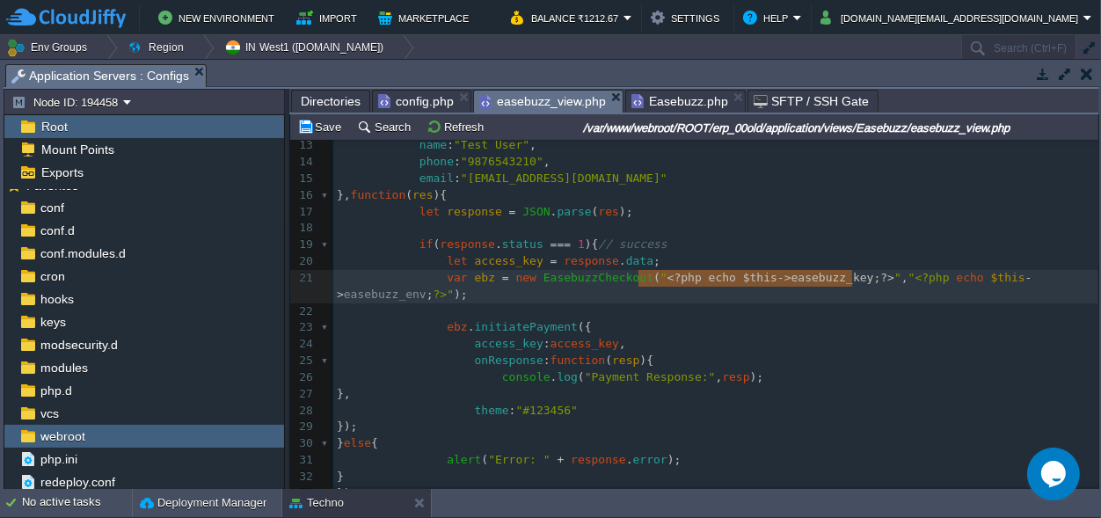
type textarea "<?php echo $this->easebuzz_key; ?>"
drag, startPoint x: 853, startPoint y: 275, endPoint x: 637, endPoint y: 281, distance: 216.4
paste textarea
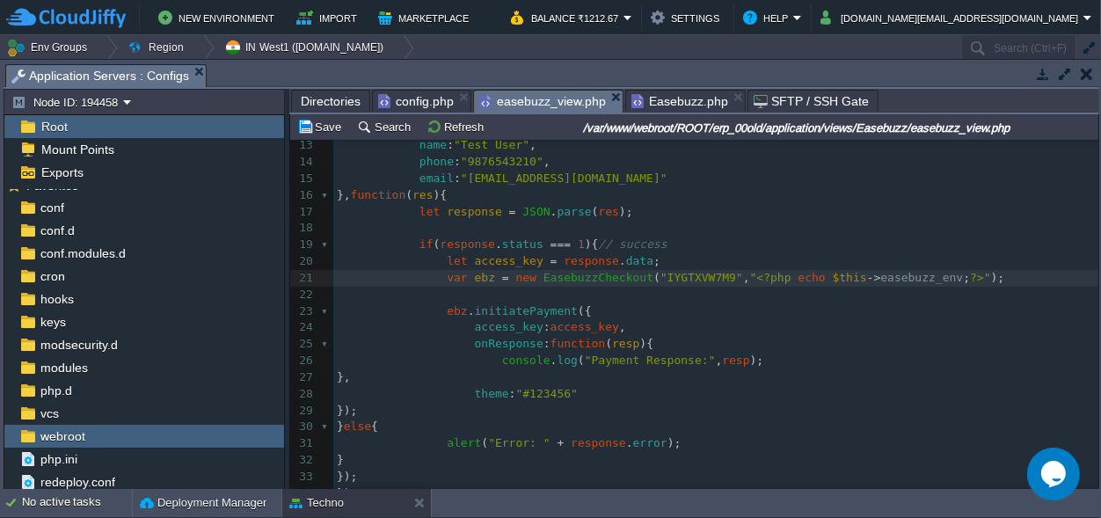
scroll to position [0, 0]
type textarea "<?php echo $this->easebuzz_env; ?>"
drag, startPoint x: 726, startPoint y: 277, endPoint x: 937, endPoint y: 276, distance: 211.0
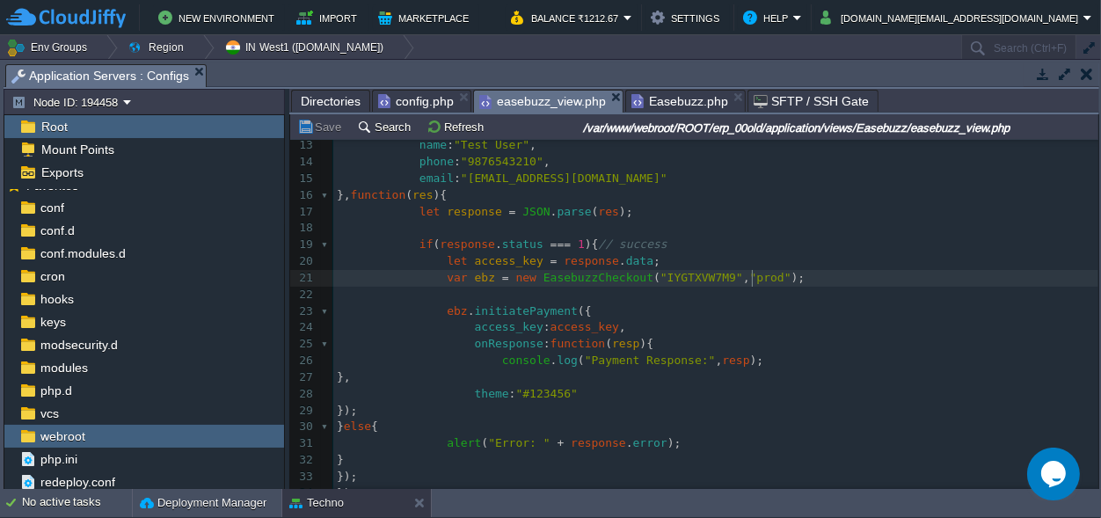
type textarea "prod"
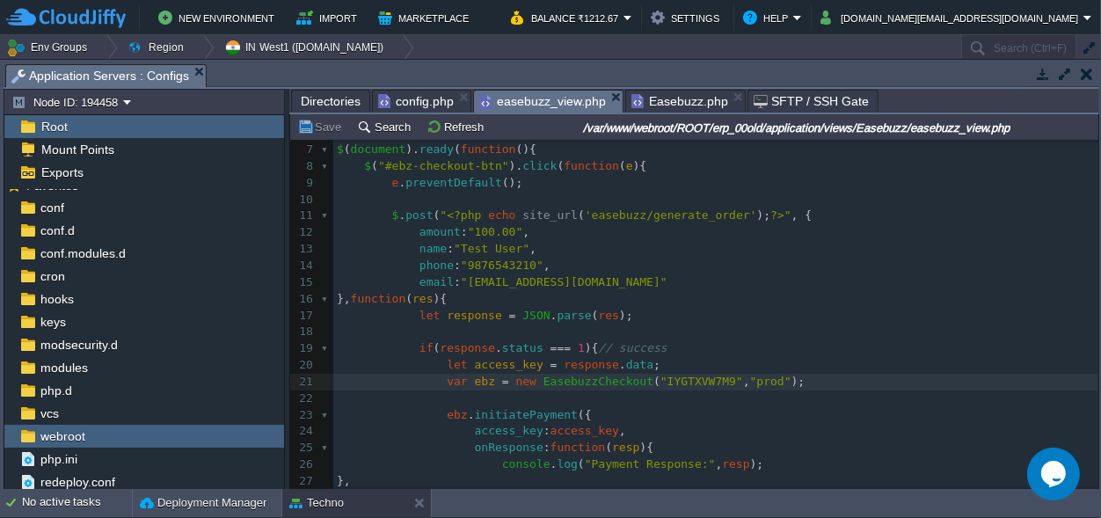
scroll to position [40, 0]
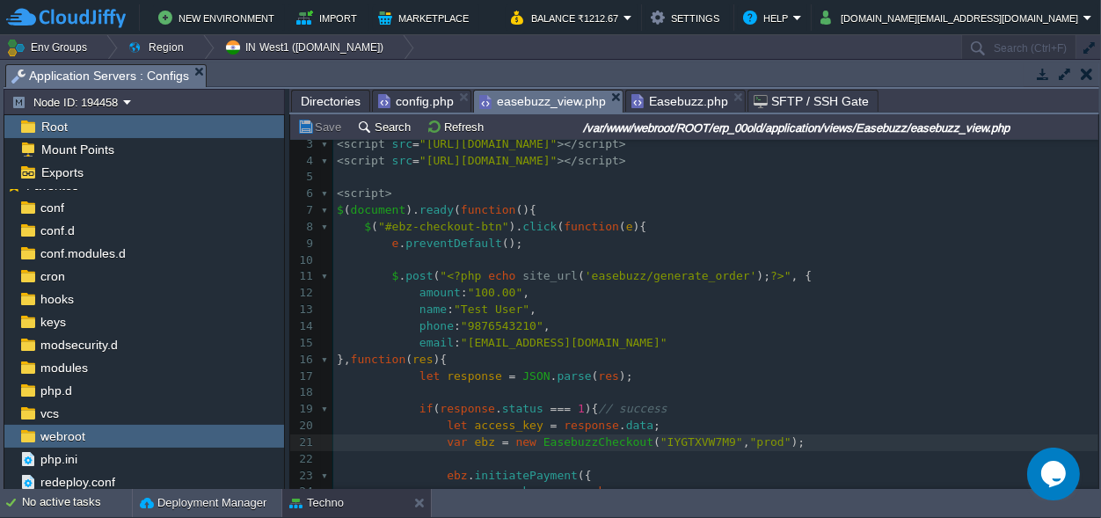
click at [485, 292] on span ""100.00"" at bounding box center [495, 292] width 55 height 13
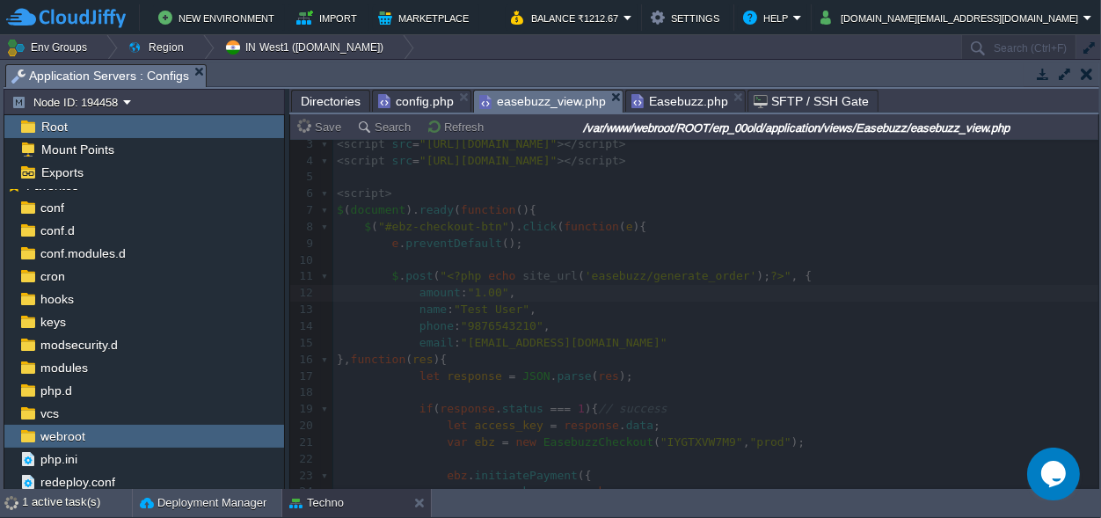
click at [665, 94] on span "Easebuzz.php" at bounding box center [679, 101] width 97 height 21
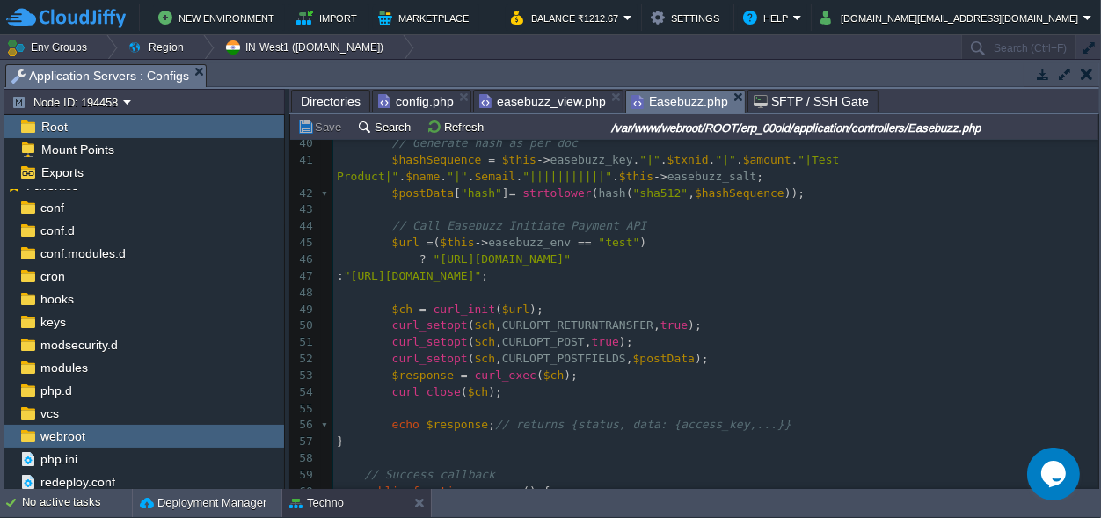
scroll to position [573, 0]
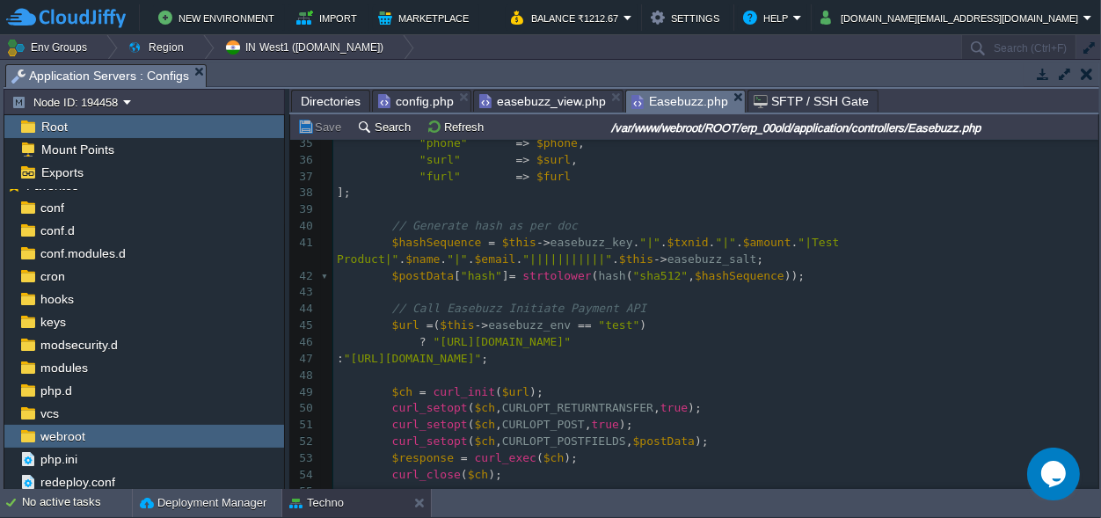
click at [528, 101] on span "easebuzz_view.php" at bounding box center [542, 101] width 127 height 21
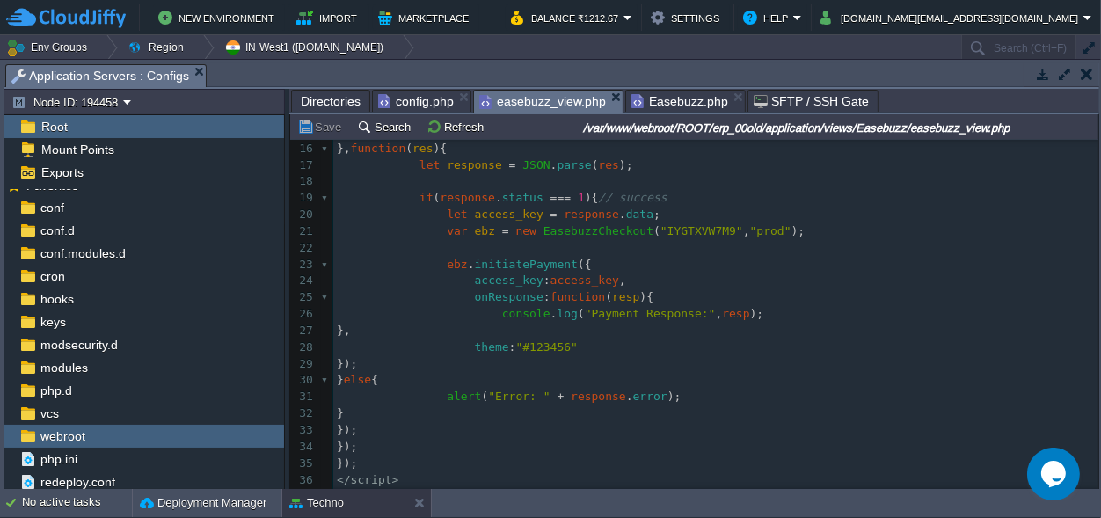
scroll to position [271, 0]
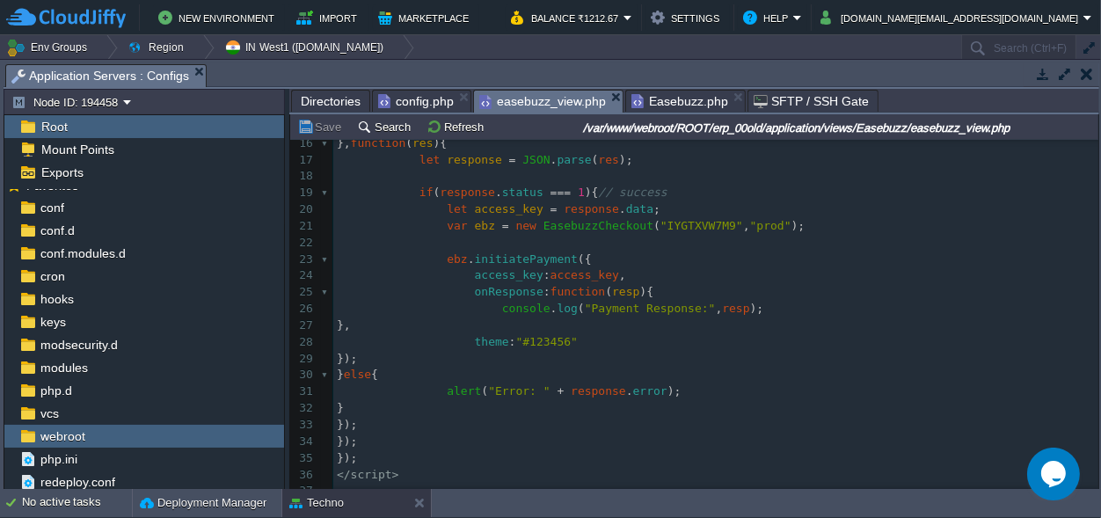
click at [541, 335] on span ""#123456"" at bounding box center [547, 341] width 62 height 13
click at [555, 335] on span ""#123456"" at bounding box center [547, 341] width 62 height 13
type textarea "123456"
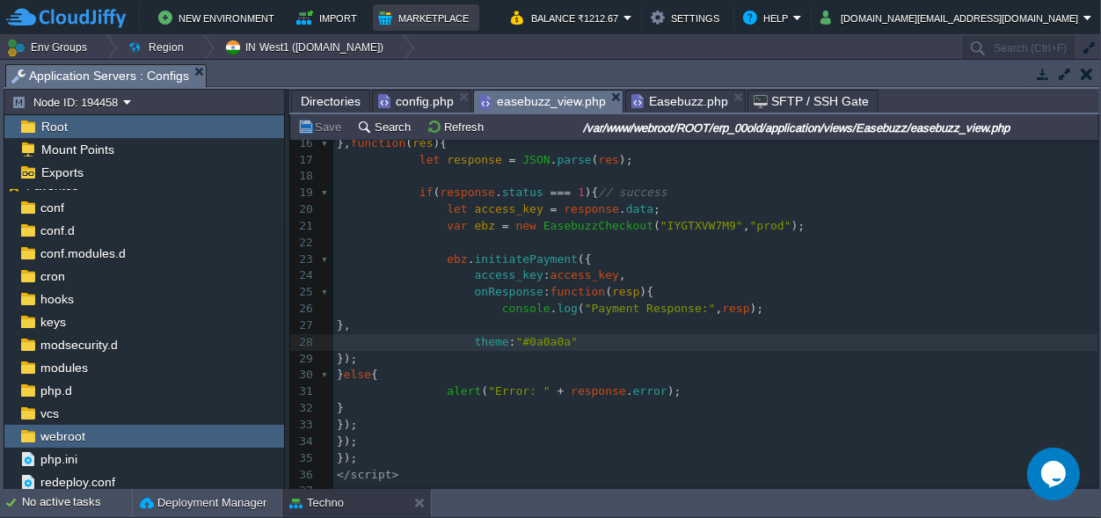
scroll to position [0, 0]
click at [527, 324] on div "xxxxxxxxxx var ebz = new EasebuzzCheckout ( " <?php echo $this -> easebuzz_key …" at bounding box center [715, 193] width 765 height 613
type textarea "0a0a0a"
click at [323, 119] on button "Save" at bounding box center [321, 127] width 49 height 16
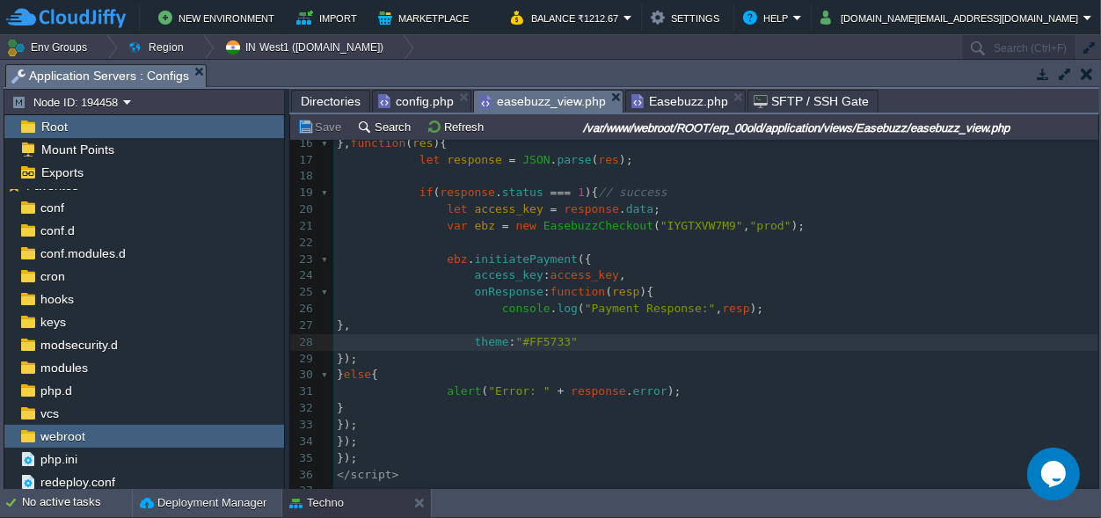
click at [644, 91] on span "Easebuzz.php" at bounding box center [679, 101] width 97 height 21
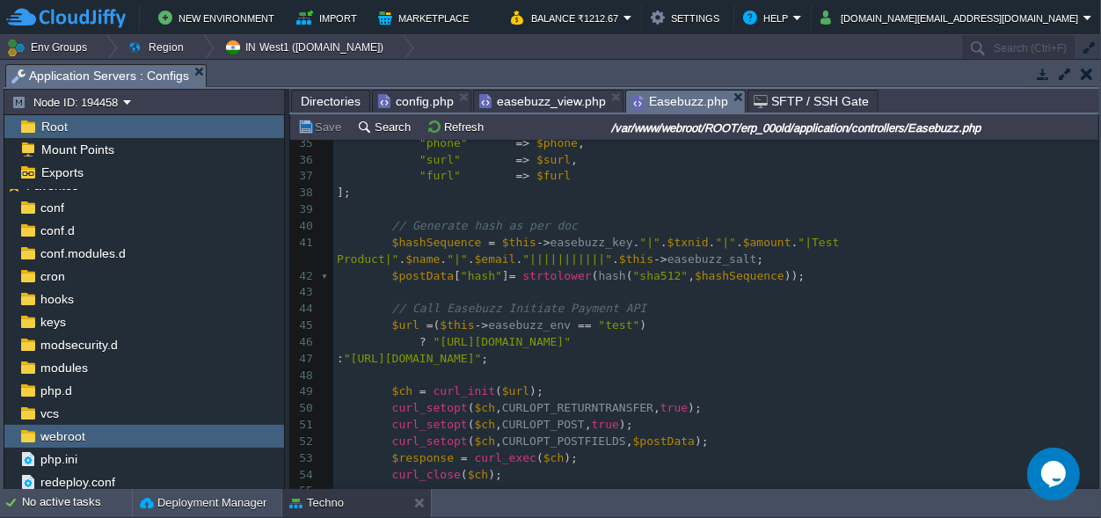
scroll to position [164, 0]
click at [333, 98] on span "Directories" at bounding box center [331, 101] width 60 height 21
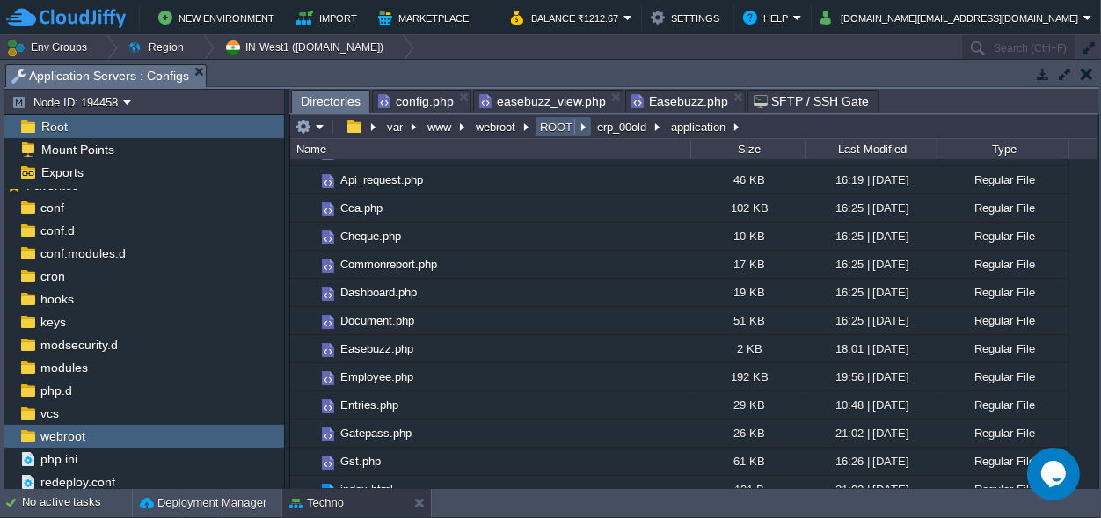
click at [565, 122] on button "ROOT" at bounding box center [557, 127] width 40 height 16
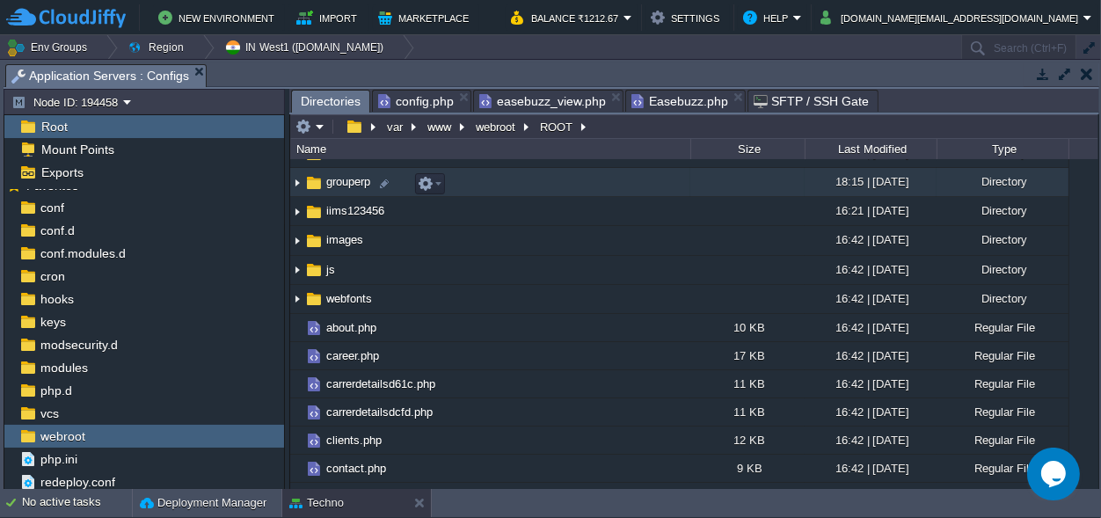
click at [343, 189] on span "grouperp" at bounding box center [348, 181] width 49 height 15
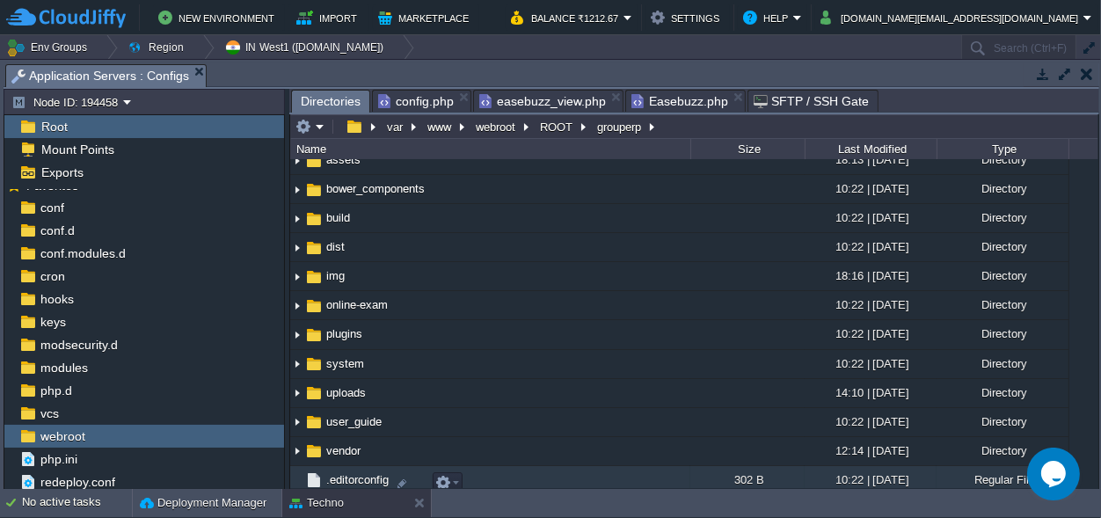
scroll to position [0, 0]
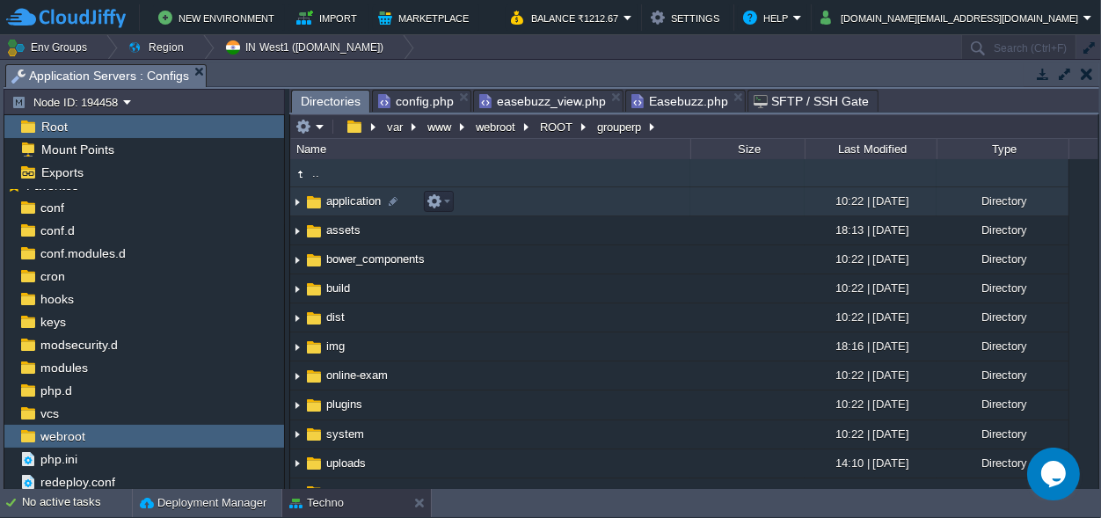
click at [352, 202] on span "application" at bounding box center [354, 200] width 60 height 15
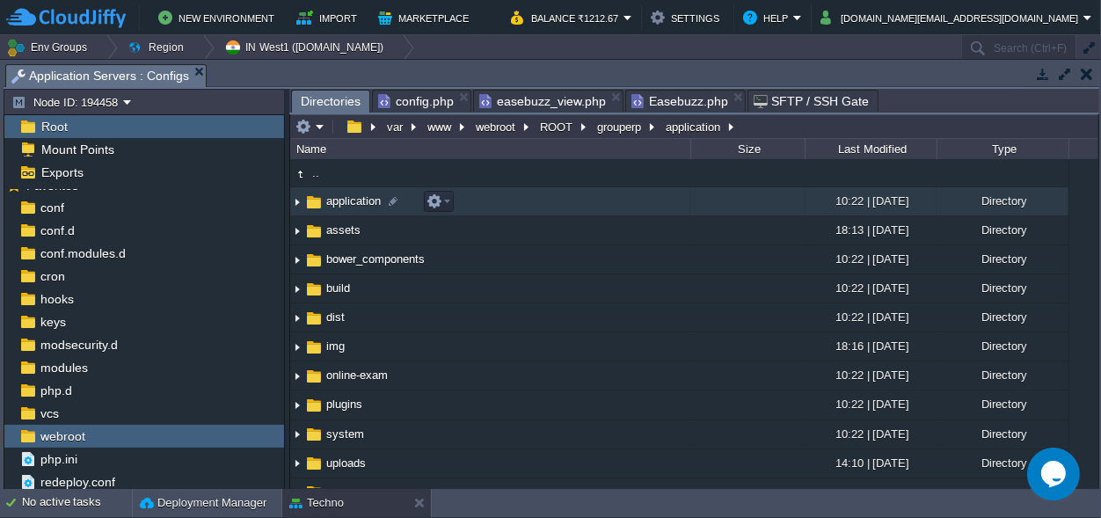
click at [352, 202] on span "application" at bounding box center [354, 200] width 60 height 15
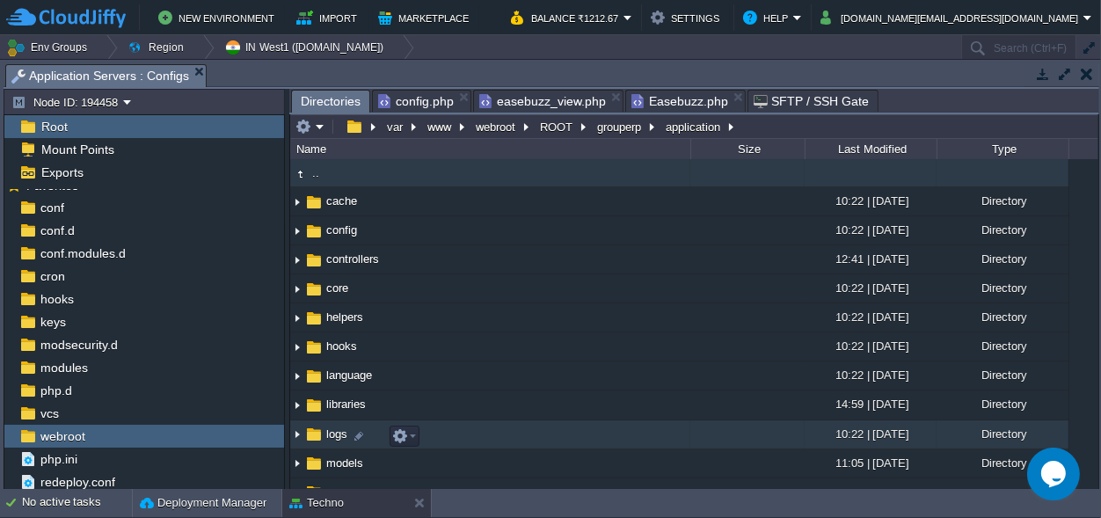
scroll to position [107, 0]
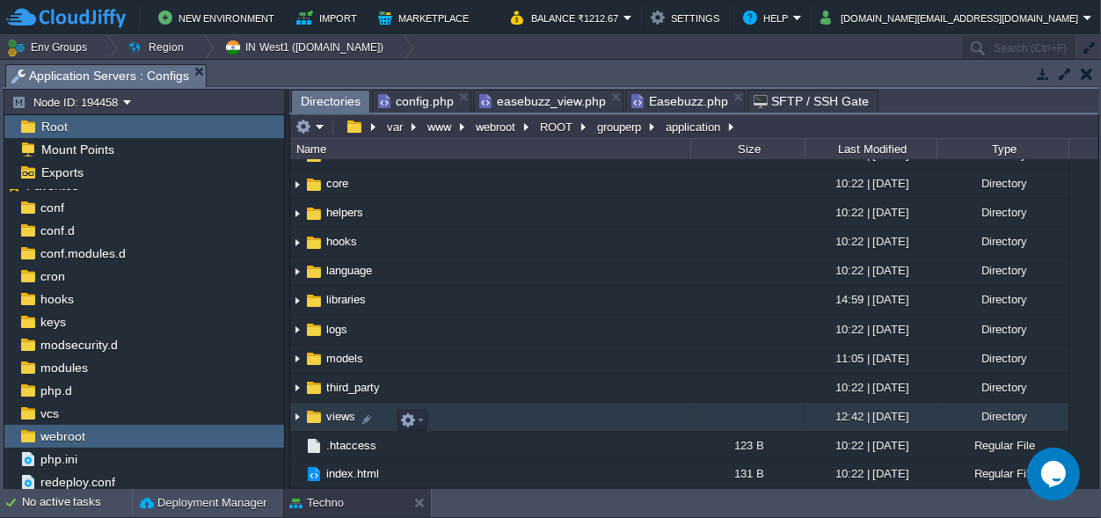
click at [333, 413] on span "views" at bounding box center [341, 416] width 34 height 15
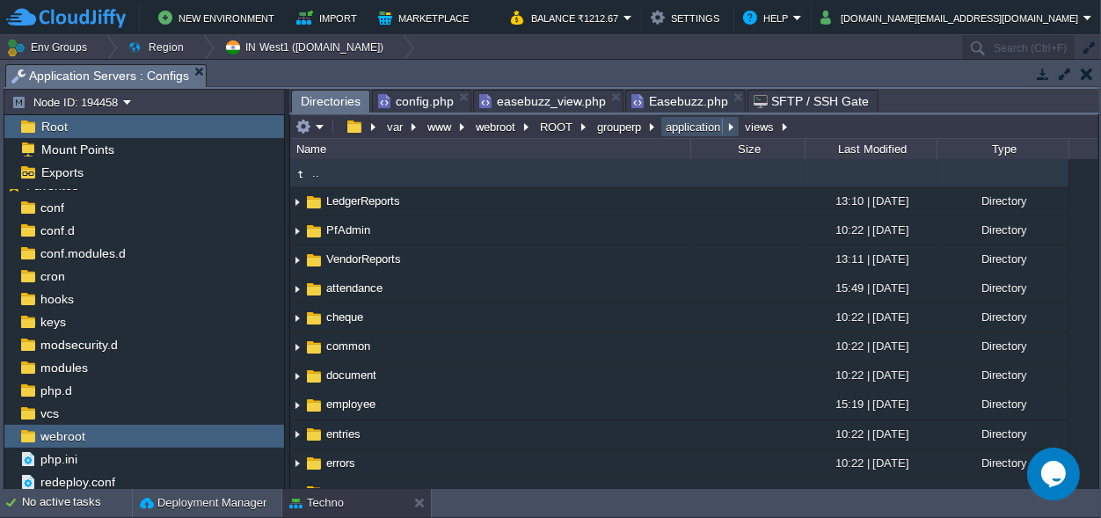
click at [676, 126] on button "application" at bounding box center [694, 127] width 62 height 16
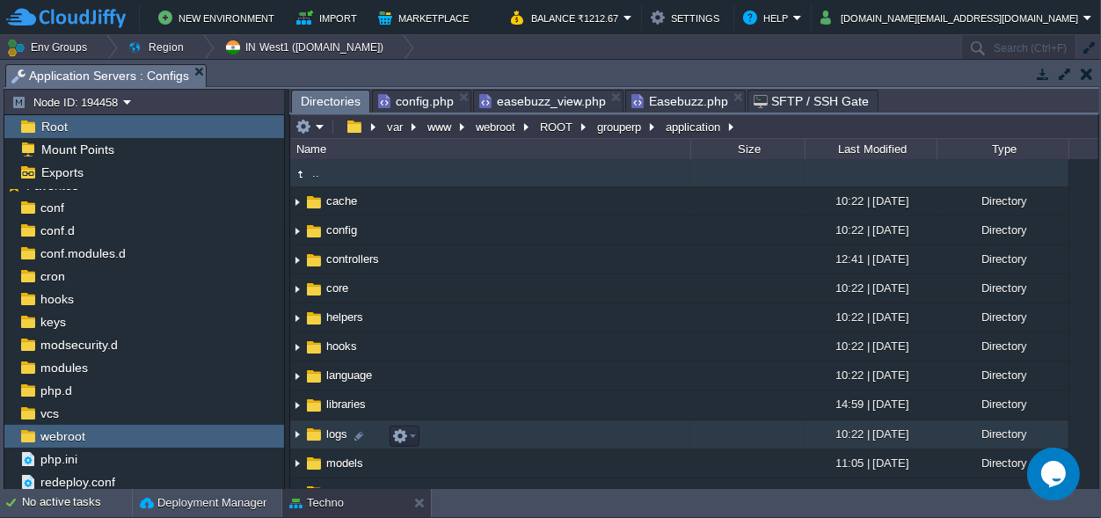
scroll to position [107, 0]
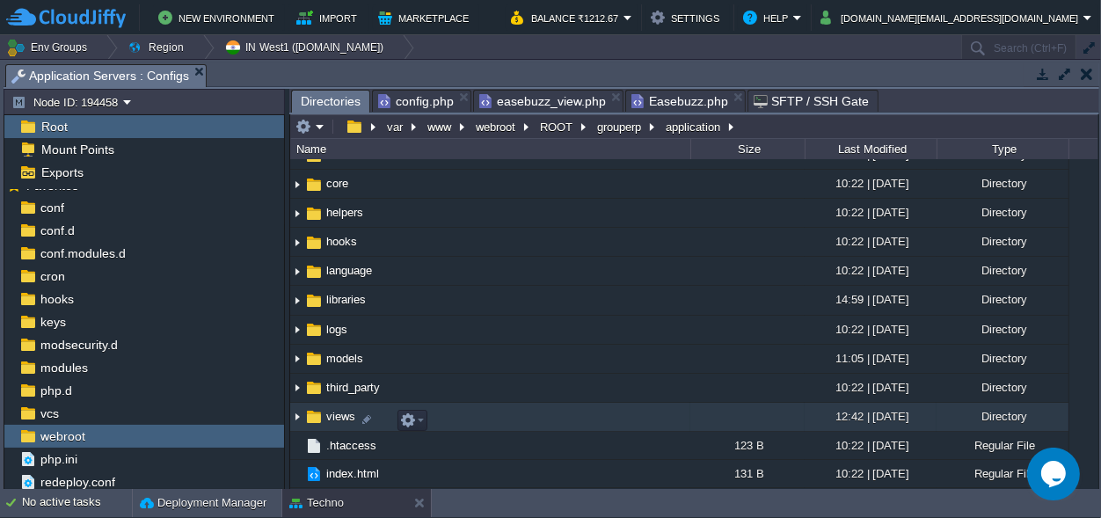
click at [342, 413] on span "views" at bounding box center [341, 416] width 34 height 15
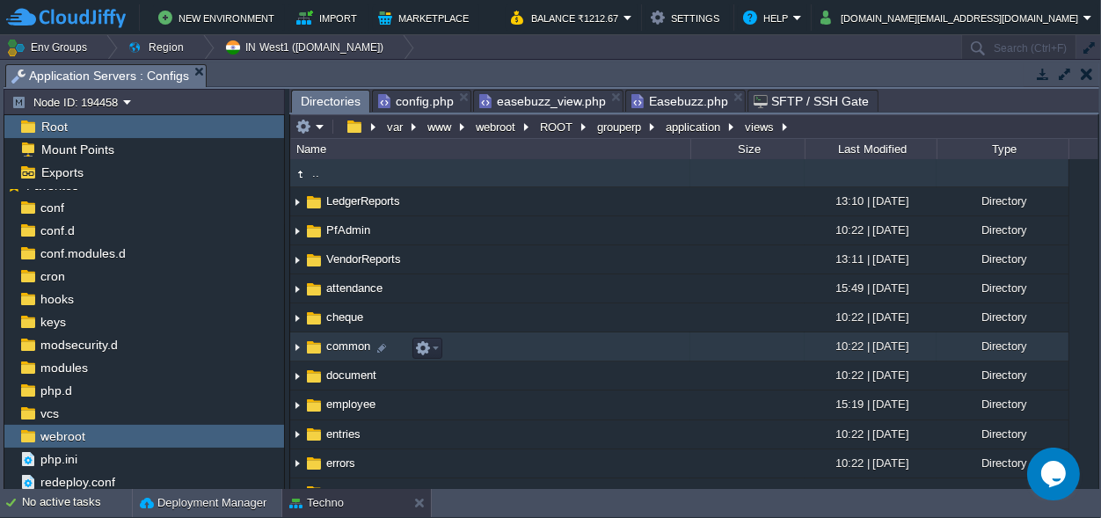
click at [334, 346] on span "common" at bounding box center [348, 346] width 49 height 15
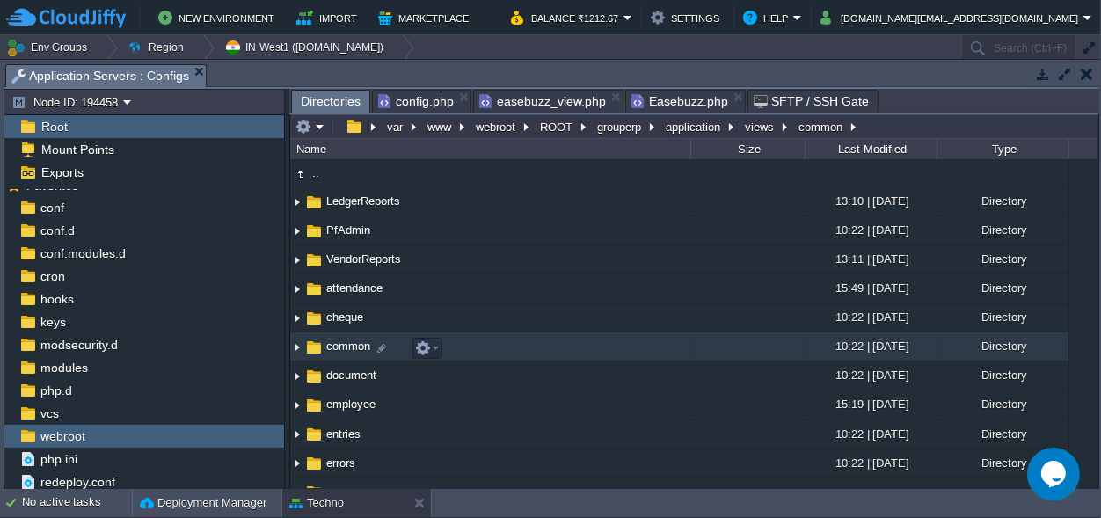
click at [334, 346] on span "common" at bounding box center [348, 346] width 49 height 15
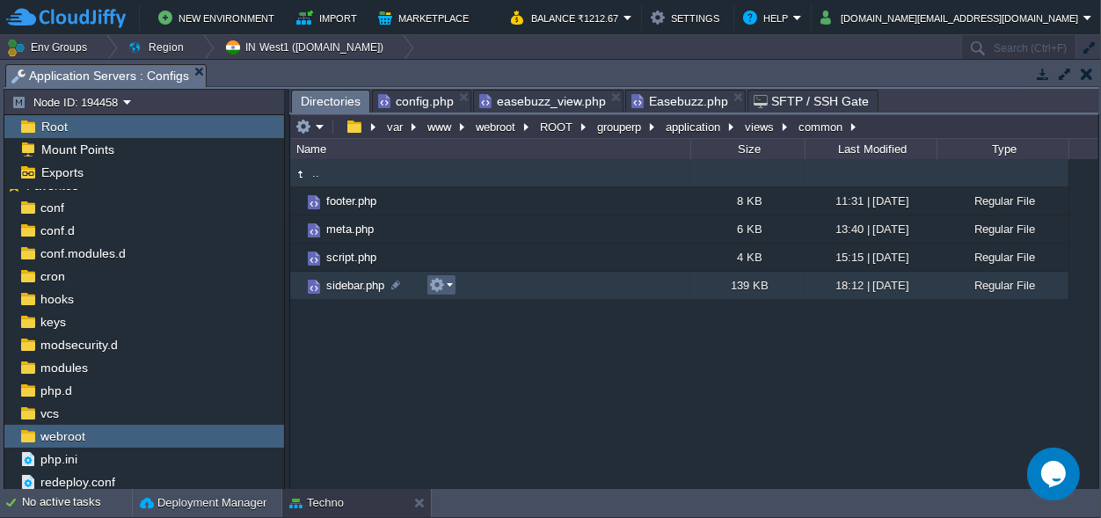
click at [441, 286] on button "button" at bounding box center [437, 285] width 16 height 16
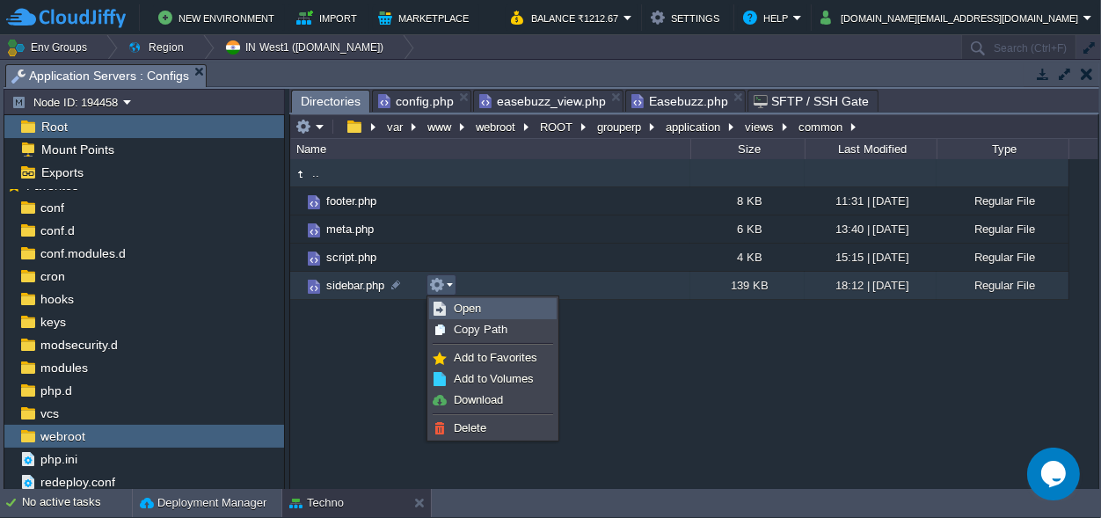
click at [474, 306] on span "Open" at bounding box center [467, 308] width 27 height 13
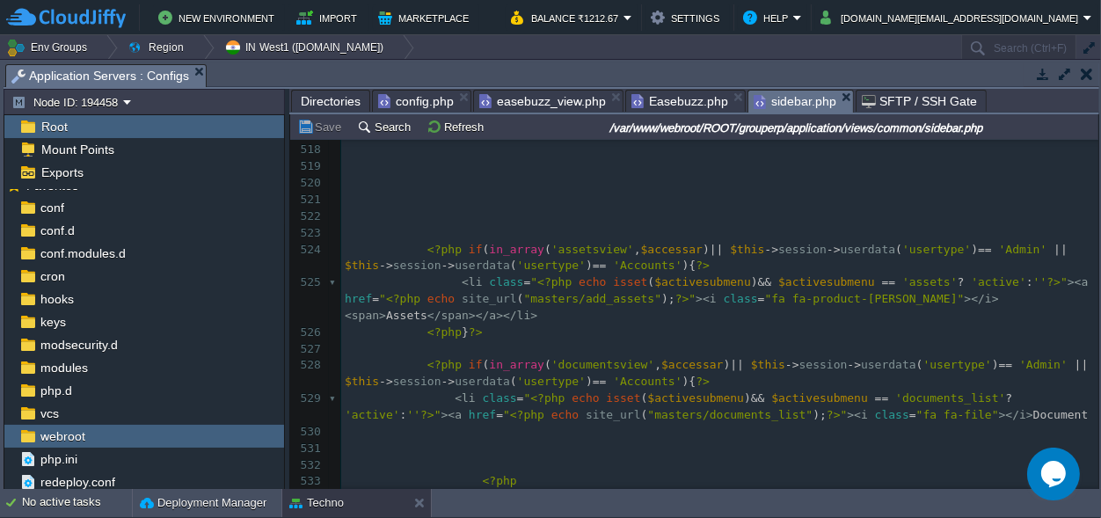
scroll to position [11098, 0]
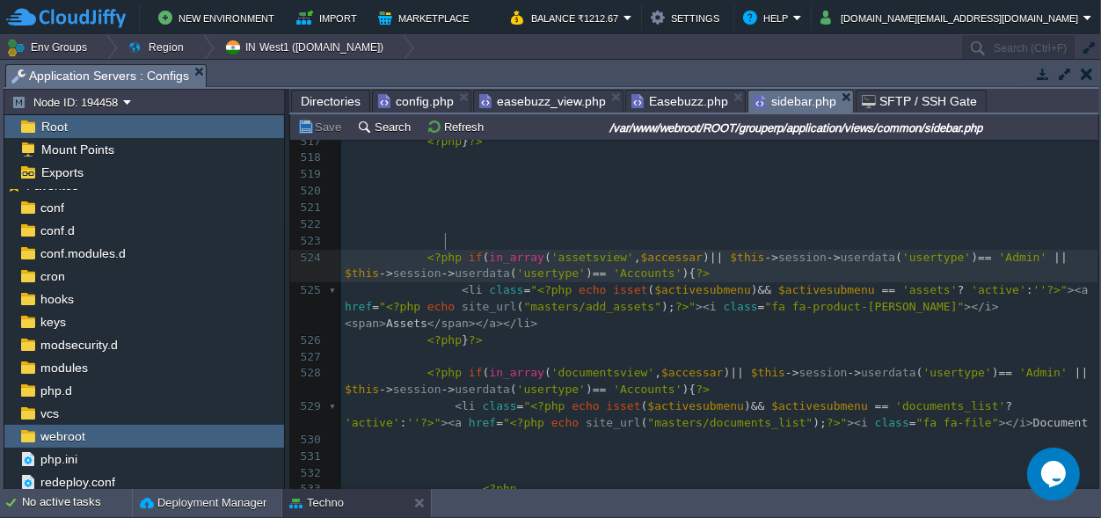
click at [442, 251] on span "<?php" at bounding box center [444, 257] width 34 height 13
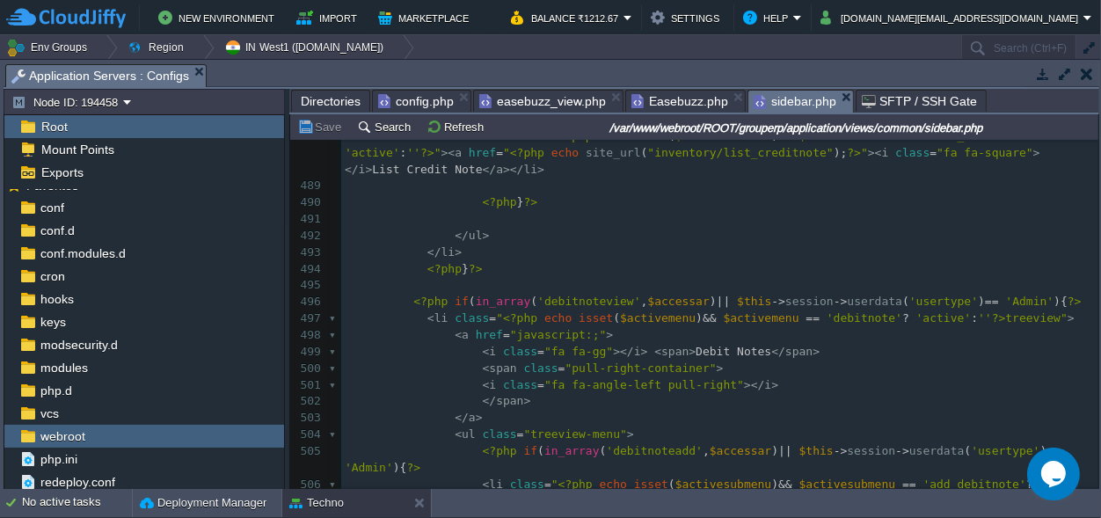
scroll to position [10441, 0]
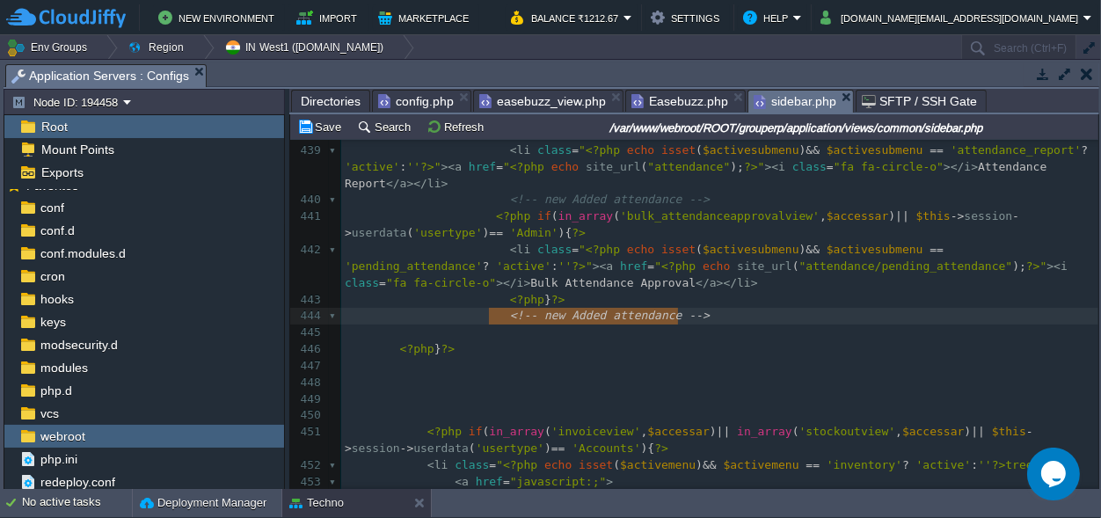
type textarea "<!-- new Added attendance -->"
drag, startPoint x: 694, startPoint y: 317, endPoint x: 492, endPoint y: 317, distance: 201.4
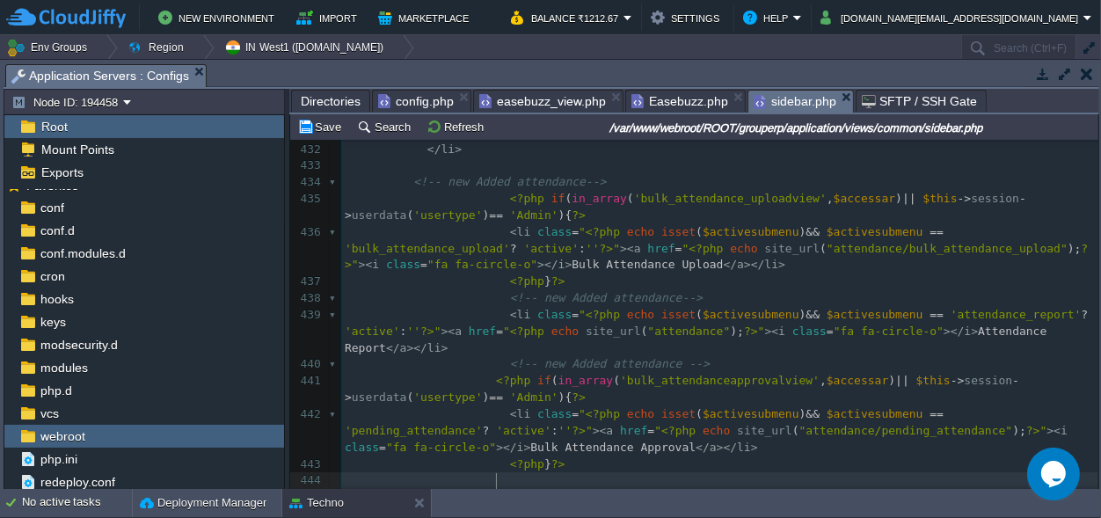
type textarea "<!-- new Added attendance -->"
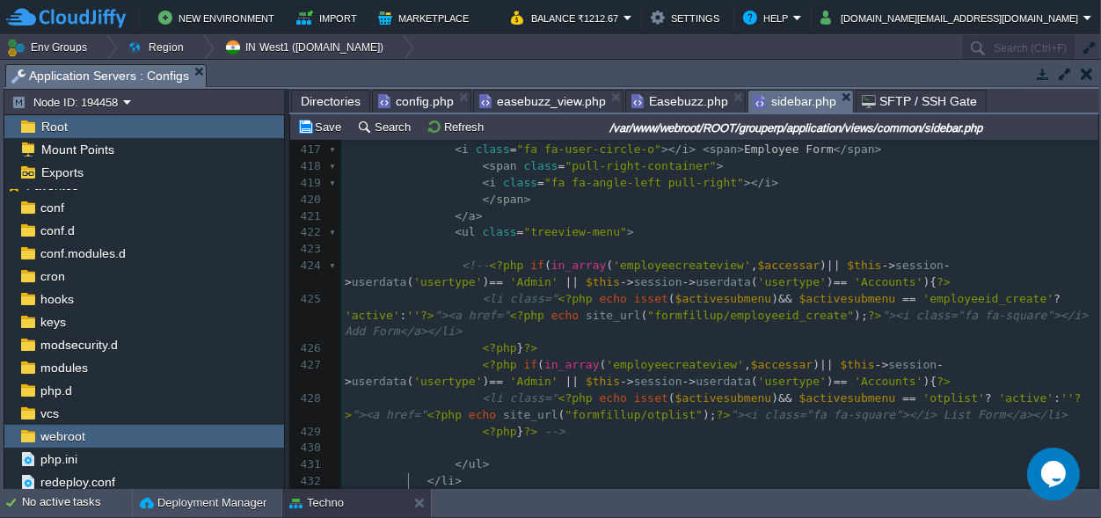
type textarea "<!-- new Added attendance -->"
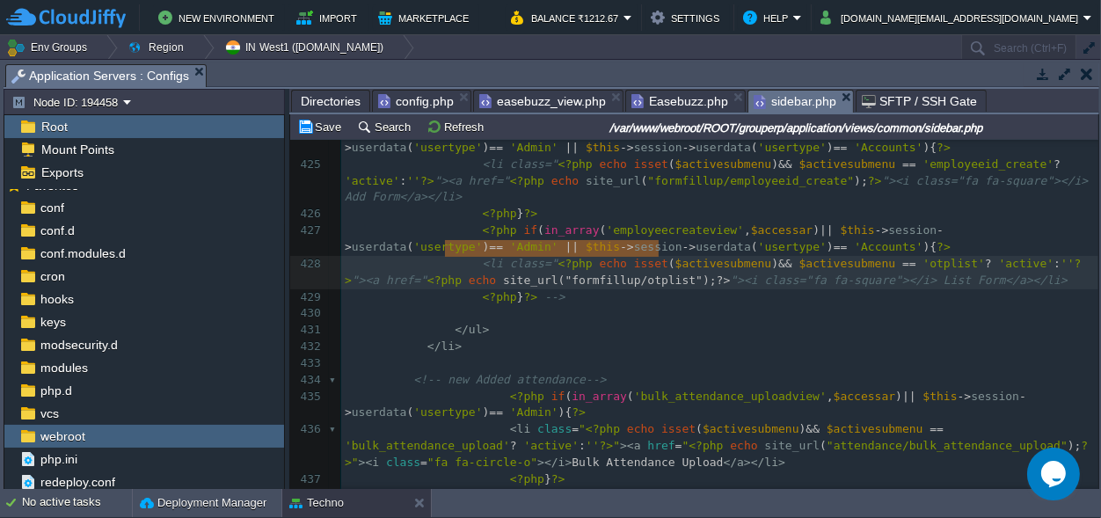
type textarea "site_url("formfillup/otplist");?>"
drag, startPoint x: 447, startPoint y: 247, endPoint x: 657, endPoint y: 249, distance: 210.2
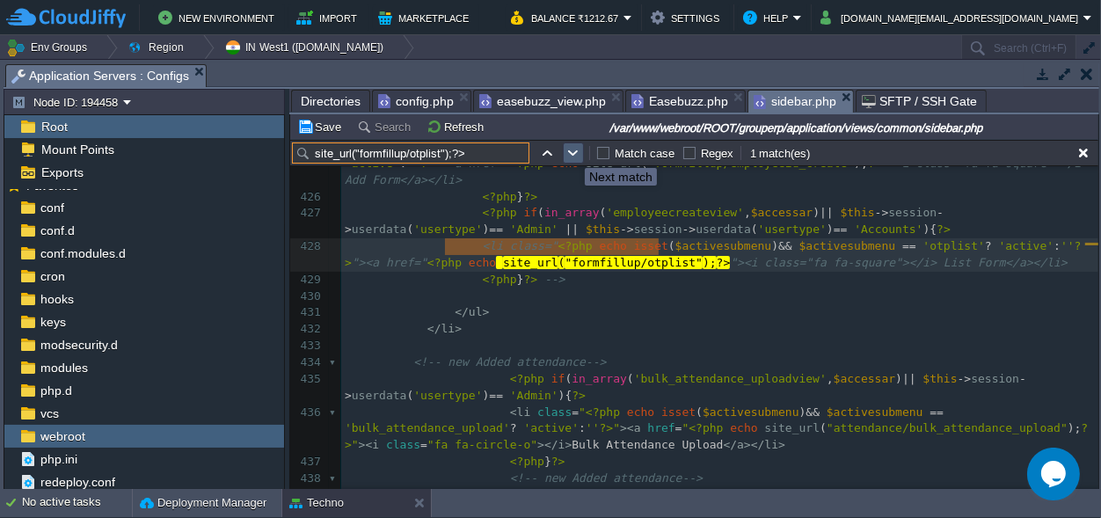
click at [572, 152] on button "button" at bounding box center [573, 153] width 16 height 16
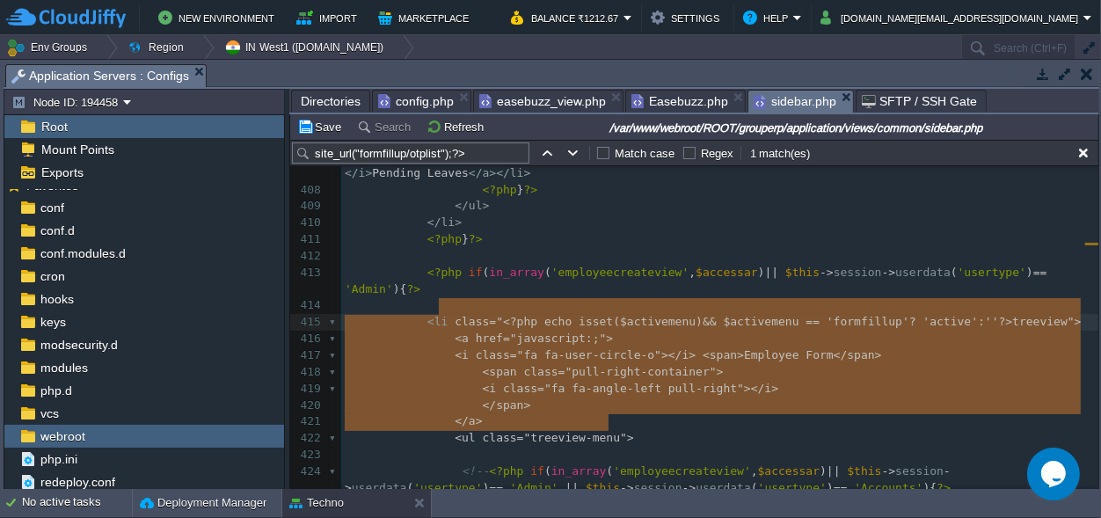
scroll to position [96, 264]
type textarea "<li class="<?php echo isset($activemenu) && $activemenu == 'formfillup'? 'activ…"
drag, startPoint x: 631, startPoint y: 419, endPoint x: 420, endPoint y: 304, distance: 240.0
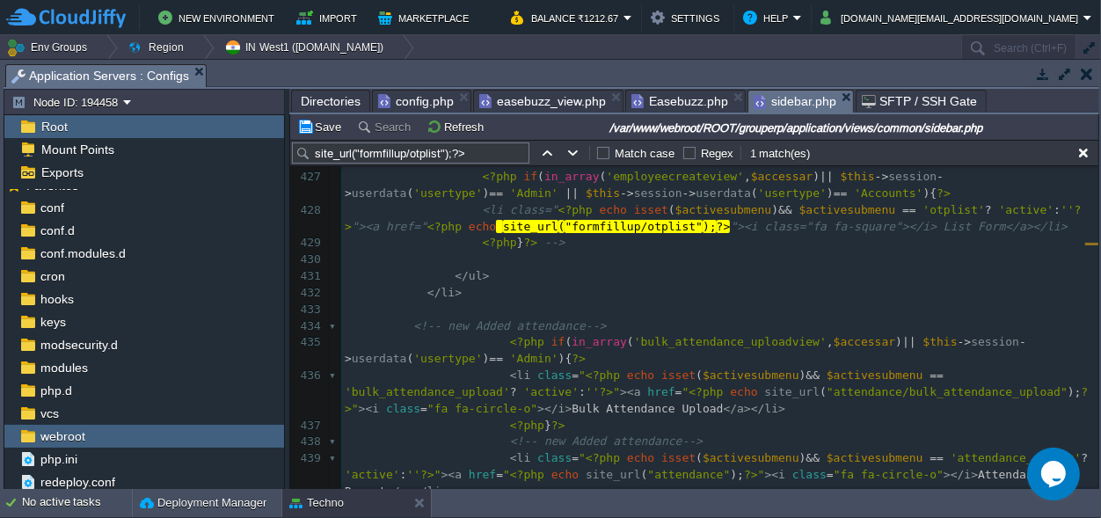
scroll to position [0, 0]
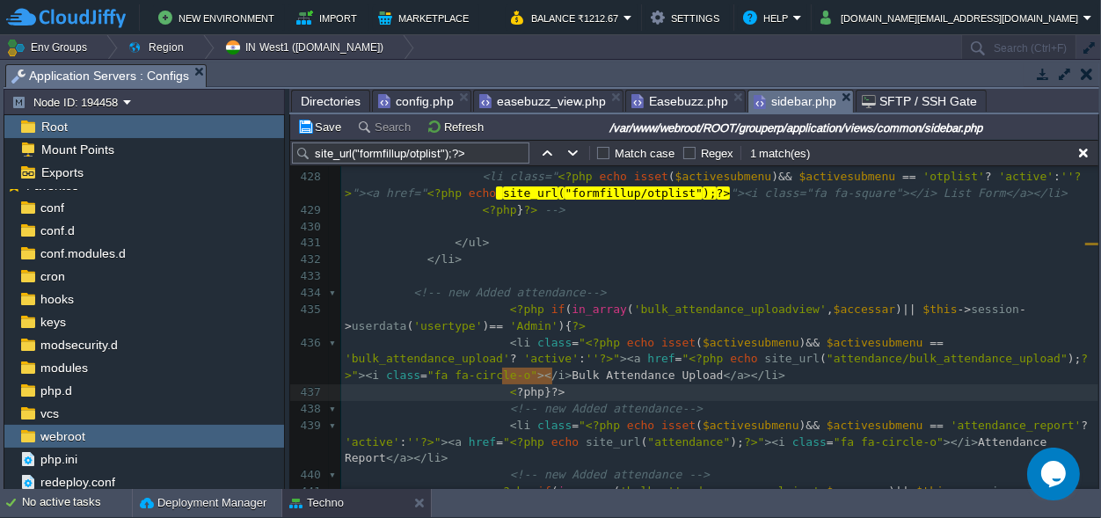
type textarea "<?php }?>"
drag, startPoint x: 560, startPoint y: 373, endPoint x: 496, endPoint y: 374, distance: 64.2
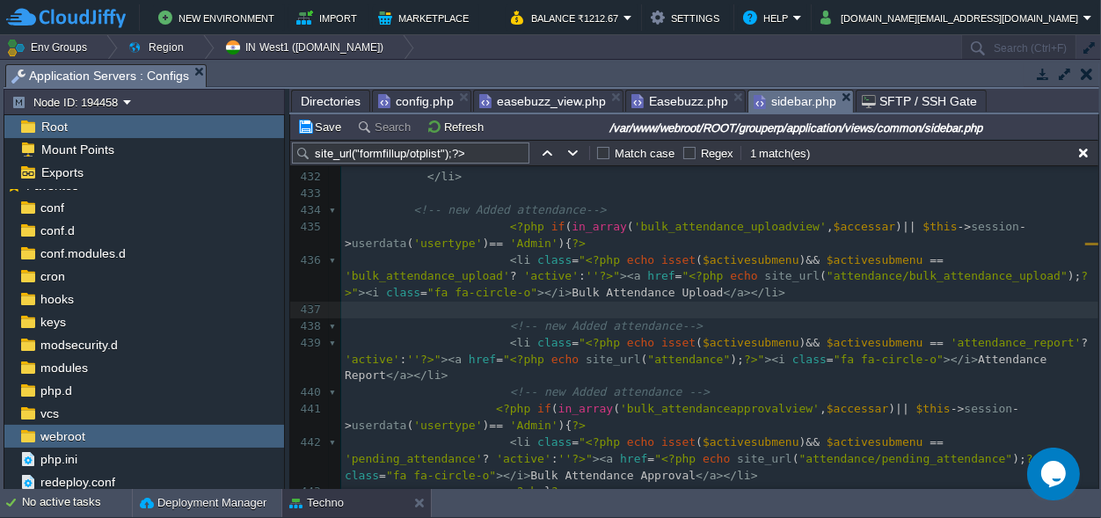
click at [514, 354] on pre "< li class = " <?php echo isset ( $activesubmenu ) && $activesubmenu == 'attend…" at bounding box center [719, 360] width 757 height 50
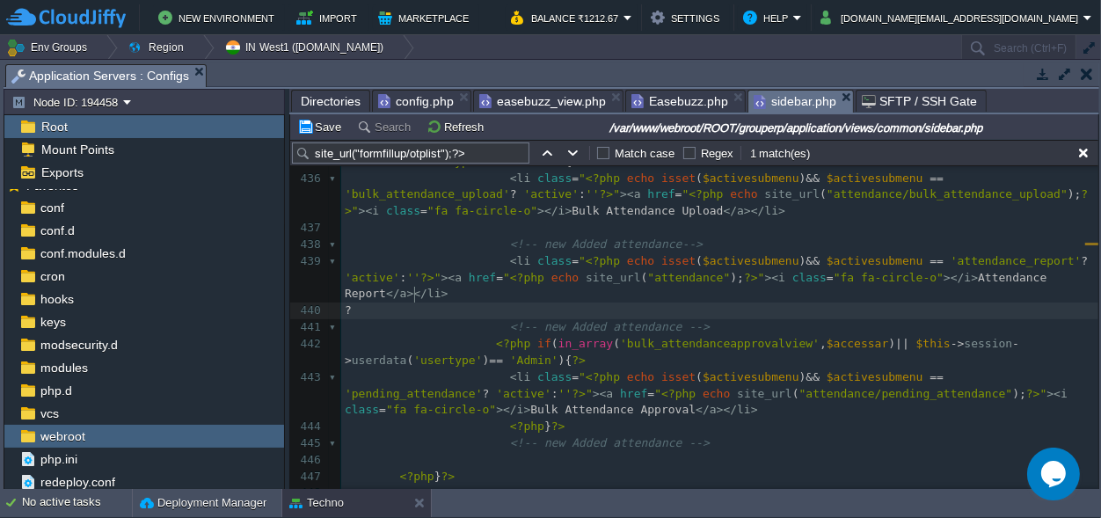
type textarea "?>"
click at [359, 303] on span "?>" at bounding box center [352, 309] width 14 height 13
type textarea "<?php }"
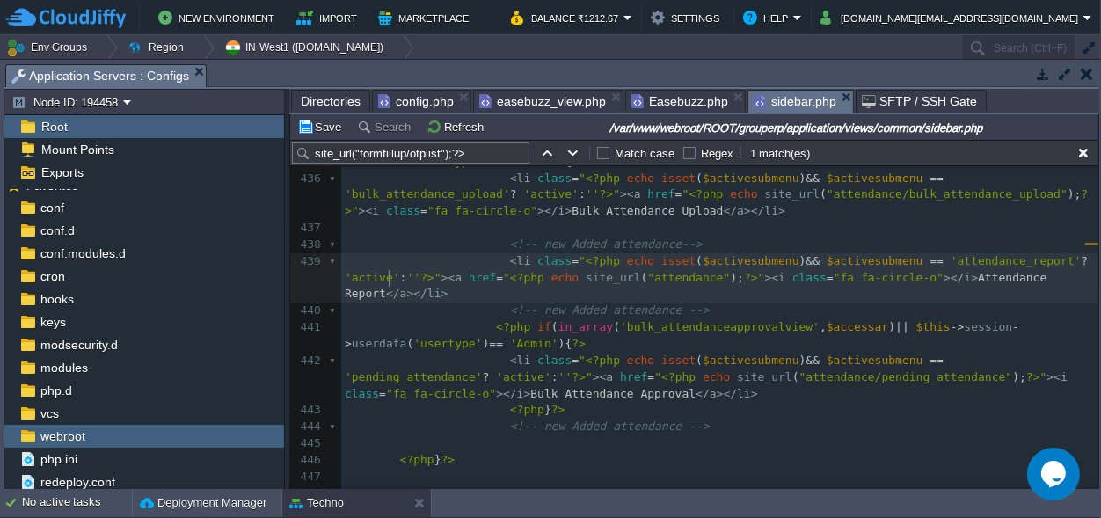
type textarea "<?php }?>"
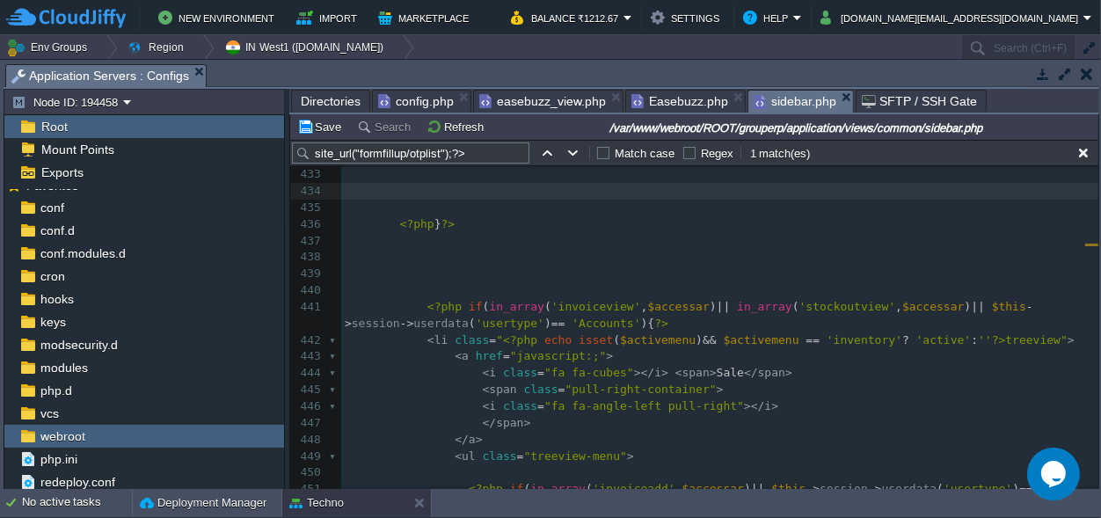
scroll to position [9334, 0]
click at [463, 216] on pre "<?php } ?>" at bounding box center [719, 224] width 757 height 17
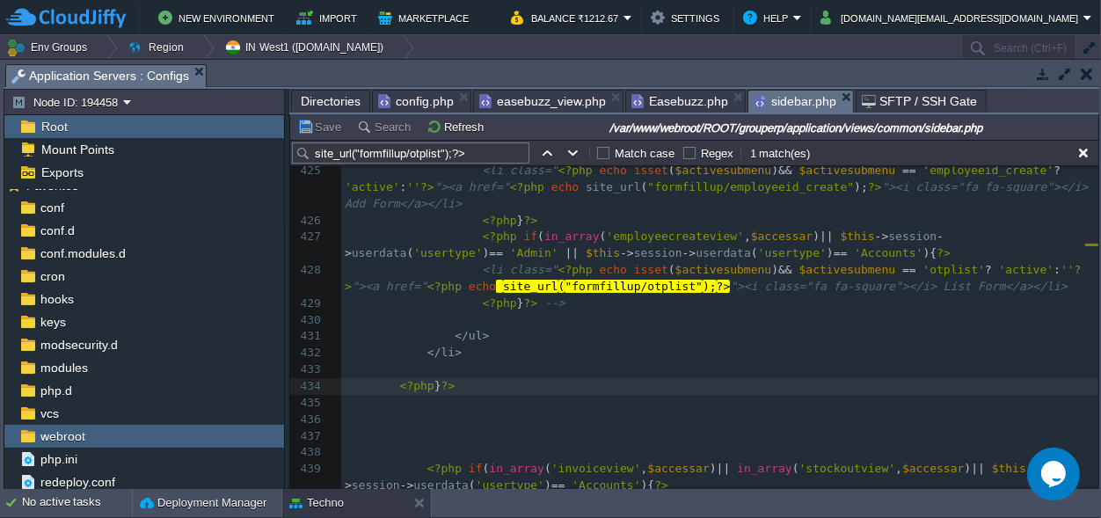
scroll to position [9170, 0]
click at [467, 381] on pre "<?php } ?>" at bounding box center [719, 389] width 757 height 17
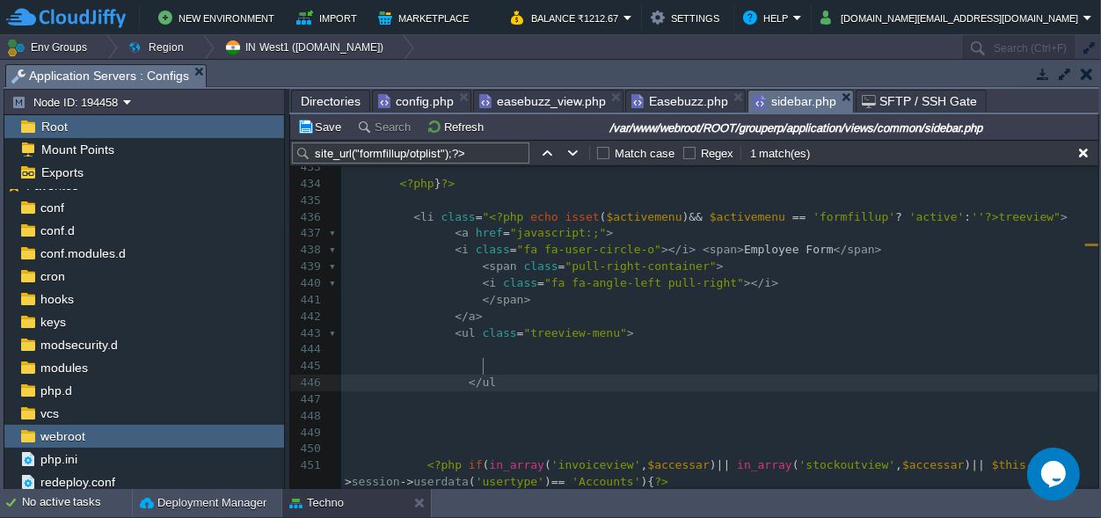
scroll to position [0, 25]
type textarea "</ul>"
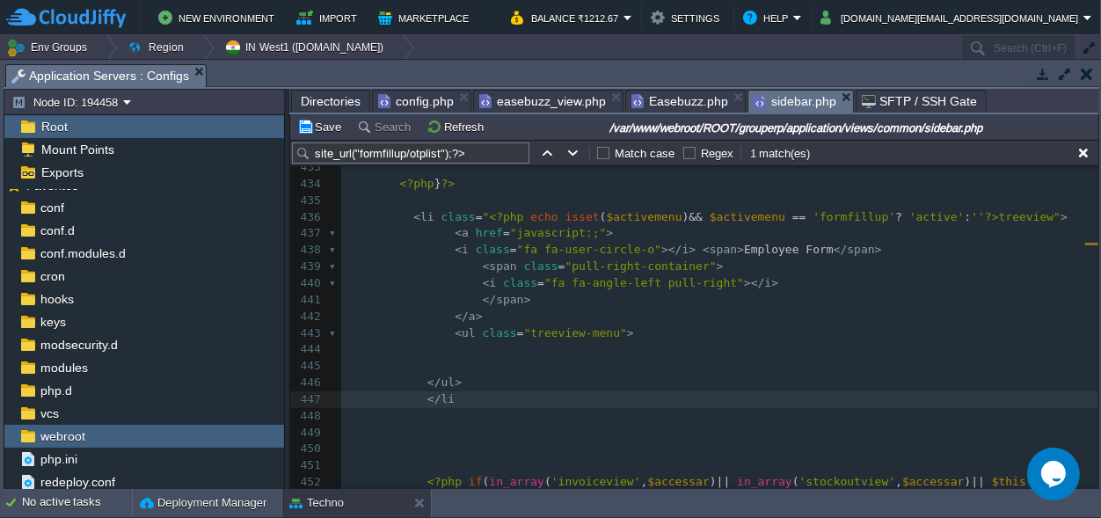
type textarea "</li>"
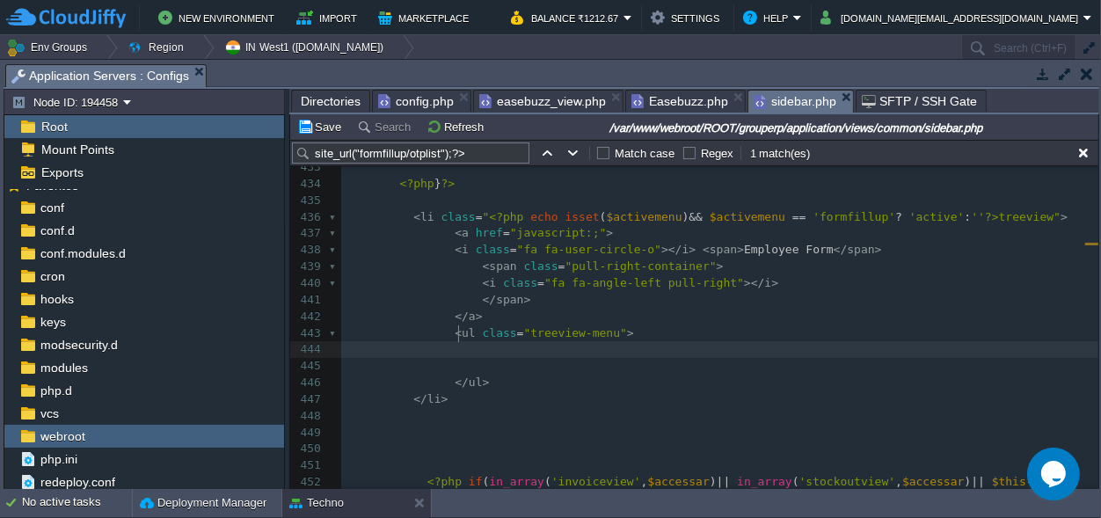
click at [478, 341] on pre at bounding box center [719, 349] width 757 height 17
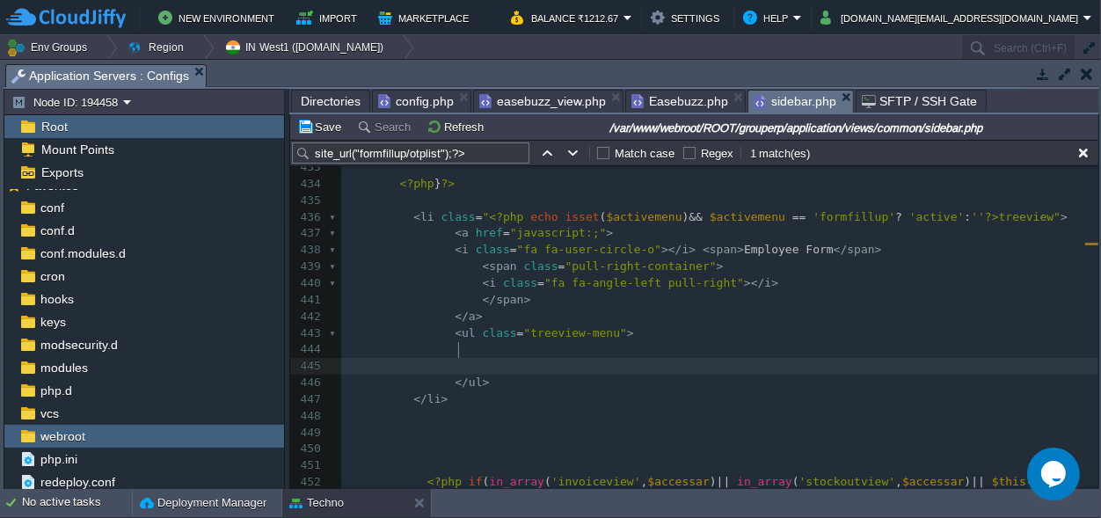
scroll to position [0, 69]
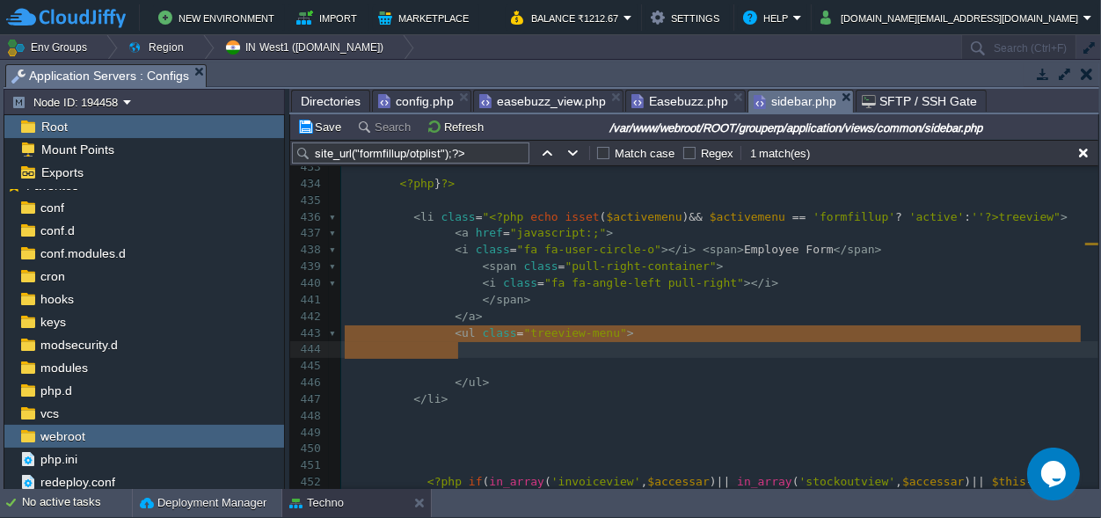
drag, startPoint x: 483, startPoint y: 349, endPoint x: 337, endPoint y: 335, distance: 146.6
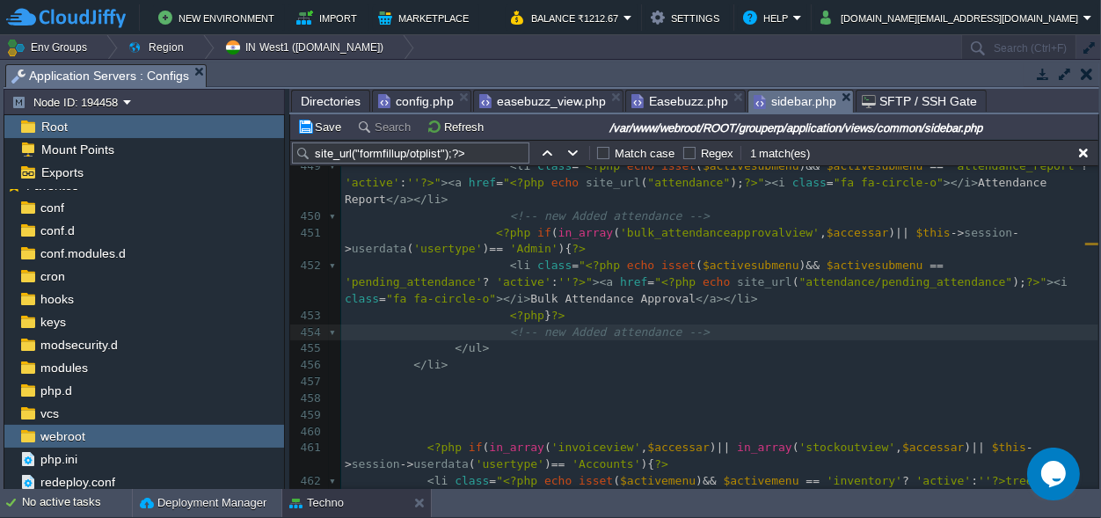
scroll to position [9623, 0]
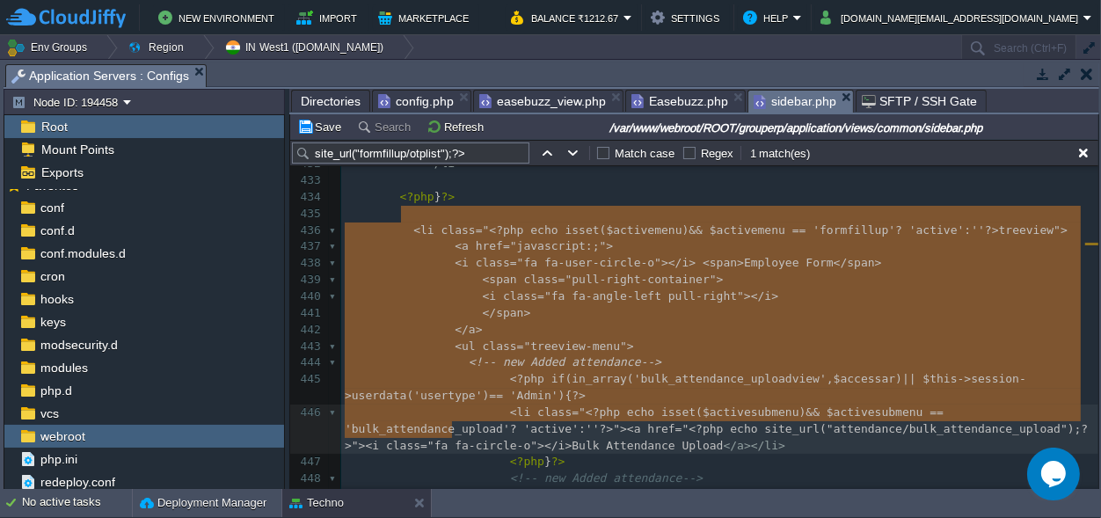
type textarea "<li class="<?php echo isset($activemenu) && $activemenu == 'formfillup'? 'activ…"
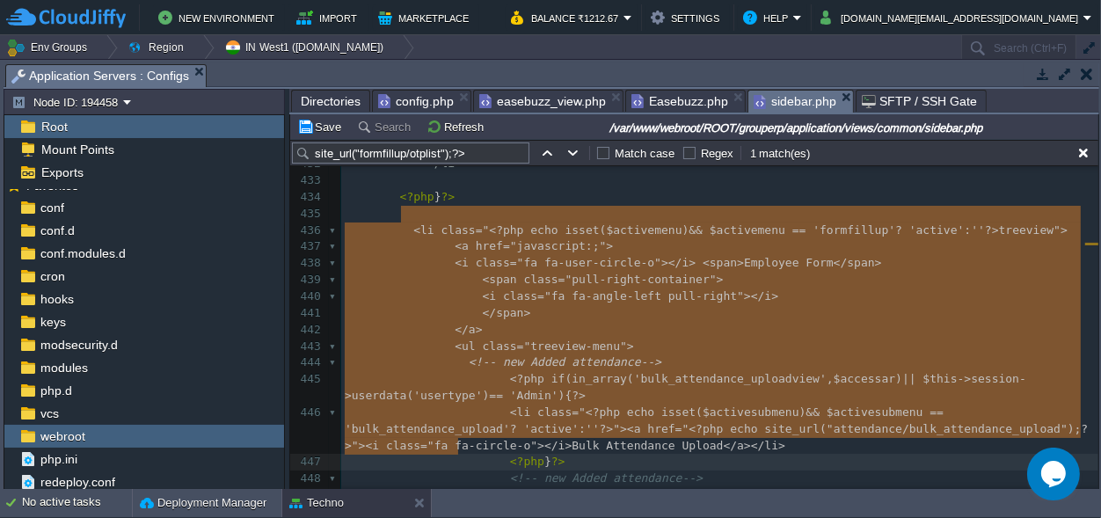
drag, startPoint x: 403, startPoint y: 210, endPoint x: 454, endPoint y: 438, distance: 233.4
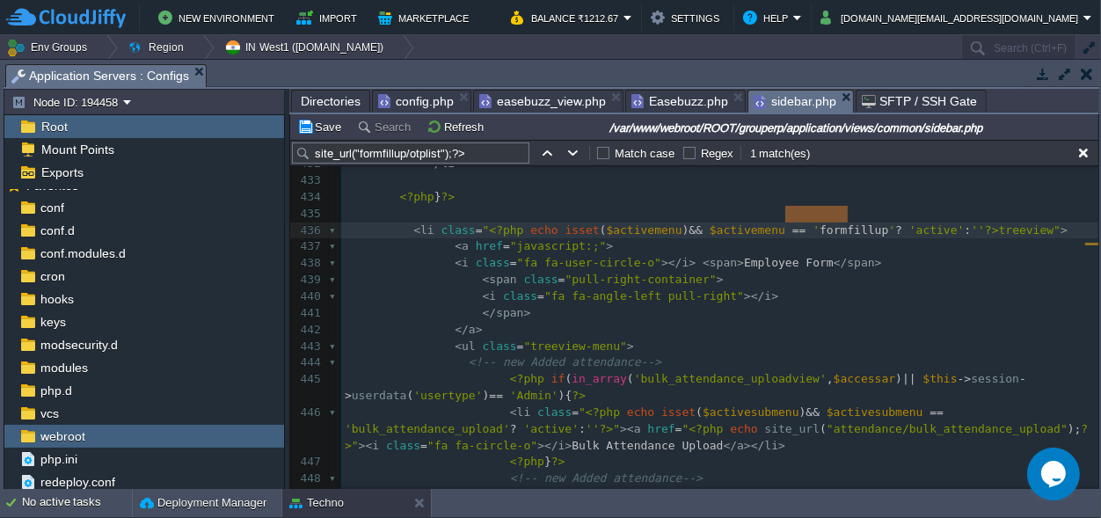
scroll to position [0, 62]
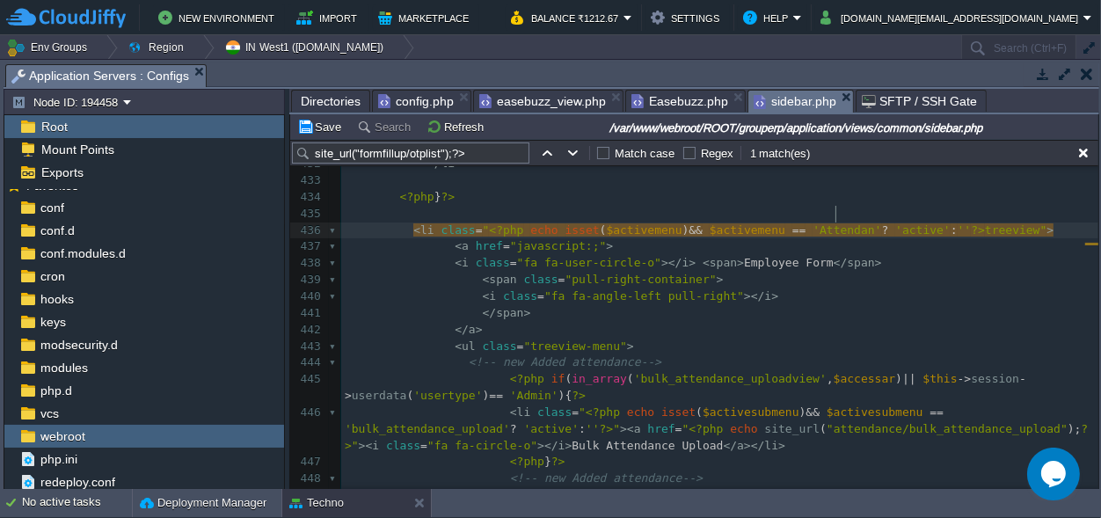
type textarea "Attendanc"
click at [413, 432] on div "x 415 < li class = " <?php echo isset ( $activemenu ) && $activemenu == 'formfi…" at bounding box center [719, 264] width 757 height 944
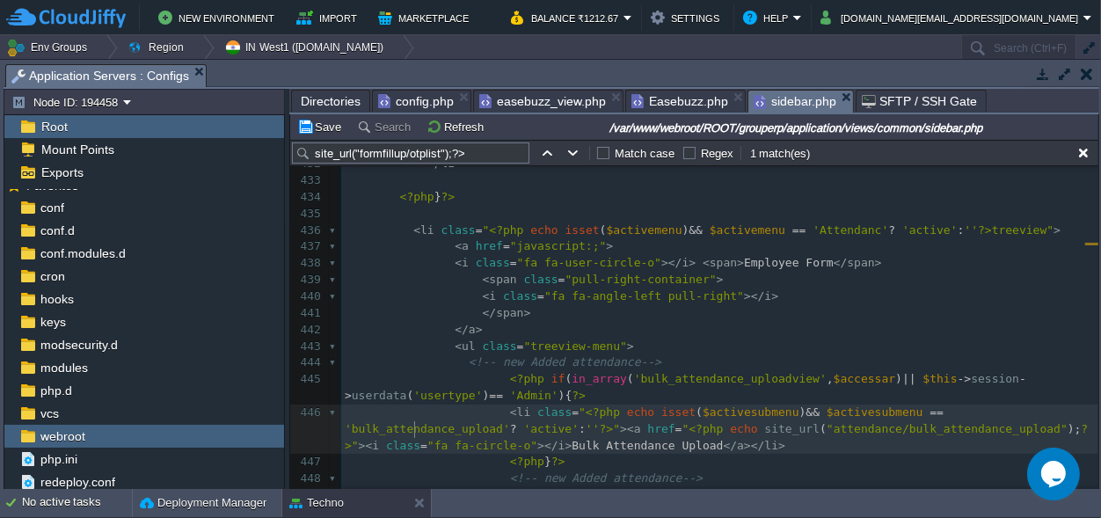
scroll to position [0, 0]
type textarea "Attendance"
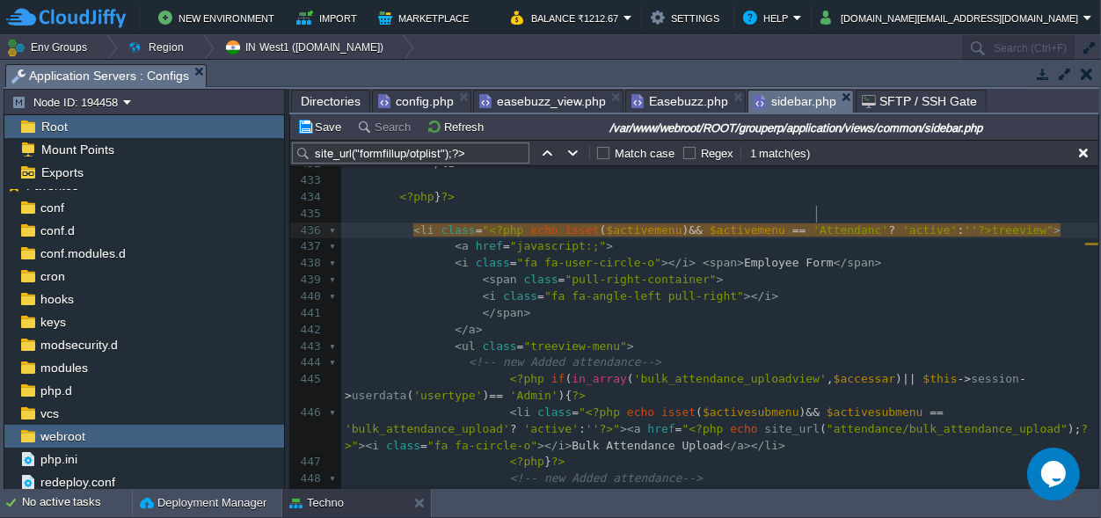
type textarea "Attendanc"
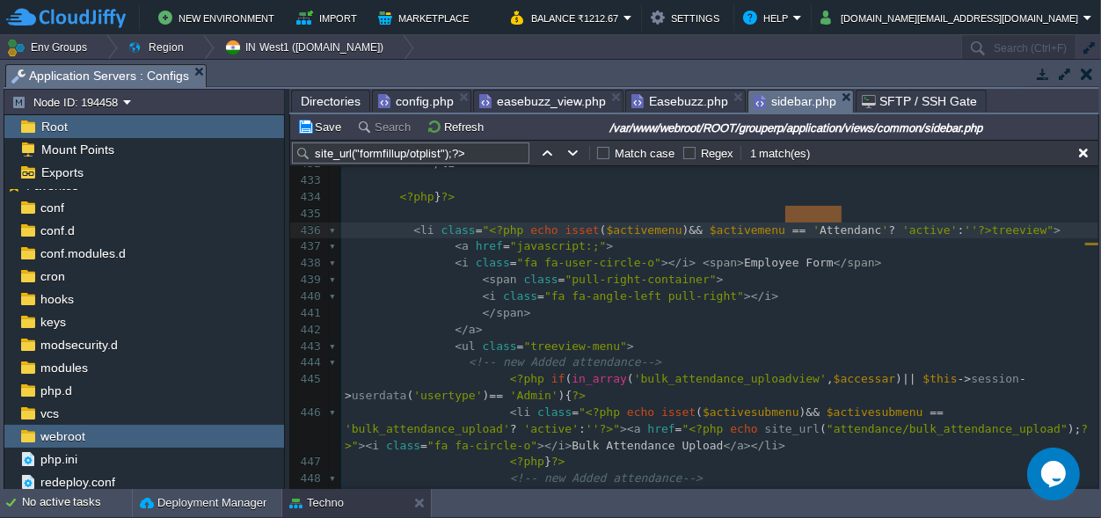
paste textarea
type textarea "Employee Form"
drag, startPoint x: 789, startPoint y: 247, endPoint x: 711, endPoint y: 247, distance: 77.4
paste textarea
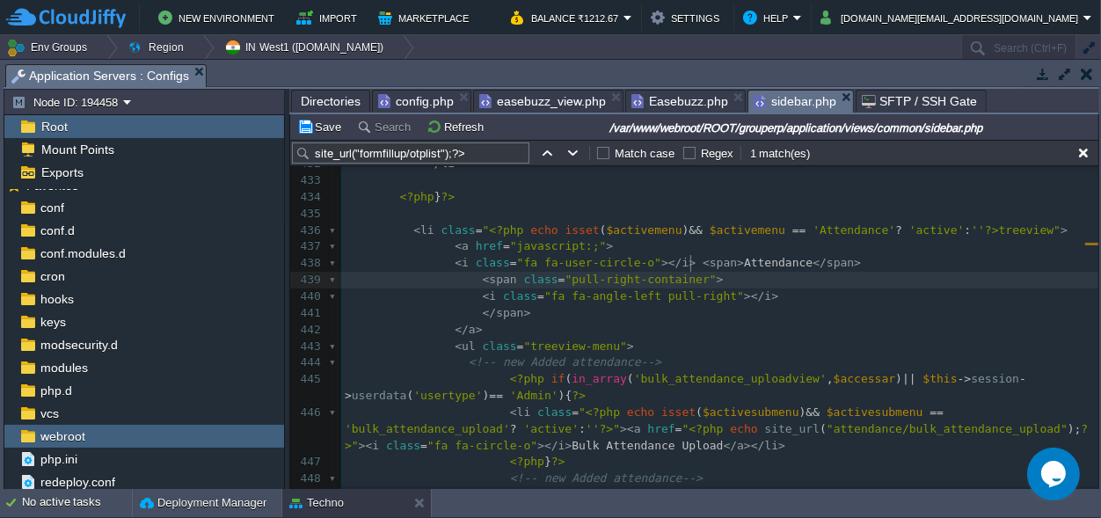
click at [872, 272] on pre "< span class = "pull-right-container" >" at bounding box center [719, 280] width 757 height 17
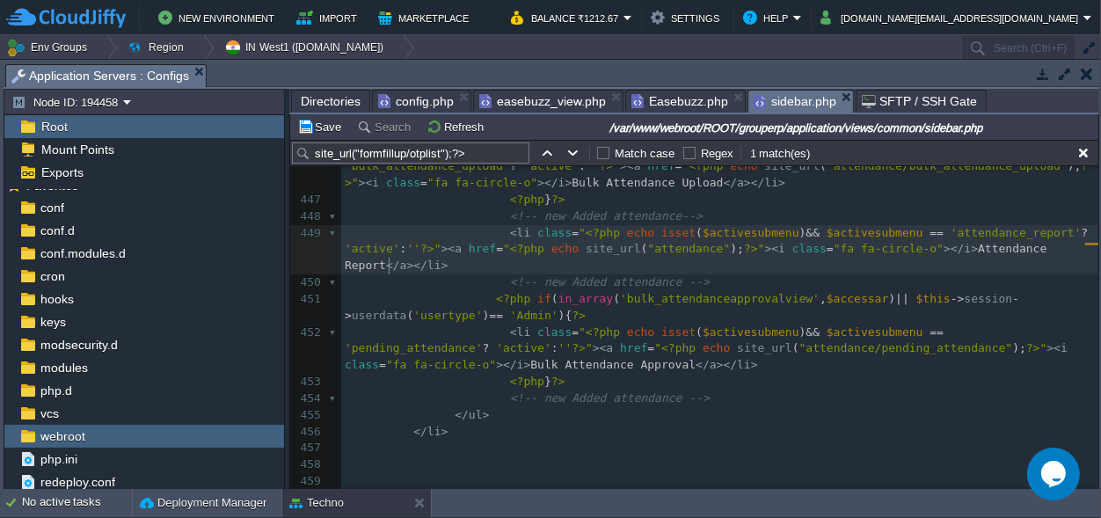
type textarea "?>"><a href="<?php echo site_url("attendance");?>"><i class="fa fa-circle-o"></…"
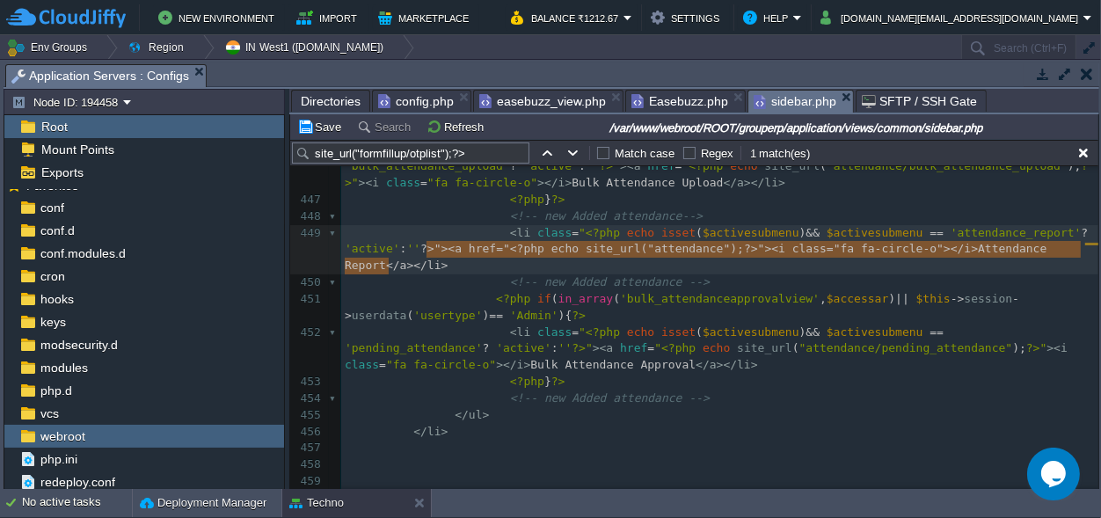
drag, startPoint x: 424, startPoint y: 265, endPoint x: 425, endPoint y: 256, distance: 8.8
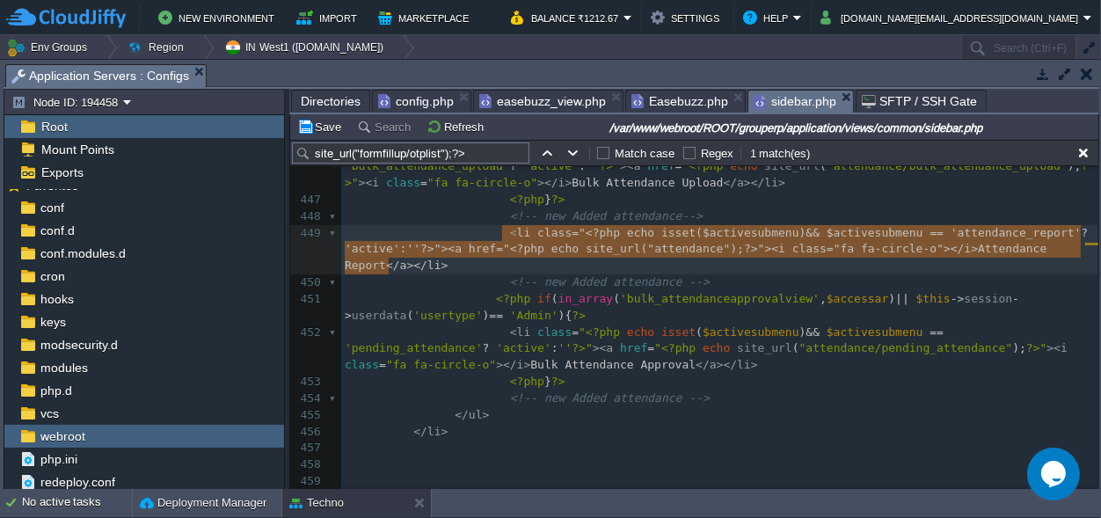
type textarea "<li class="<?php echo isset($activesubmenu) && $activesubmenu == 'attendance_re…"
drag, startPoint x: 441, startPoint y: 266, endPoint x: 498, endPoint y: 229, distance: 68.5
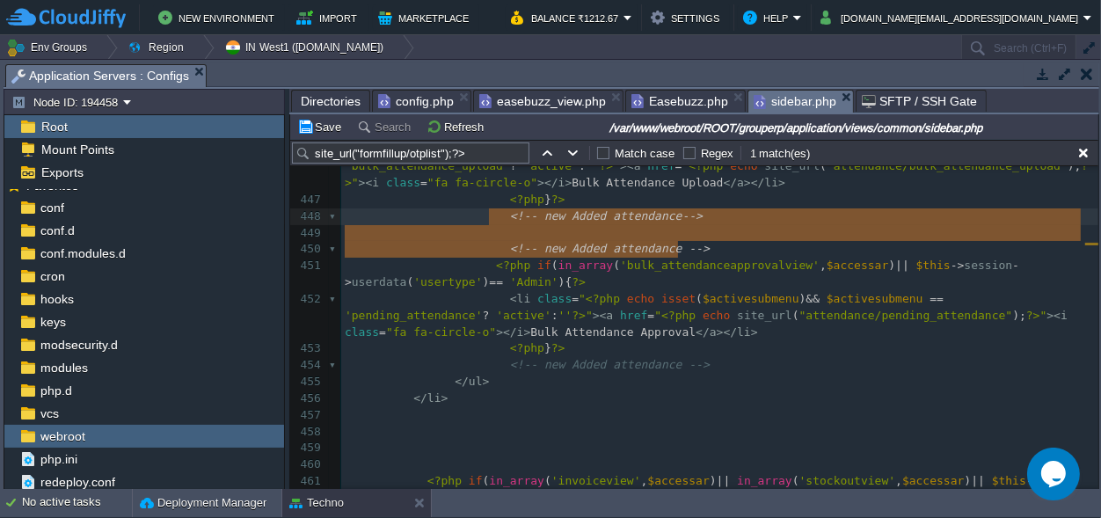
type textarea "<!-- new Added attendance--> <!-- new Added attendance -->"
drag, startPoint x: 700, startPoint y: 246, endPoint x: 492, endPoint y: 212, distance: 210.3
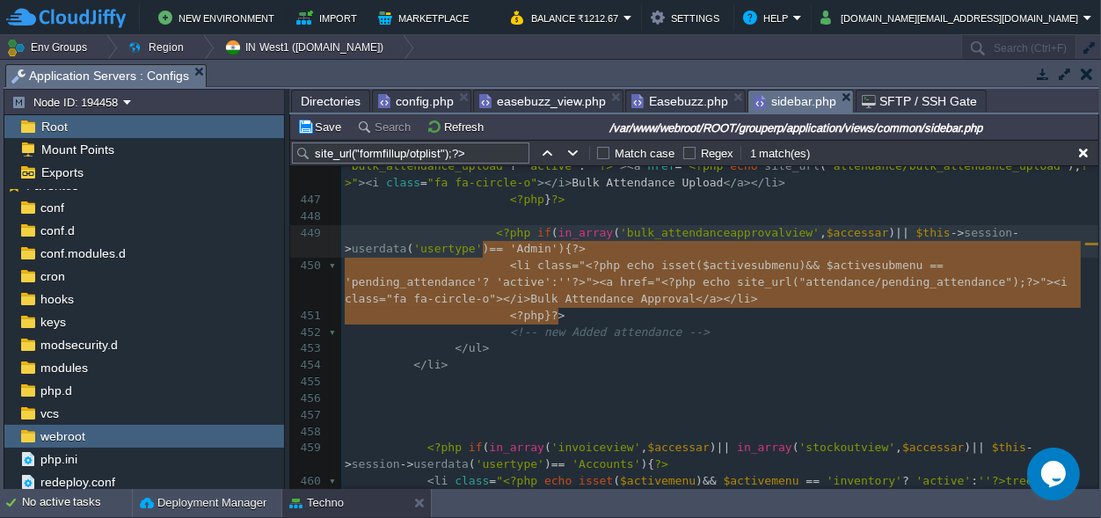
type textarea "<?php if(in_array('bulk_attendanceapprovalview', $accessar) || $this->session->…"
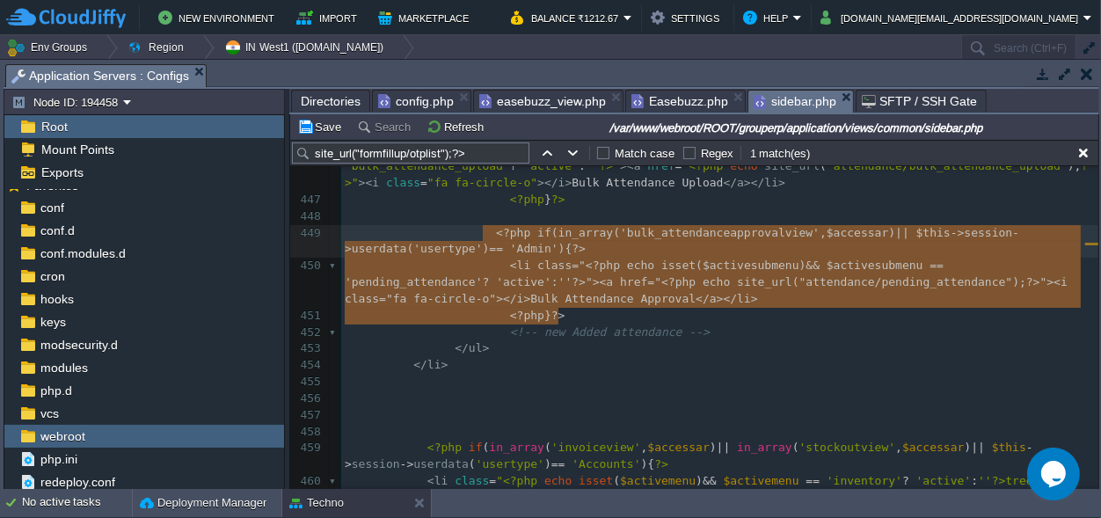
drag, startPoint x: 559, startPoint y: 311, endPoint x: 482, endPoint y: 237, distance: 107.0
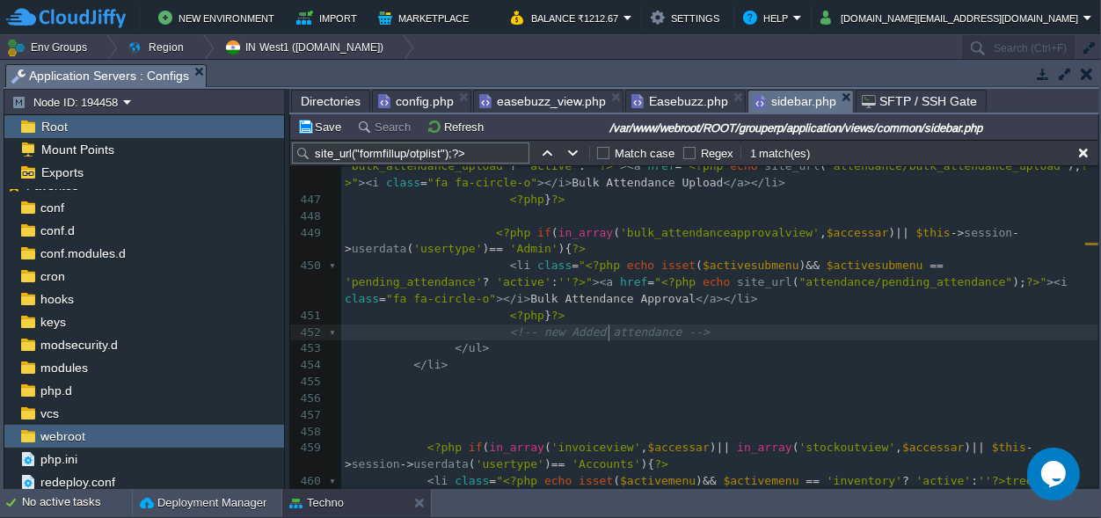
click at [610, 324] on pre "<!-- new Added attendance -->" at bounding box center [719, 332] width 757 height 17
click at [598, 315] on pre "<?php } ?>" at bounding box center [719, 316] width 757 height 17
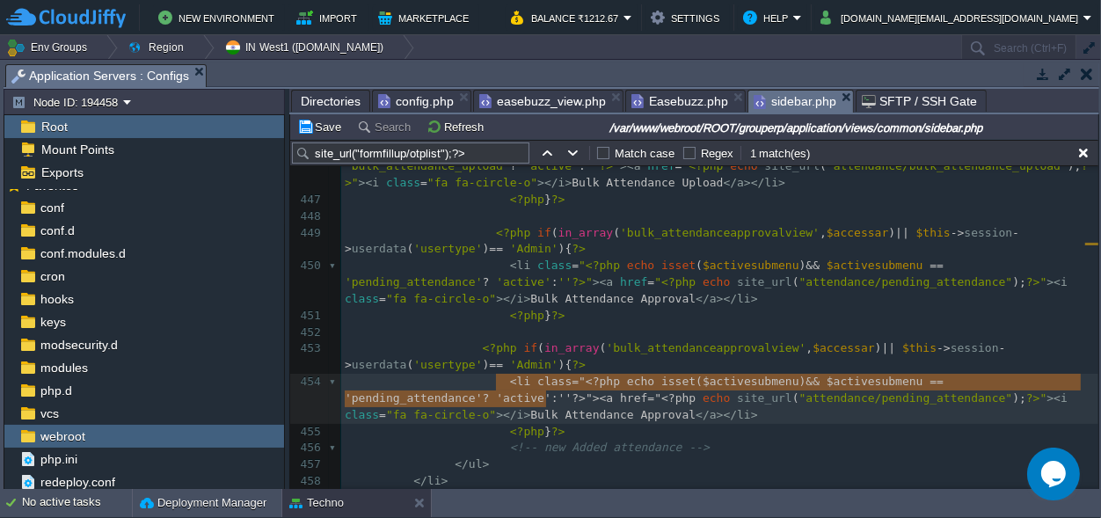
type textarea "<li class="<?php echo isset($activesubmenu) && $activesubmenu == 'pending_atten…"
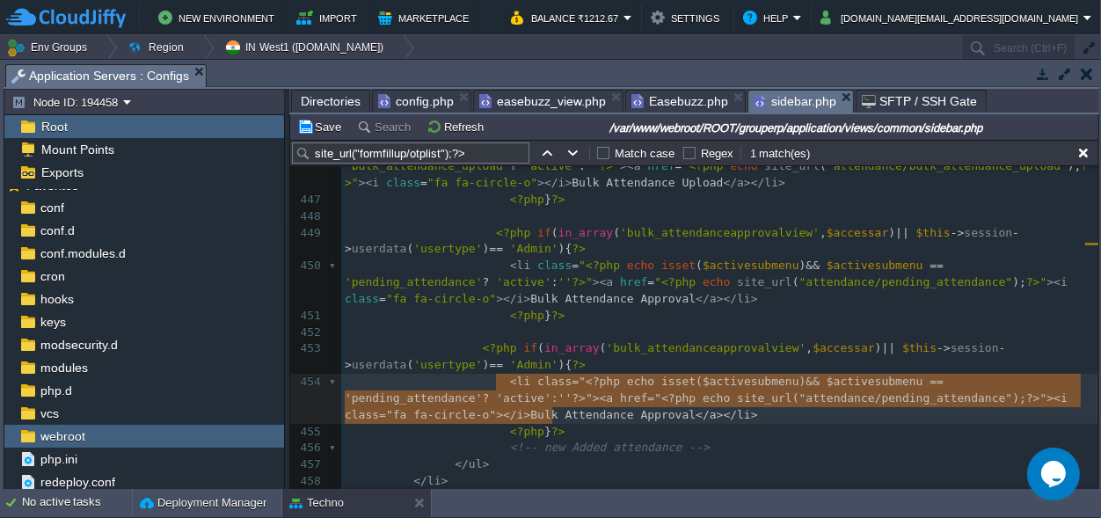
scroll to position [0, 1470]
drag, startPoint x: 496, startPoint y: 380, endPoint x: 557, endPoint y: 412, distance: 69.6
paste textarea
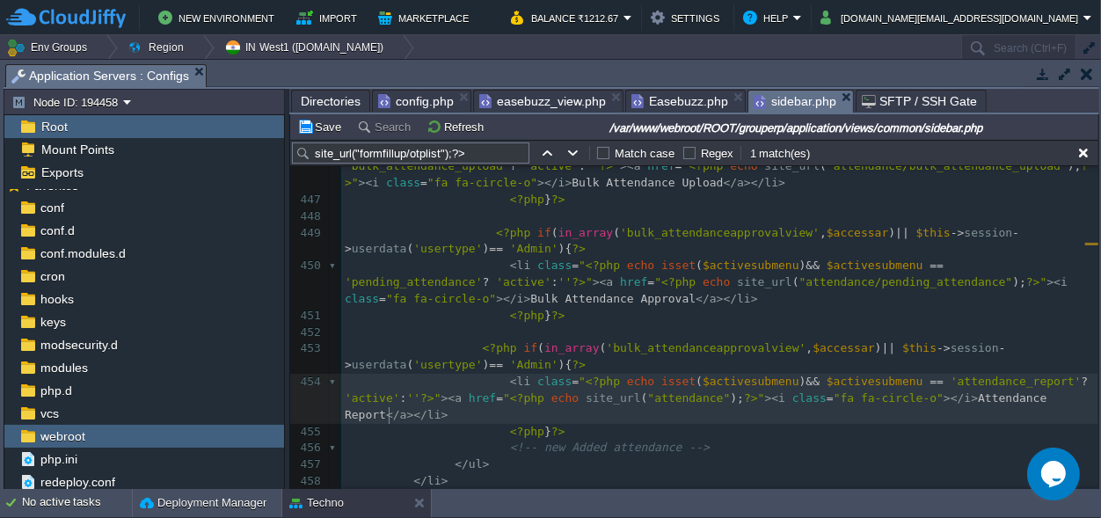
scroll to position [0, 0]
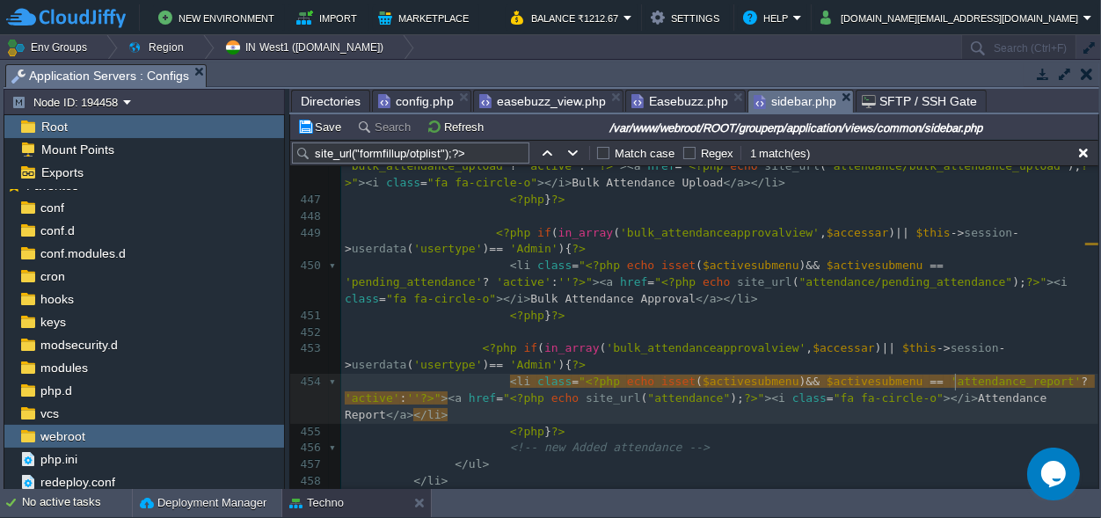
type textarea "attendance_report"
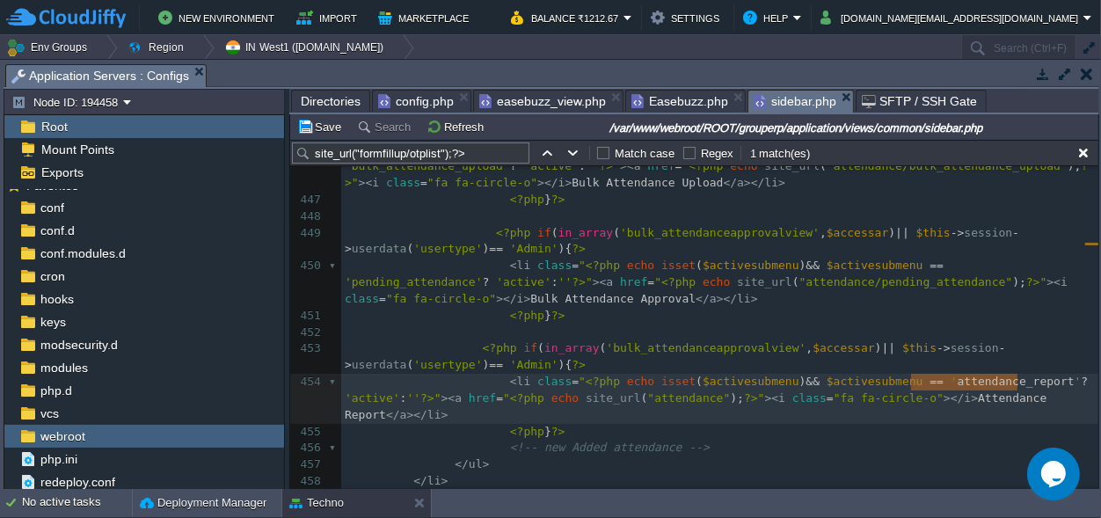
click at [696, 351] on div "x <li class=" <?php echo isset ( $activesubmenu ) && $activesubmenu == 'otplist…" at bounding box center [719, 366] width 757 height 812
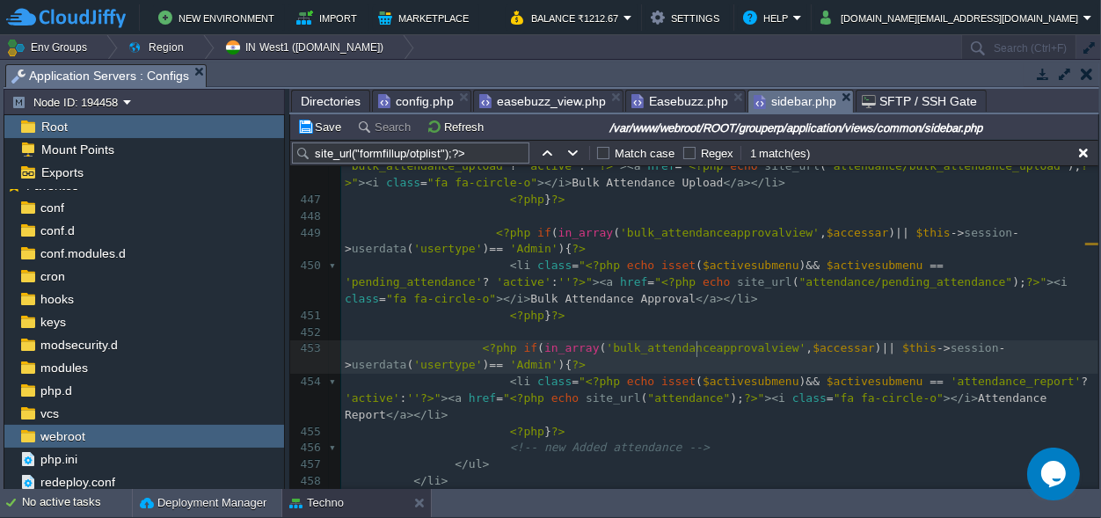
type textarea "bulk_attendanceapprovalview"
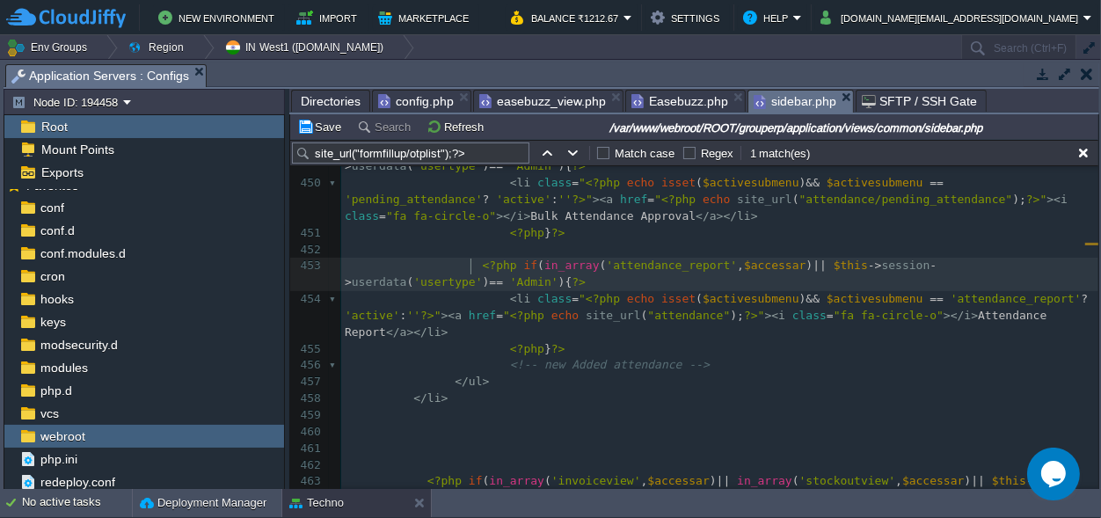
click at [470, 265] on span at bounding box center [476, 266] width 14 height 17
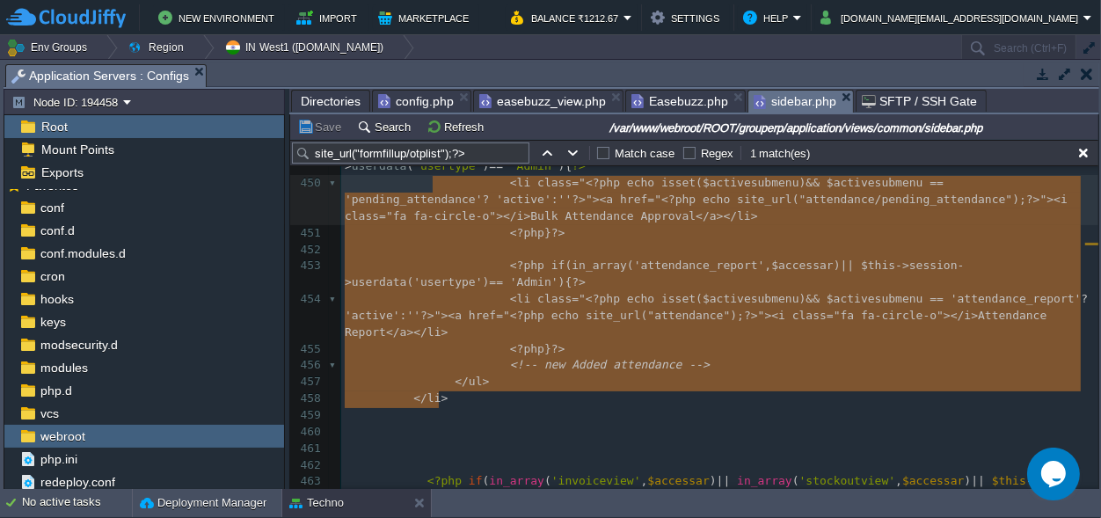
scroll to position [123, 94]
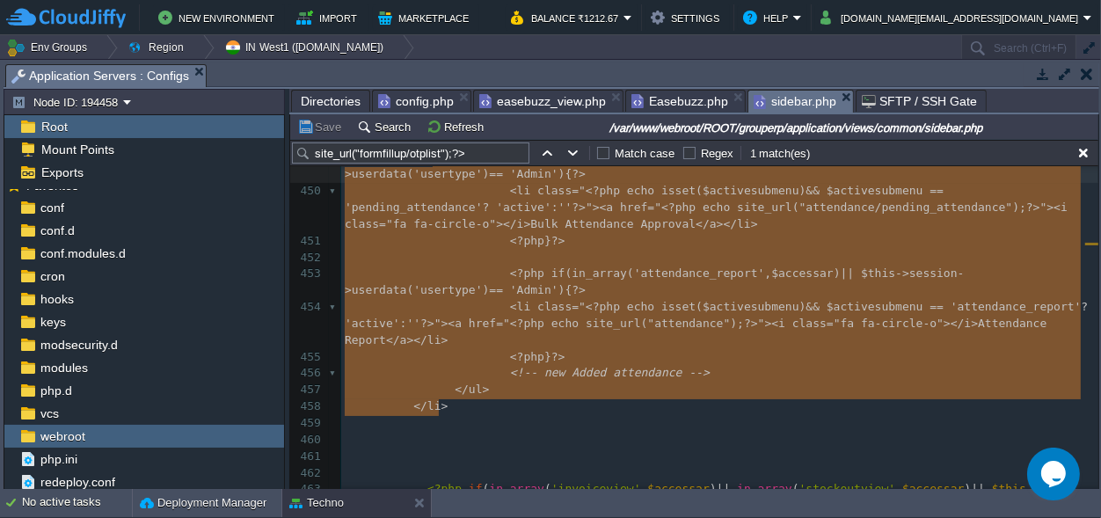
type textarea "-"
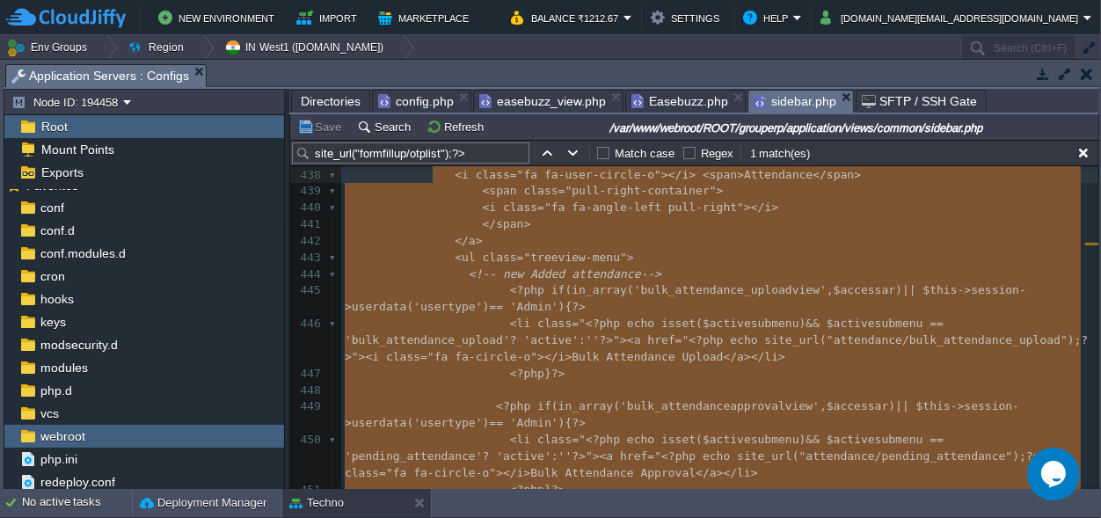
scroll to position [9302, 0]
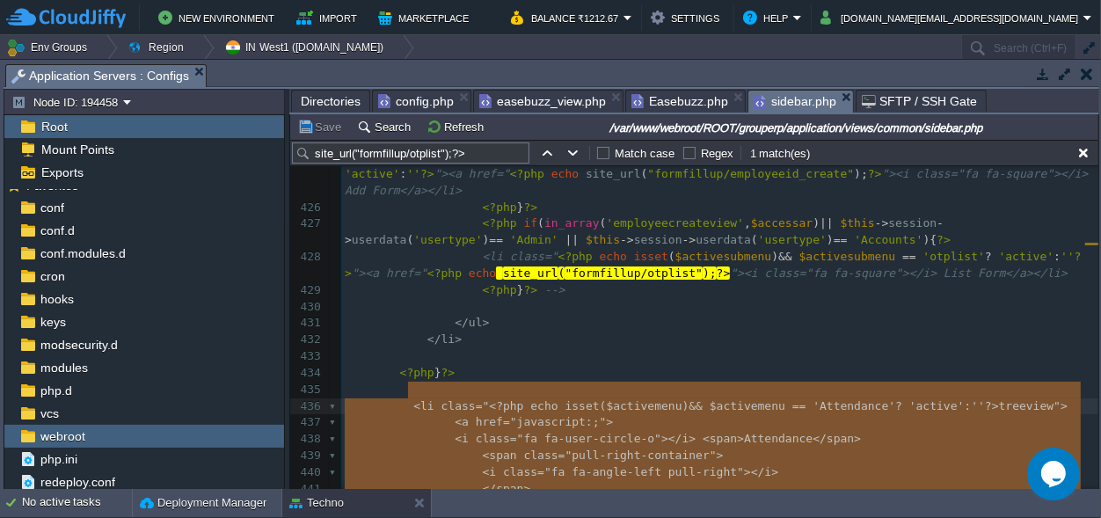
drag, startPoint x: 450, startPoint y: 405, endPoint x: 406, endPoint y: 388, distance: 47.4
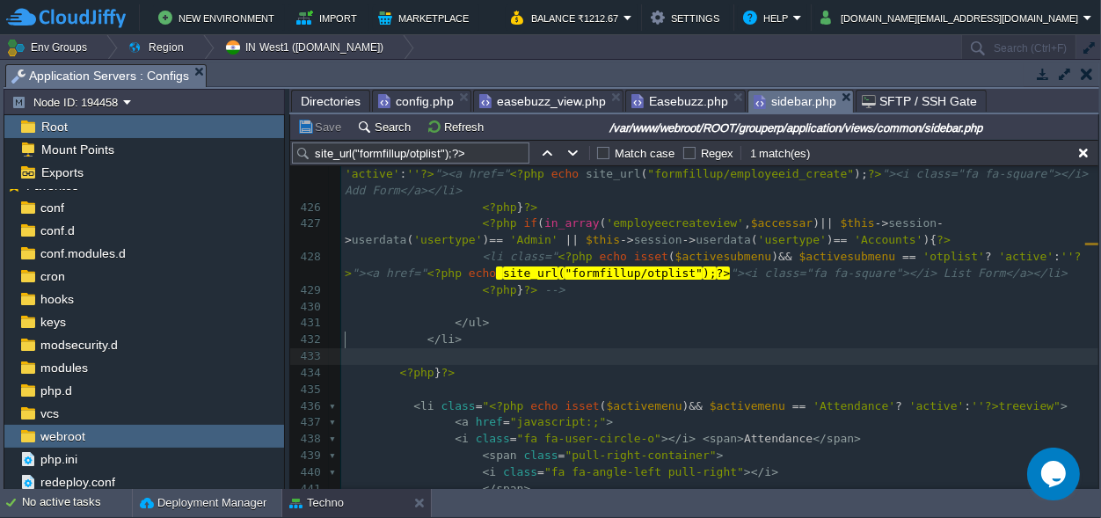
click at [703, 348] on pre "​" at bounding box center [719, 356] width 757 height 17
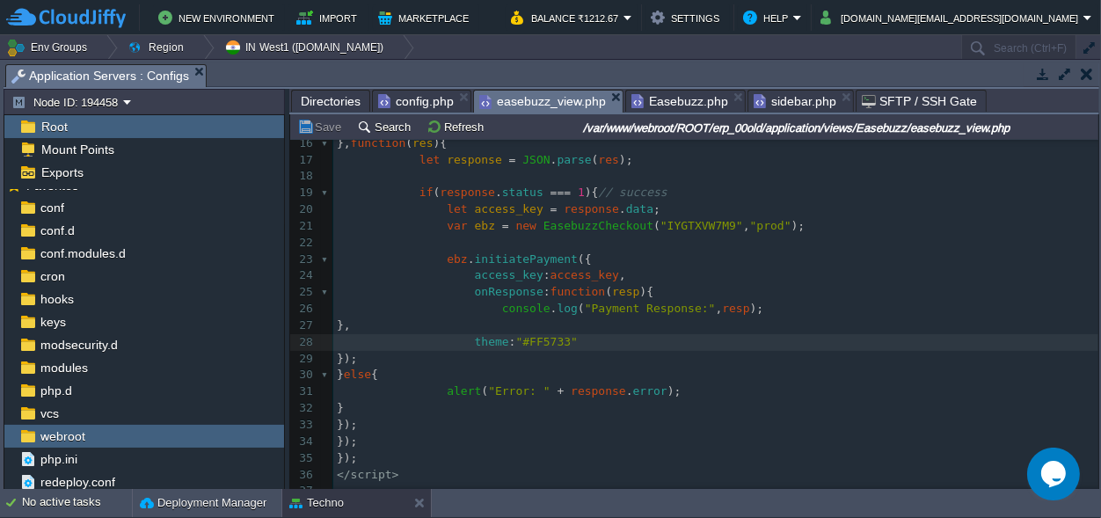
click at [543, 90] on div "easebuzz_view.php" at bounding box center [548, 101] width 150 height 23
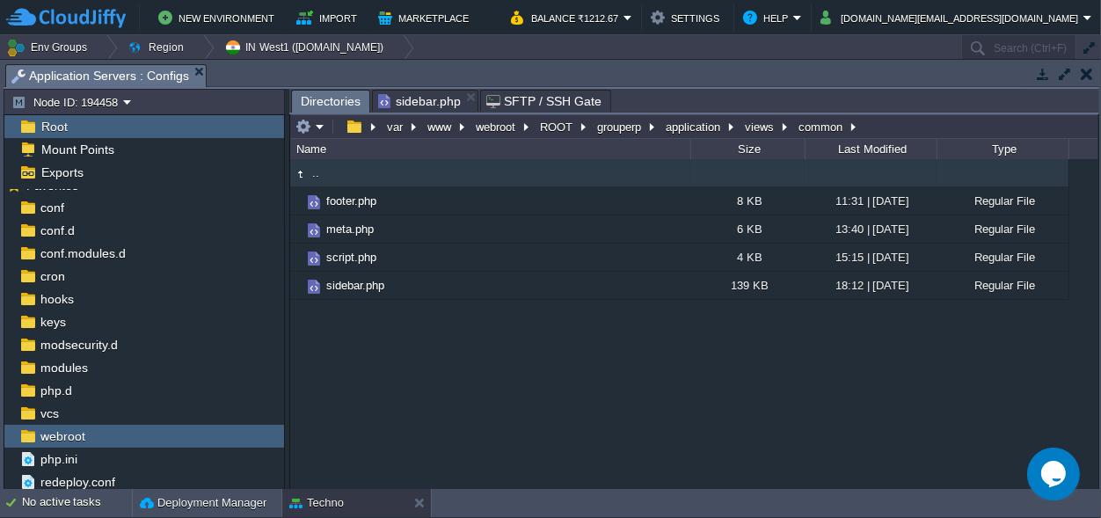
click at [401, 95] on span "sidebar.php" at bounding box center [419, 101] width 83 height 21
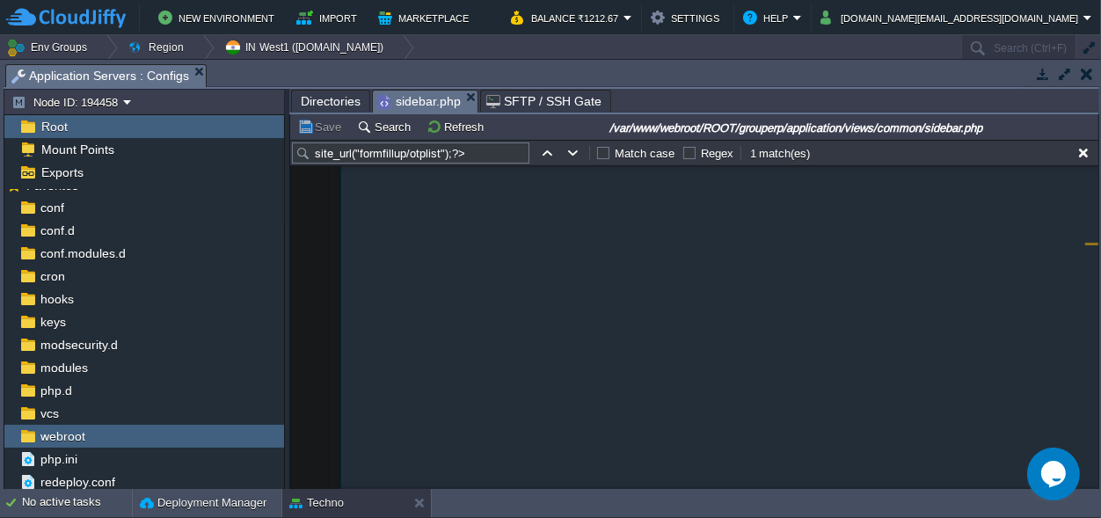
click at [568, 150] on button "button" at bounding box center [573, 153] width 16 height 16
type textarea "site_url("formfillup/otplist");?>"
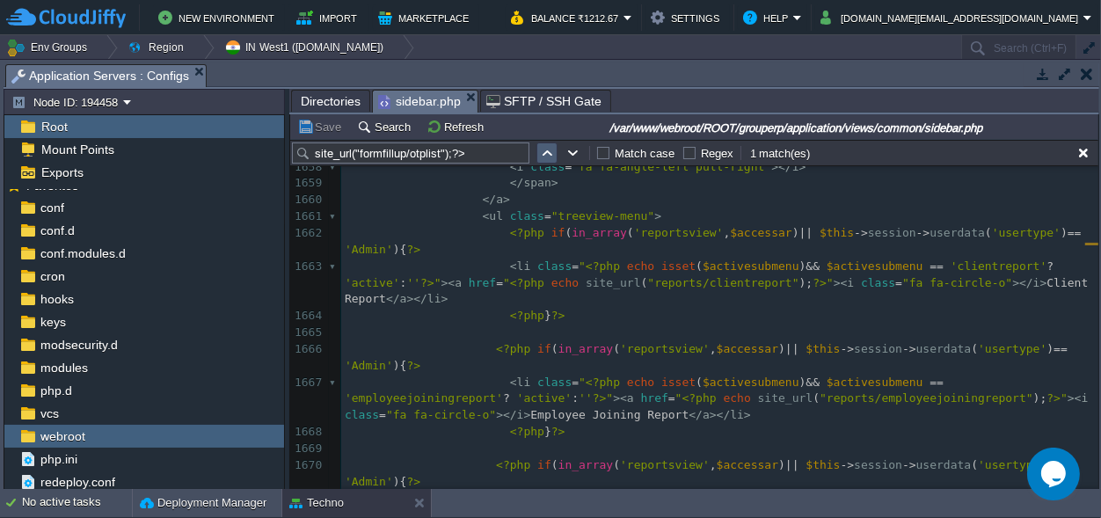
click at [544, 149] on button "button" at bounding box center [547, 153] width 16 height 16
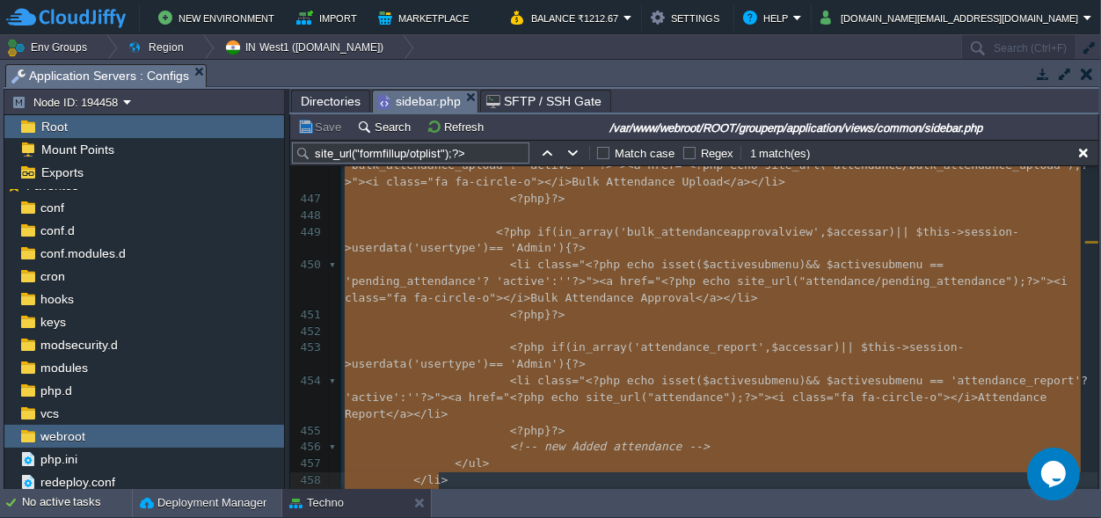
drag, startPoint x: 407, startPoint y: 225, endPoint x: 527, endPoint y: 469, distance: 271.3
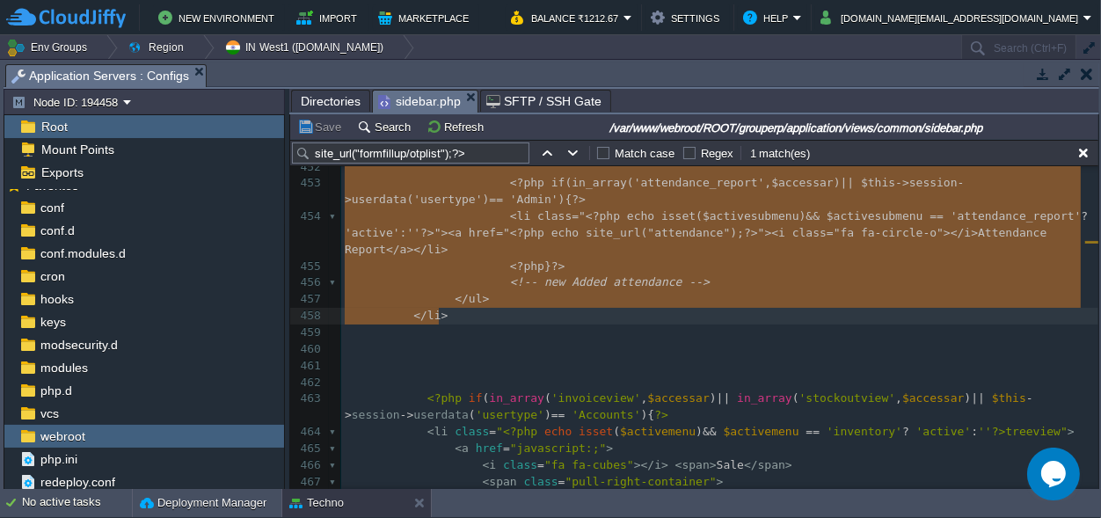
type textarea "<li class="<?php echo isset($activemenu) && $activemenu == 'Attendance'? 'activ…"
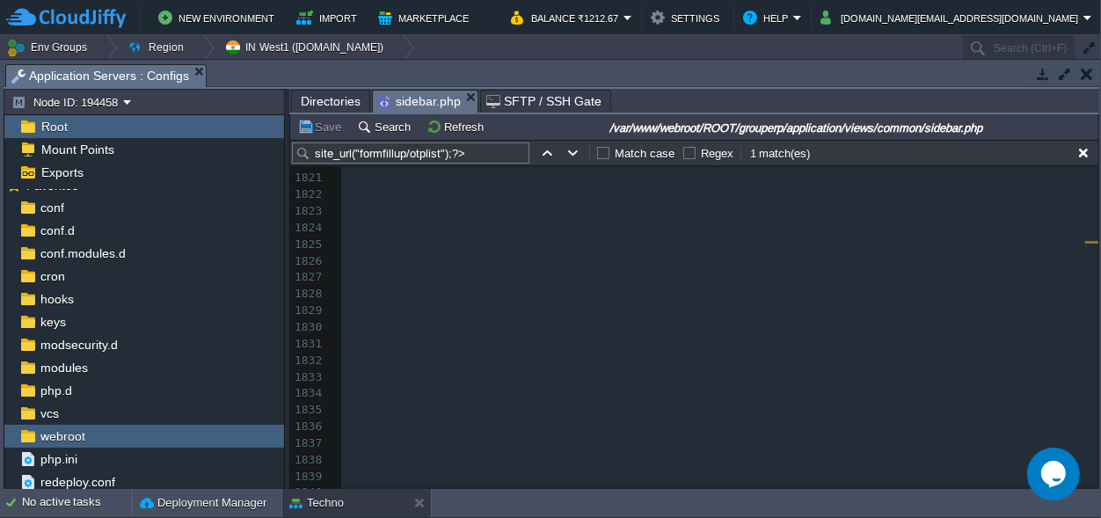
drag, startPoint x: 1093, startPoint y: 260, endPoint x: 26, endPoint y: 51, distance: 1086.9
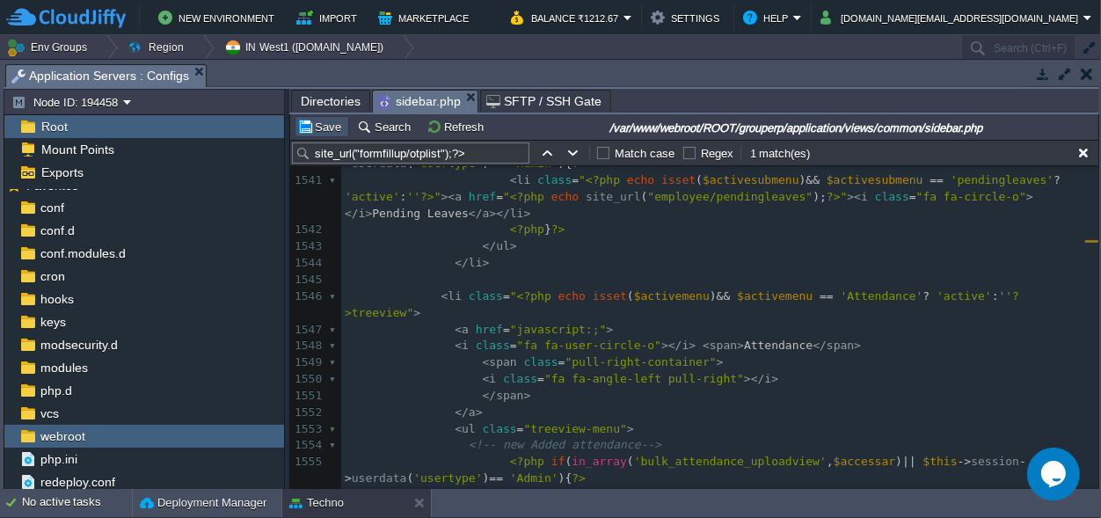
click at [321, 125] on button "Save" at bounding box center [321, 127] width 49 height 16
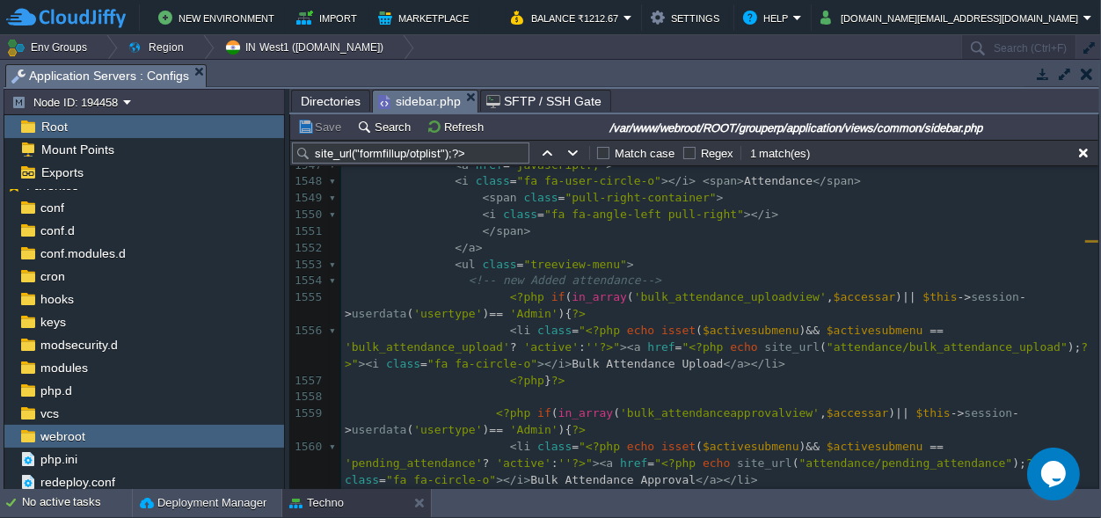
scroll to position [33509, 0]
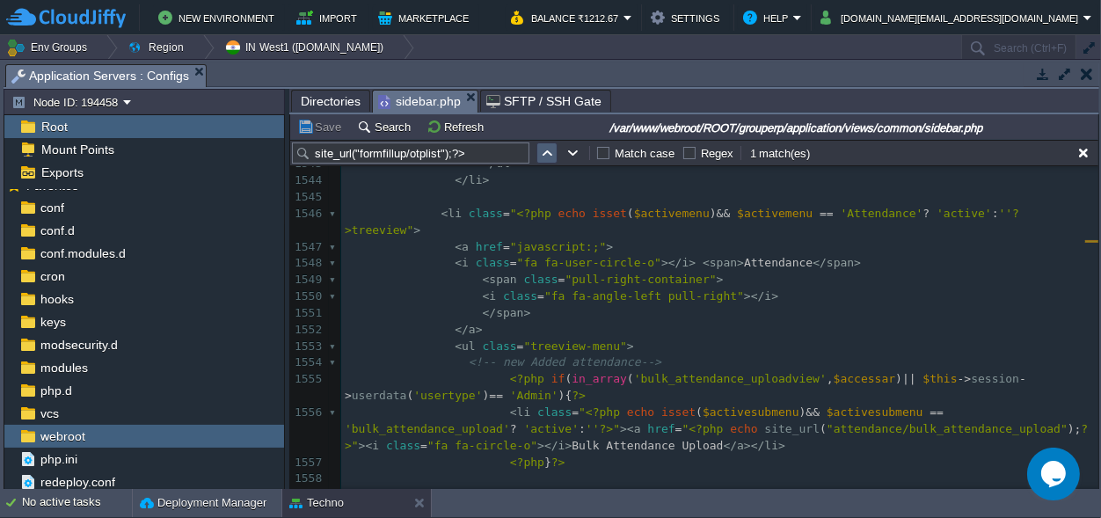
click at [554, 157] on button "button" at bounding box center [547, 153] width 16 height 16
type textarea "site_url("formfillup/otplist");?>"
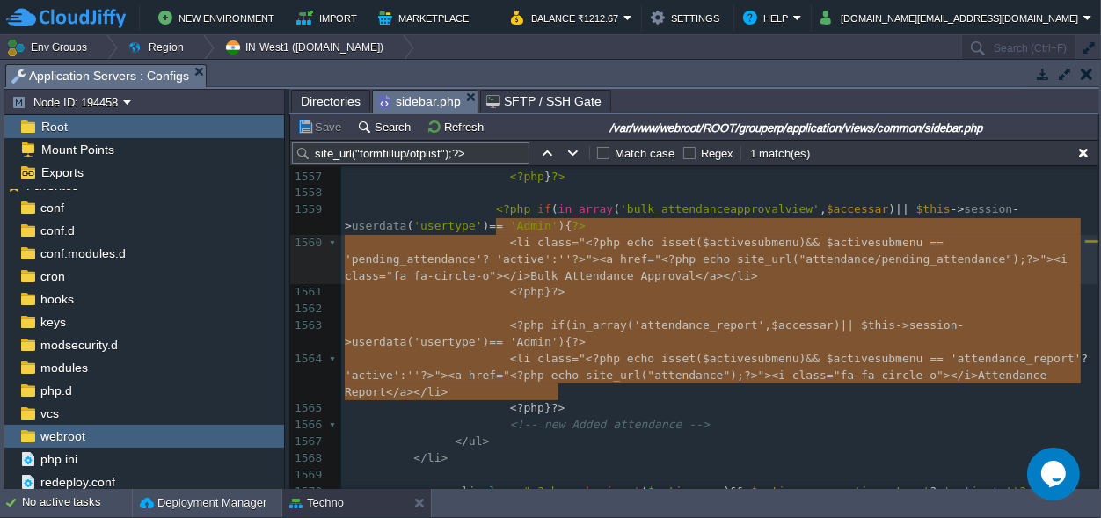
type textarea "<li class="<?php echo isset($activesubmenu) && $activesubmenu == 'pending_atten…"
drag, startPoint x: 564, startPoint y: 391, endPoint x: 495, endPoint y: 225, distance: 179.8
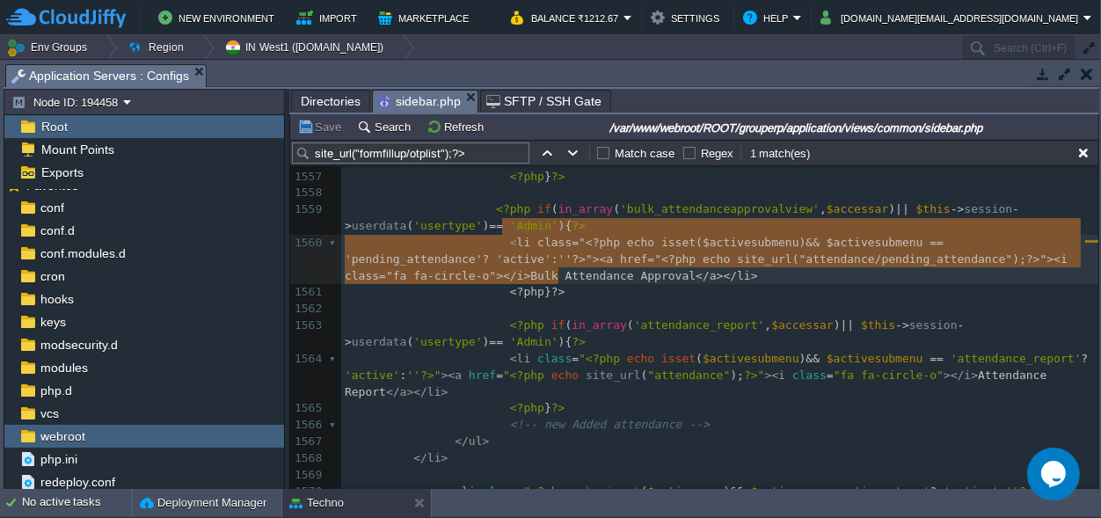
type textarea "<li class="<?php echo isset($activesubmenu) && $activesubmenu == 'pending_atten…"
drag, startPoint x: 573, startPoint y: 275, endPoint x: 493, endPoint y: 230, distance: 91.7
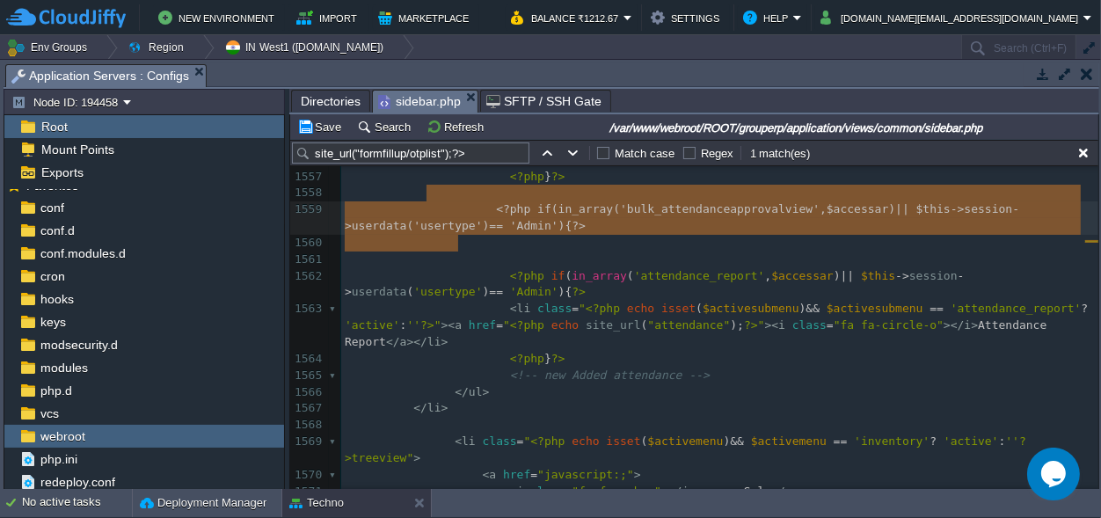
type textarea "<?php if(in_array('bulk_attendanceapprovalview', $accessar) || $this->session->…"
drag, startPoint x: 511, startPoint y: 239, endPoint x: 430, endPoint y: 195, distance: 92.1
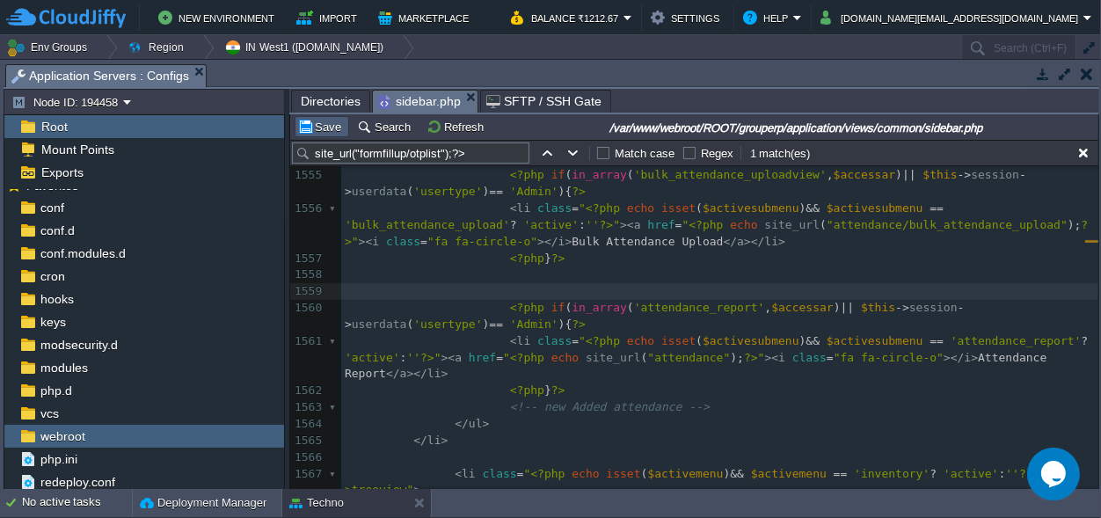
drag, startPoint x: 320, startPoint y: 120, endPoint x: 354, endPoint y: 133, distance: 36.4
click at [320, 120] on button "Save" at bounding box center [321, 127] width 49 height 16
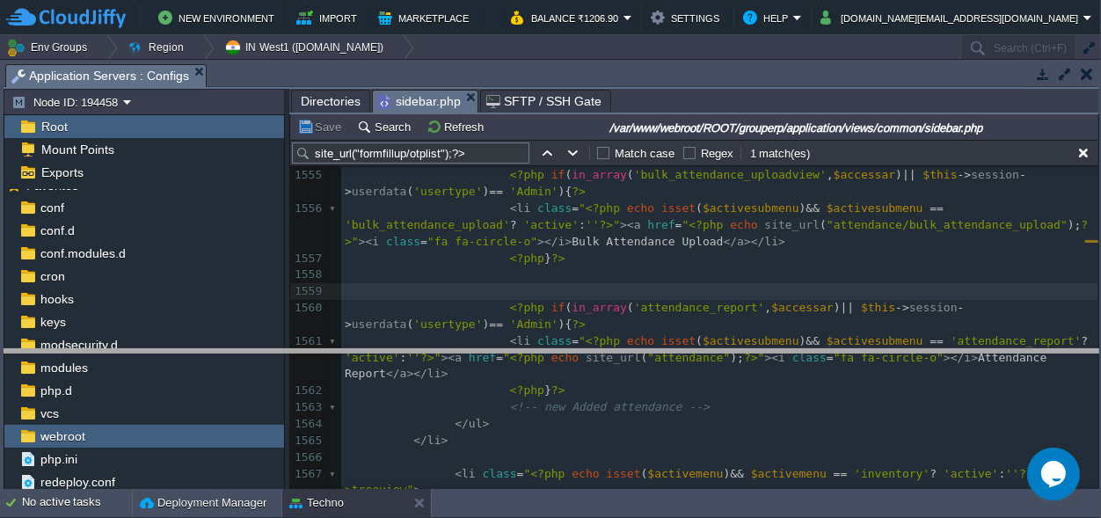
drag, startPoint x: 671, startPoint y: 80, endPoint x: 648, endPoint y: 531, distance: 451.7
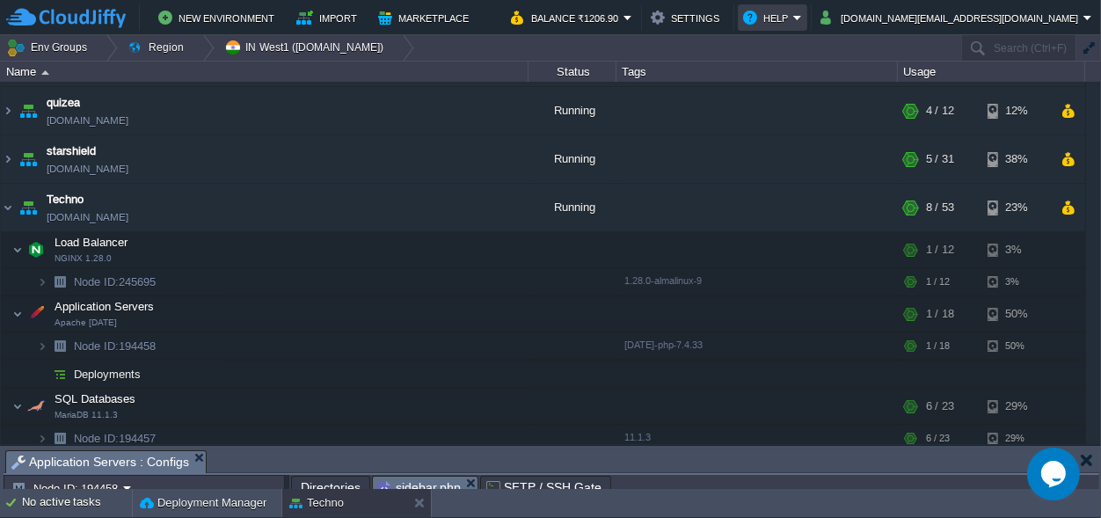
click at [793, 14] on button "Help" at bounding box center [768, 17] width 50 height 21
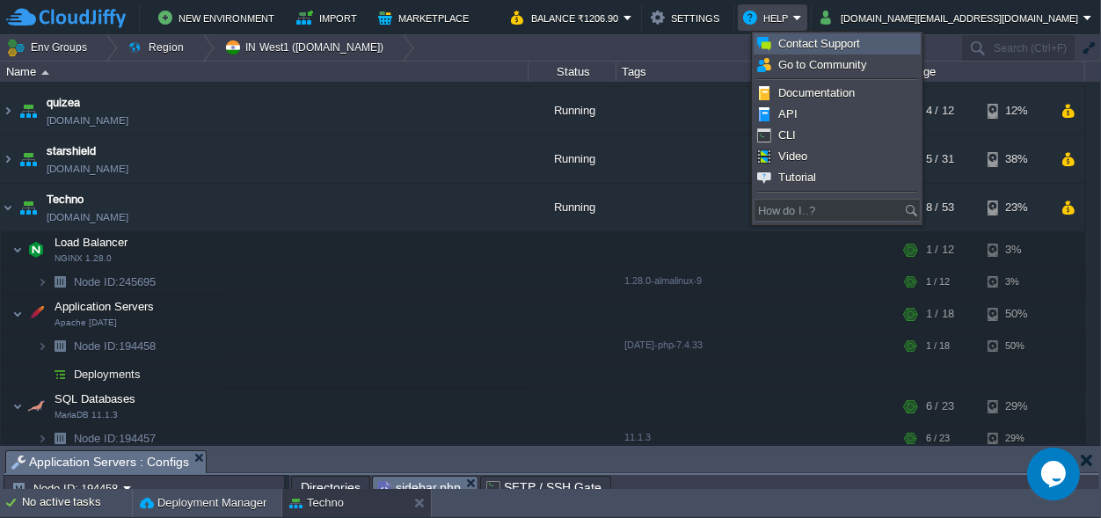
click at [857, 36] on link "Contact Support" at bounding box center [836, 43] width 165 height 19
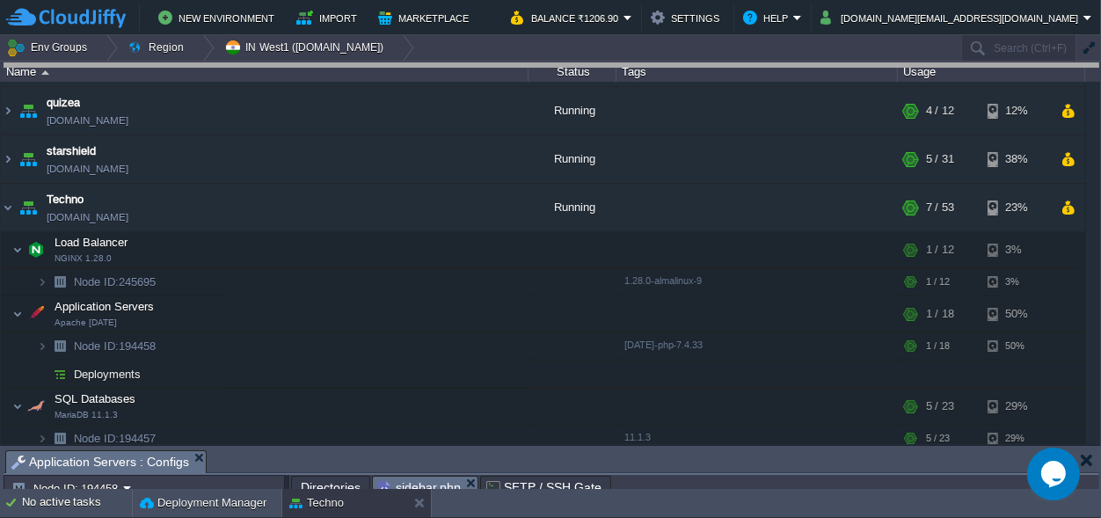
drag, startPoint x: 364, startPoint y: 463, endPoint x: 402, endPoint y: -58, distance: 521.9
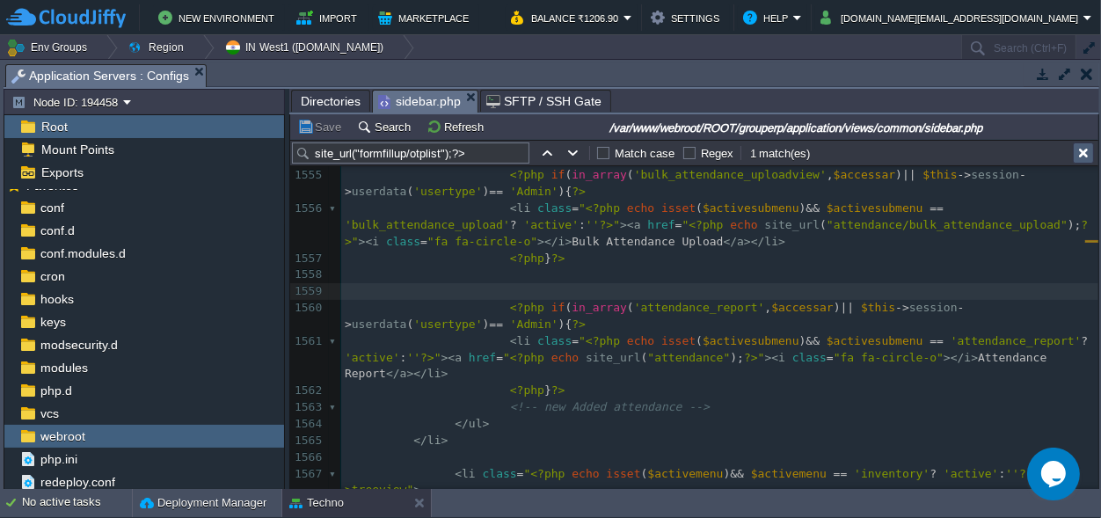
click at [1092, 150] on td at bounding box center [1083, 152] width 21 height 21
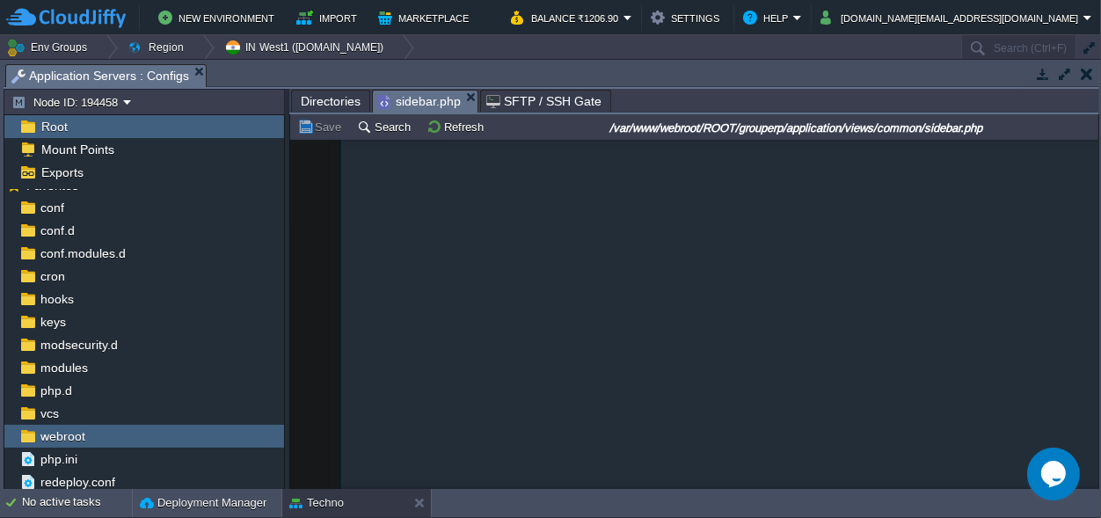
scroll to position [9241, 0]
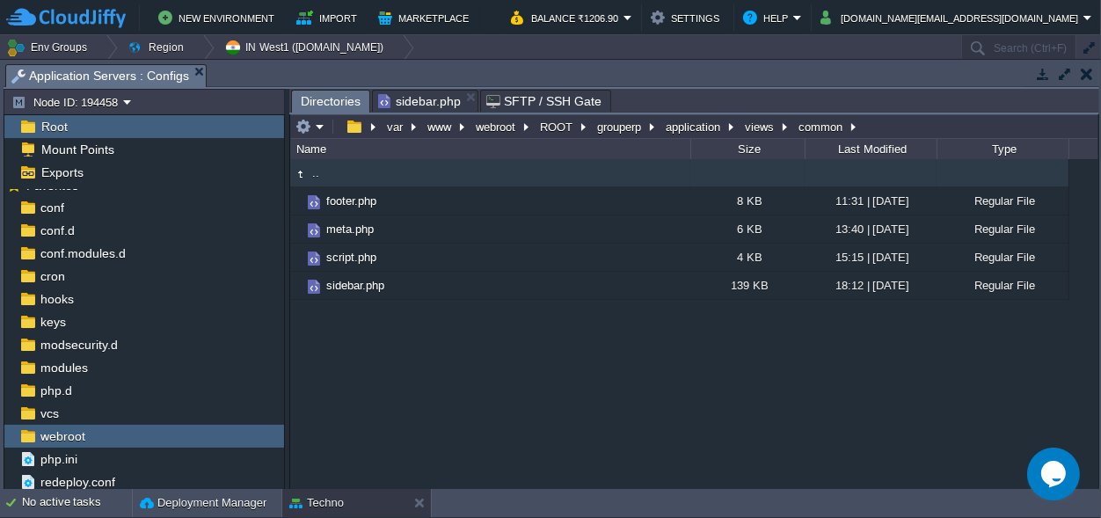
click at [327, 102] on span "Directories" at bounding box center [331, 102] width 60 height 22
click at [793, 11] on button "Help" at bounding box center [768, 17] width 50 height 21
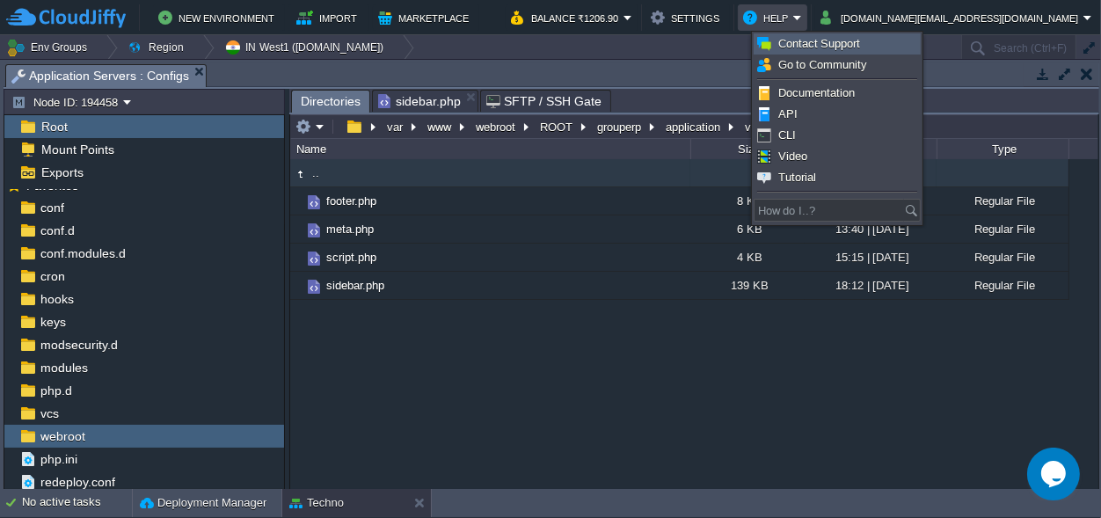
click at [837, 44] on span "Contact Support" at bounding box center [819, 43] width 83 height 13
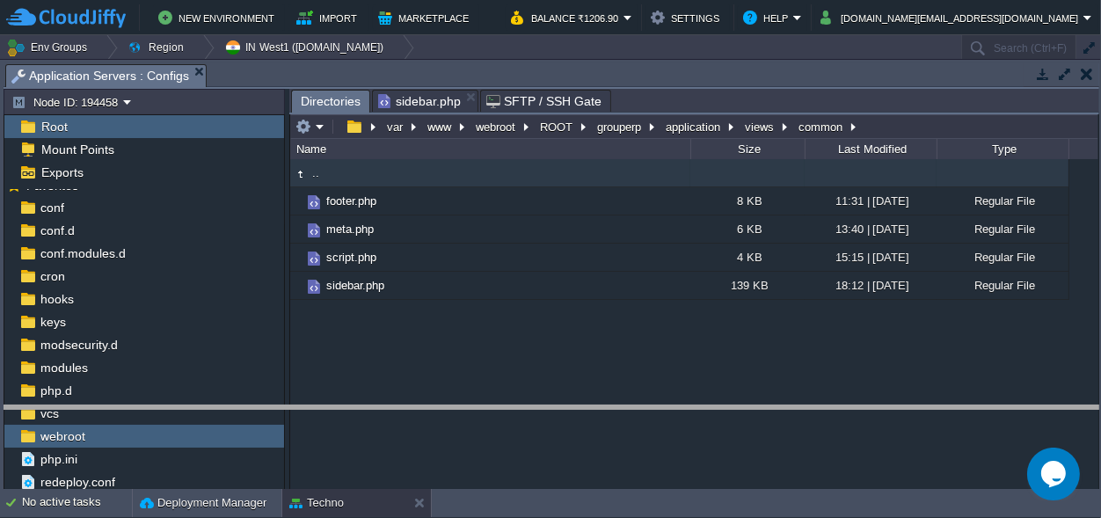
drag, startPoint x: 405, startPoint y: 69, endPoint x: 375, endPoint y: 521, distance: 453.0
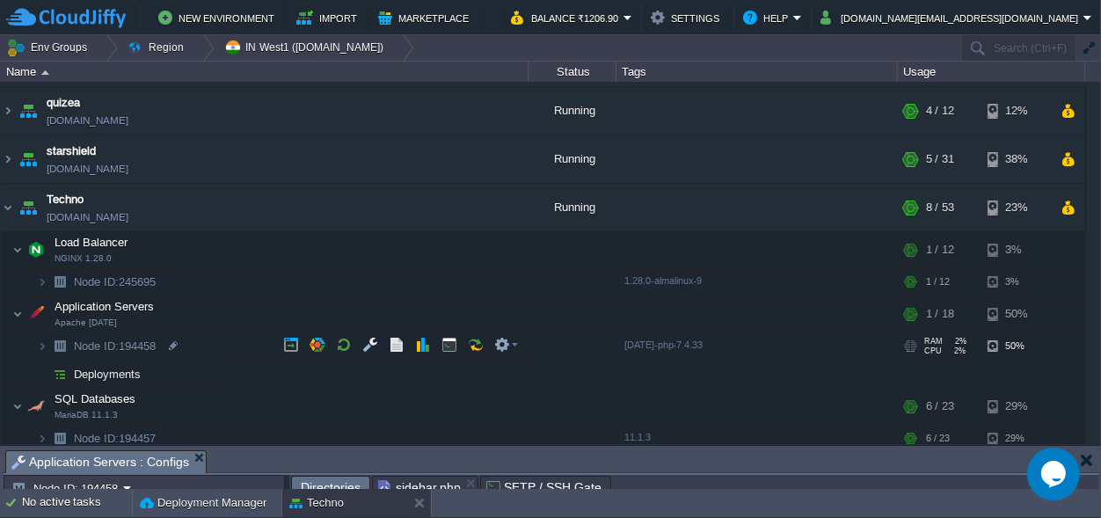
click at [135, 346] on span "Node ID: 194458" at bounding box center [115, 346] width 86 height 15
click at [137, 346] on span "Node ID: 194458" at bounding box center [115, 346] width 86 height 15
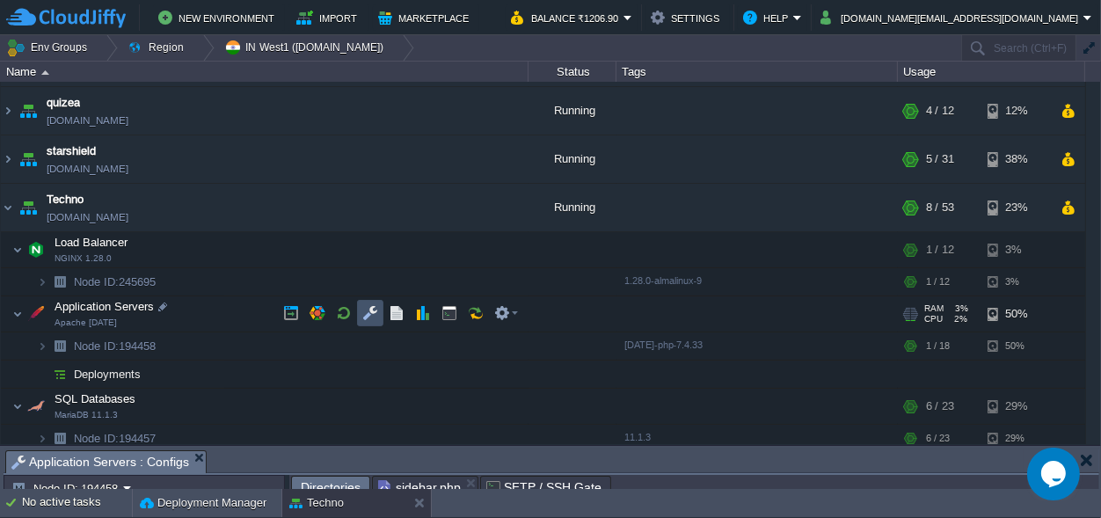
click at [363, 315] on button "button" at bounding box center [370, 313] width 16 height 16
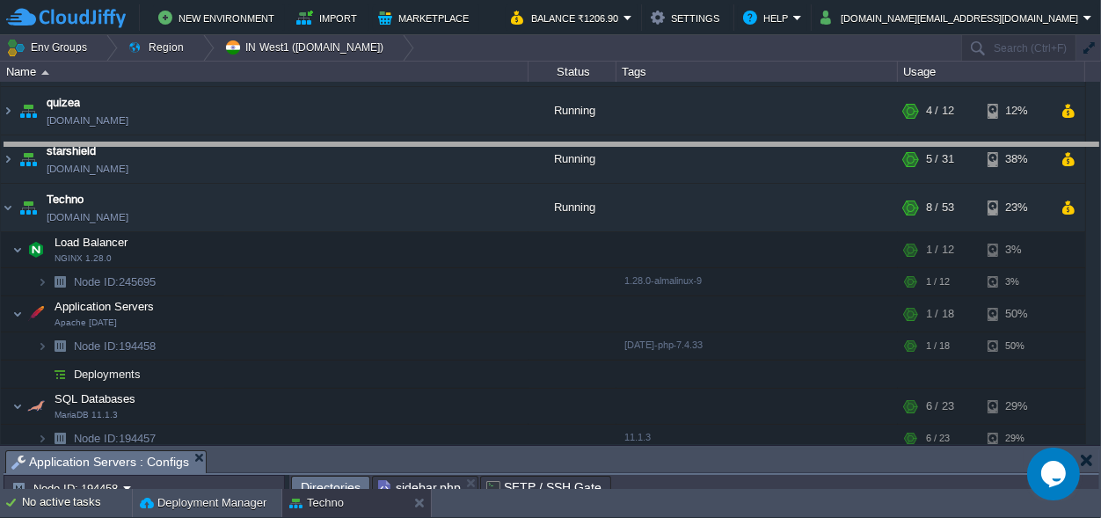
drag, startPoint x: 404, startPoint y: 463, endPoint x: 314, endPoint y: -69, distance: 539.6
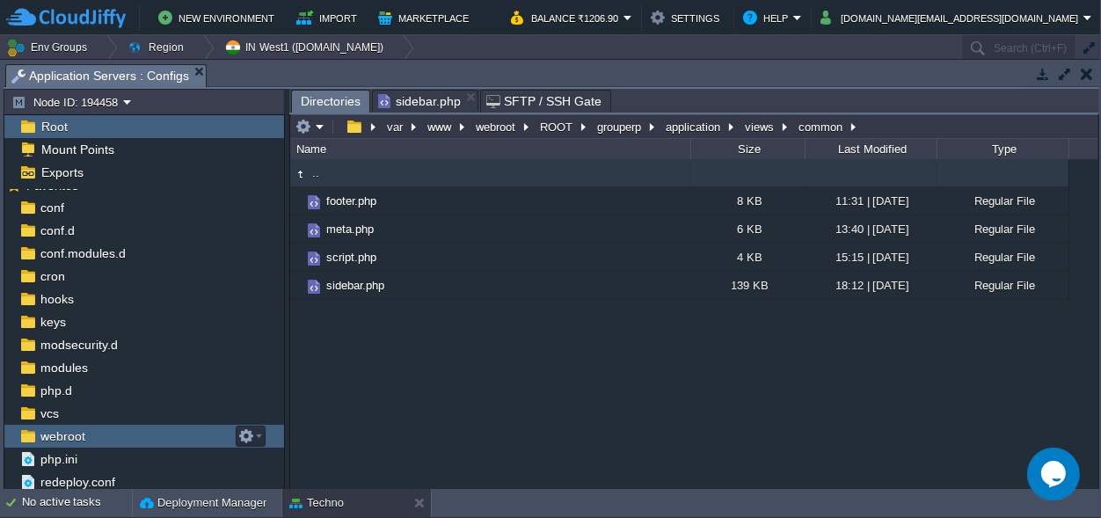
click at [77, 434] on span "webroot" at bounding box center [62, 436] width 51 height 16
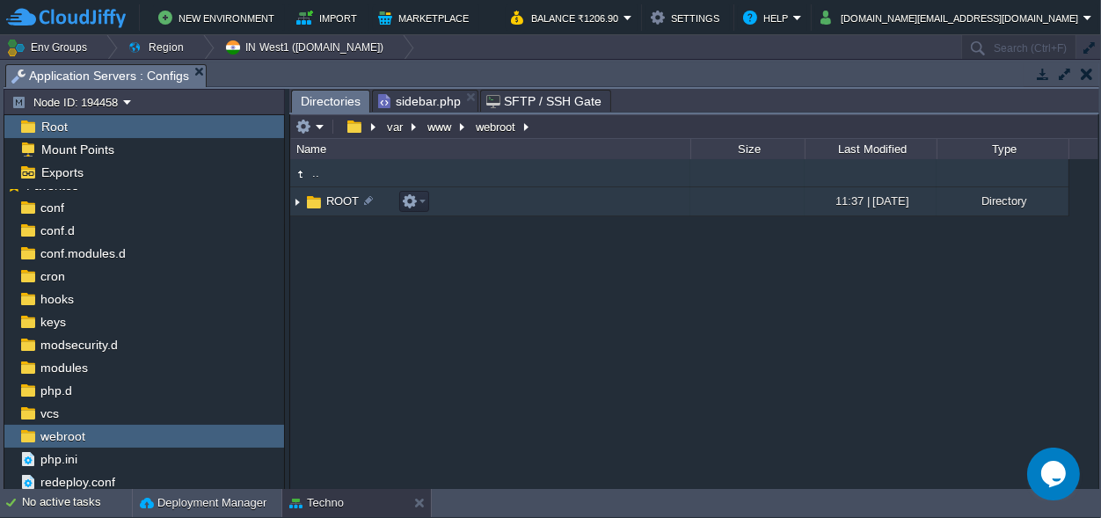
click at [329, 203] on span "ROOT" at bounding box center [343, 200] width 38 height 15
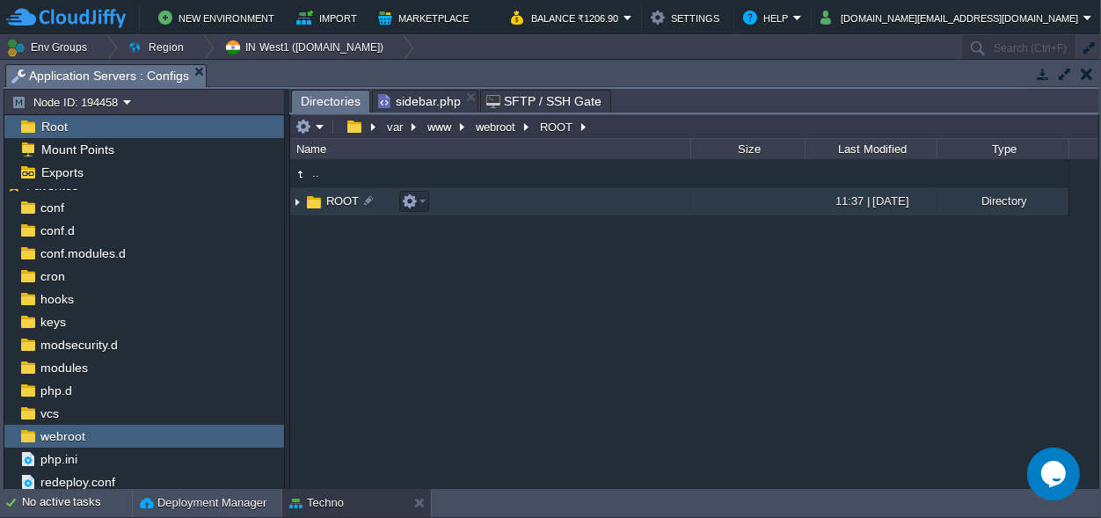
click at [329, 203] on span "ROOT" at bounding box center [343, 200] width 38 height 15
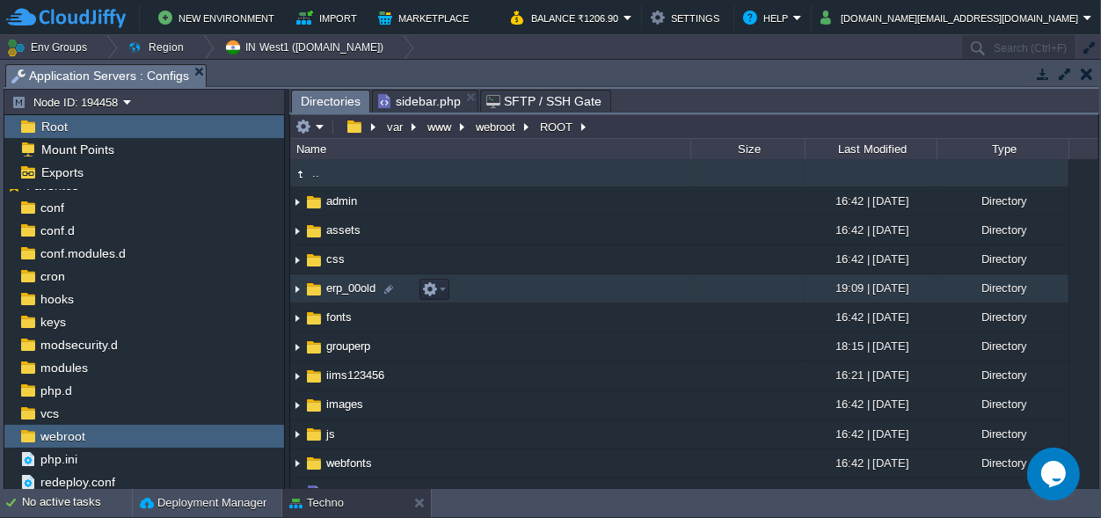
click at [339, 290] on span "erp_00old" at bounding box center [351, 287] width 55 height 15
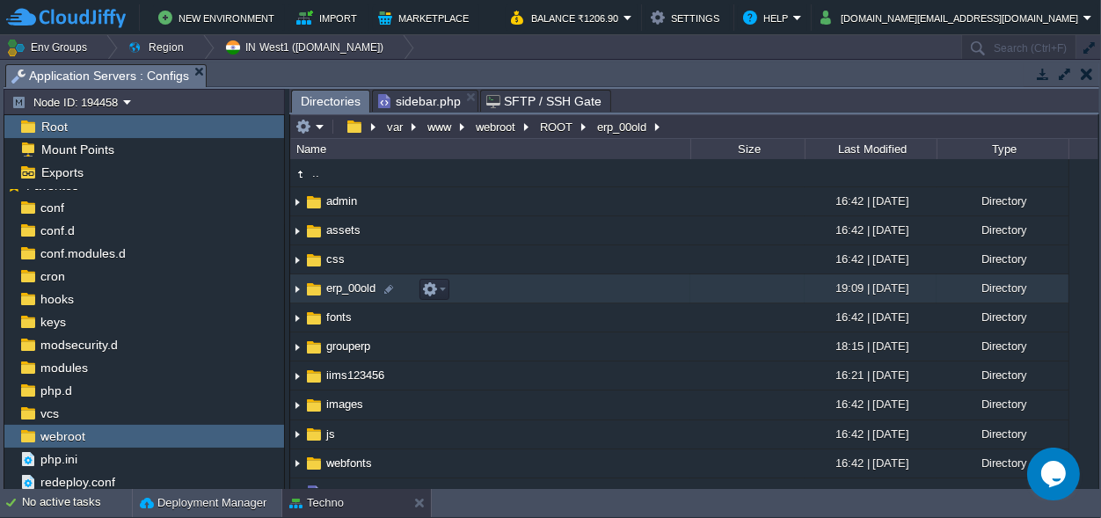
click at [339, 290] on span "erp_00old" at bounding box center [351, 287] width 55 height 15
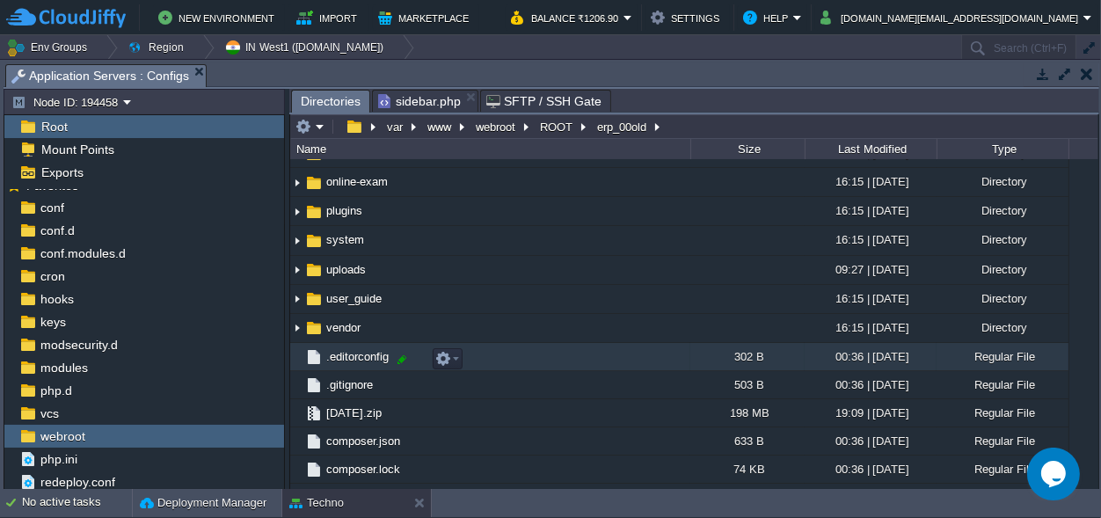
scroll to position [0, 0]
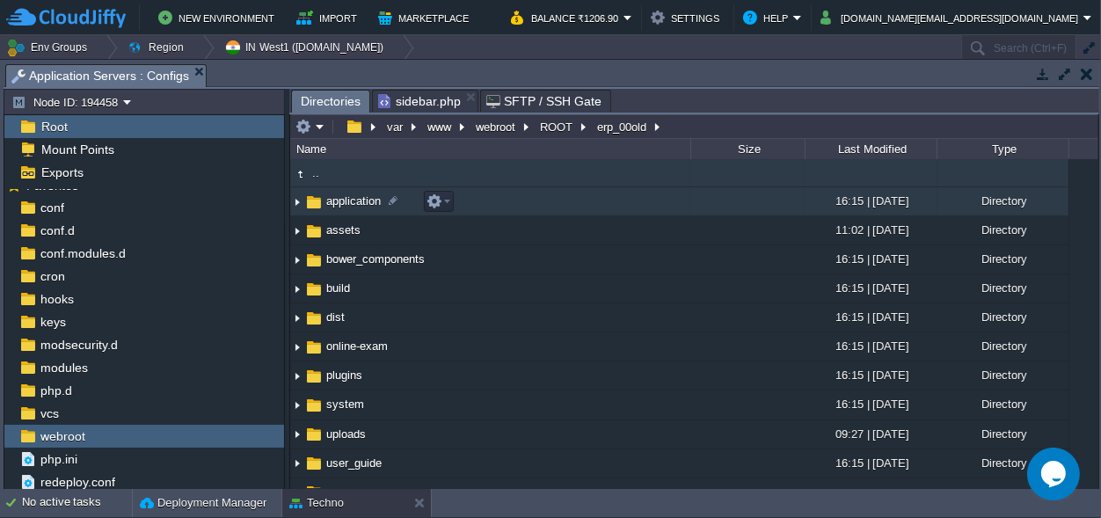
click at [361, 199] on span "application" at bounding box center [354, 200] width 60 height 15
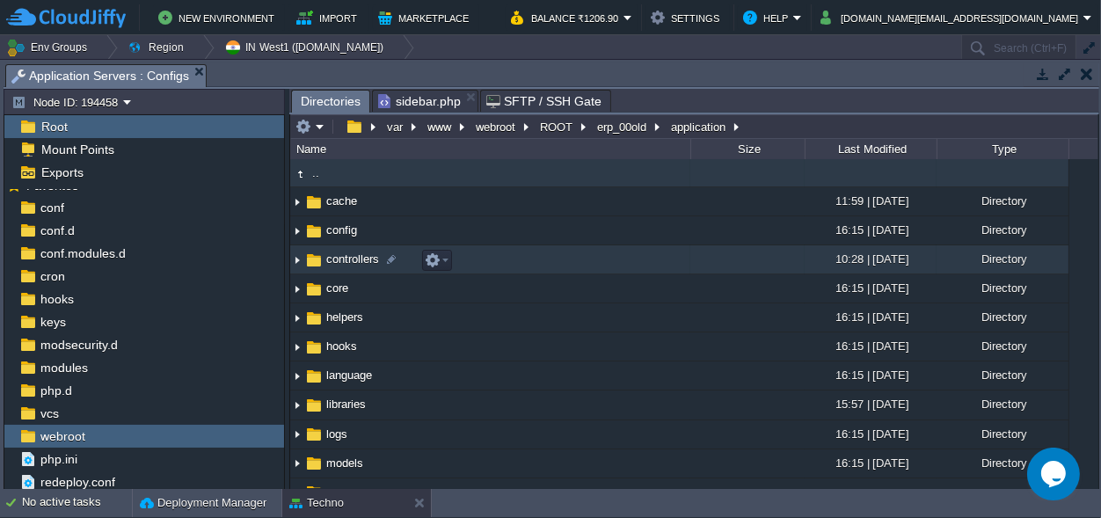
click at [363, 260] on span "controllers" at bounding box center [353, 258] width 58 height 15
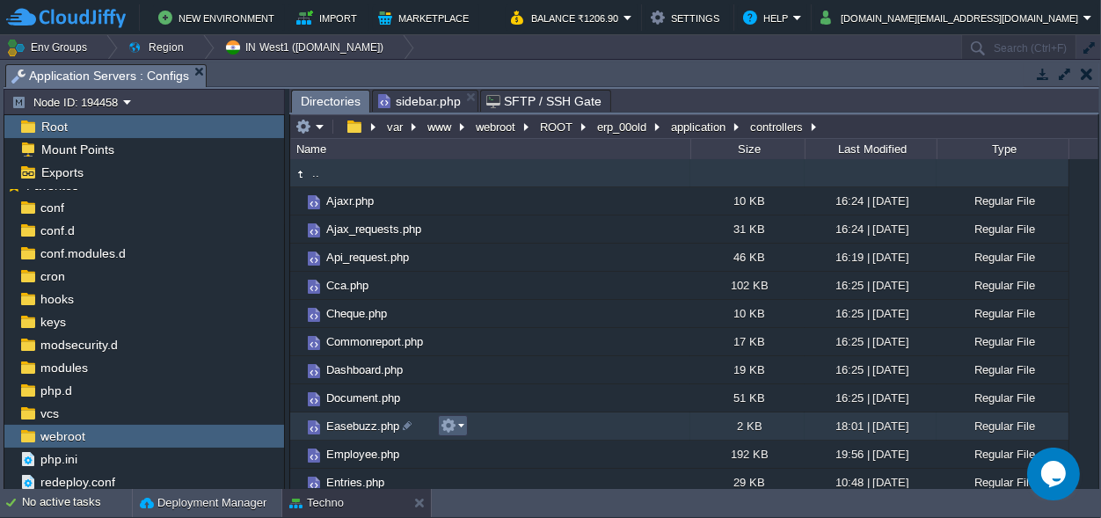
scroll to position [164, 0]
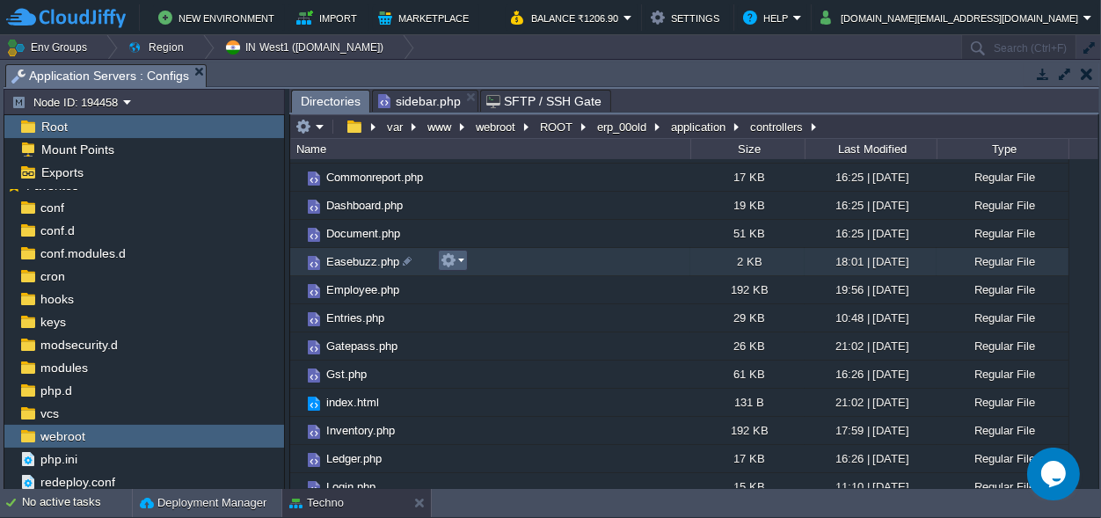
click at [456, 257] on em at bounding box center [453, 260] width 24 height 16
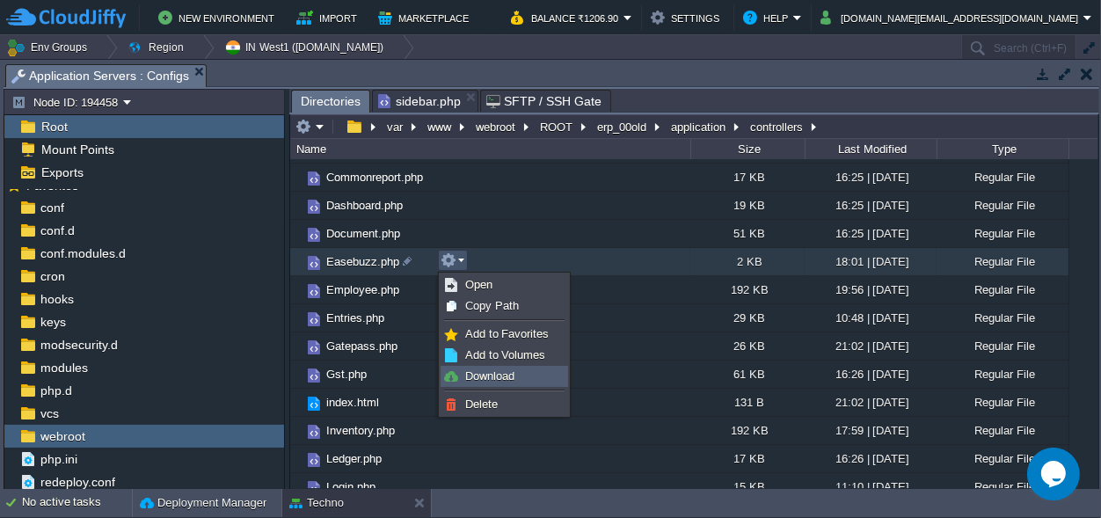
click at [492, 379] on span "Download" at bounding box center [489, 375] width 49 height 13
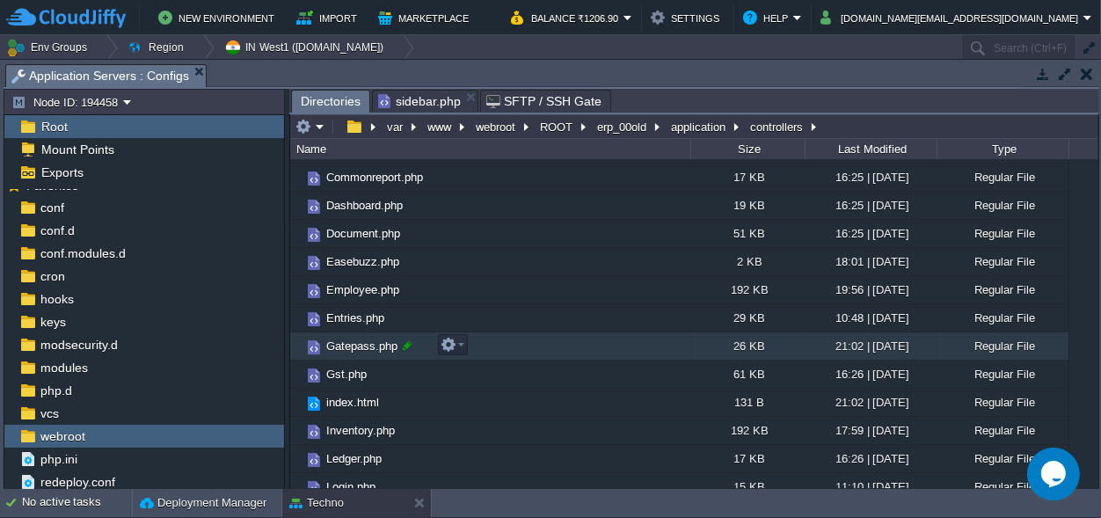
scroll to position [246, 0]
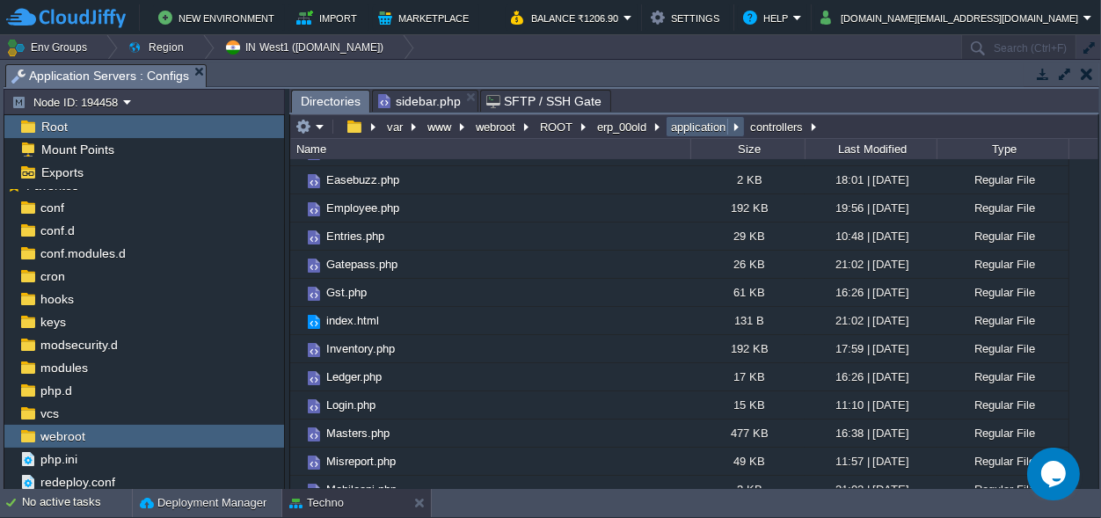
click at [705, 130] on button "application" at bounding box center [699, 127] width 62 height 16
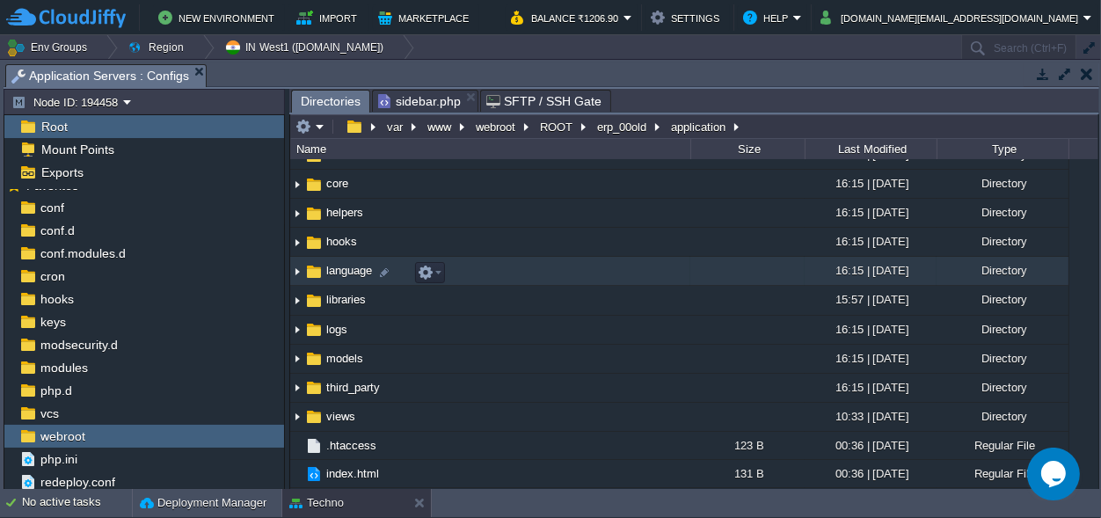
scroll to position [107, 0]
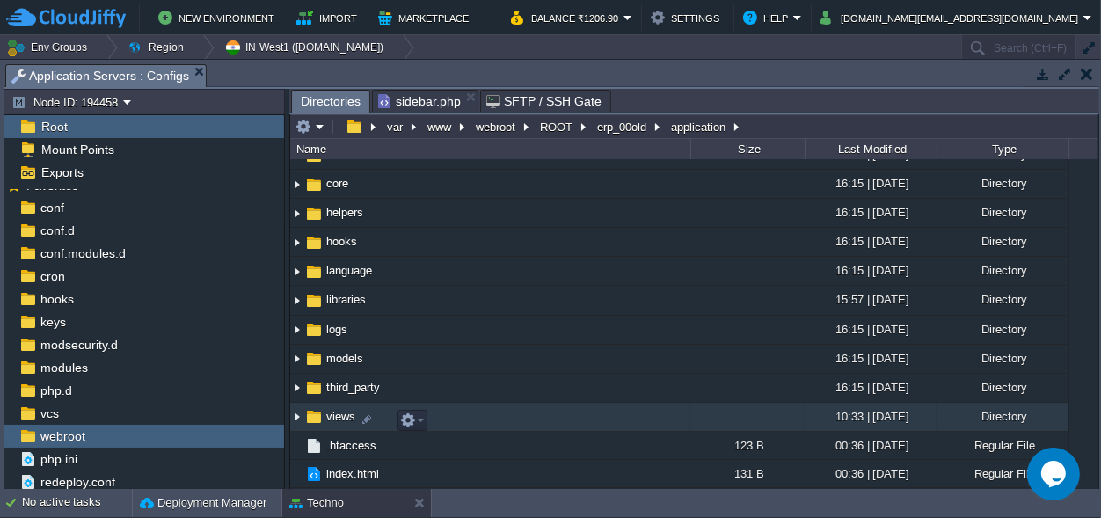
click at [341, 416] on span "views" at bounding box center [341, 416] width 34 height 15
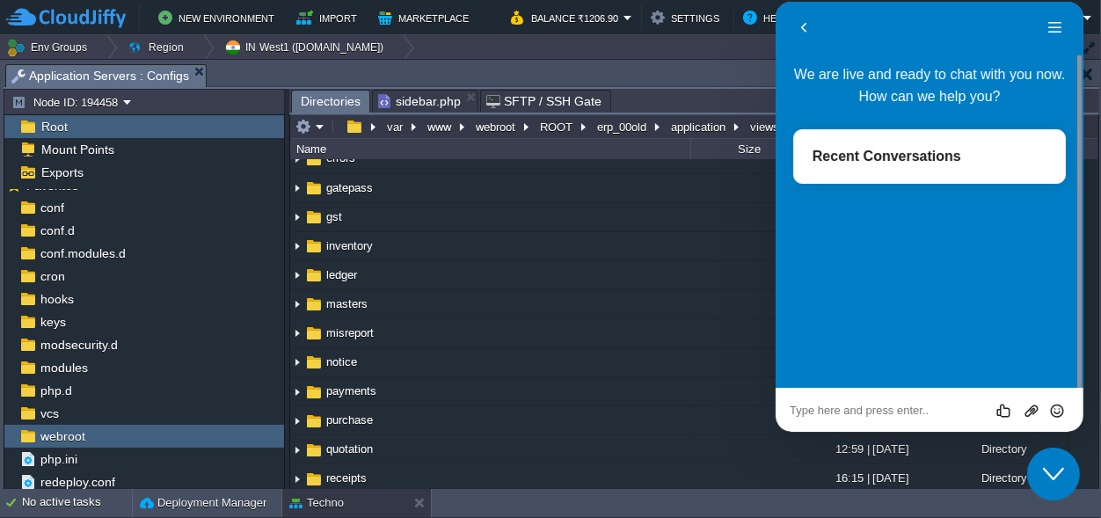
scroll to position [0, 0]
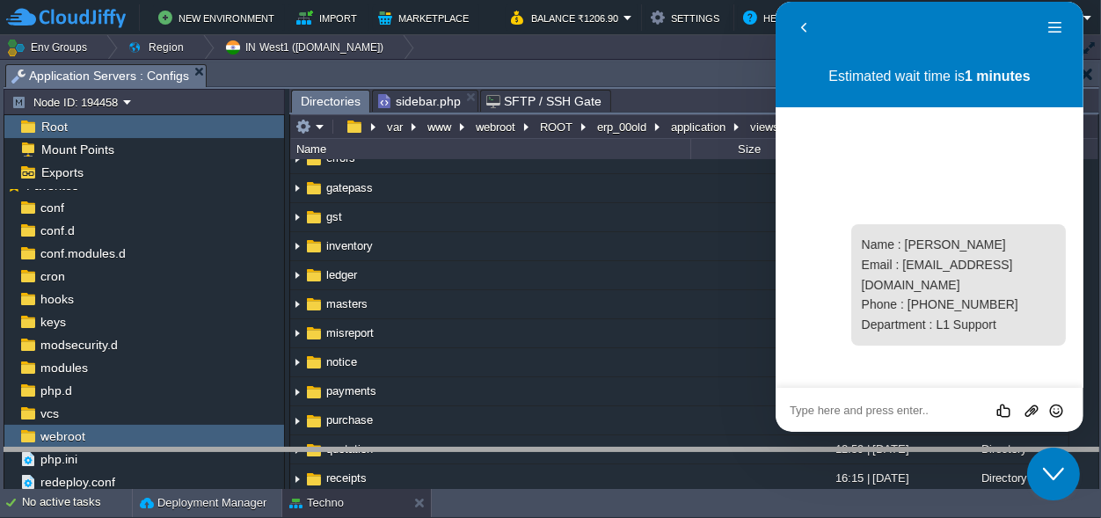
drag, startPoint x: 345, startPoint y: 71, endPoint x: 324, endPoint y: 450, distance: 379.6
click at [324, 453] on body "New Environment Import Marketplace Bonus ₹0.00 Upgrade Account Balance ₹1206.90…" at bounding box center [550, 259] width 1101 height 518
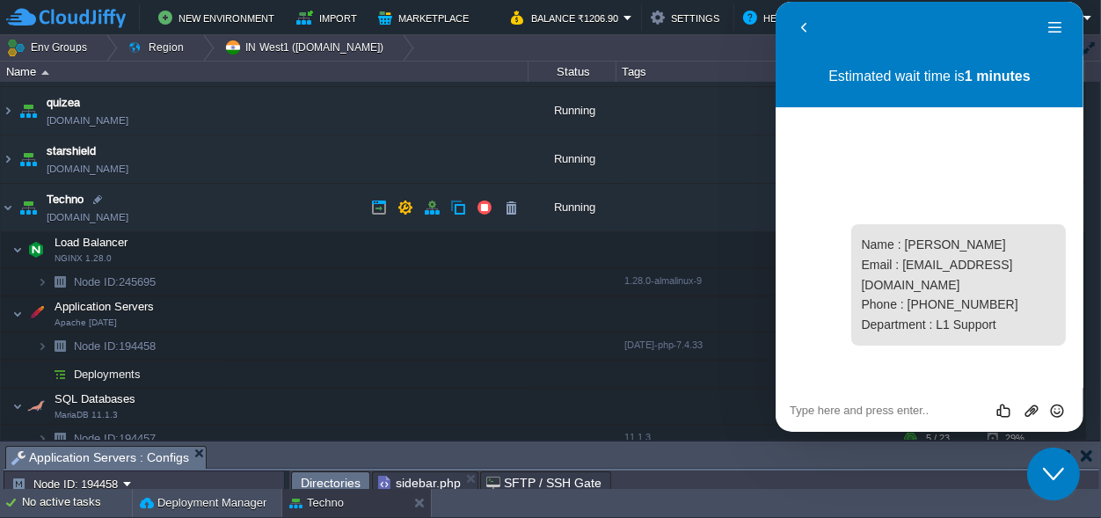
drag, startPoint x: 44, startPoint y: 195, endPoint x: 73, endPoint y: 198, distance: 29.1
click at [73, 198] on td "Techno techno.cloudjiffy.net" at bounding box center [265, 208] width 528 height 48
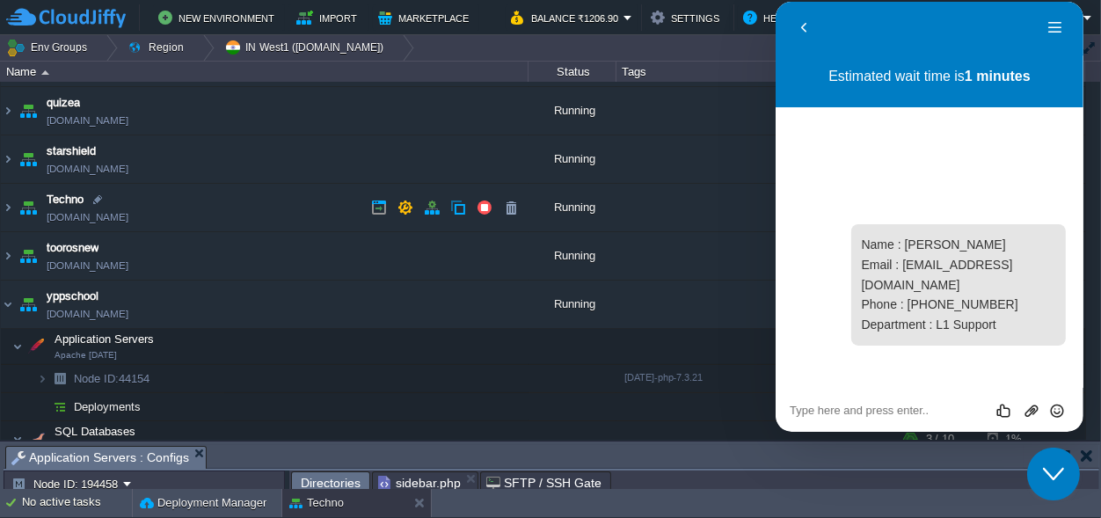
click at [73, 198] on span "Techno" at bounding box center [65, 200] width 37 height 18
type input "Techno"
click at [889, 408] on textarea at bounding box center [929, 411] width 280 height 14
click at [1051, 478] on icon "Close Chat This icon closes the chat window." at bounding box center [1052, 473] width 21 height 21
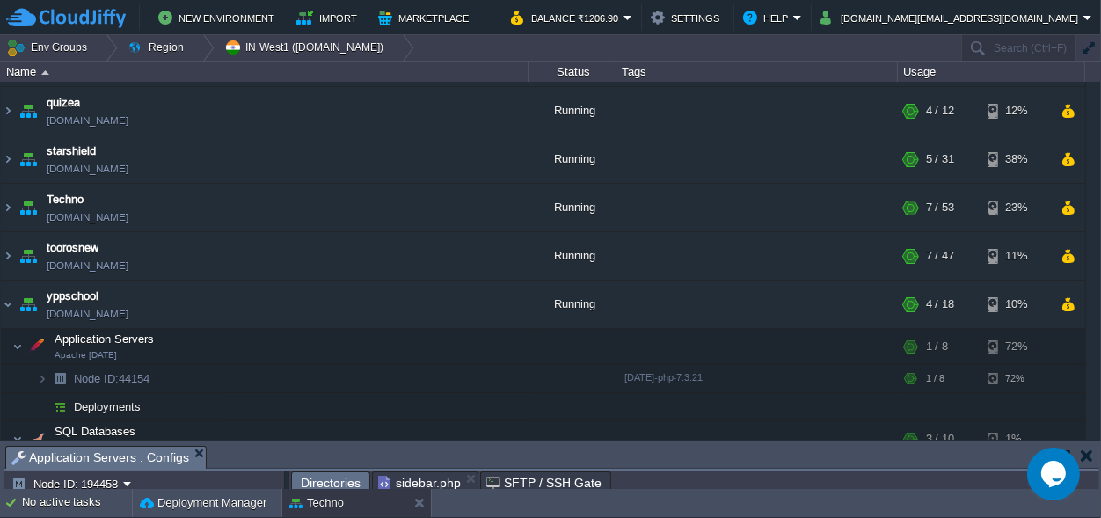
click at [1052, 477] on icon "Chat widget" at bounding box center [1052, 473] width 25 height 26
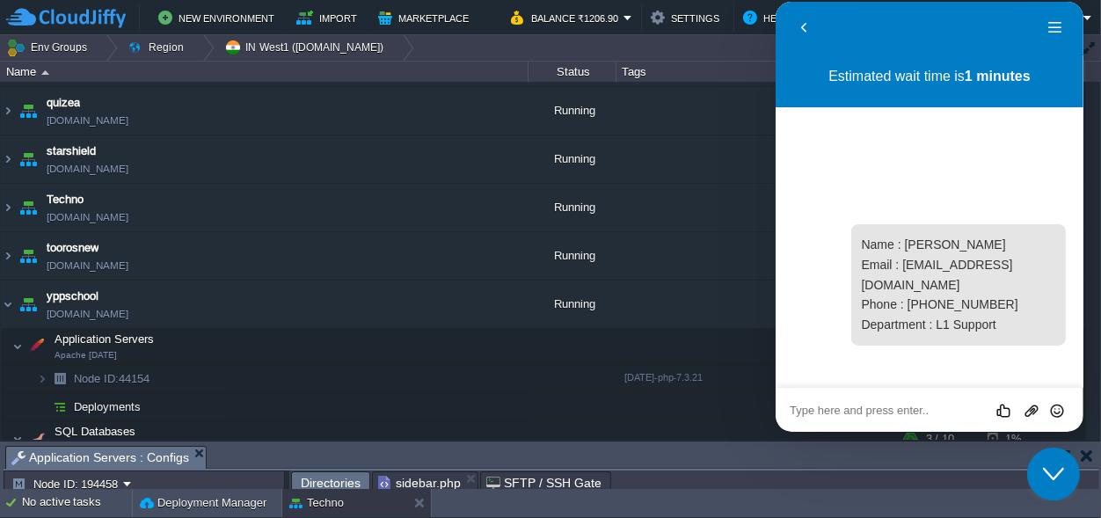
click at [900, 410] on textarea at bounding box center [929, 411] width 280 height 14
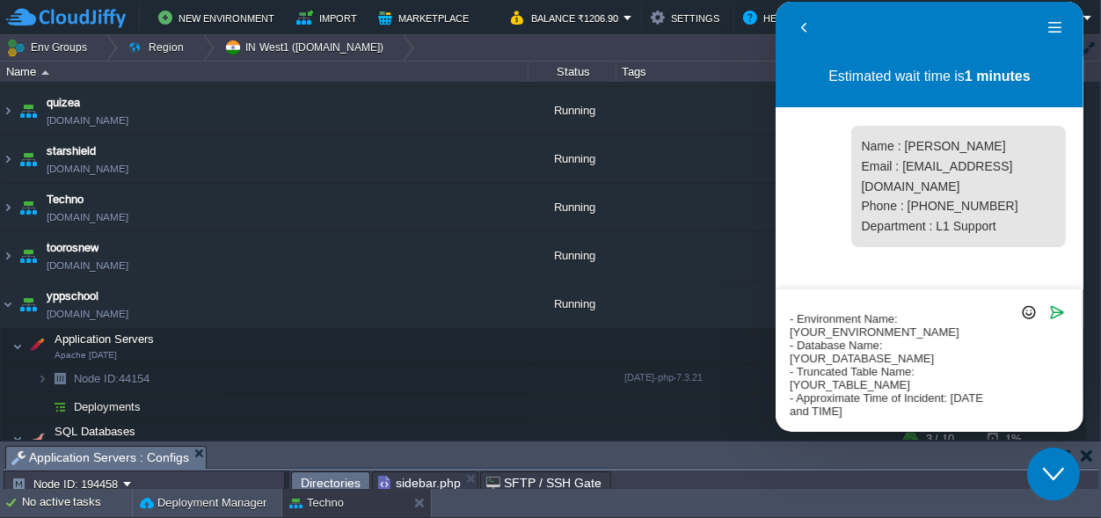
scroll to position [106, 0]
click at [974, 375] on textarea "I accidentally executed a TRUNCATE command on a critical table in my MySQL data…" at bounding box center [929, 361] width 280 height 113
drag, startPoint x: 856, startPoint y: 410, endPoint x: 785, endPoint y: 297, distance: 133.2
click at [789, 305] on textarea "I accidentally executed a TRUNCATE command on a critical table in my MySQL data…" at bounding box center [929, 361] width 280 height 113
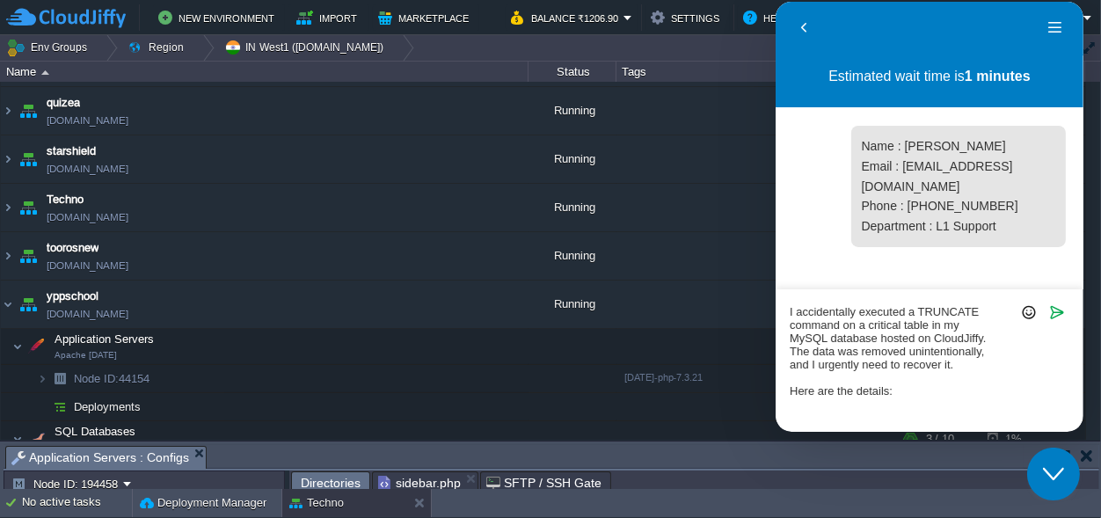
scroll to position [0, 0]
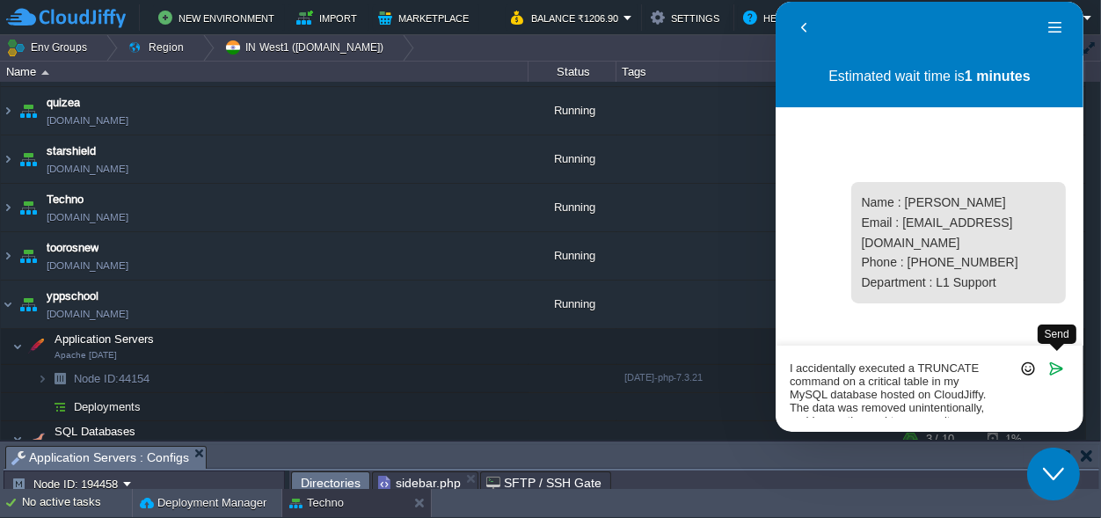
type textarea "I accidentally executed a TRUNCATE command on a critical table in my MySQL data…"
click at [1055, 368] on icon "Send" at bounding box center [1056, 369] width 16 height 16
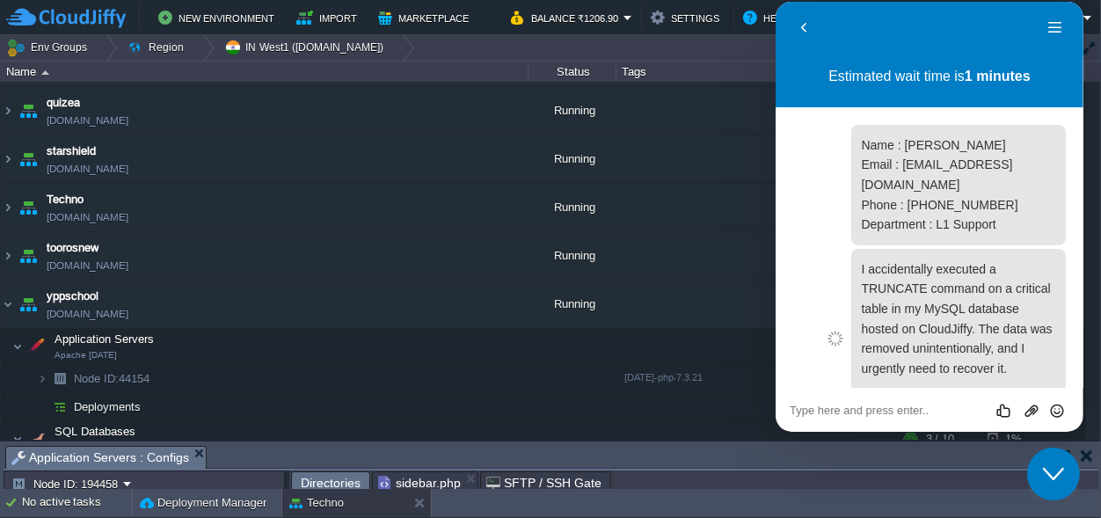
scroll to position [76, 0]
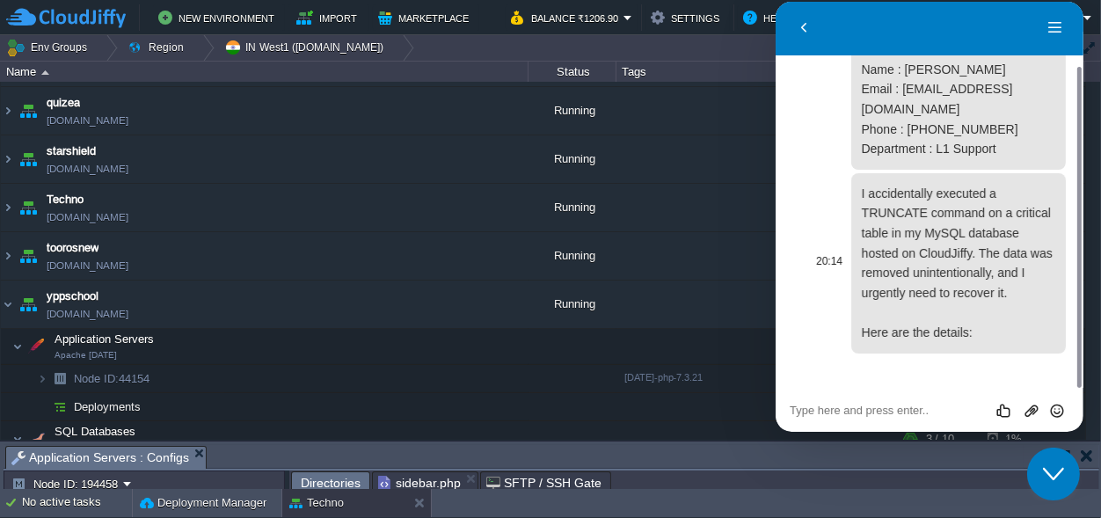
click at [980, 343] on p "I accidentally executed a TRUNCATE command on a critical table in my MySQL data…" at bounding box center [957, 263] width 193 height 159
click at [885, 406] on textarea at bounding box center [929, 411] width 280 height 14
paste textarea "- Environment Name: [YOUR_ENVIRONMENT_NAME] - Database Name: [YOUR_DATABASE_NAM…"
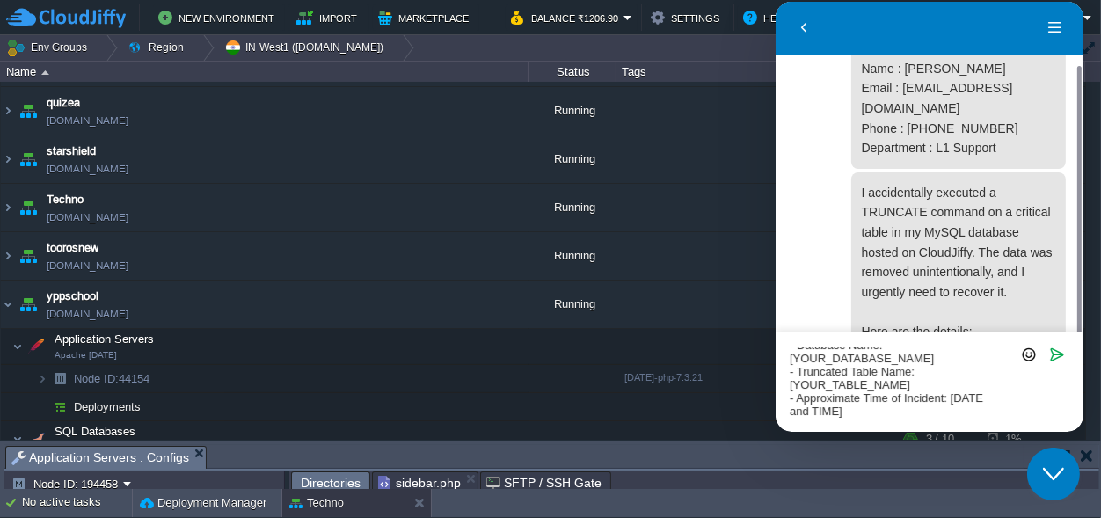
scroll to position [53, 0]
drag, startPoint x: 941, startPoint y: 353, endPoint x: 775, endPoint y: 351, distance: 166.2
click at [789, 351] on textarea "- Environment Name: [YOUR_ENVIRONMENT_NAME] - Database Name: [YOUR_DATABASE_NAM…" at bounding box center [929, 382] width 280 height 70
paste textarea "technogroup_db"
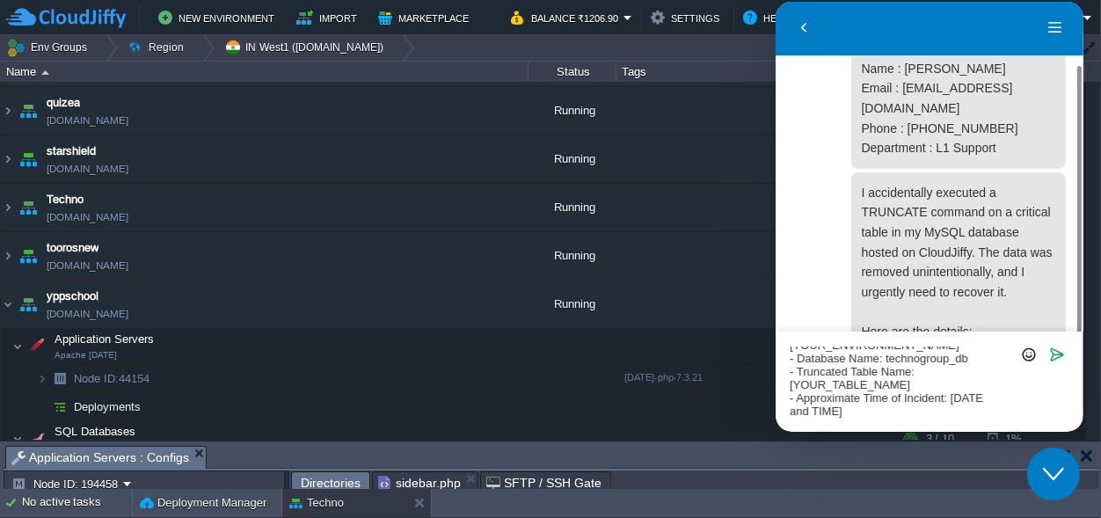
click at [795, 353] on textarea "- Environment Name: [YOUR_ENVIRONMENT_NAME] - Database Name: technogroup_db - T…" at bounding box center [929, 382] width 280 height 70
type textarea "- Environment Name: [YOUR_ENVIRONMENT_NAME]Database Name: technogroup_db - Trun…"
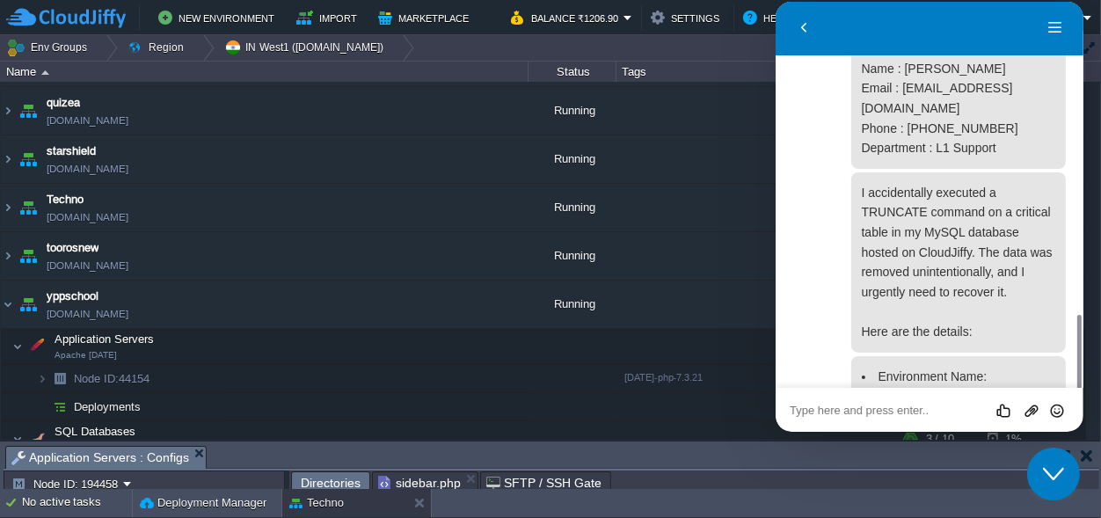
scroll to position [241, 0]
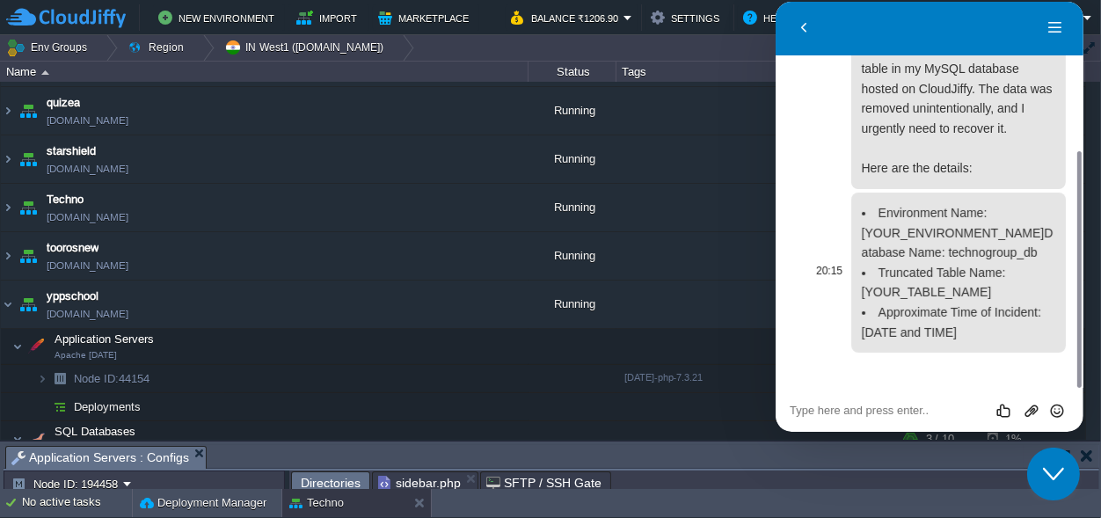
click at [996, 263] on li "Environment Name: [YOUR_ENVIRONMENT_NAME]Database Name: technogroup_db" at bounding box center [957, 233] width 193 height 60
click at [1051, 31] on button "Menu" at bounding box center [1054, 28] width 28 height 26
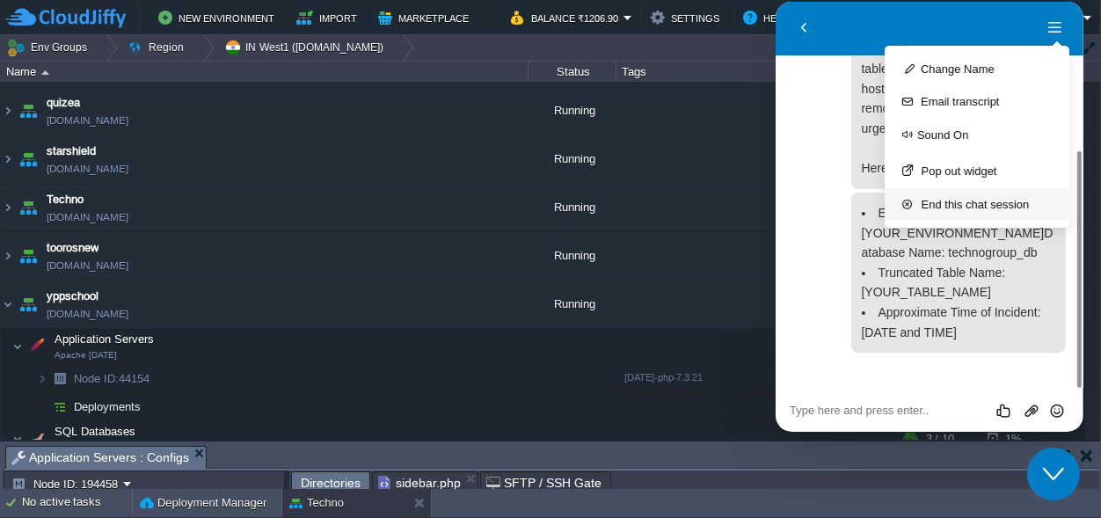
click at [993, 212] on button "End this chat session" at bounding box center [976, 204] width 185 height 33
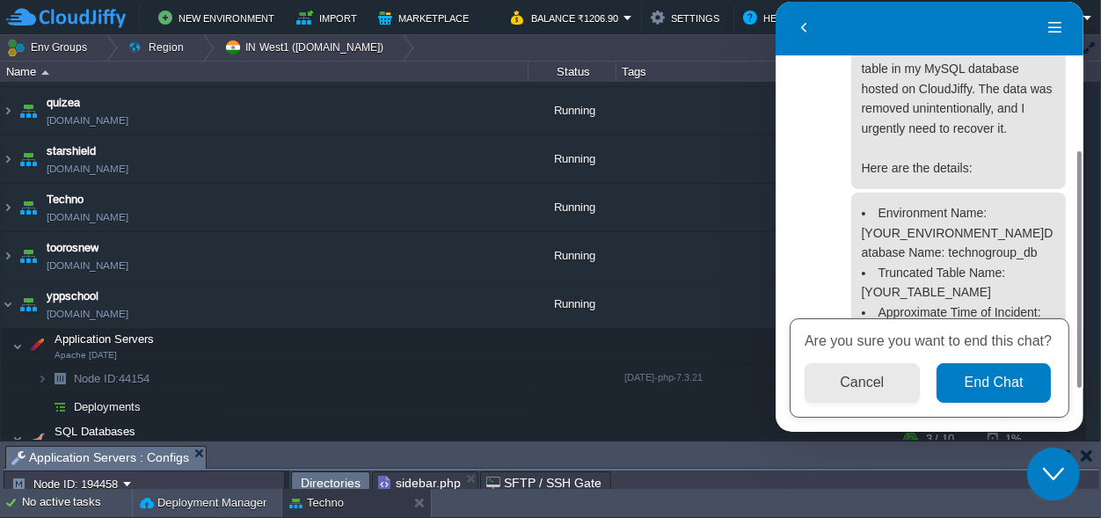
click at [870, 376] on button "Cancel" at bounding box center [861, 383] width 115 height 40
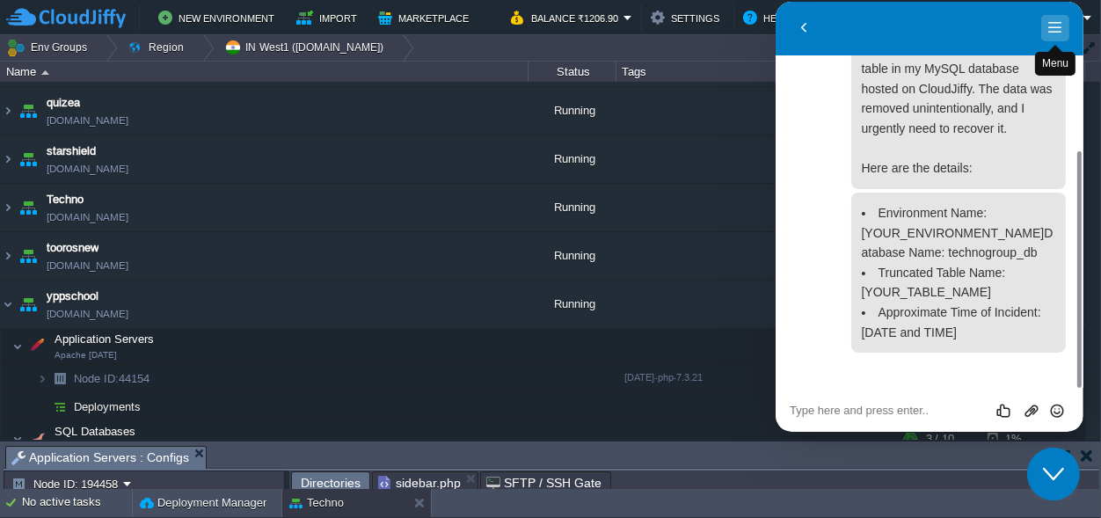
click at [1044, 20] on button "Menu" at bounding box center [1054, 28] width 28 height 26
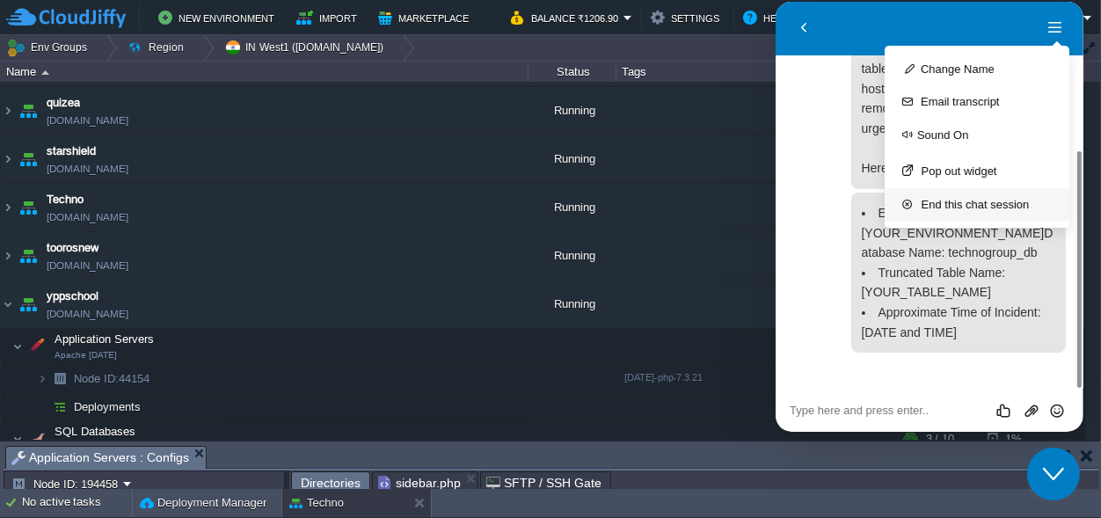
click at [982, 208] on button "End this chat session" at bounding box center [976, 204] width 185 height 33
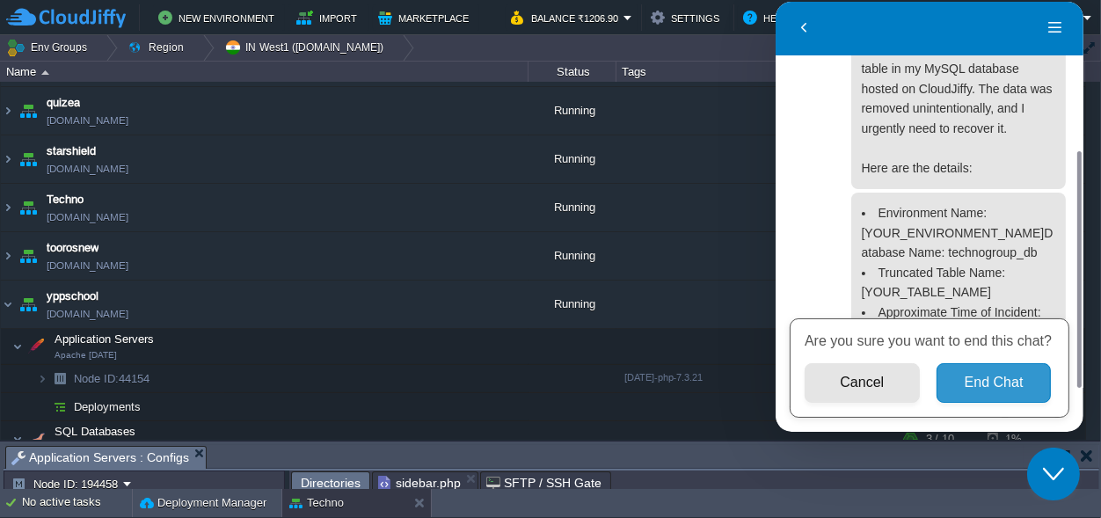
click at [994, 383] on button "End Chat" at bounding box center [993, 383] width 115 height 40
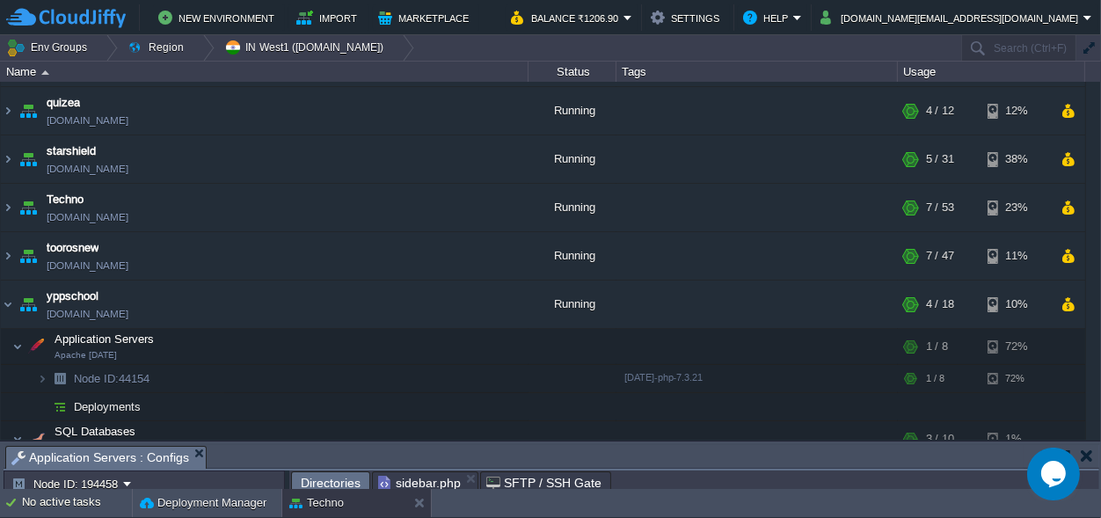
click at [1053, 477] on icon "Chat widget" at bounding box center [1052, 473] width 25 height 26
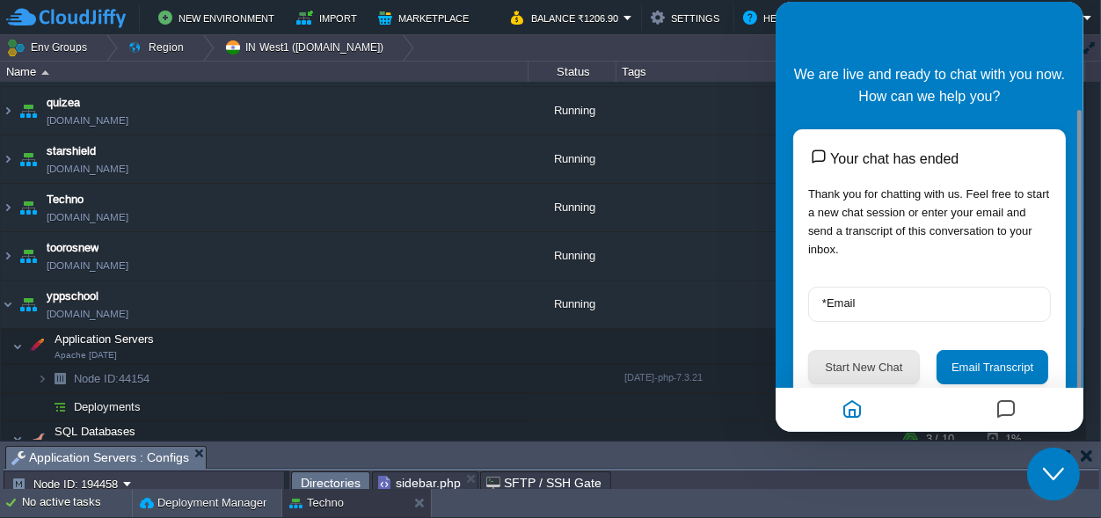
scroll to position [57, 0]
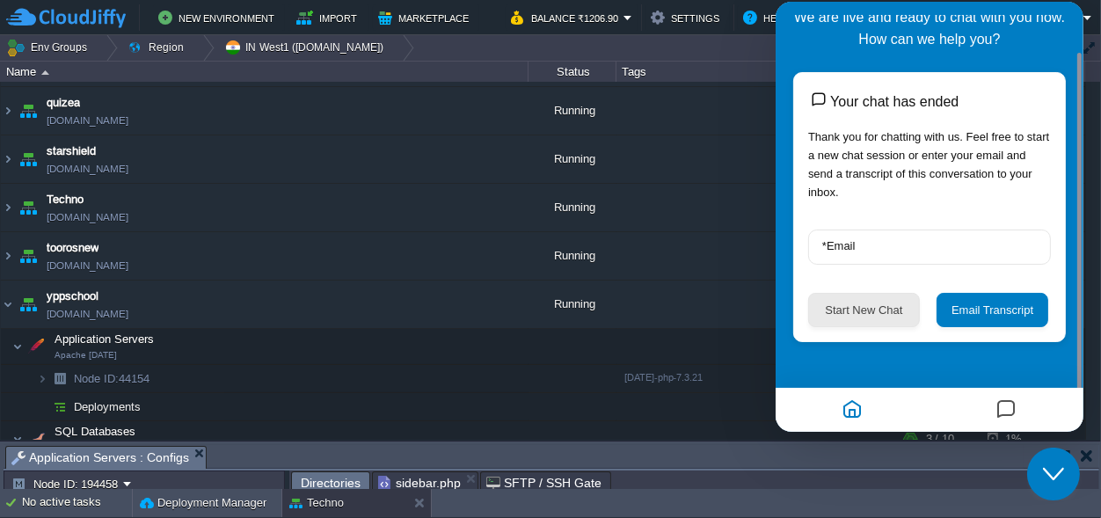
click at [864, 314] on button "Start New Chat" at bounding box center [863, 310] width 112 height 34
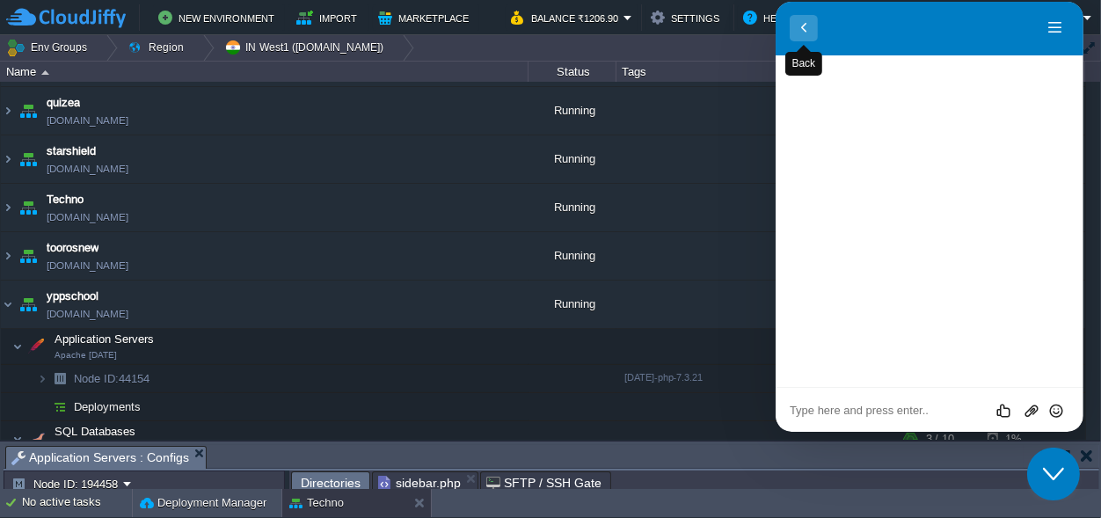
click at [802, 20] on button "Back" at bounding box center [803, 28] width 28 height 26
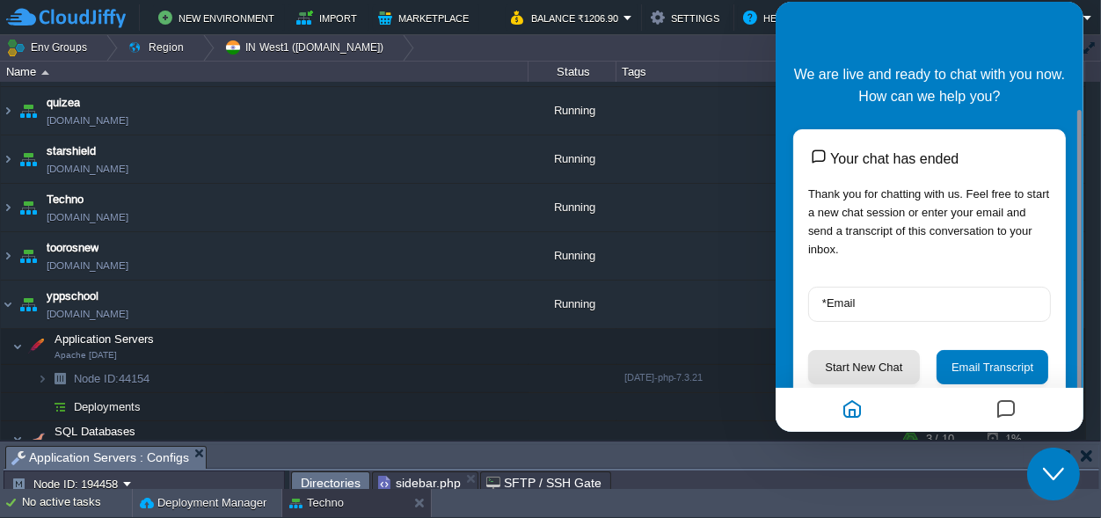
scroll to position [57, 0]
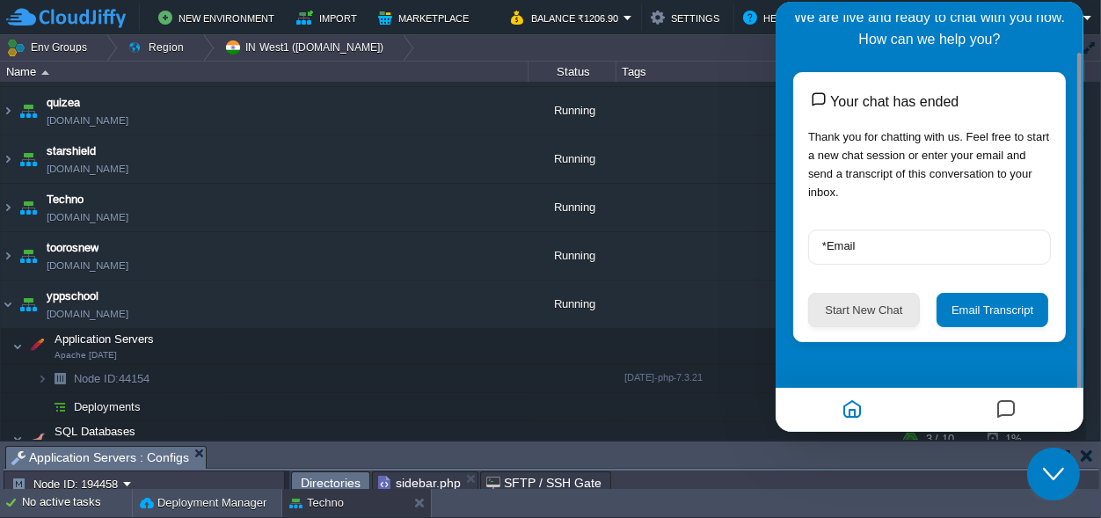
click at [850, 313] on button "Start New Chat" at bounding box center [863, 310] width 112 height 34
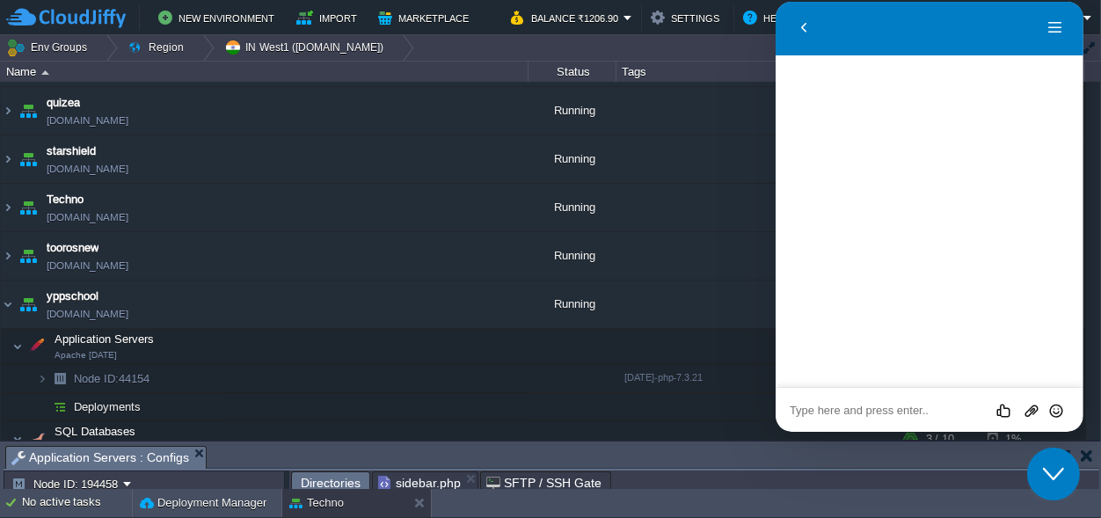
click at [876, 412] on textarea at bounding box center [929, 411] width 280 height 14
drag, startPoint x: 911, startPoint y: 407, endPoint x: 894, endPoint y: 410, distance: 16.9
click at [908, 409] on textarea at bounding box center [929, 411] width 280 height 14
click at [1052, 484] on button "Close Chat This icon closes the chat window." at bounding box center [1052, 473] width 53 height 53
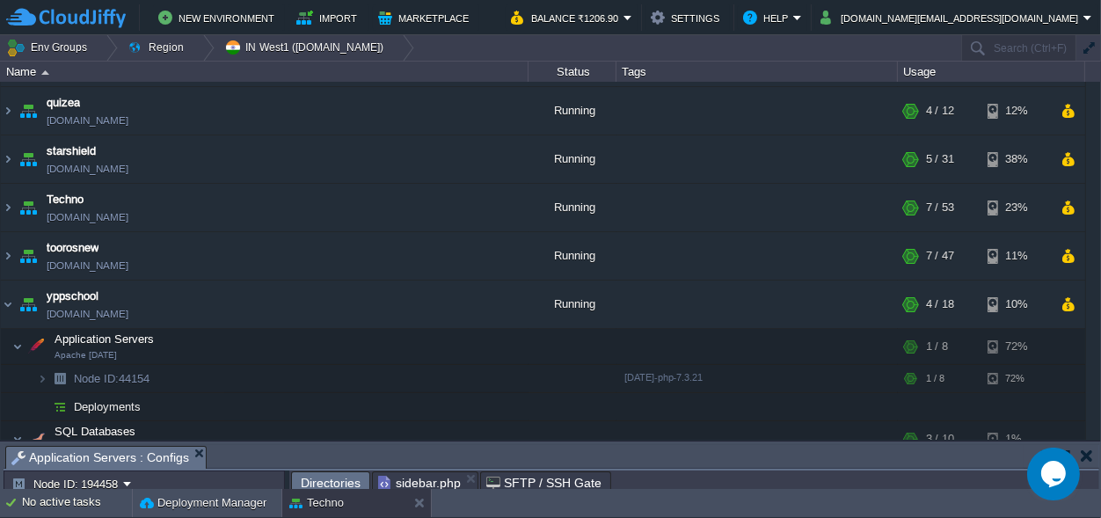
click at [1047, 466] on icon "Chat widget" at bounding box center [1052, 473] width 25 height 26
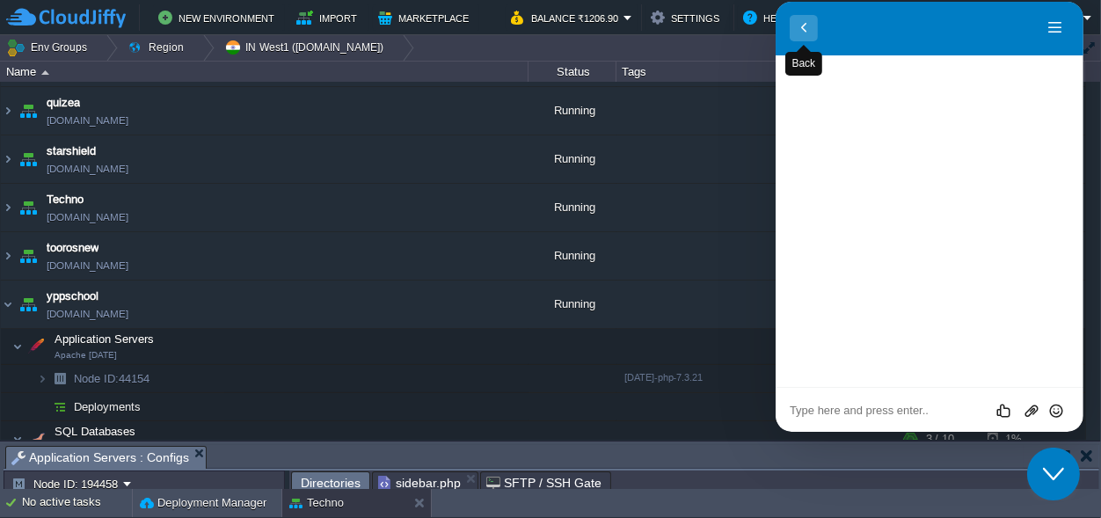
click at [802, 30] on button "Back" at bounding box center [803, 28] width 28 height 26
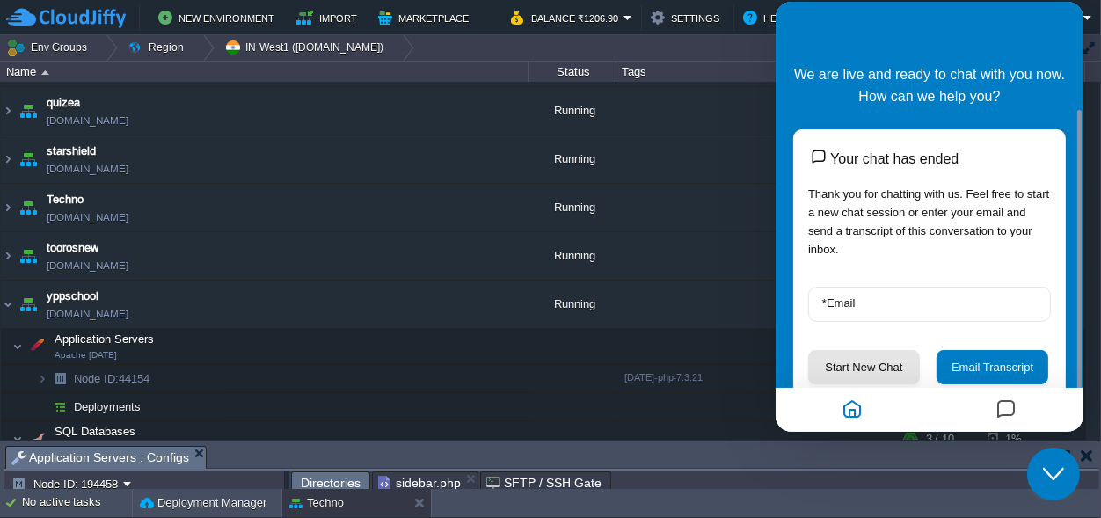
scroll to position [57, 0]
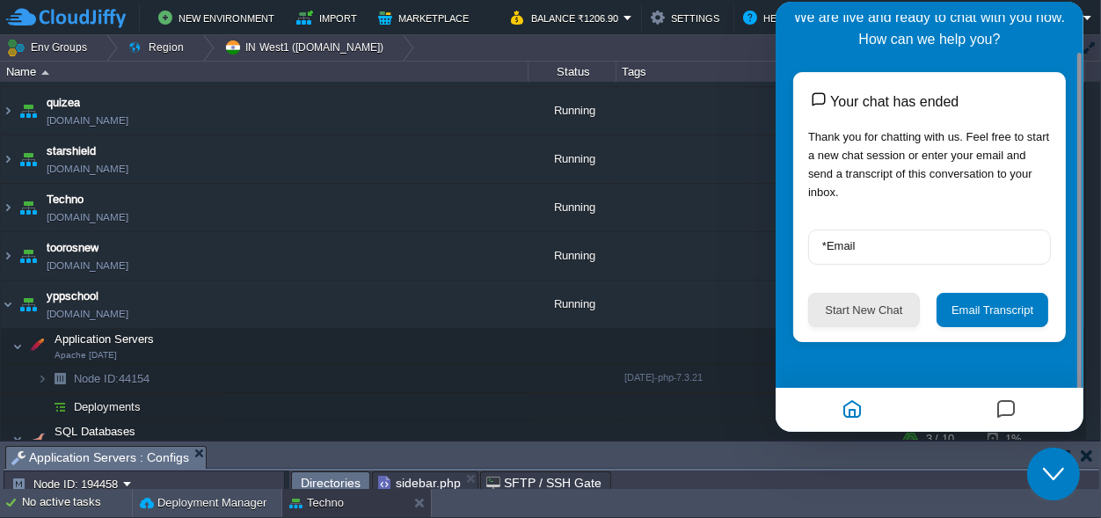
drag, startPoint x: 864, startPoint y: 313, endPoint x: 912, endPoint y: 321, distance: 48.1
click at [900, 314] on button "Start New Chat" at bounding box center [863, 310] width 112 height 34
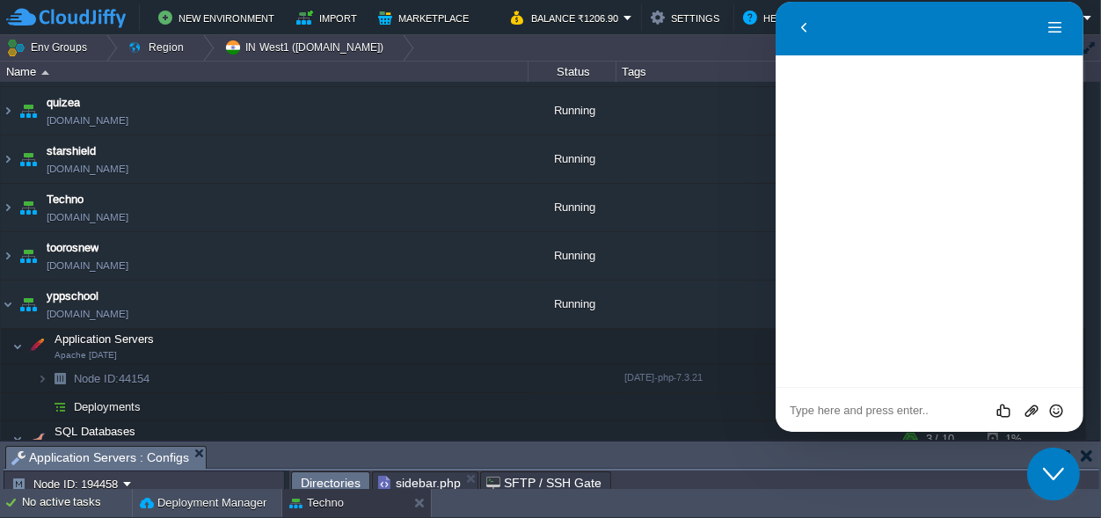
click at [1060, 472] on icon "Close Chat This icon closes the chat window." at bounding box center [1052, 473] width 21 height 21
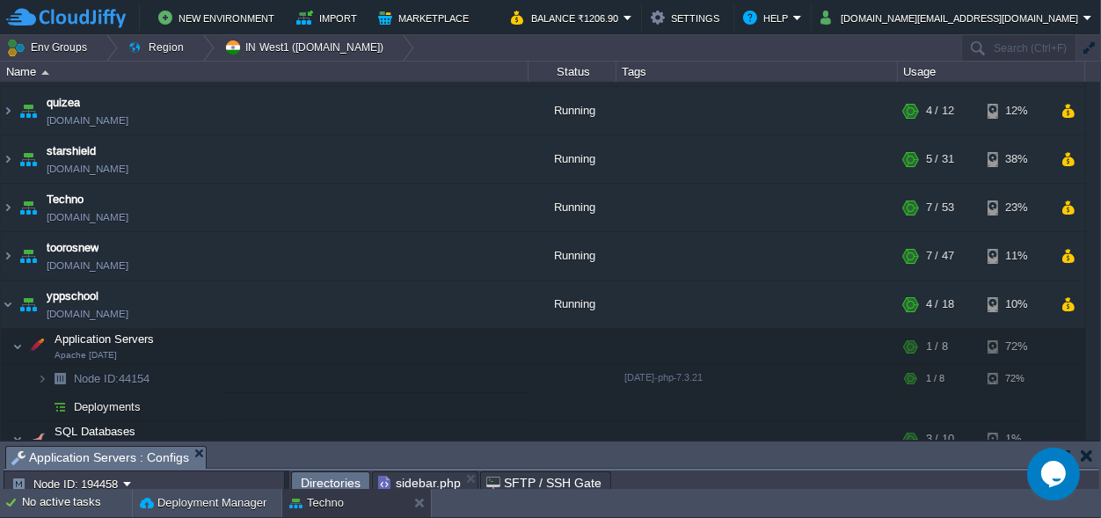
click at [1042, 468] on icon "Chat widget" at bounding box center [1052, 473] width 25 height 26
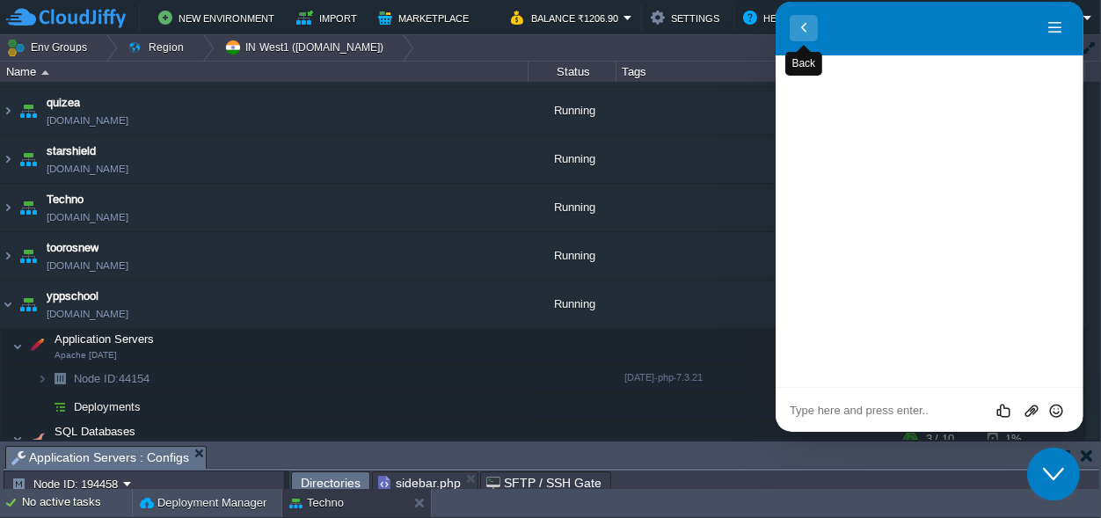
click at [802, 30] on button "Back" at bounding box center [803, 28] width 28 height 26
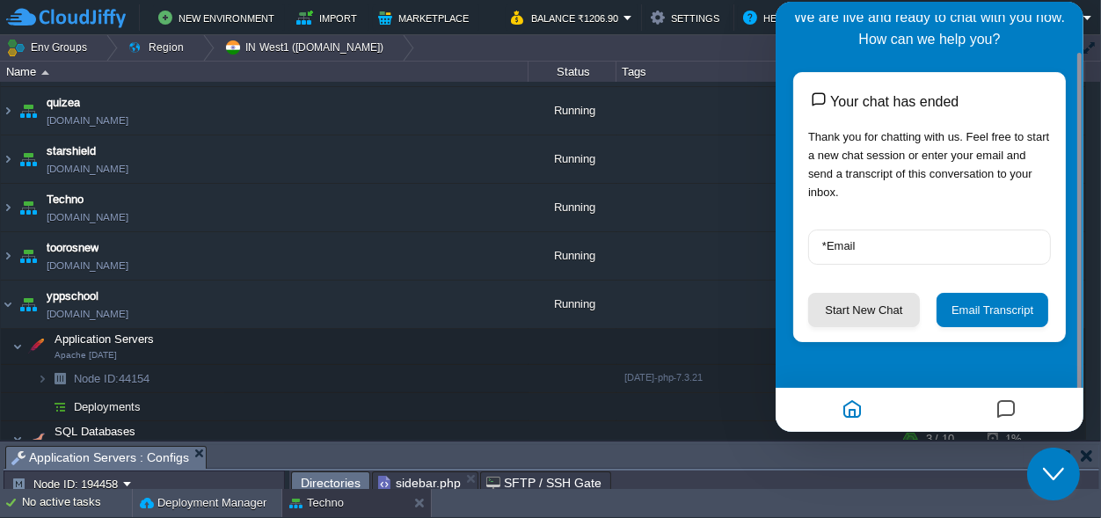
click at [1007, 416] on icon "Messages" at bounding box center [1005, 410] width 21 height 34
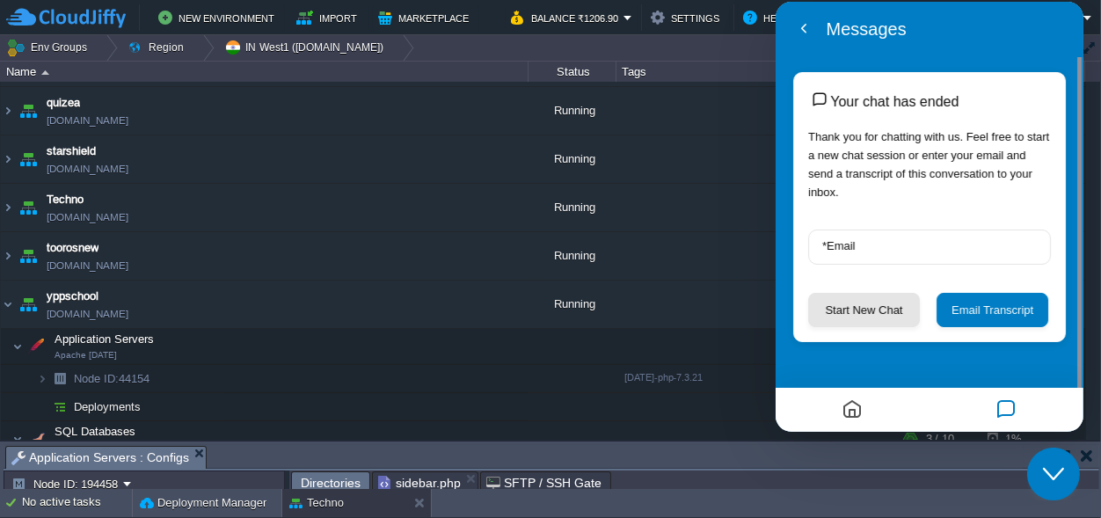
scroll to position [0, 0]
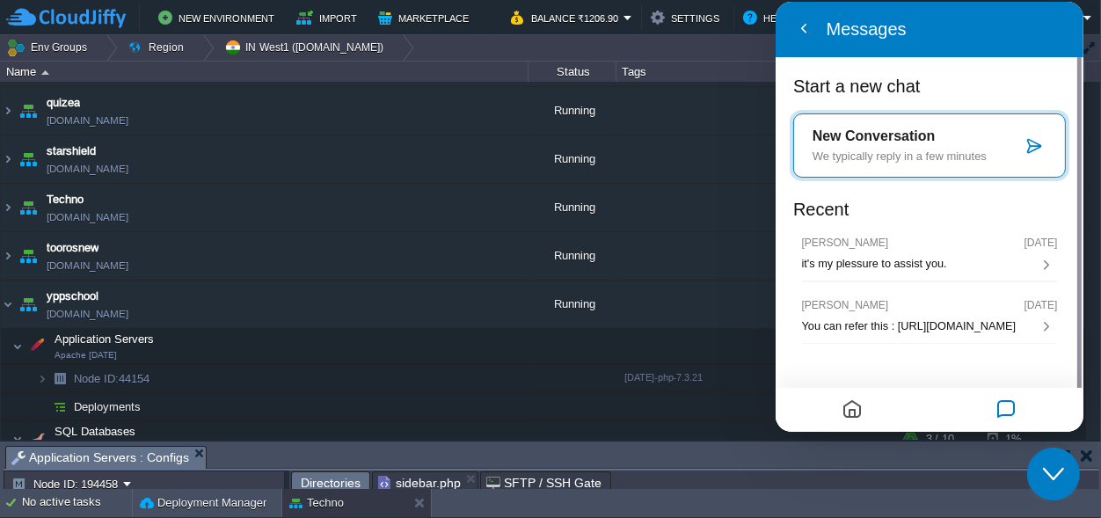
click at [885, 142] on p "New Conversation" at bounding box center [916, 136] width 209 height 16
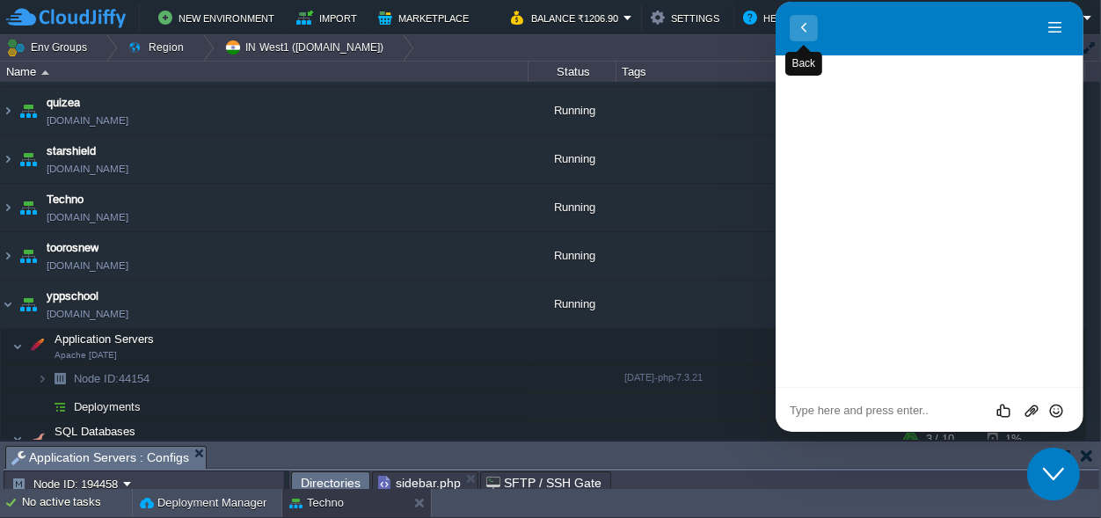
click at [809, 18] on button "Back" at bounding box center [803, 28] width 28 height 26
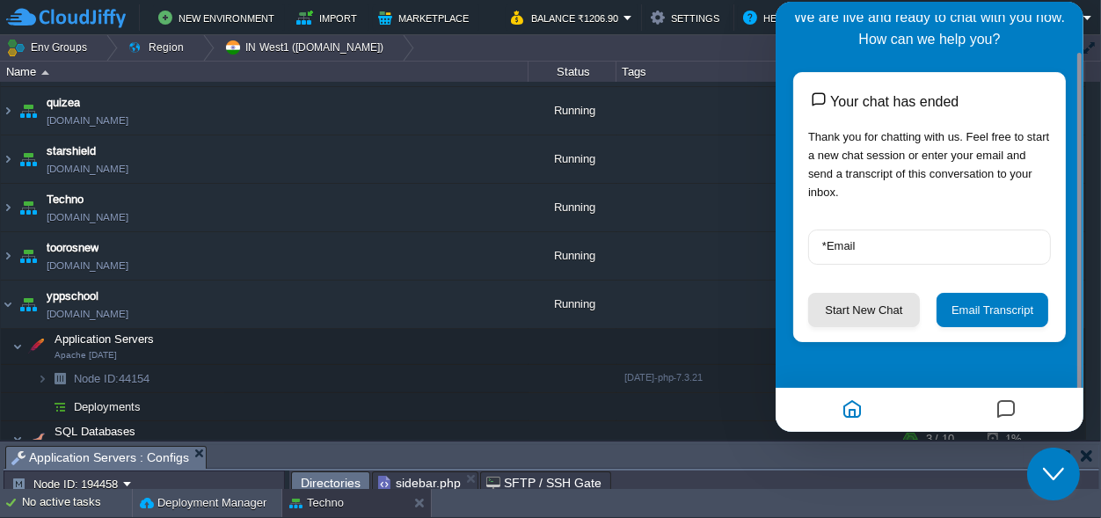
click at [1005, 399] on icon "Messages" at bounding box center [1005, 410] width 21 height 34
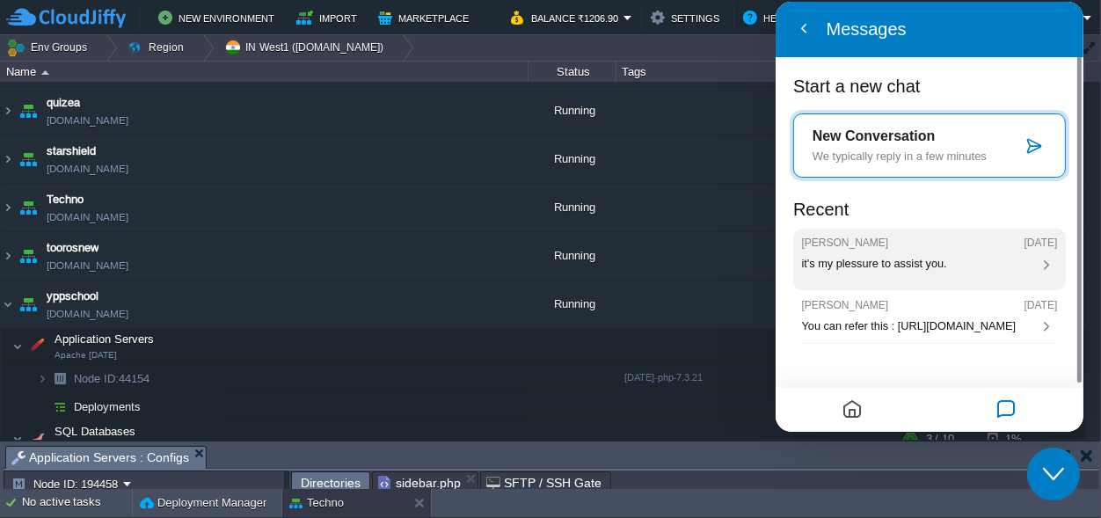
click at [1045, 265] on icon at bounding box center [1046, 265] width 16 height 16
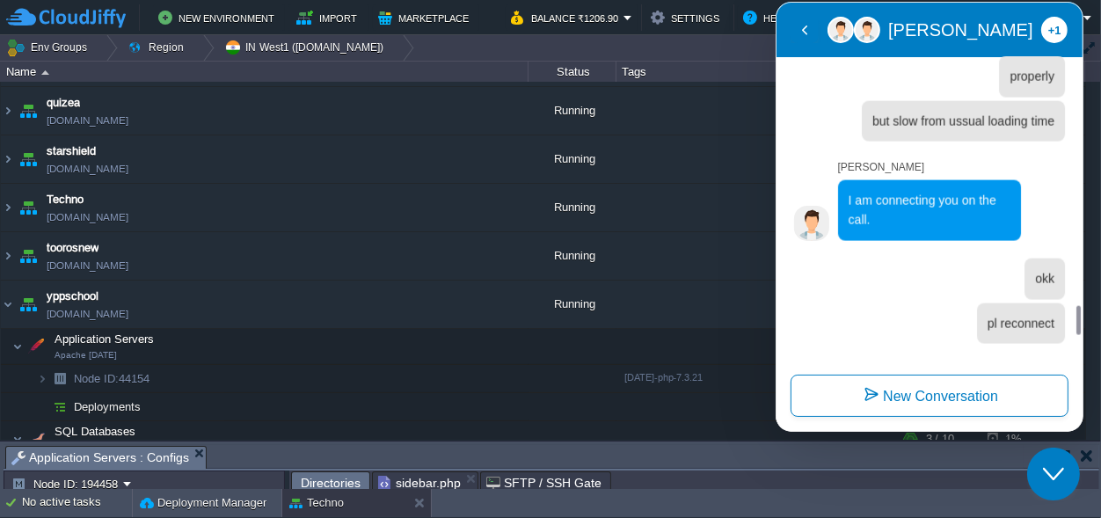
scroll to position [2830, 0]
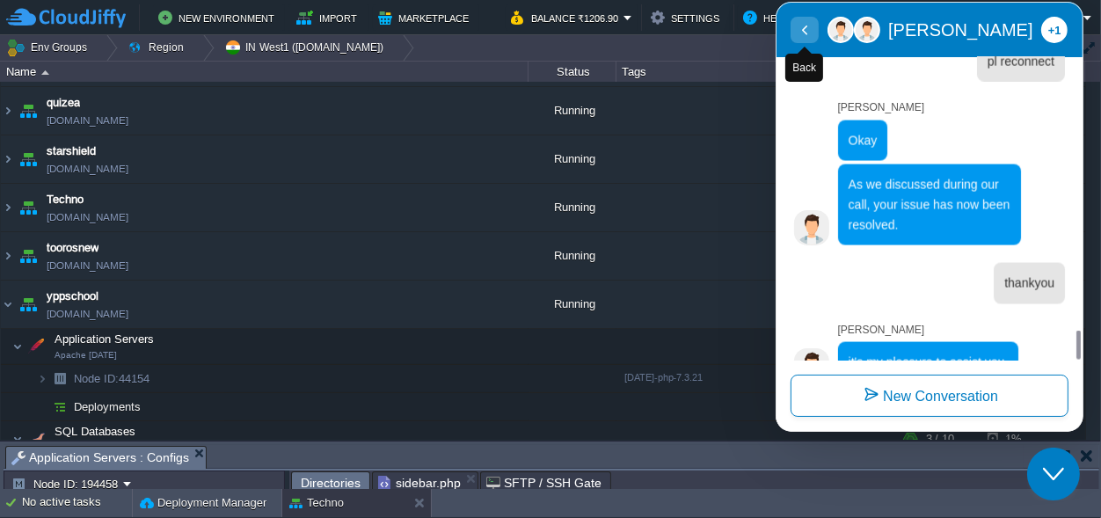
click at [796, 30] on button "Back" at bounding box center [804, 30] width 28 height 26
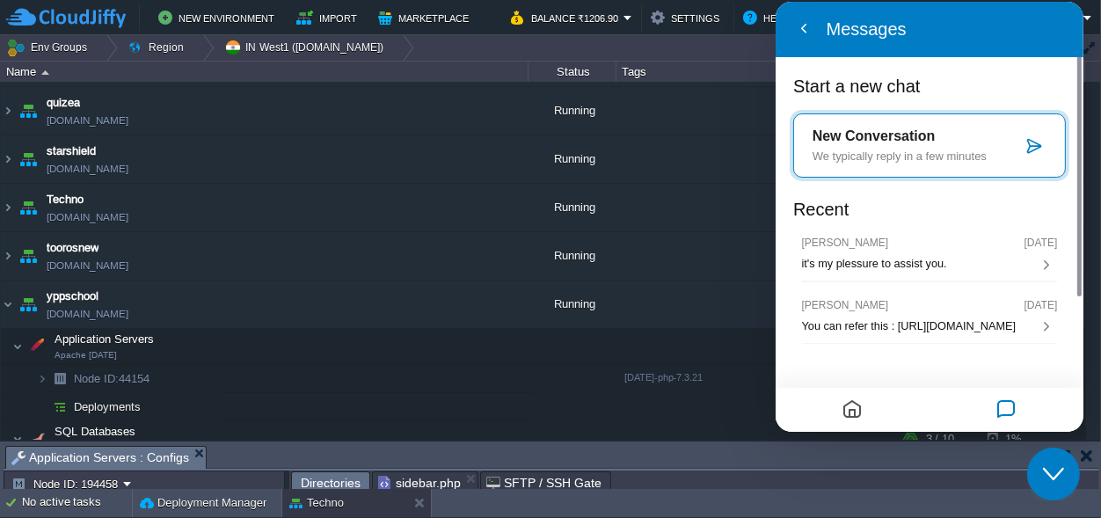
click at [934, 149] on div "New Conversation We typically reply in a few minutes" at bounding box center [916, 145] width 209 height 34
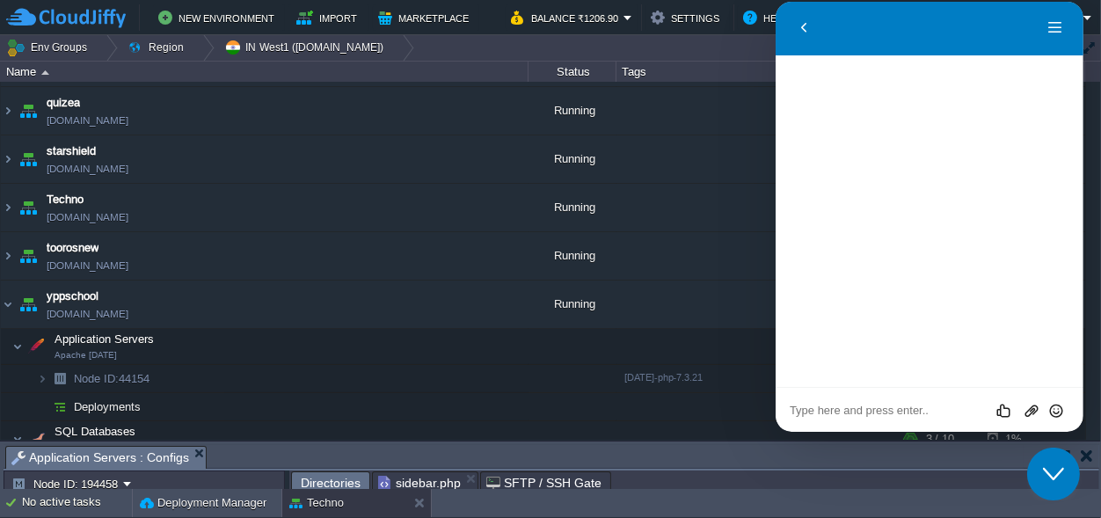
click at [855, 408] on textarea at bounding box center [929, 411] width 280 height 14
paste textarea "I accidentally executed a TRUNCATE command on a critical table in my MySQL data…"
type textarea "I accidentally executed a TRUNCATE command on a critical table in my MySQL data…"
click at [854, 401] on div "Rate this chat Upload File Insert emoji" at bounding box center [929, 410] width 308 height 44
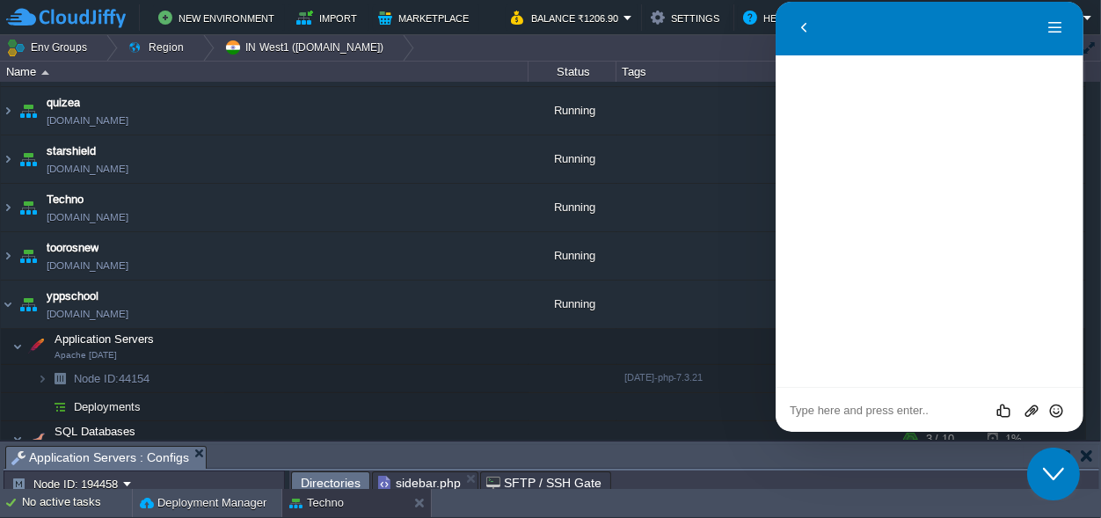
click at [870, 413] on textarea at bounding box center [929, 411] width 280 height 14
paste textarea "I accidentally executed a TRUNCATE command on a critical table in my MySQL data…"
type textarea "I accidentally executed a TRUNCATE command on a critical table in my MySQL data…"
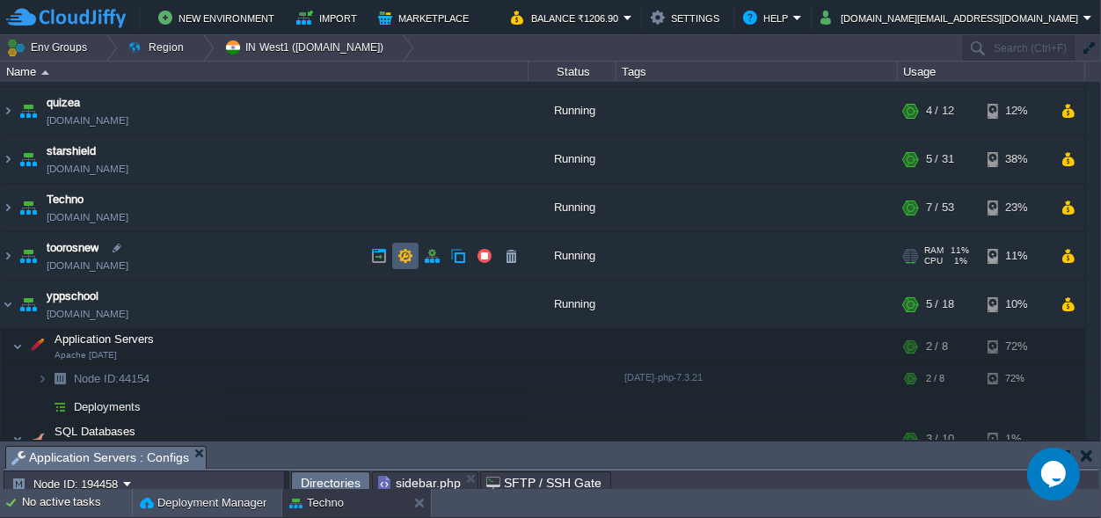
scroll to position [232, 0]
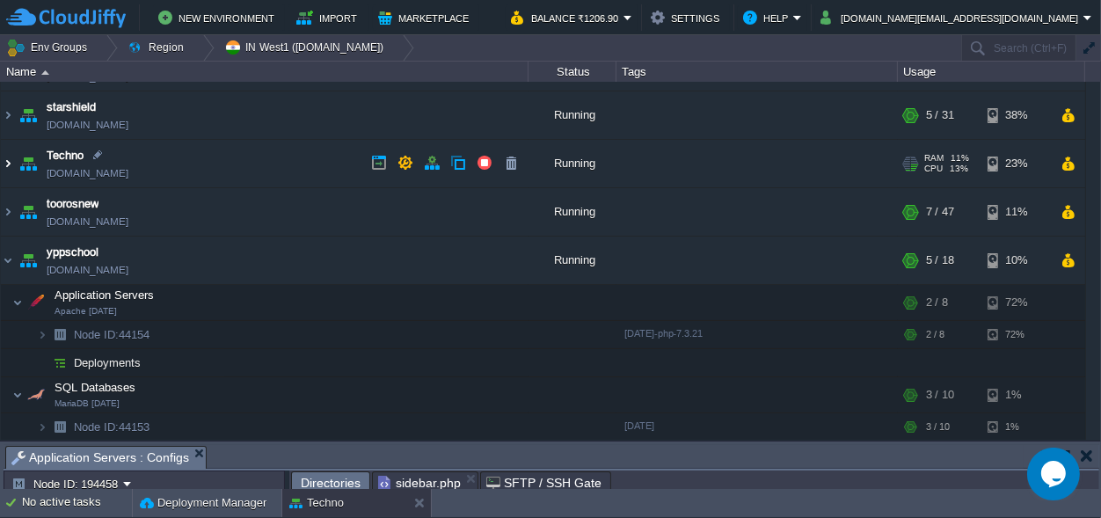
click at [7, 161] on img at bounding box center [8, 163] width 14 height 47
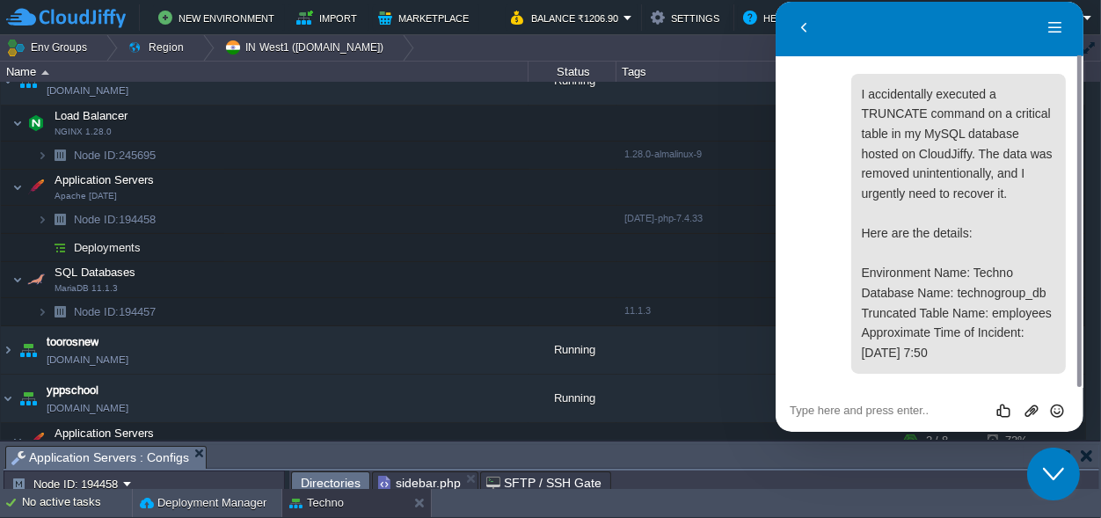
scroll to position [52, 0]
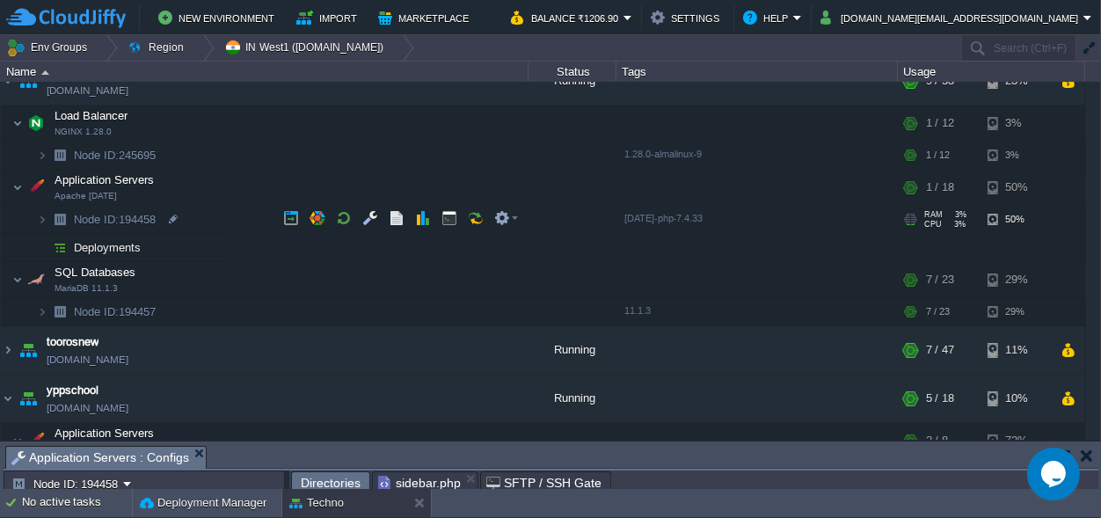
click at [135, 217] on span "Node ID: 194458" at bounding box center [115, 219] width 86 height 15
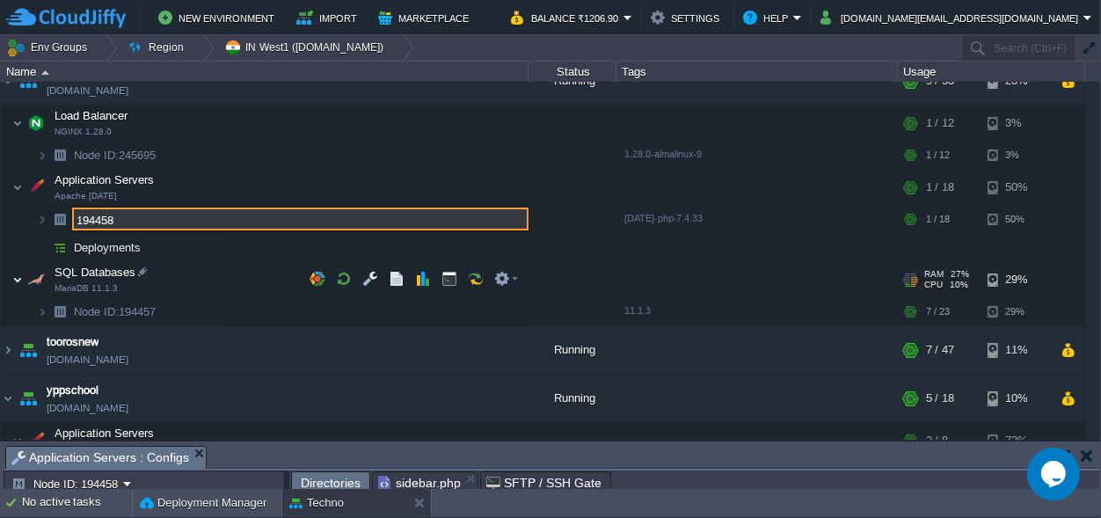
click at [14, 277] on img at bounding box center [17, 279] width 11 height 35
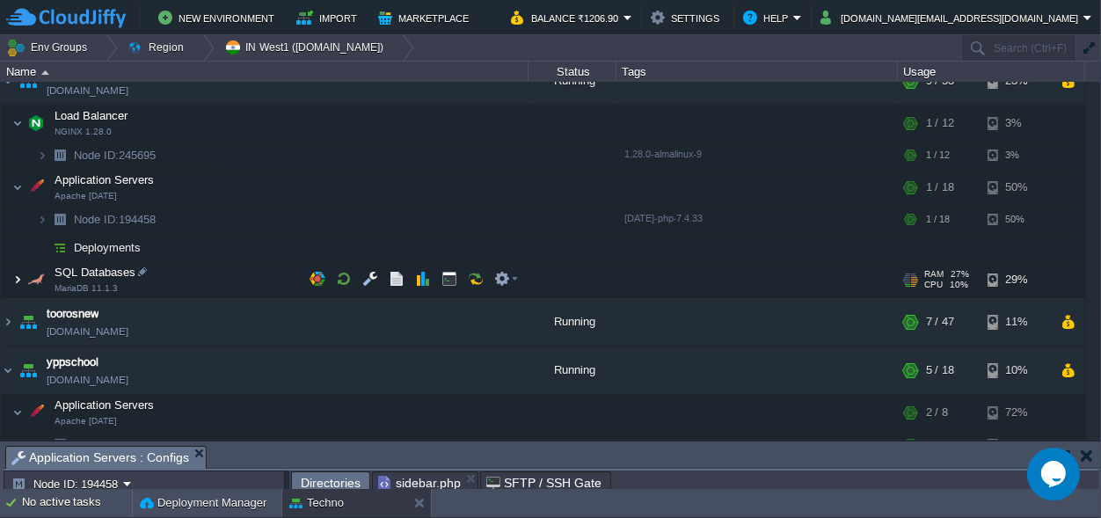
click at [14, 274] on img at bounding box center [17, 279] width 11 height 35
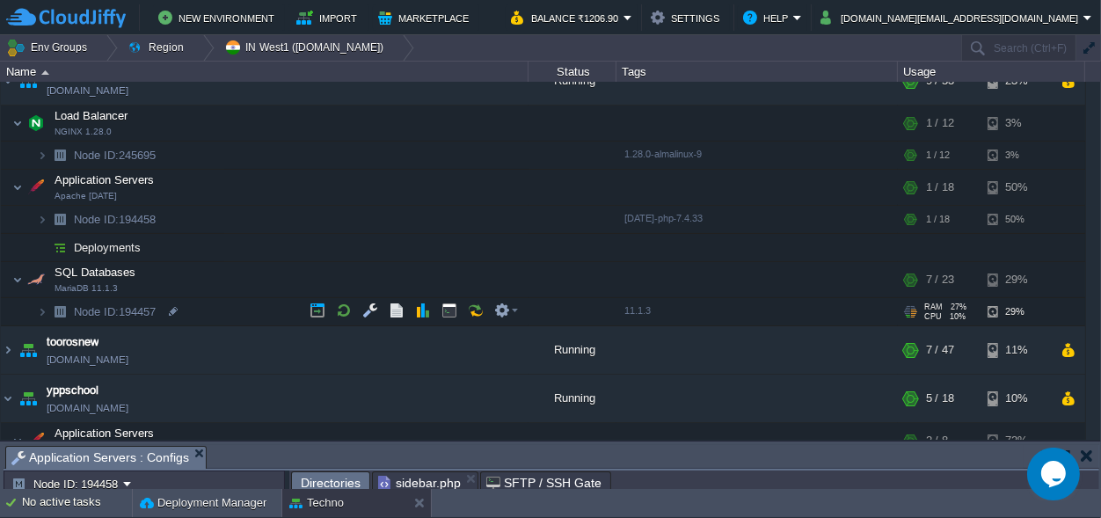
click at [136, 306] on span "Node ID: 194457" at bounding box center [115, 311] width 86 height 15
type input "194457"
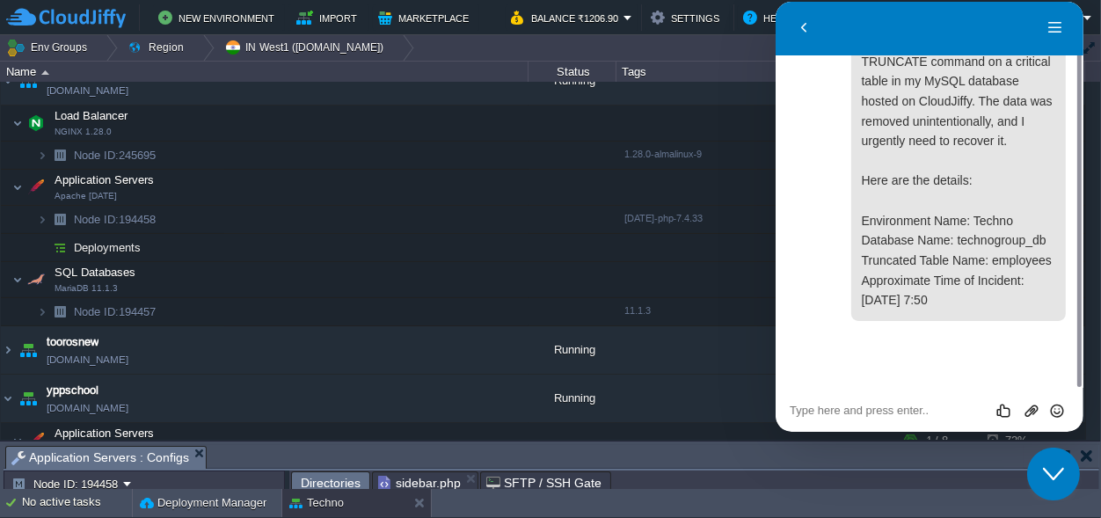
scroll to position [50, 0]
